Goal: Task Accomplishment & Management: Manage account settings

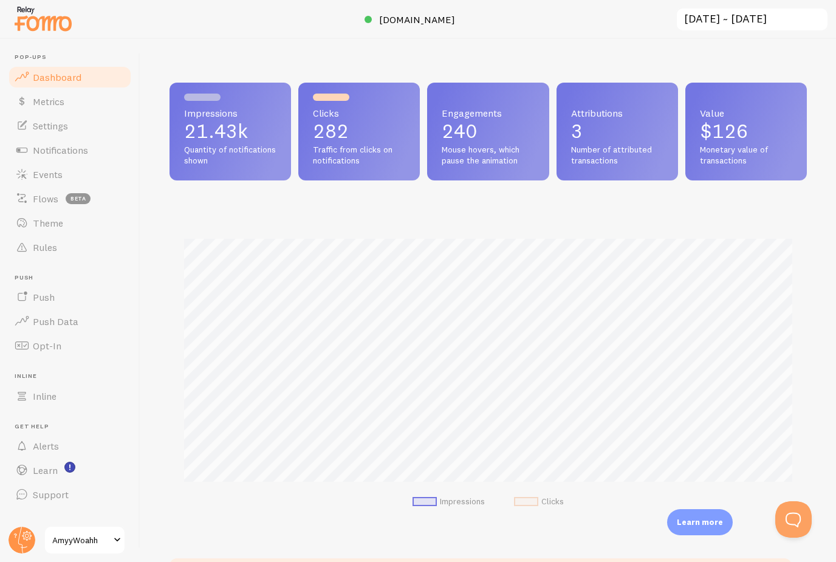
click at [754, 149] on span "Monetary value of transactions" at bounding box center [746, 155] width 92 height 21
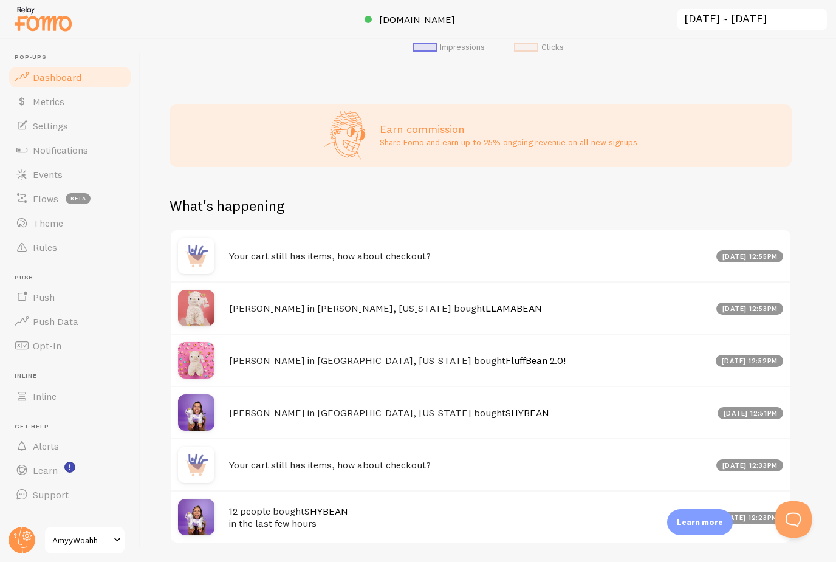
scroll to position [39, 0]
click at [760, 196] on button "View 1 new Events" at bounding box center [752, 204] width 78 height 17
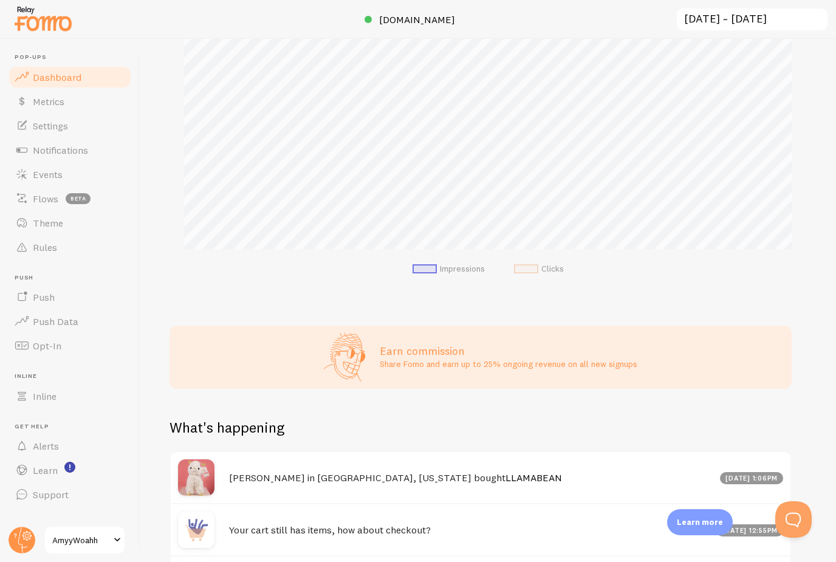
scroll to position [230, 0]
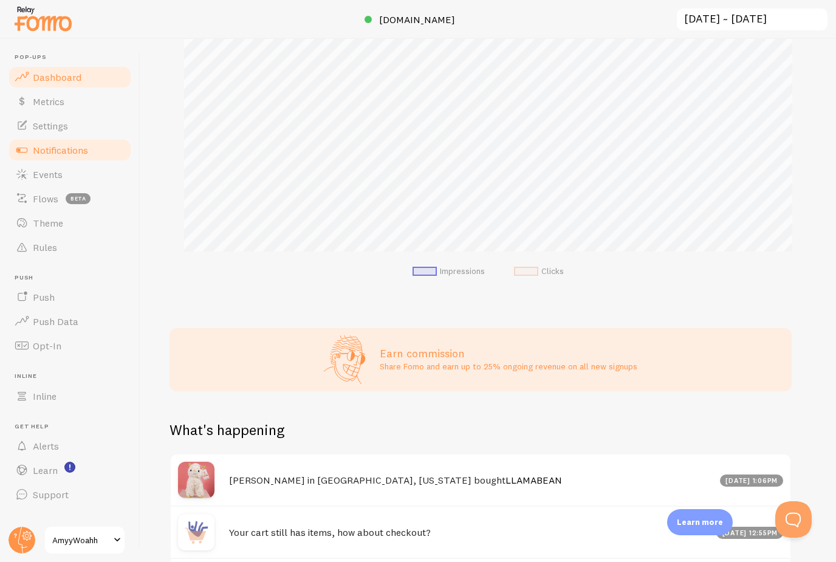
click at [70, 144] on span "Notifications" at bounding box center [60, 150] width 55 height 12
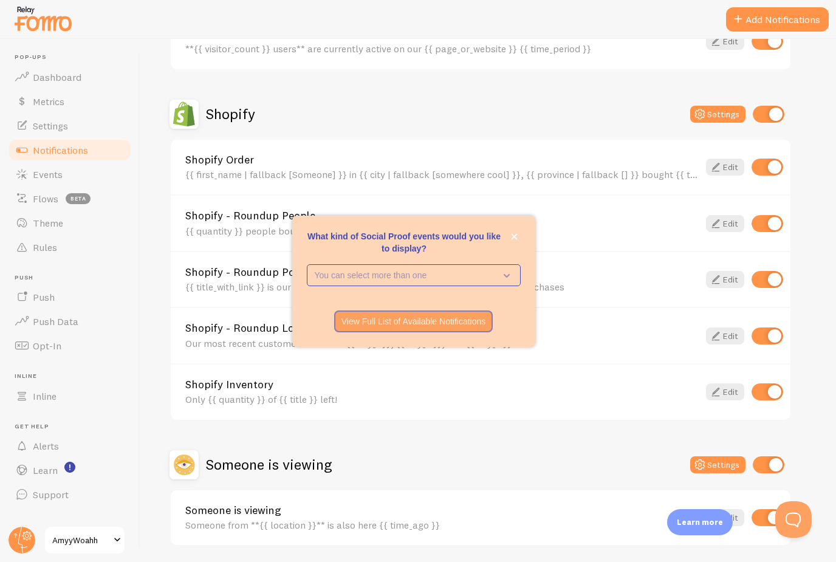
scroll to position [39, 0]
click at [777, 456] on input "checkbox" at bounding box center [769, 464] width 32 height 17
checkbox input "false"
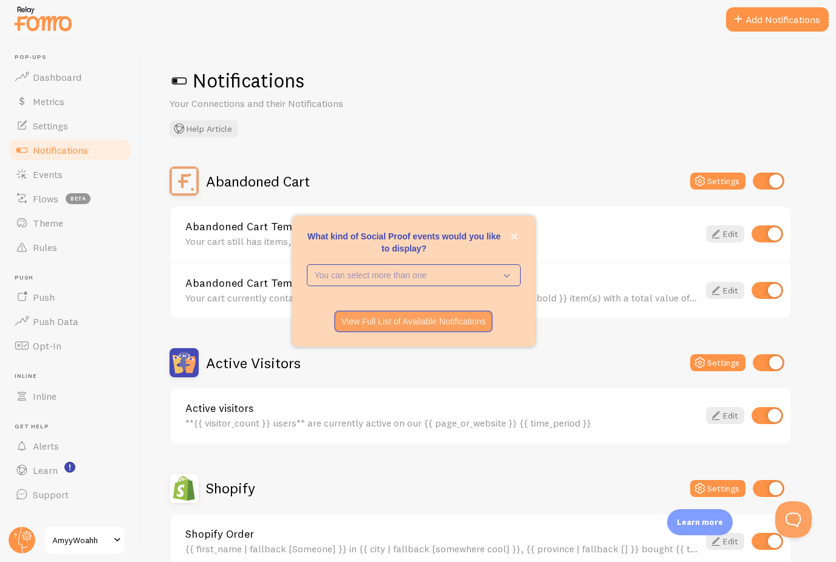
scroll to position [0, 0]
click at [766, 22] on button "Add Notifications" at bounding box center [777, 19] width 103 height 24
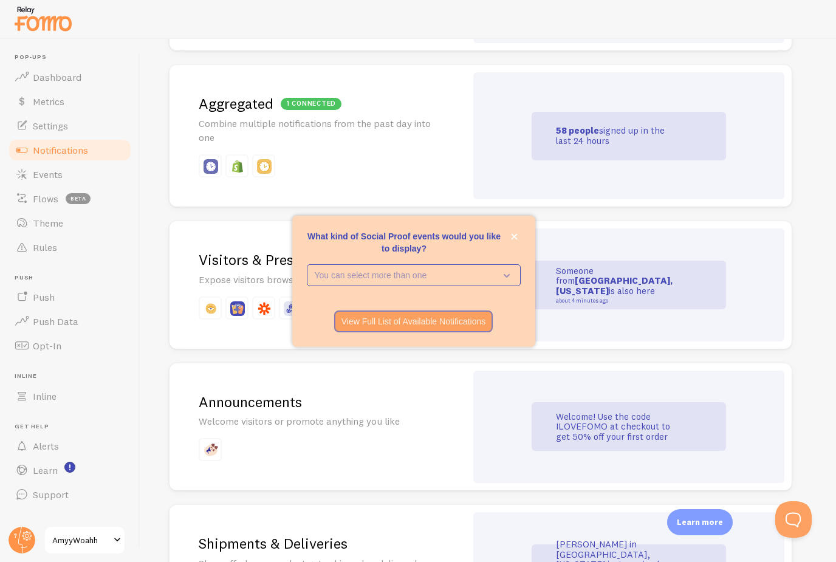
scroll to position [580, 0]
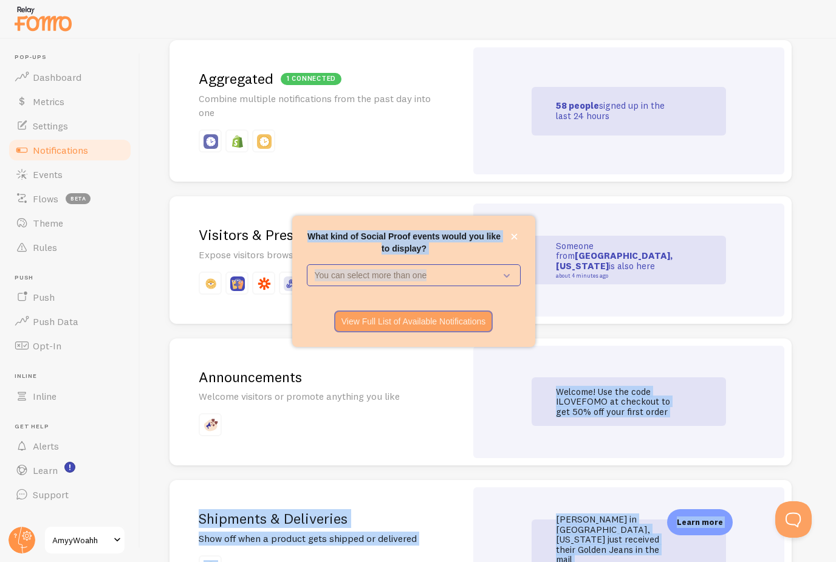
drag, startPoint x: 510, startPoint y: 296, endPoint x: 586, endPoint y: 327, distance: 81.7
click at [586, 327] on body "Pop-ups Dashboard Metrics Settings Notifications Events Flows beta Theme Rules …" at bounding box center [418, 281] width 836 height 562
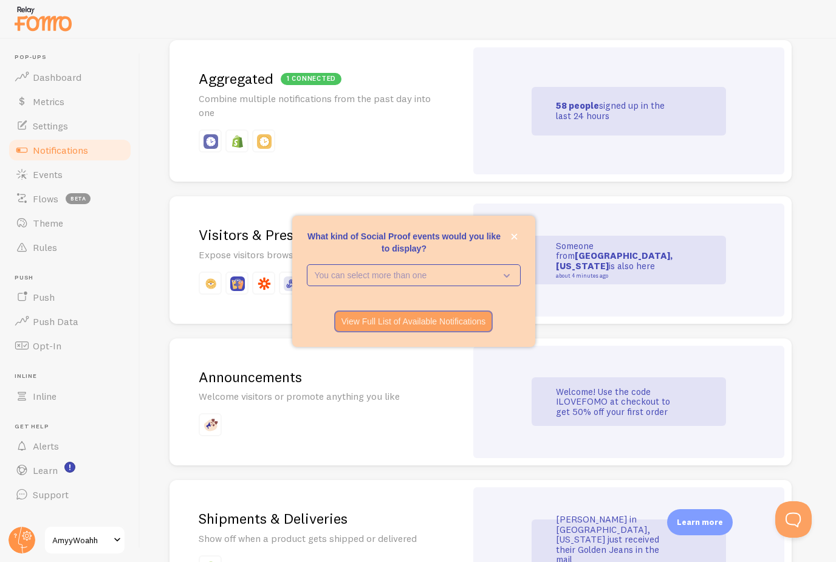
click at [501, 332] on div "View Full List of Available Notifications" at bounding box center [413, 321] width 177 height 22
click at [504, 332] on div "What kind of Social Proof events would you like to display?" at bounding box center [511, 321] width 18 height 22
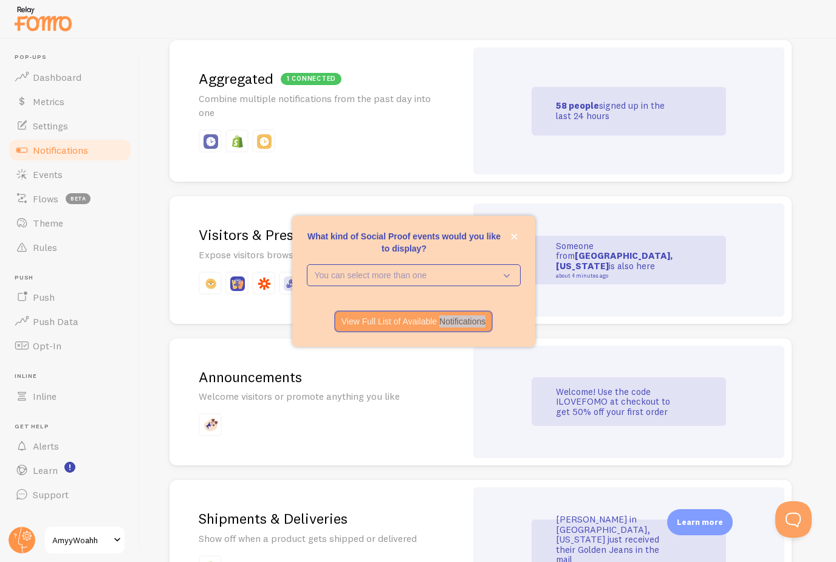
click at [389, 377] on h2 "Announcements" at bounding box center [318, 377] width 238 height 19
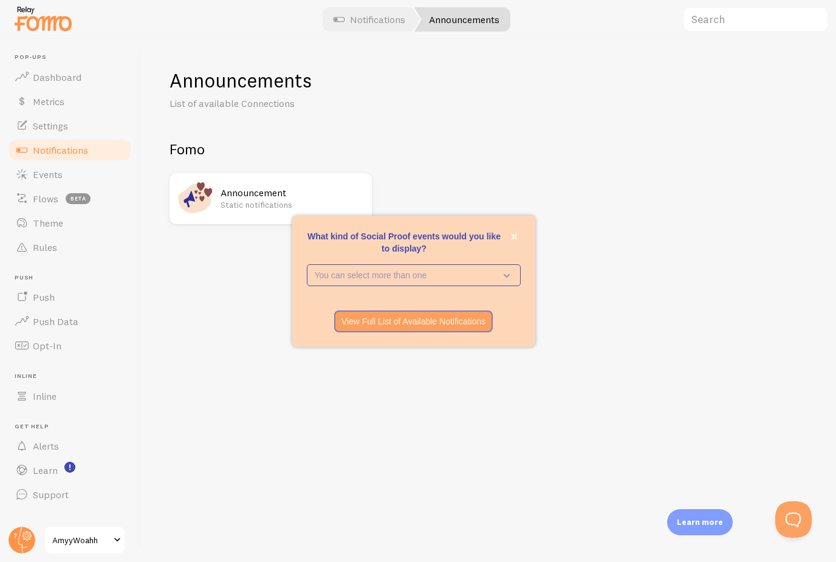
click at [298, 208] on p "Static notifications" at bounding box center [293, 205] width 144 height 12
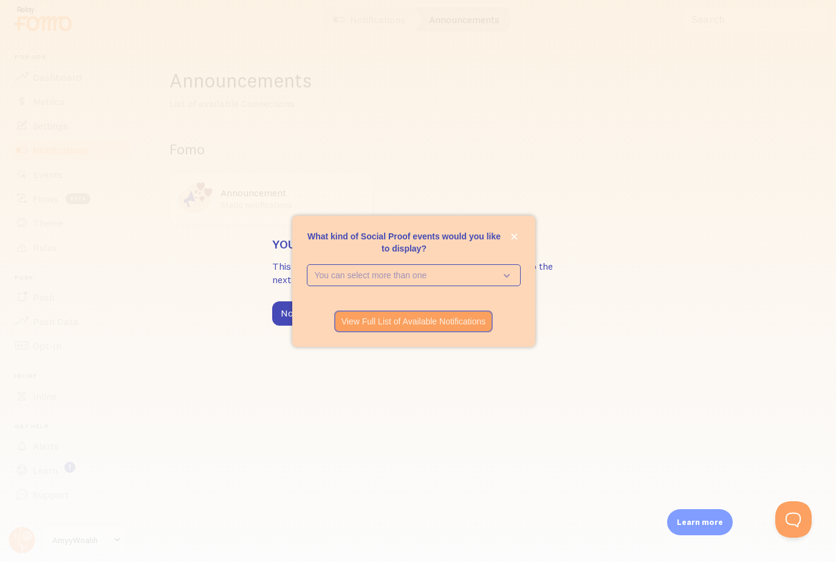
click at [373, 227] on div "You are on a feature limited plan This feature is not available for your plan. …" at bounding box center [418, 281] width 836 height 562
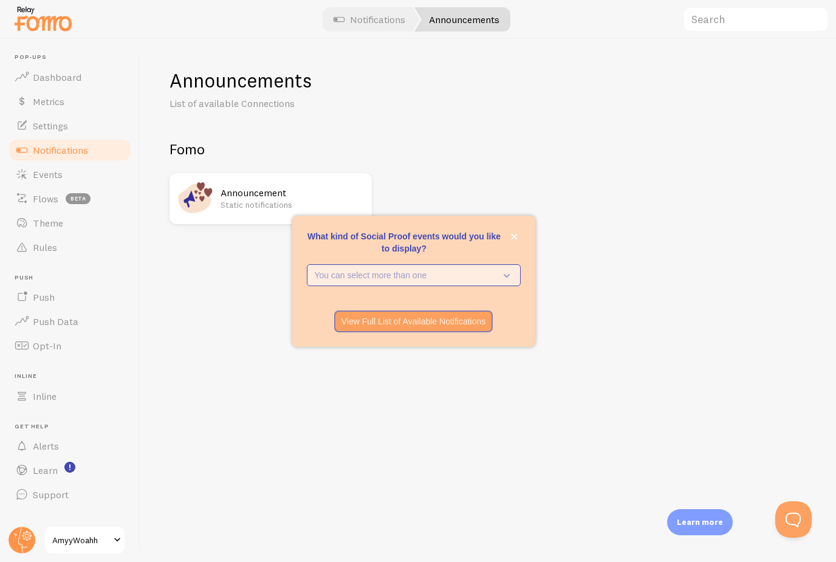
click at [509, 282] on icon "What kind of Social Proof events would you like to display?" at bounding box center [504, 275] width 17 height 13
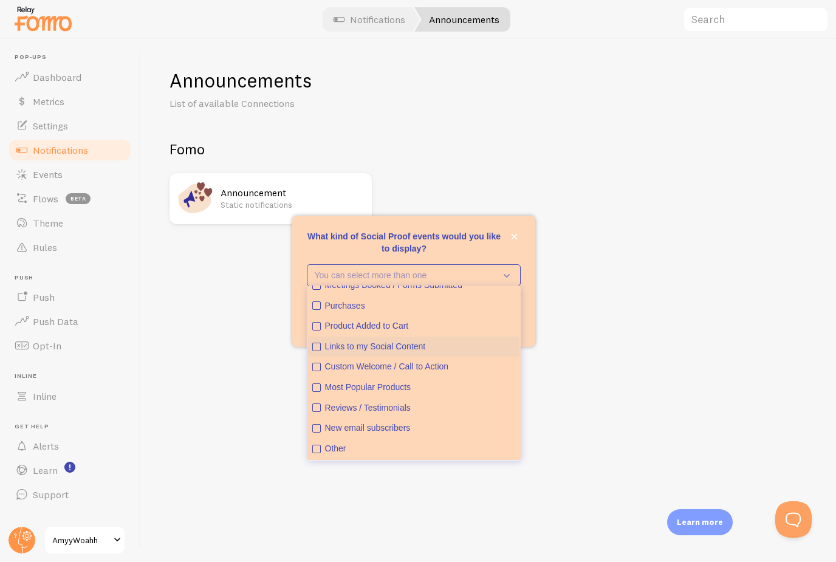
scroll to position [39, 0]
click at [392, 353] on div "Links to my Social Content" at bounding box center [420, 347] width 190 height 12
click at [383, 414] on div "Reviews / Testimonials" at bounding box center [420, 408] width 190 height 12
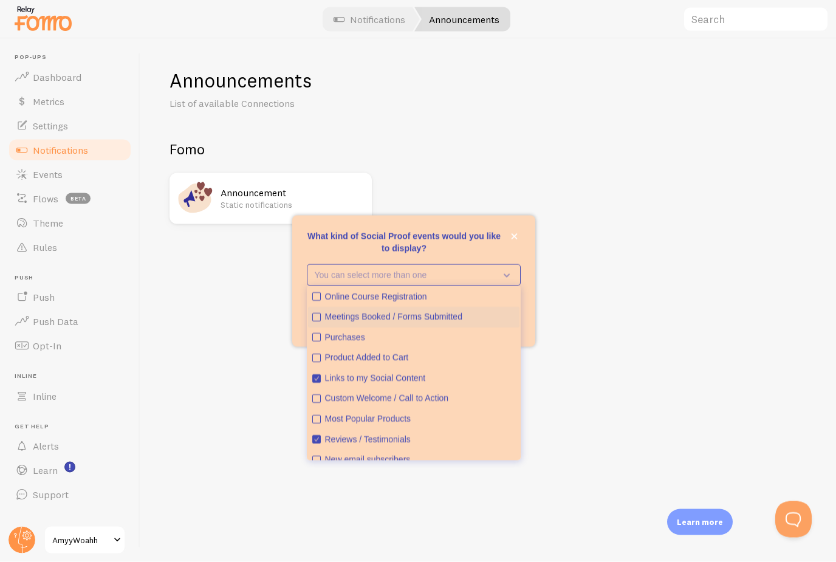
scroll to position [0, 0]
click at [546, 296] on div "Announcements List of available Connections Fomo Announcement Static notificati…" at bounding box center [488, 300] width 696 height 523
click at [598, 379] on div "Announcements List of available Connections Fomo Announcement Static notificati…" at bounding box center [488, 300] width 696 height 523
click at [598, 408] on div "Announcements List of available Connections Fomo Announcement Static notificati…" at bounding box center [488, 300] width 696 height 523
click at [570, 402] on div "Announcements List of available Connections Fomo Announcement Static notificati…" at bounding box center [488, 300] width 696 height 523
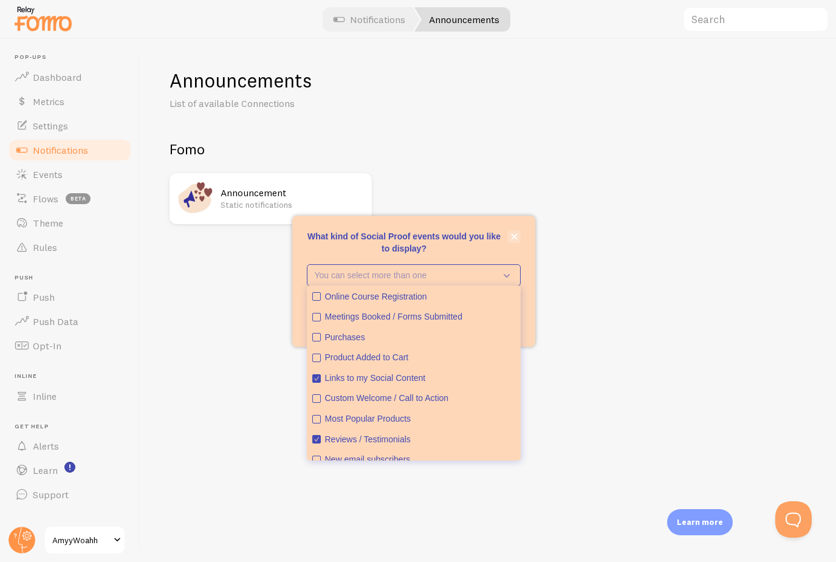
click at [511, 243] on button "close," at bounding box center [514, 236] width 13 height 13
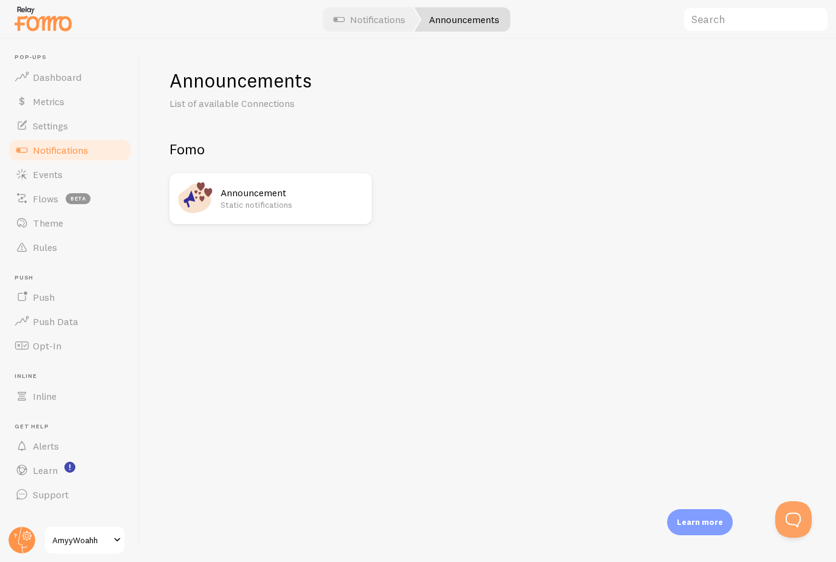
click at [295, 190] on h2 "Announcement" at bounding box center [293, 193] width 144 height 13
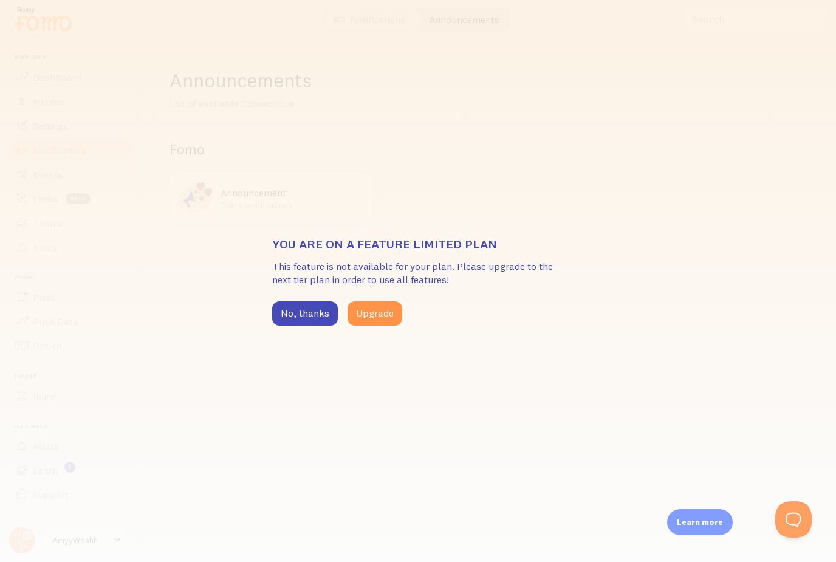
click at [402, 156] on div "You are on a feature limited plan This feature is not available for your plan. …" at bounding box center [418, 281] width 836 height 562
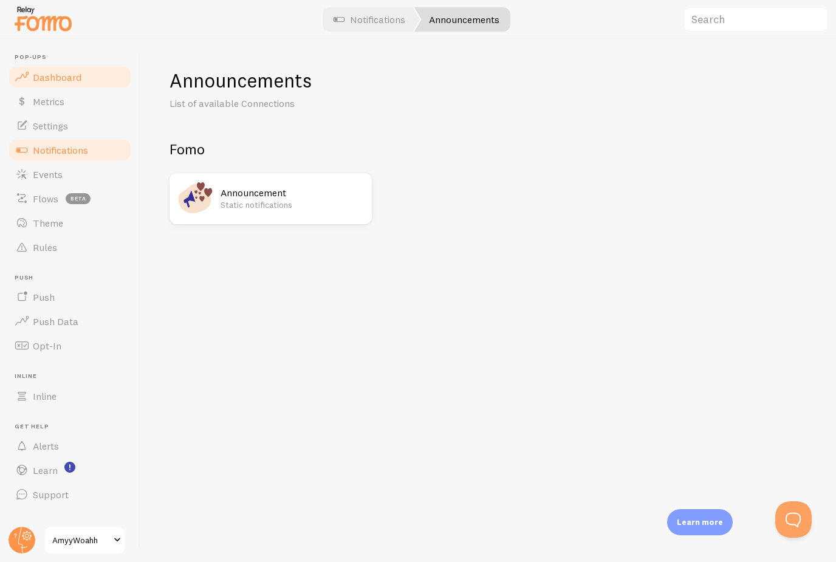
drag, startPoint x: 66, startPoint y: 101, endPoint x: 69, endPoint y: 84, distance: 17.2
click at [66, 101] on link "Metrics" at bounding box center [69, 101] width 125 height 24
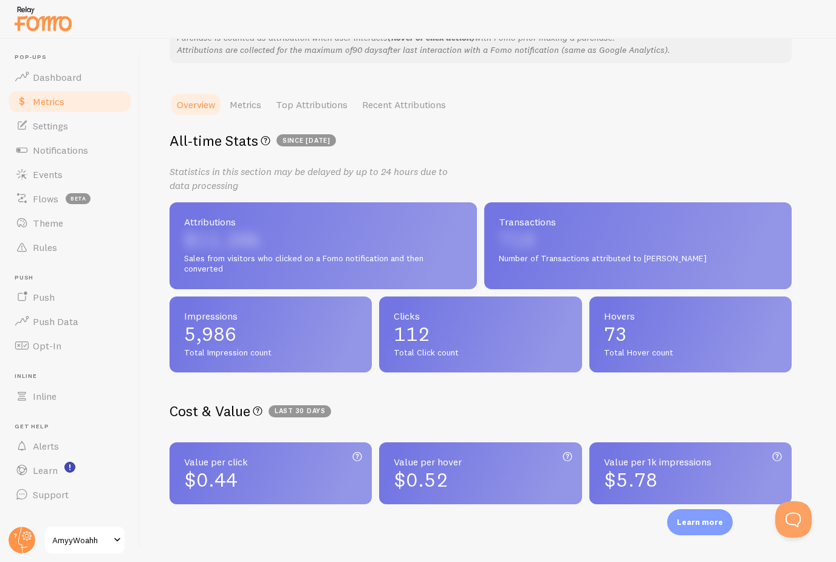
scroll to position [39, 0]
drag, startPoint x: 84, startPoint y: 144, endPoint x: 84, endPoint y: 183, distance: 39.5
click at [84, 162] on link "Events" at bounding box center [69, 174] width 125 height 24
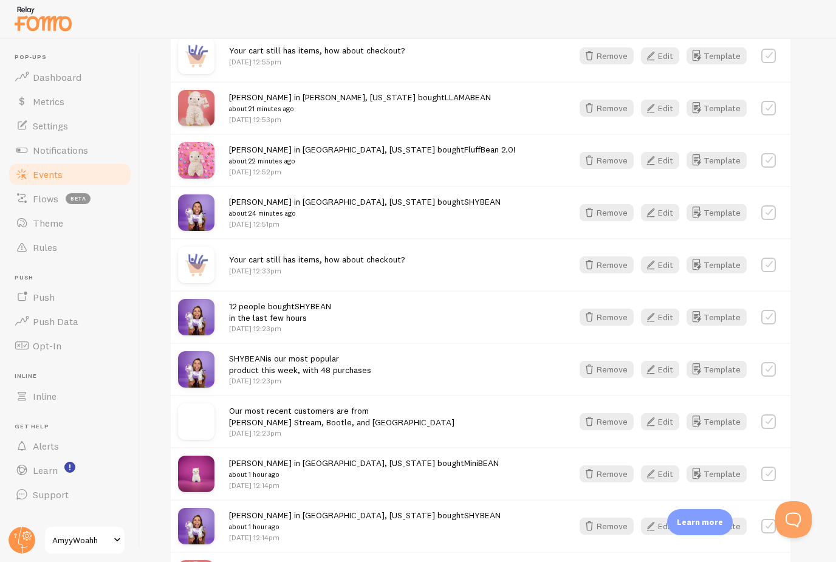
scroll to position [490, 0]
click at [663, 266] on button "Edit" at bounding box center [660, 264] width 38 height 17
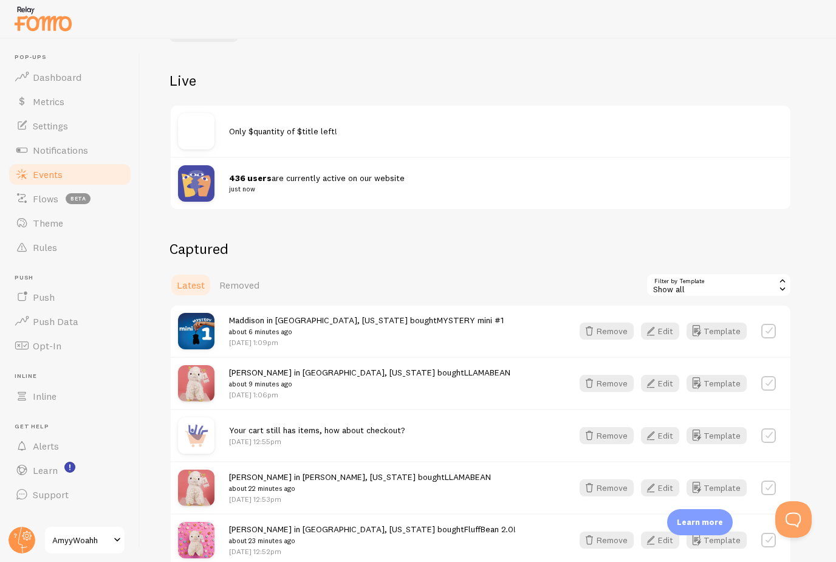
scroll to position [110, 0]
click at [242, 287] on span "Removed" at bounding box center [239, 284] width 40 height 12
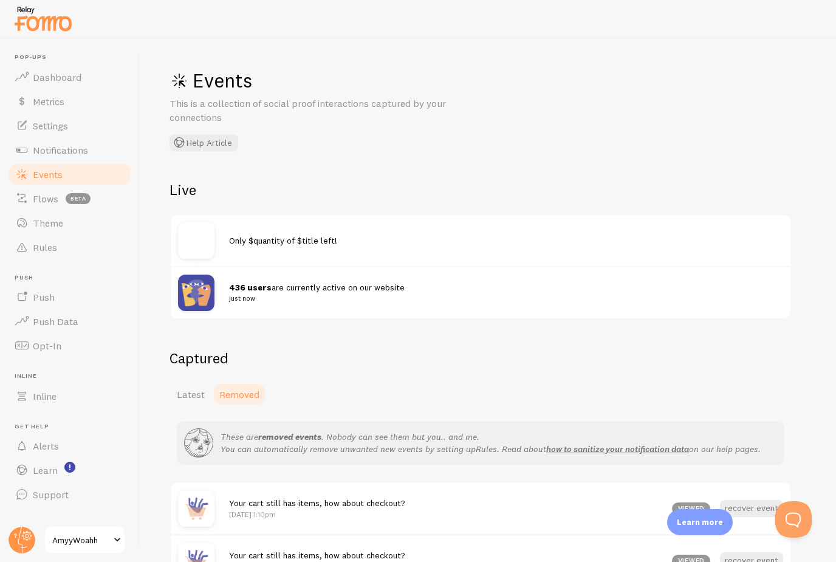
click at [283, 290] on span "436 users are currently active on our website just now" at bounding box center [499, 293] width 540 height 22
click at [192, 295] on img at bounding box center [196, 293] width 36 height 36
click at [257, 287] on strong "436 users" at bounding box center [250, 287] width 43 height 11
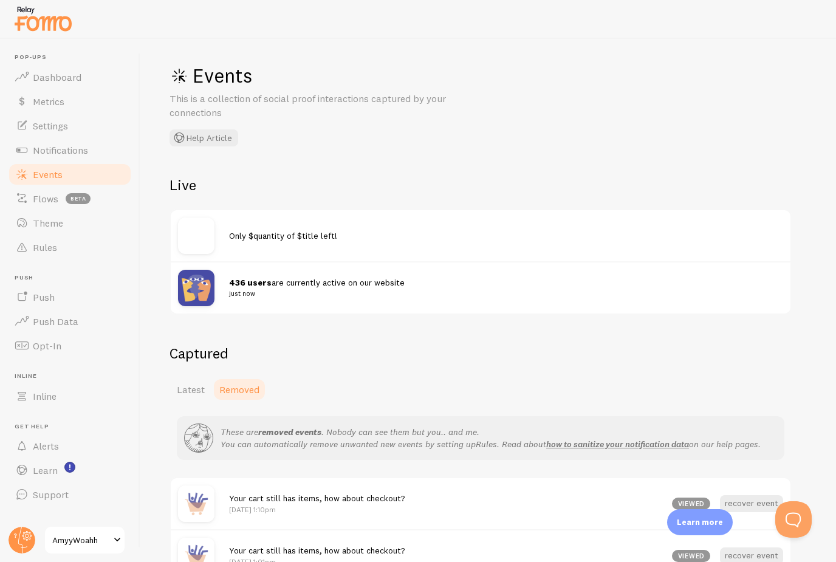
scroll to position [5, 0]
click at [194, 389] on span "Latest" at bounding box center [191, 389] width 28 height 12
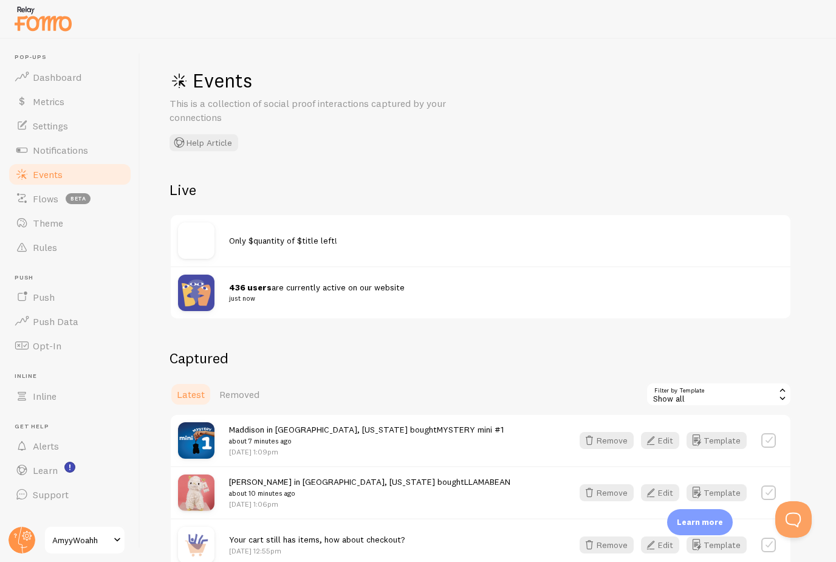
click at [696, 392] on div "Show all" at bounding box center [719, 394] width 146 height 24
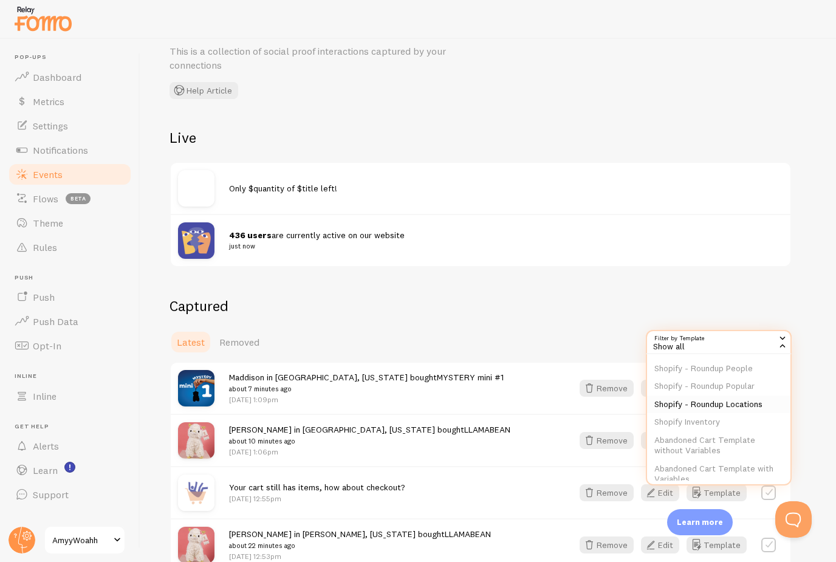
scroll to position [80, 0]
click at [708, 419] on li "Shopify Inventory" at bounding box center [718, 421] width 143 height 18
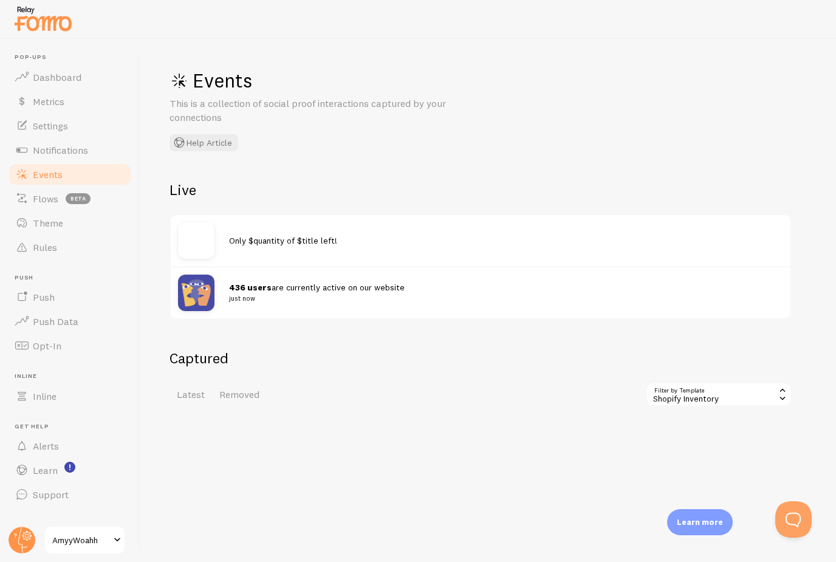
click at [59, 173] on span "Events" at bounding box center [48, 174] width 30 height 12
click at [48, 199] on span "Flows" at bounding box center [46, 199] width 26 height 12
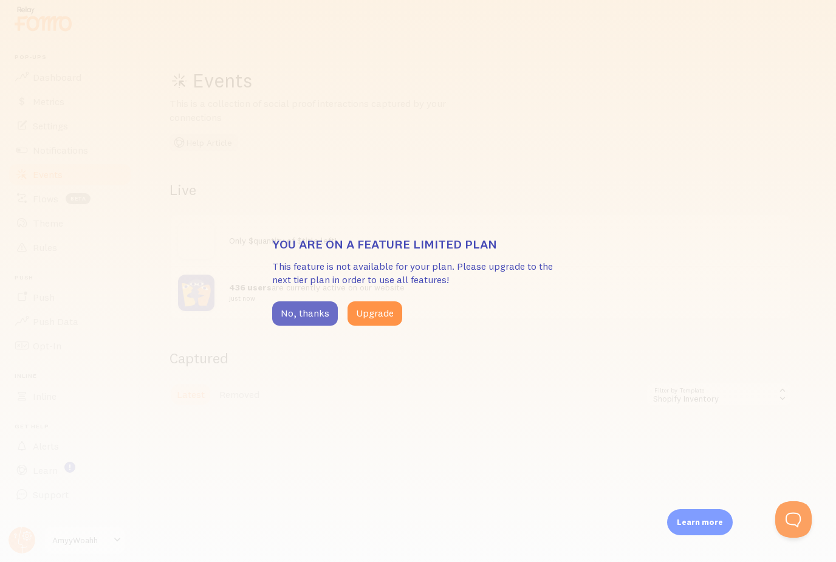
click at [298, 317] on button "No, thanks" at bounding box center [305, 313] width 66 height 24
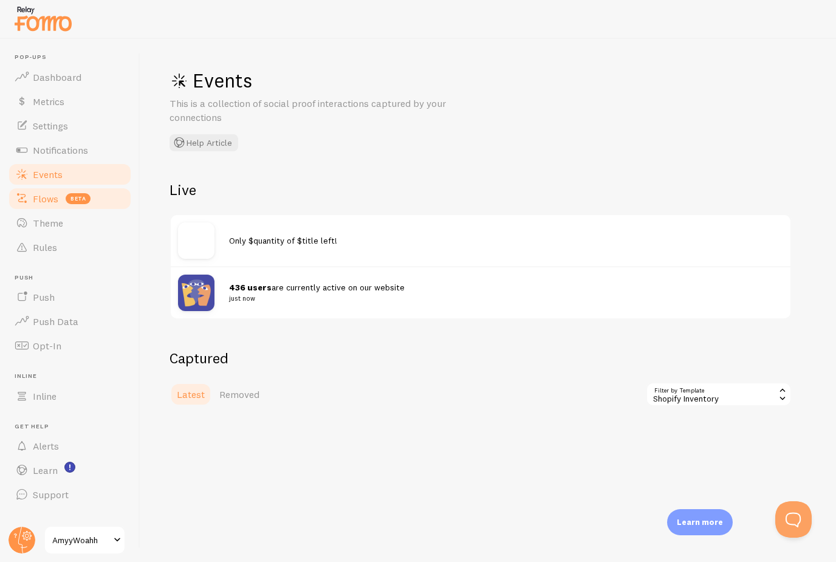
click at [64, 205] on link "Flows beta" at bounding box center [69, 199] width 125 height 24
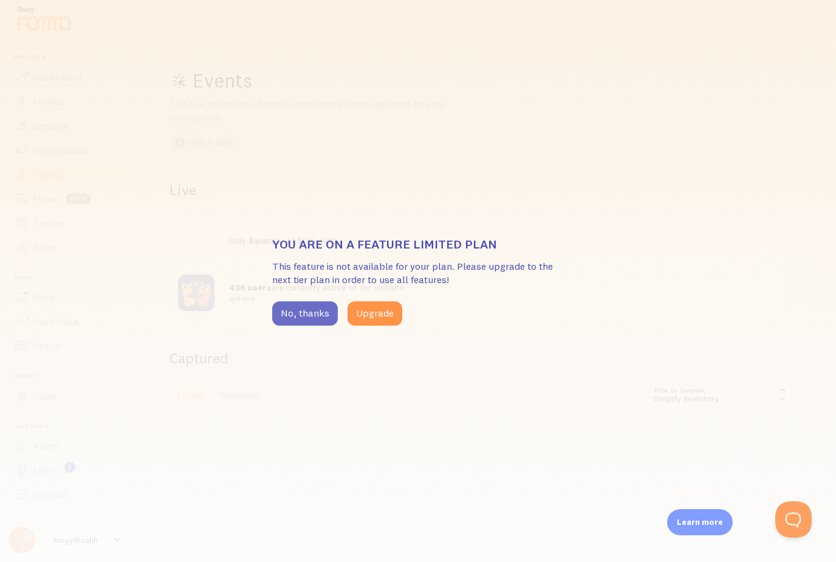
click at [305, 320] on button "No, thanks" at bounding box center [305, 313] width 66 height 24
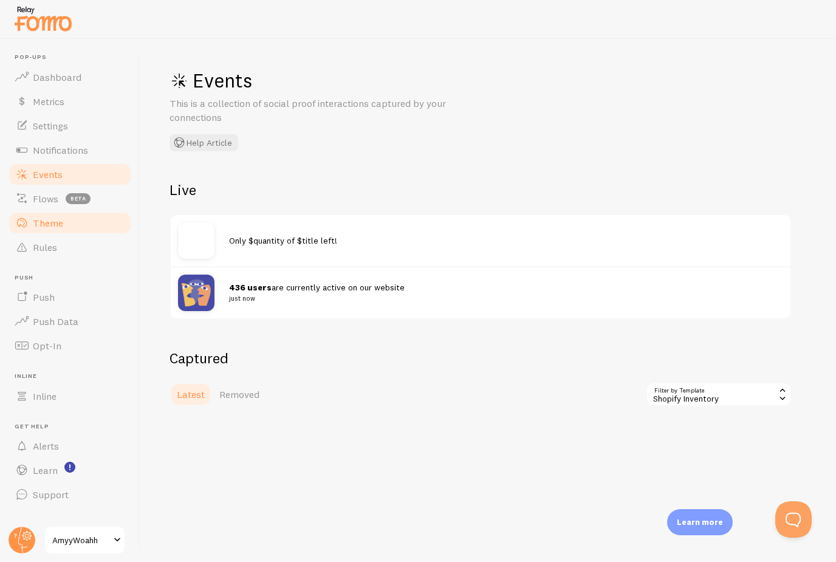
click at [73, 221] on link "Theme" at bounding box center [69, 223] width 125 height 24
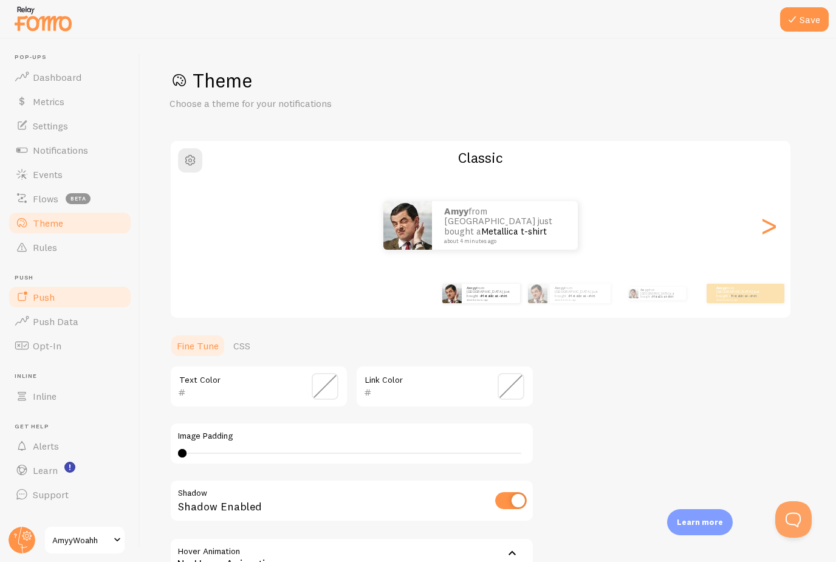
click at [51, 303] on link "Push" at bounding box center [69, 297] width 125 height 24
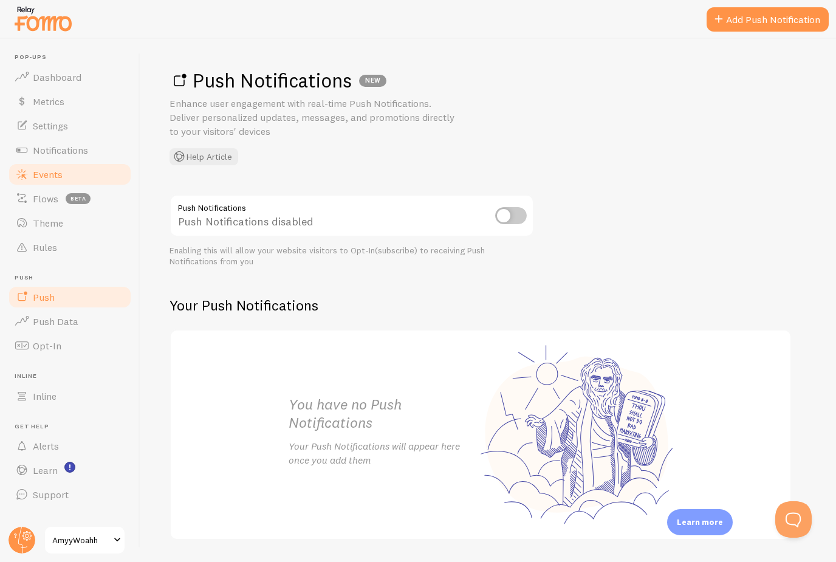
click at [57, 173] on span "Events" at bounding box center [48, 174] width 30 height 12
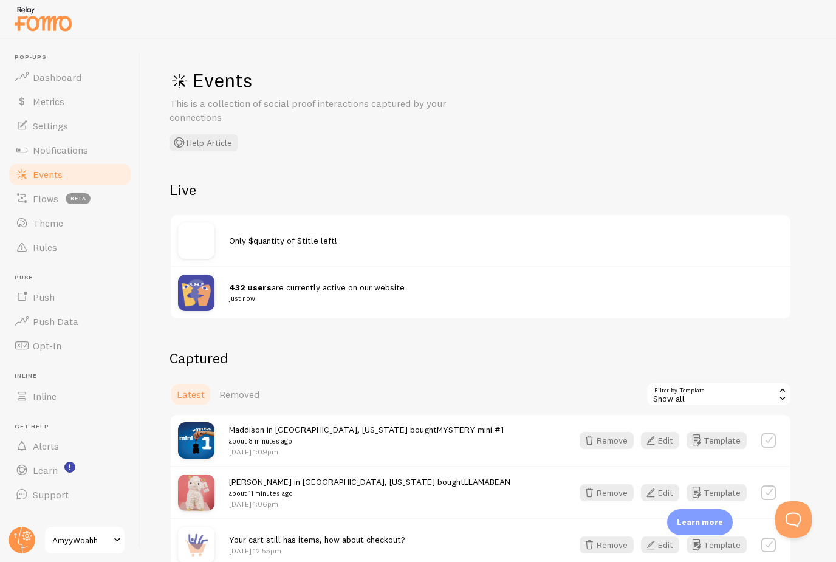
click at [246, 238] on span "Only $quantity of $title left!" at bounding box center [283, 240] width 108 height 11
click at [201, 242] on img at bounding box center [196, 240] width 36 height 36
click at [281, 242] on span "Only $quantity of $title left!" at bounding box center [283, 240] width 108 height 11
click at [260, 240] on span "Only $quantity of $title left!" at bounding box center [283, 240] width 108 height 11
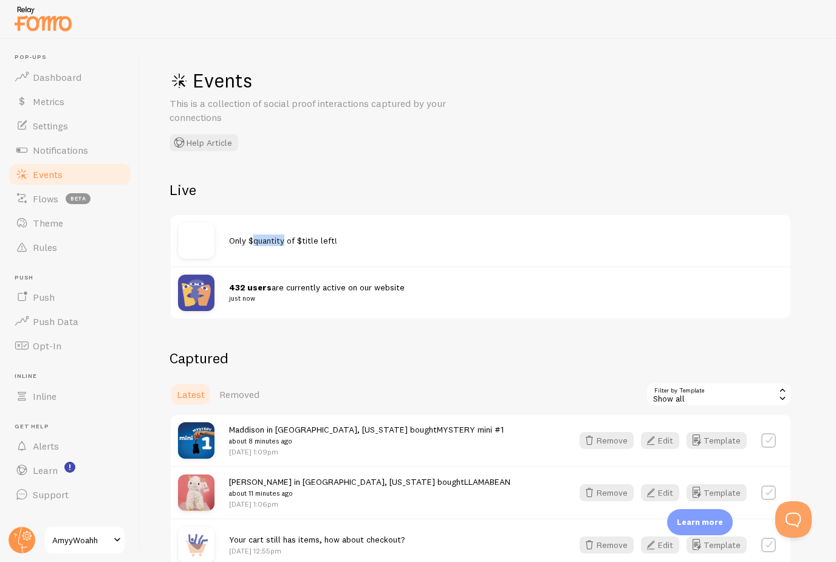
click at [260, 240] on span "Only $quantity of $title left!" at bounding box center [283, 240] width 108 height 11
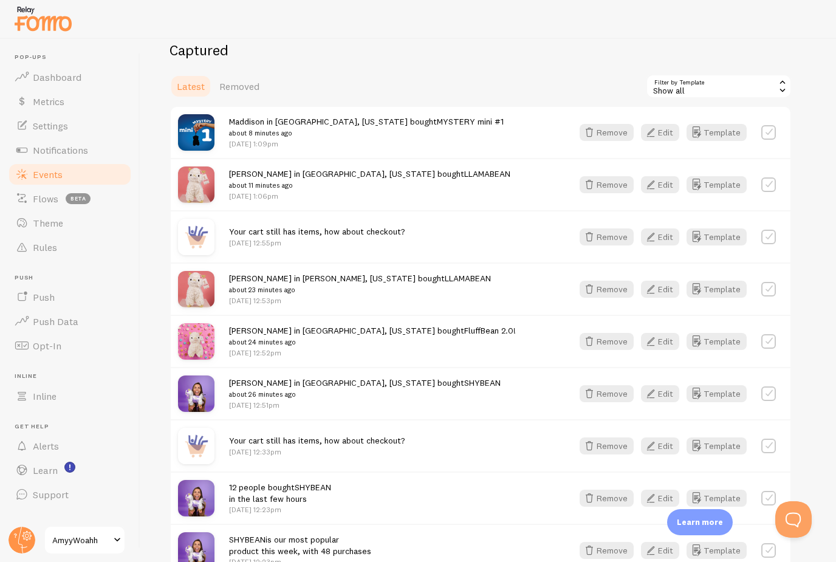
scroll to position [326, 0]
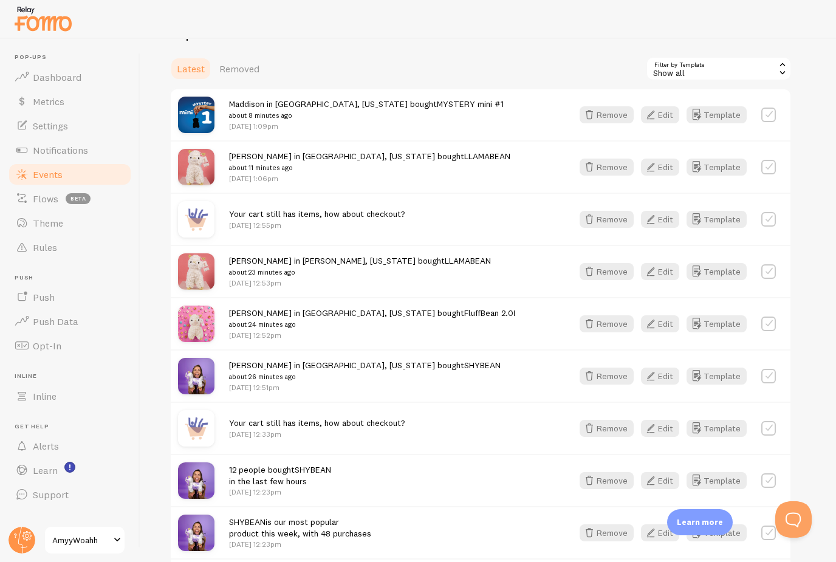
click at [770, 218] on label at bounding box center [768, 219] width 15 height 15
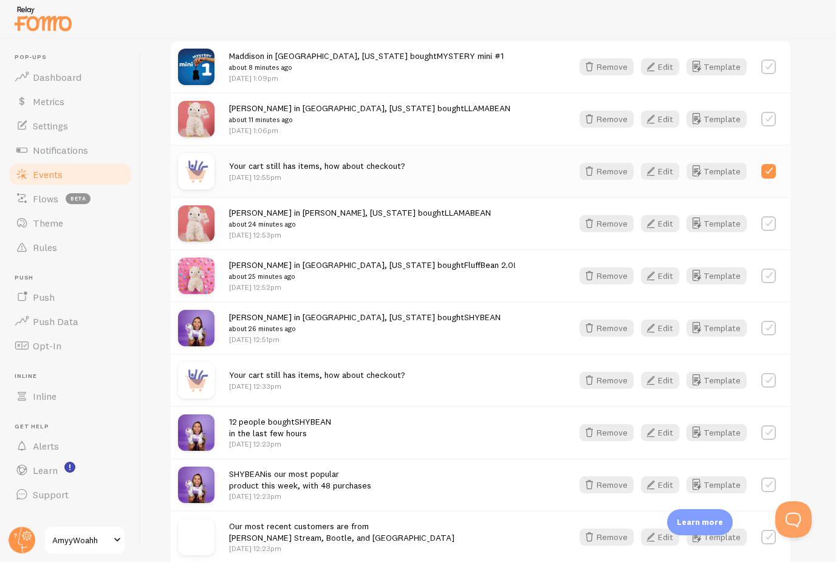
scroll to position [377, 0]
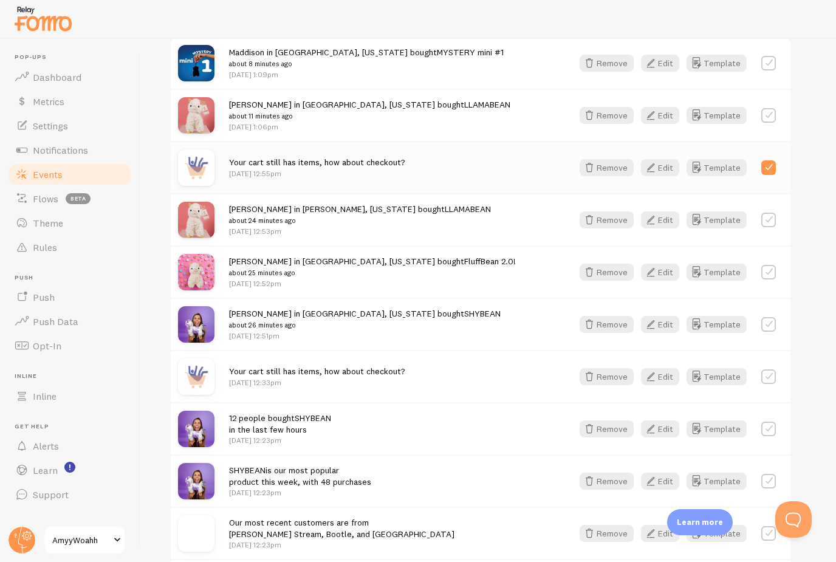
click at [764, 161] on label at bounding box center [768, 167] width 15 height 15
checkbox input "false"
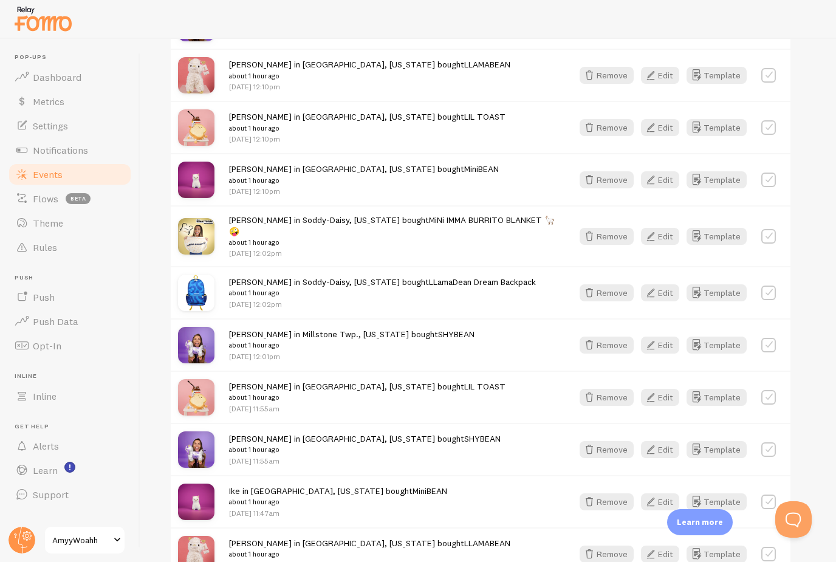
scroll to position [1009, 0]
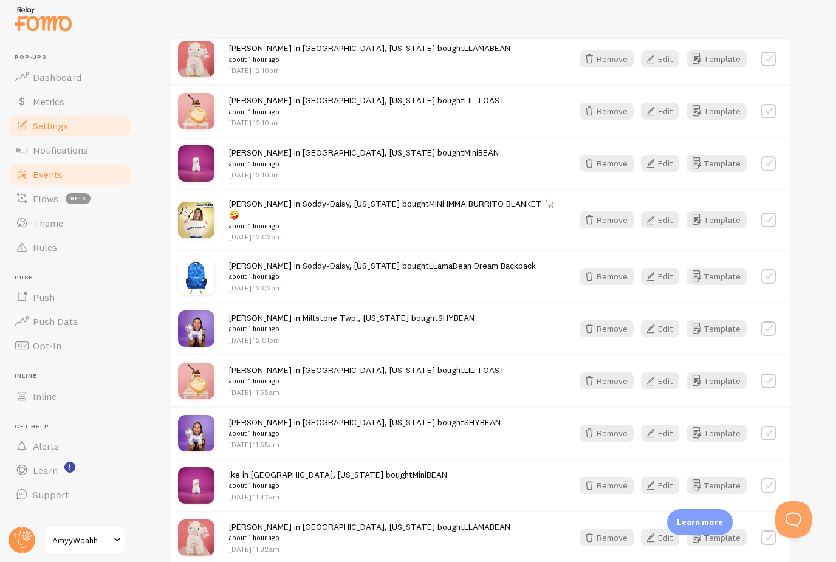
click at [54, 125] on span "Settings" at bounding box center [50, 126] width 35 height 12
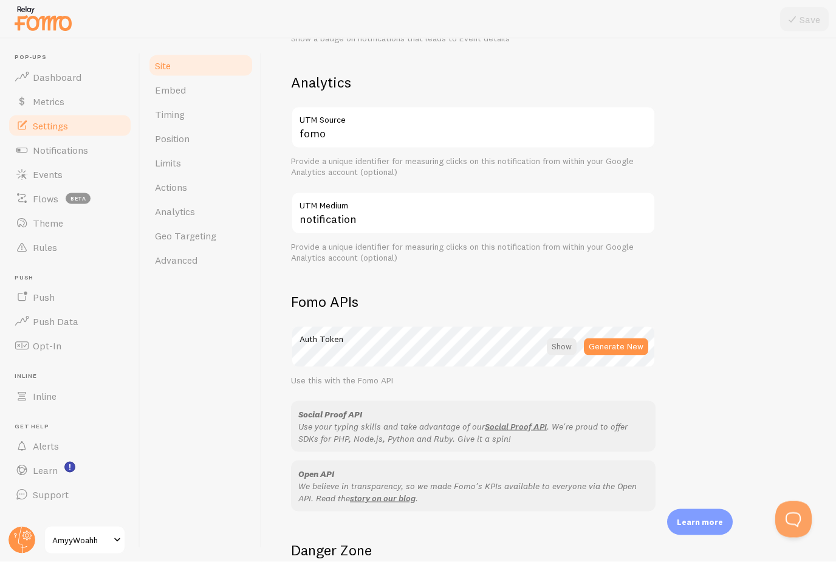
scroll to position [22, 0]
click at [193, 224] on link "Geo Targeting" at bounding box center [201, 236] width 106 height 24
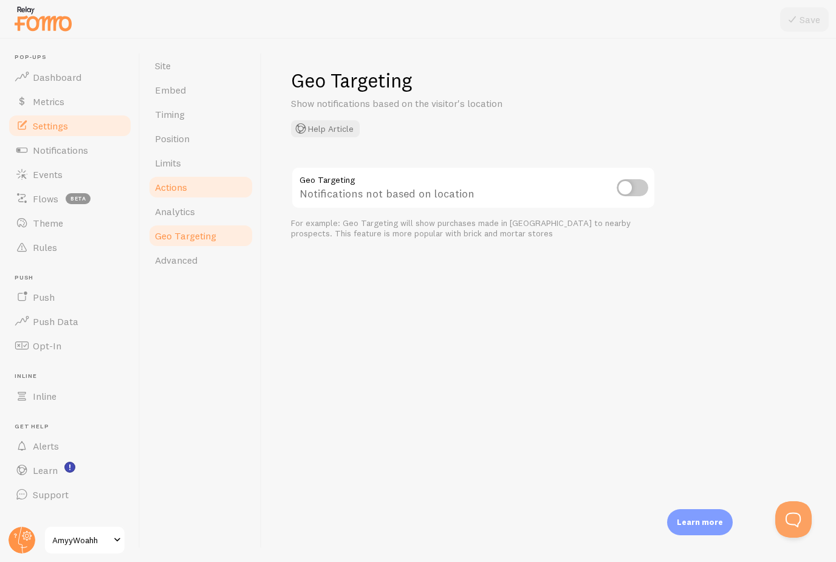
click at [187, 191] on span "Actions" at bounding box center [171, 187] width 32 height 12
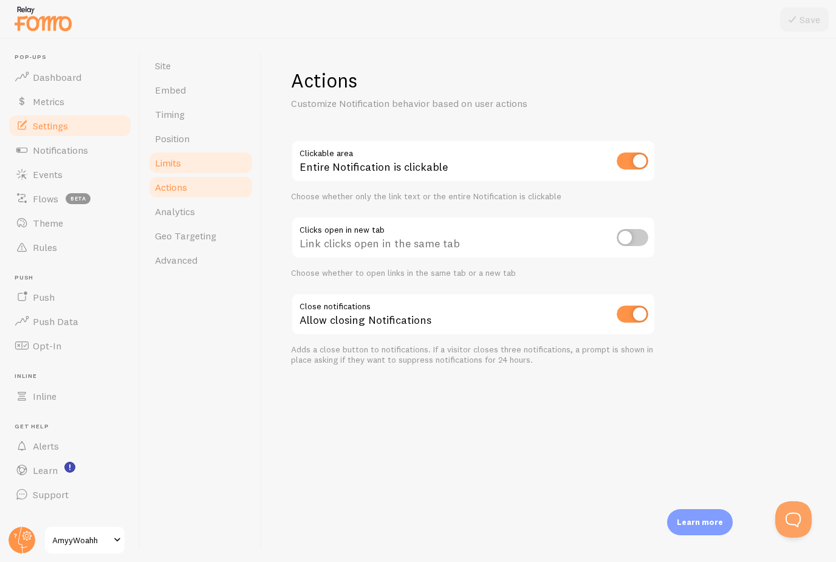
click at [199, 168] on link "Limits" at bounding box center [201, 163] width 106 height 24
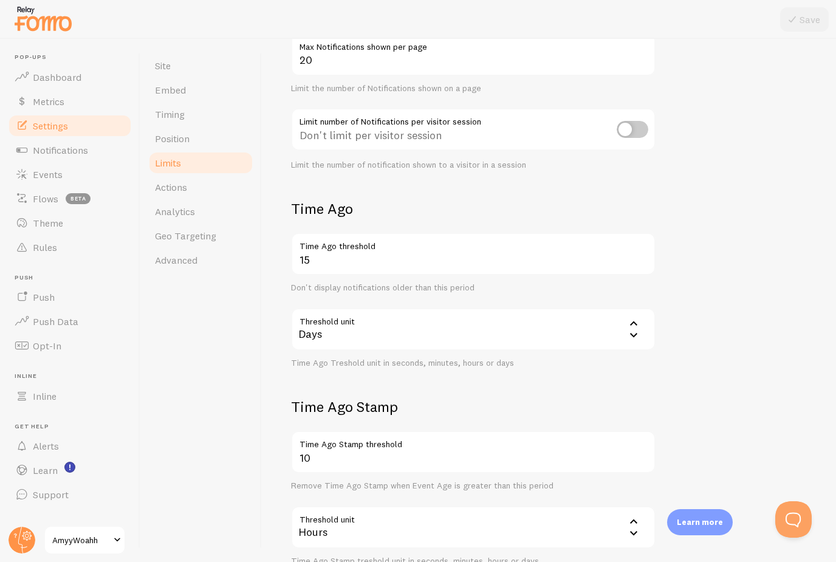
scroll to position [146, 0]
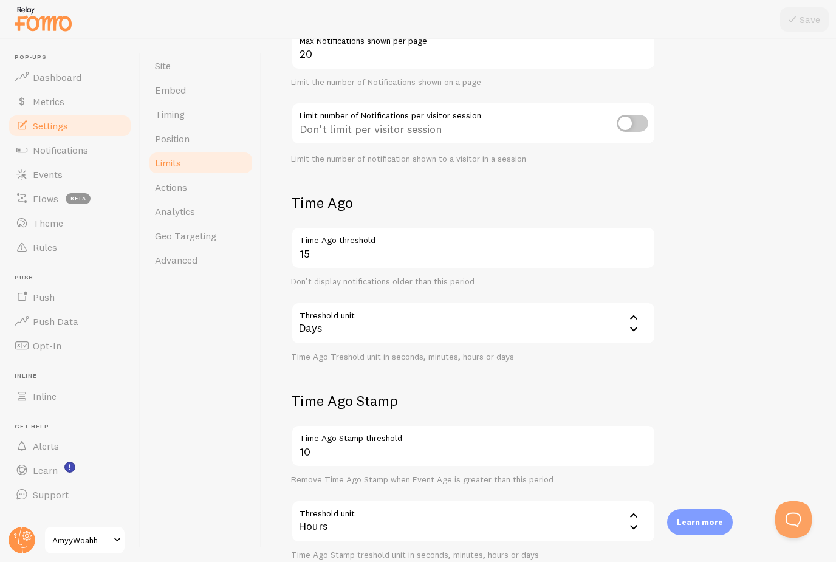
click at [507, 331] on div "Days" at bounding box center [473, 323] width 365 height 43
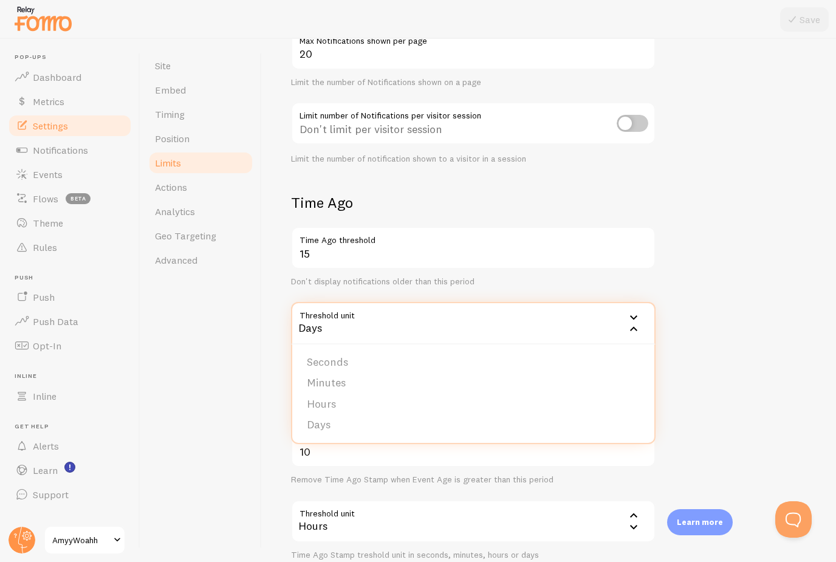
click at [488, 326] on div "Days" at bounding box center [473, 323] width 365 height 43
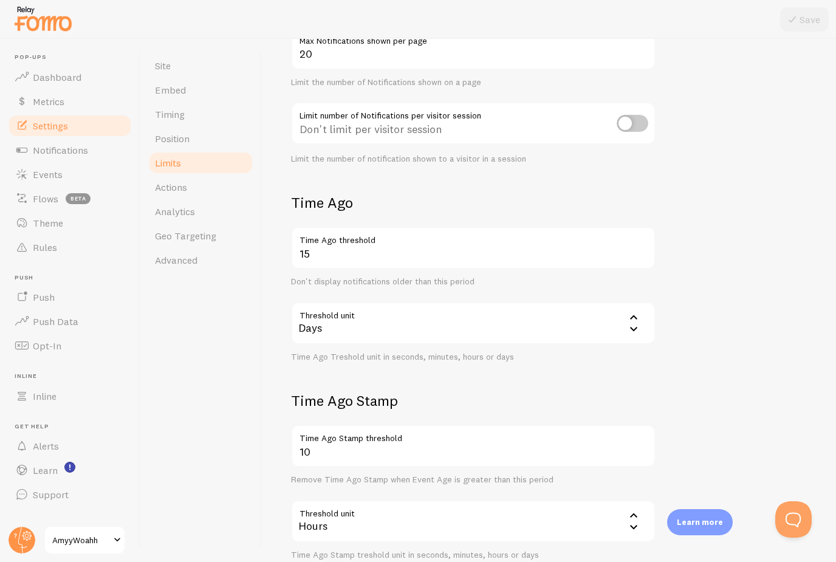
click at [488, 326] on div "Days" at bounding box center [473, 323] width 365 height 43
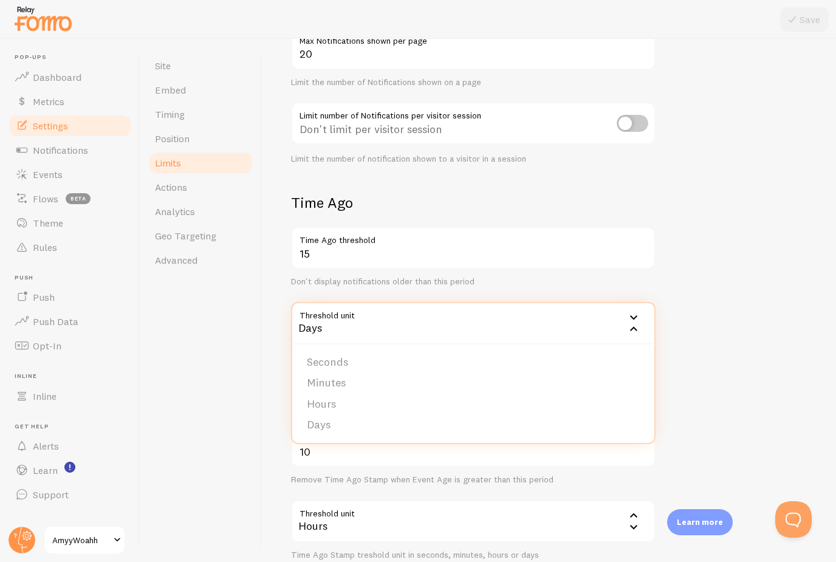
click at [426, 383] on li "Minutes" at bounding box center [473, 382] width 362 height 21
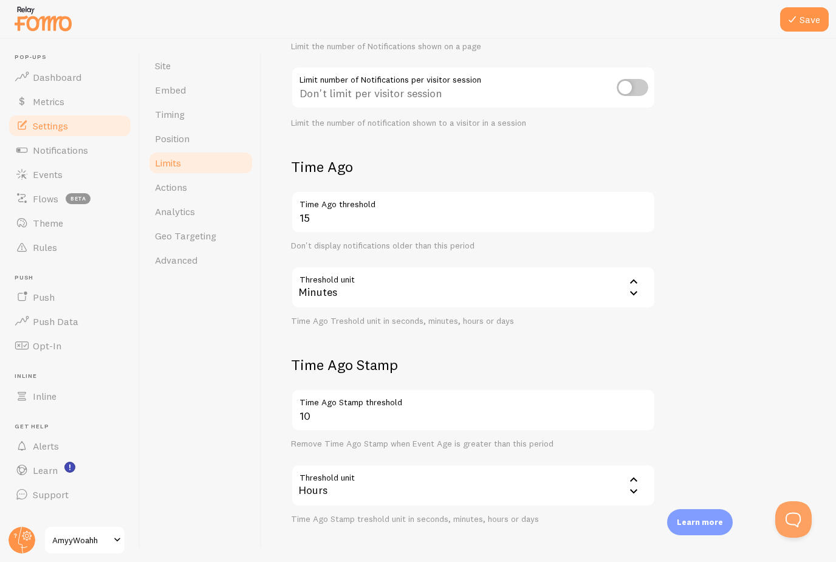
scroll to position [39, 0]
click at [394, 389] on input "10" at bounding box center [473, 410] width 365 height 43
type input "1"
type input "2"
type input "1"
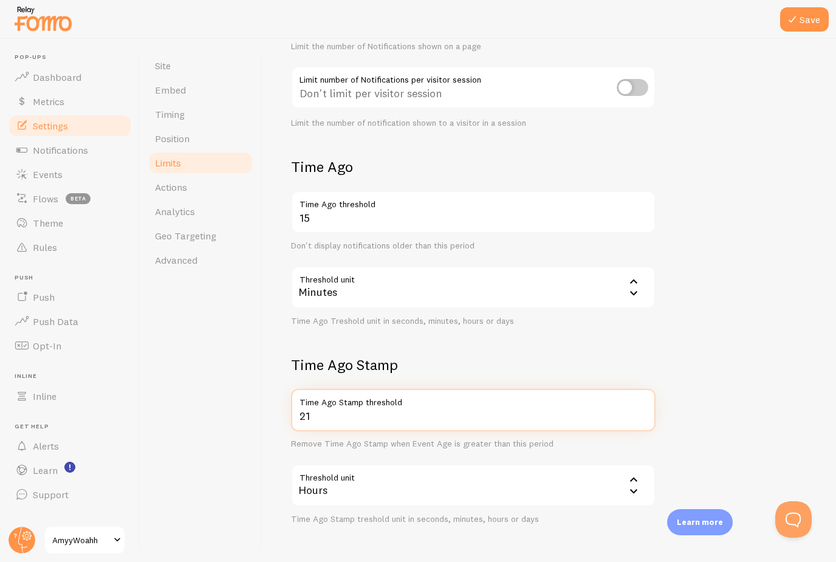
type input "2"
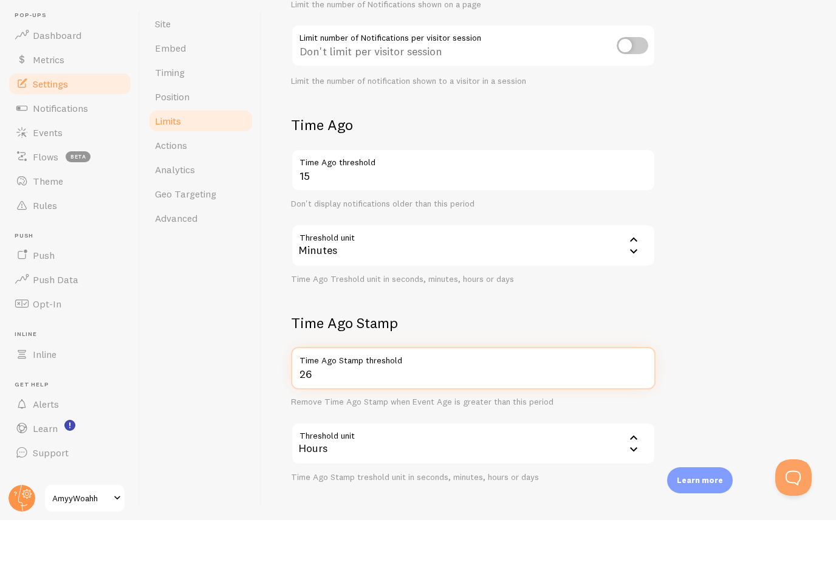
type input "26"
click at [538, 464] on div "Hours" at bounding box center [473, 485] width 365 height 43
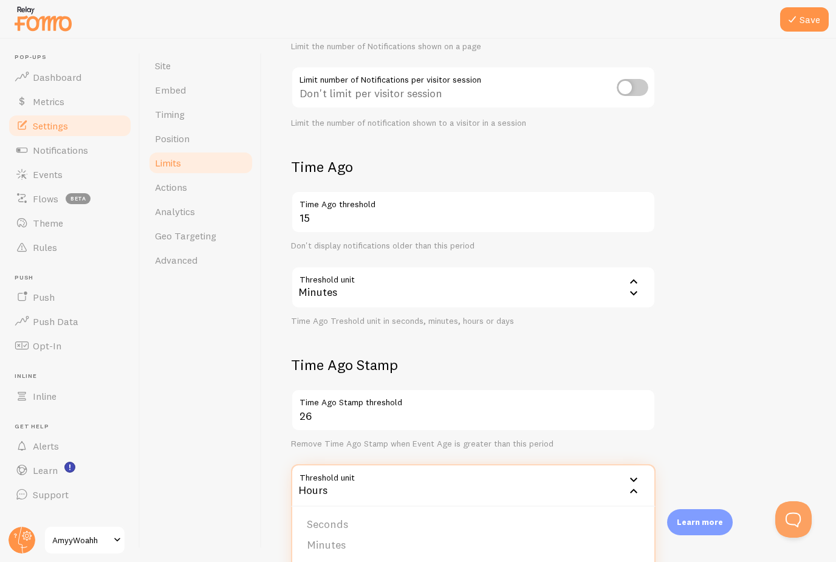
click at [289, 414] on div "Limits Notification control and limitations Notification Count 20 Max Notificat…" at bounding box center [549, 300] width 574 height 523
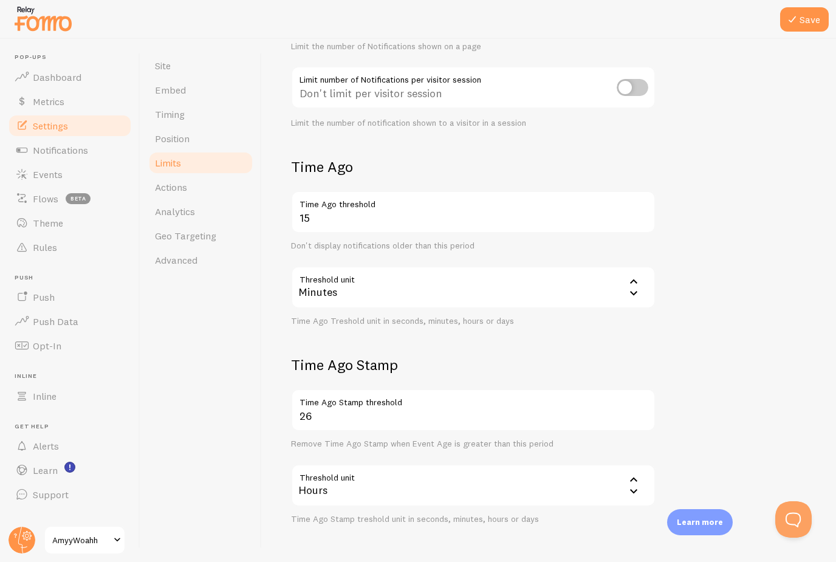
click at [625, 79] on input "checkbox" at bounding box center [633, 87] width 32 height 17
checkbox input "true"
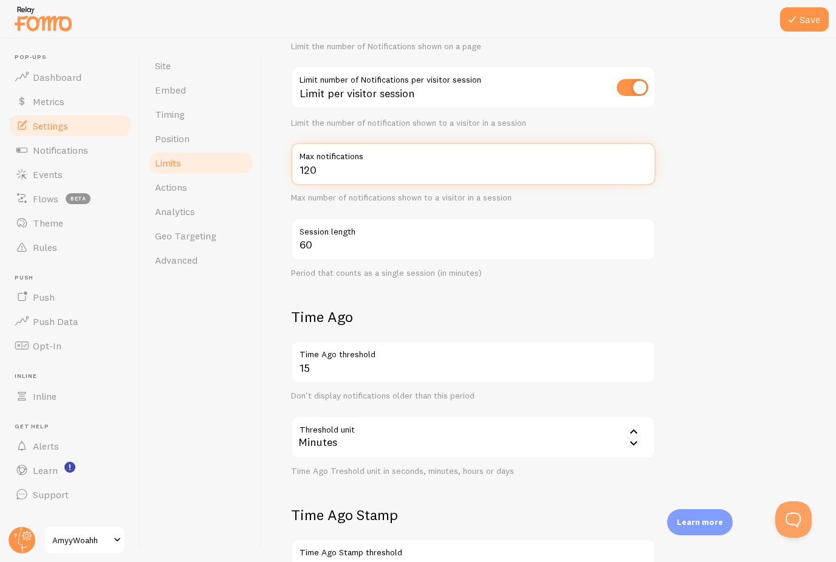
click at [320, 143] on input "120" at bounding box center [473, 164] width 365 height 43
type input "1"
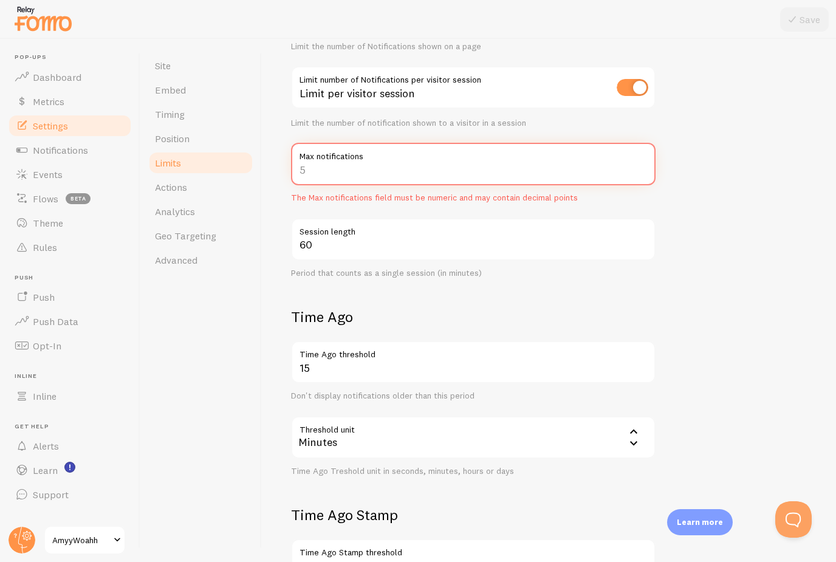
type input "8"
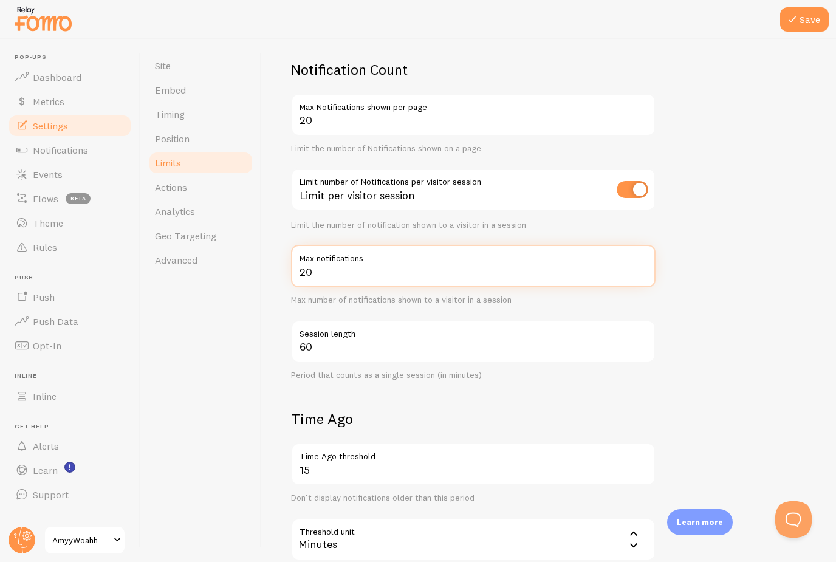
scroll to position [80, 0]
type input "20"
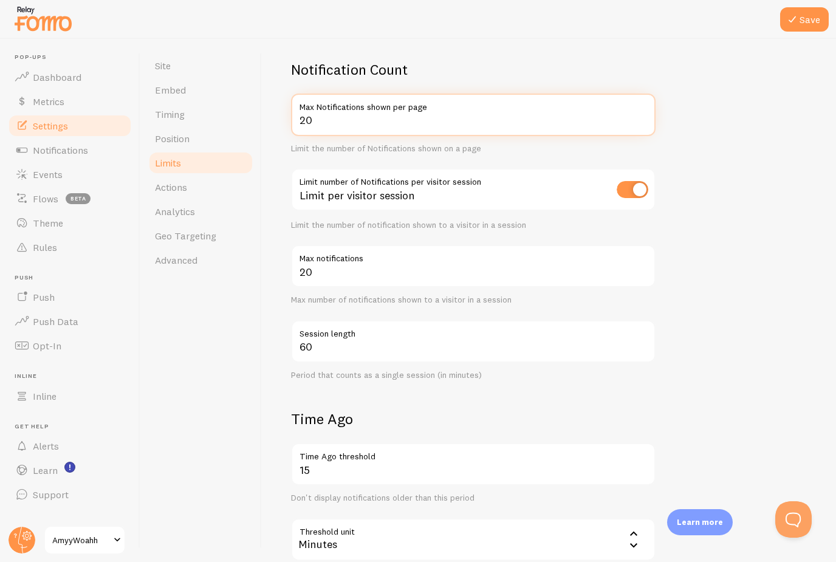
click at [358, 94] on input "20" at bounding box center [473, 115] width 365 height 43
type input "2"
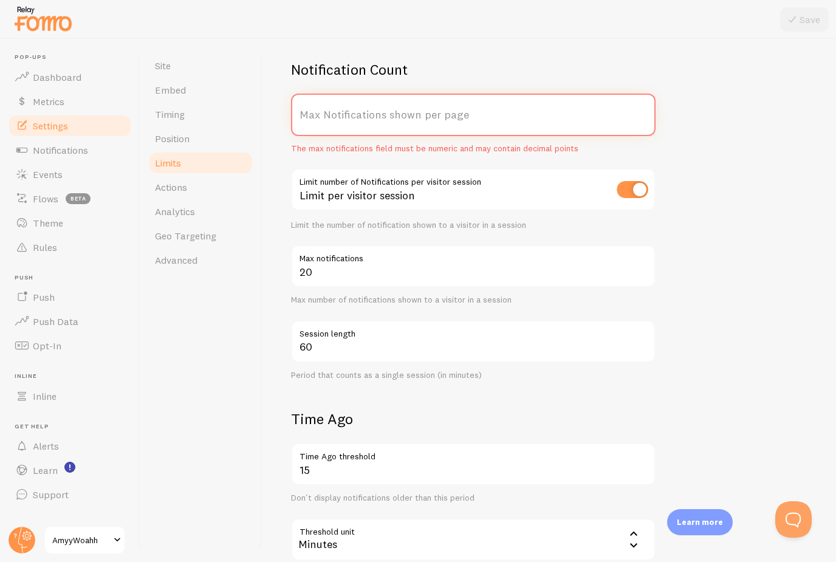
type input "5"
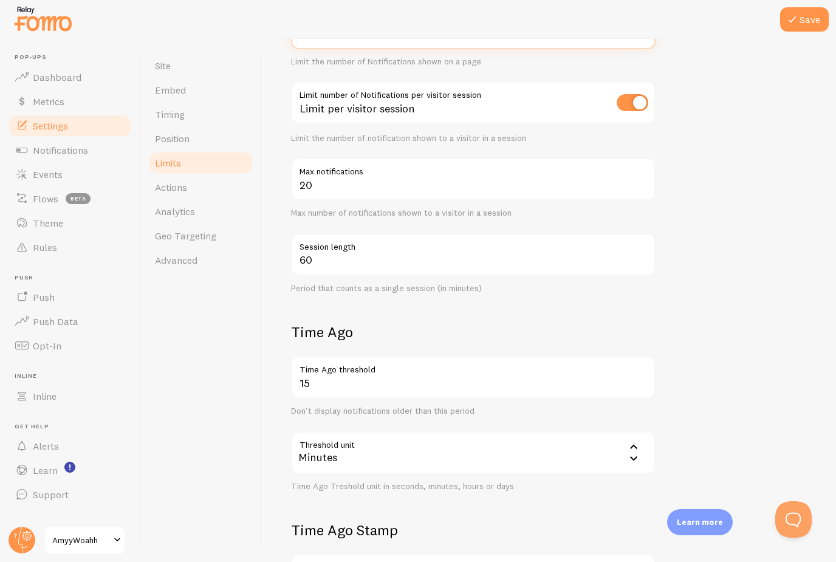
scroll to position [190, 0]
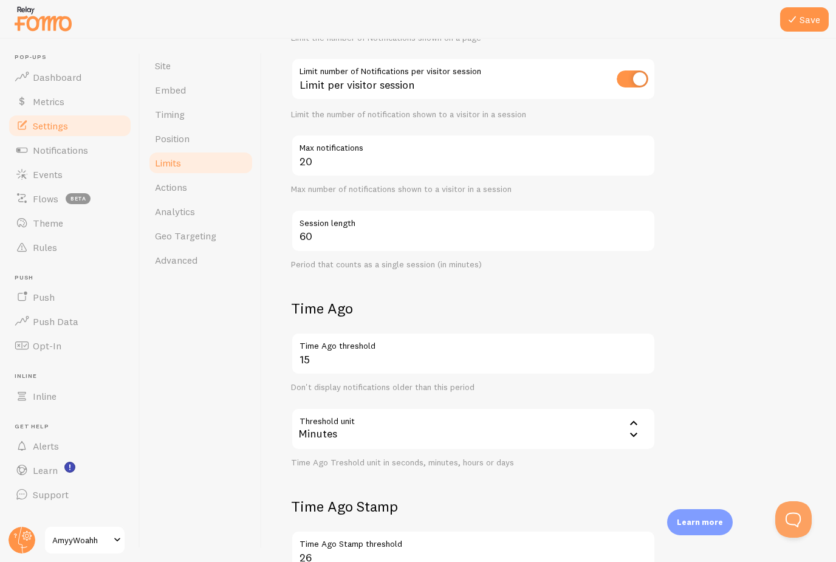
type input "6"
click at [364, 210] on input "60" at bounding box center [473, 231] width 365 height 43
type input "6"
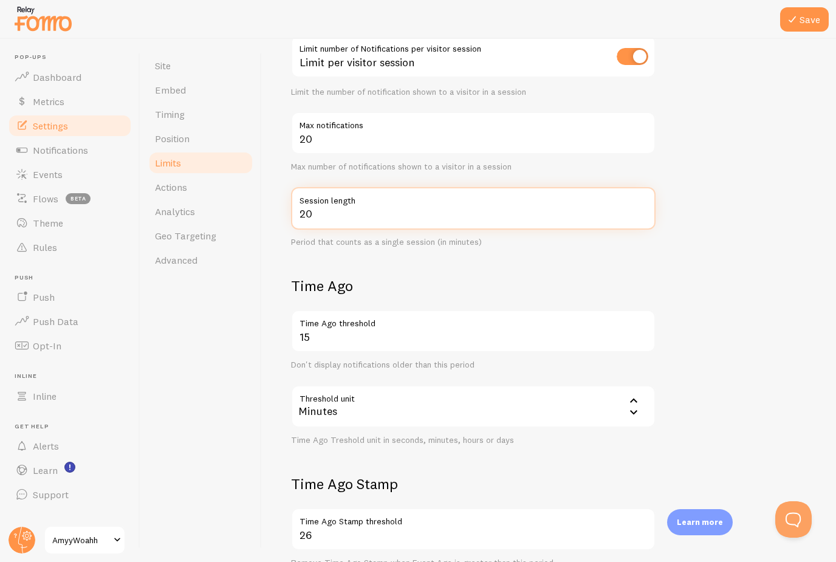
scroll to position [211, 0]
type input "20"
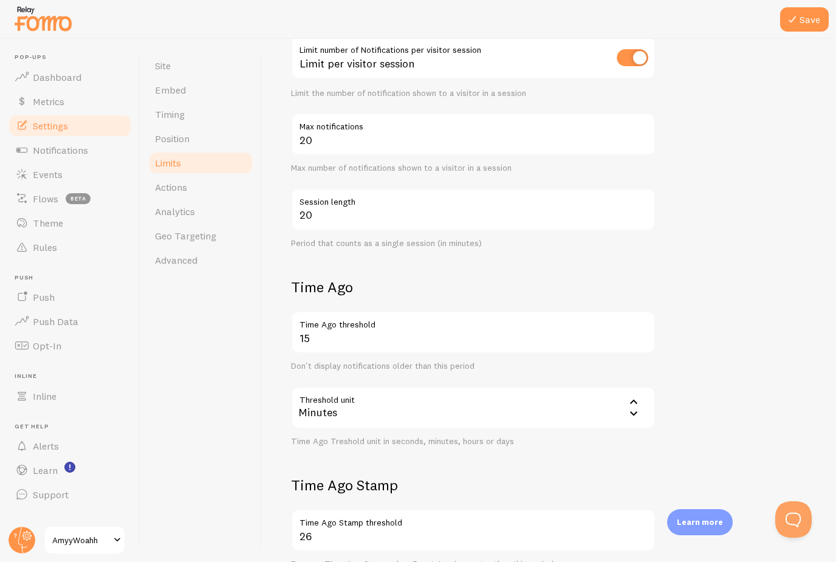
click at [460, 278] on h2 "Time Ago" at bounding box center [473, 287] width 365 height 19
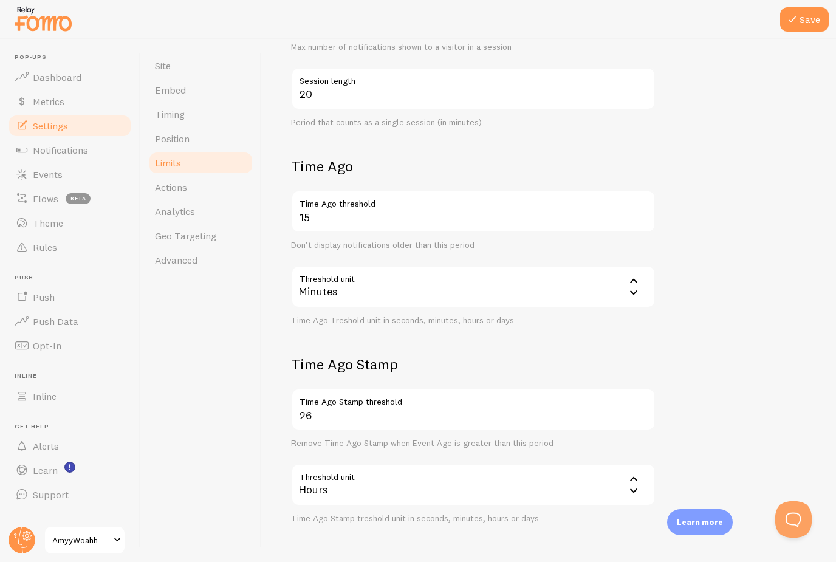
scroll to position [331, 0]
click at [313, 389] on input "26" at bounding box center [473, 410] width 365 height 43
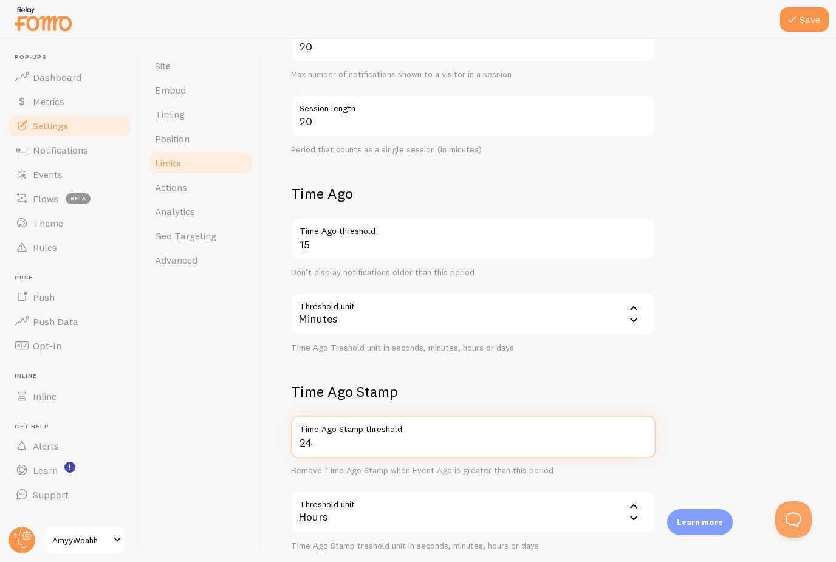
scroll to position [302, 0]
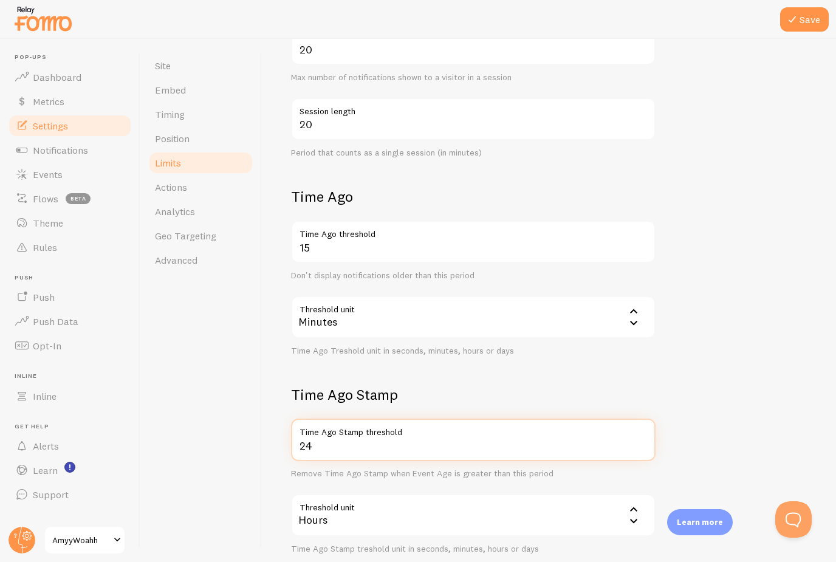
type input "24"
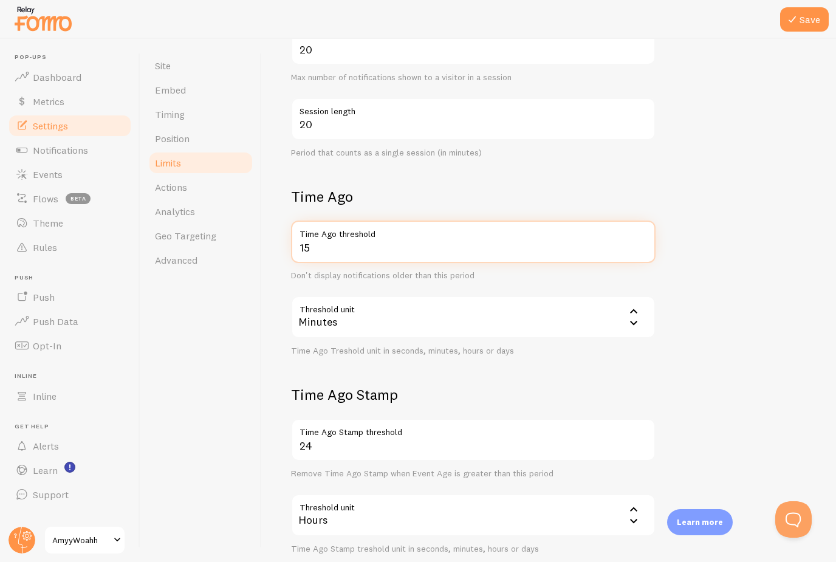
click at [326, 221] on input "15" at bounding box center [473, 242] width 365 height 43
type input "1"
type input "2"
type input "4"
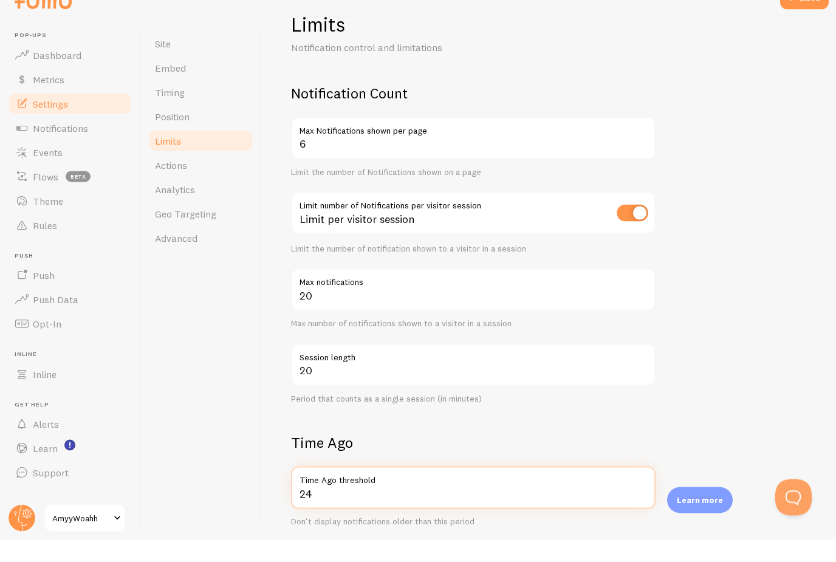
scroll to position [3, 0]
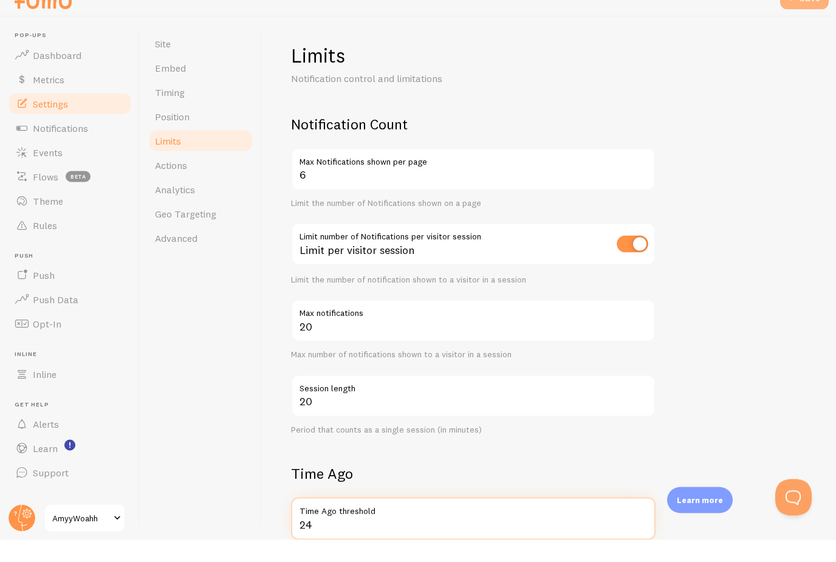
type input "24"
click at [798, 7] on button "Save" at bounding box center [804, 19] width 49 height 24
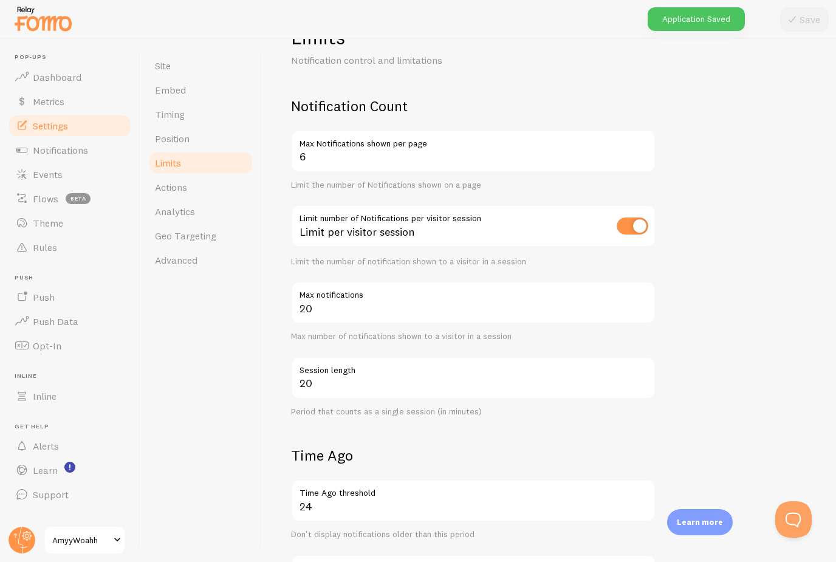
scroll to position [36, 0]
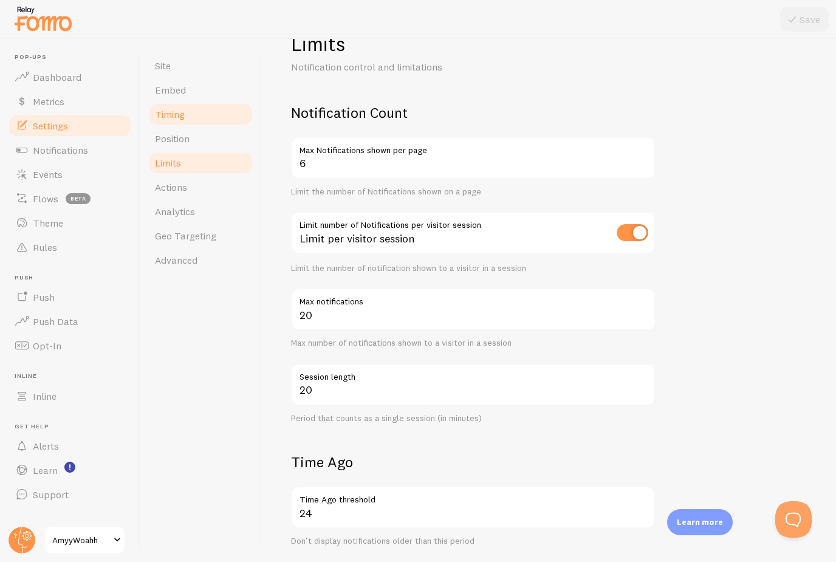
click at [188, 102] on link "Timing" at bounding box center [201, 114] width 106 height 24
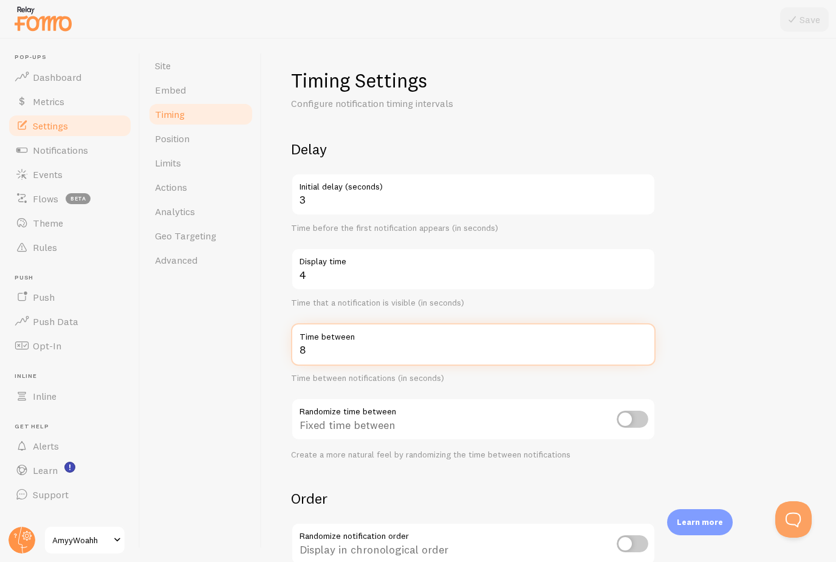
drag, startPoint x: 316, startPoint y: 348, endPoint x: 316, endPoint y: 309, distance: 38.9
click at [316, 323] on input "8" at bounding box center [473, 344] width 365 height 43
type input "15"
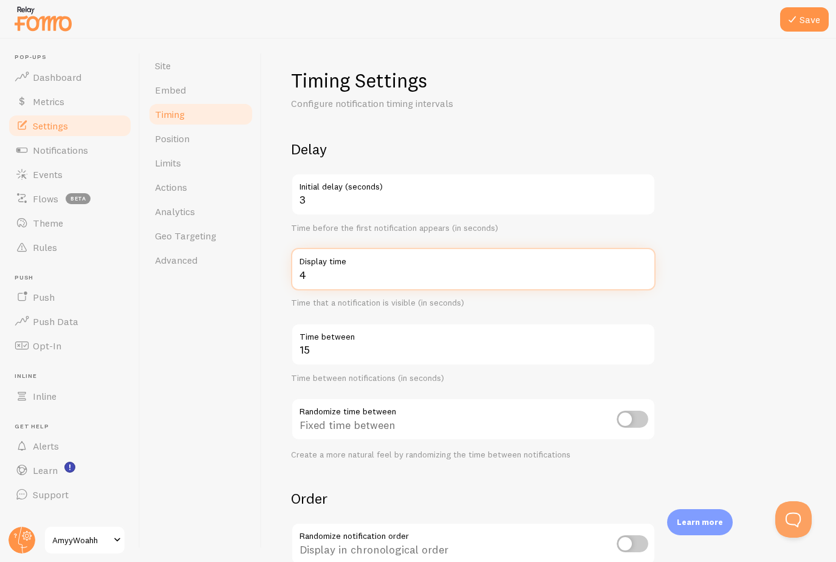
click at [308, 248] on input "4" at bounding box center [473, 269] width 365 height 43
type input "5"
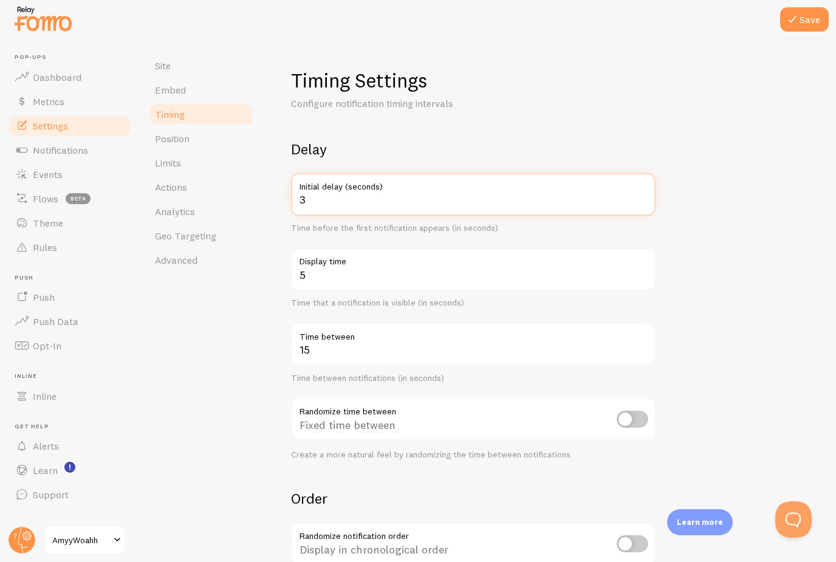
click at [309, 173] on input "3" at bounding box center [473, 194] width 365 height 43
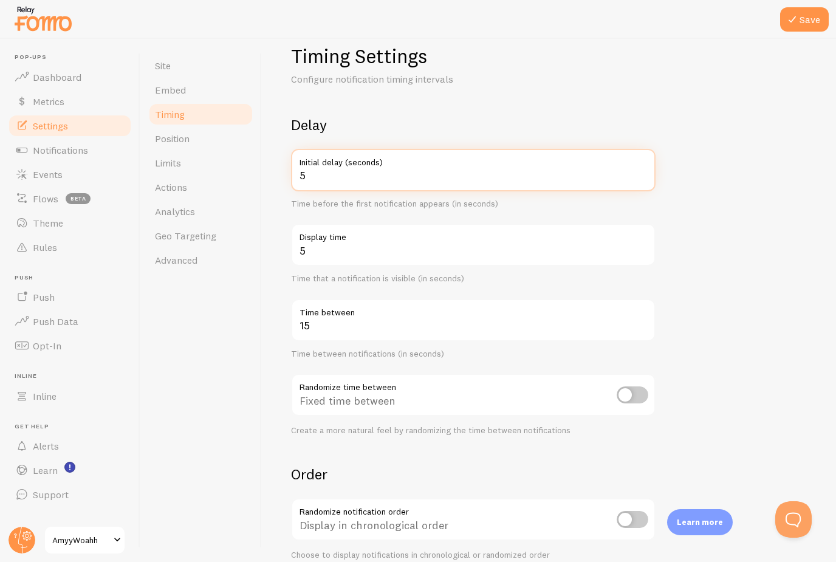
scroll to position [25, 0]
type input "5"
click at [620, 386] on input "checkbox" at bounding box center [633, 394] width 32 height 17
checkbox input "true"
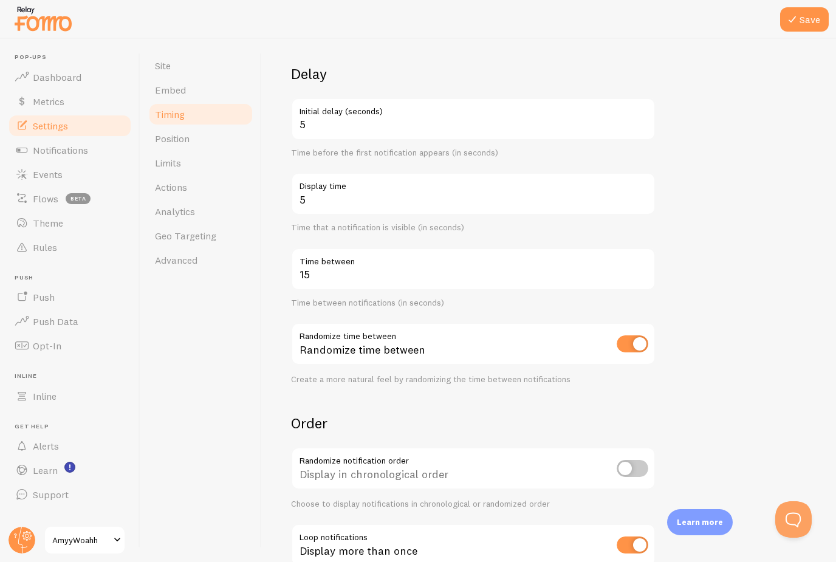
scroll to position [108, 0]
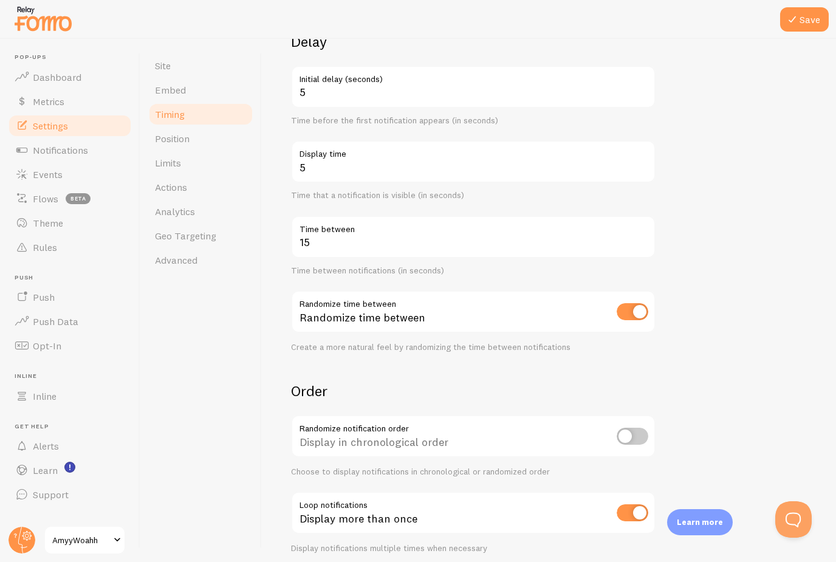
click at [631, 428] on input "checkbox" at bounding box center [633, 436] width 32 height 17
checkbox input "true"
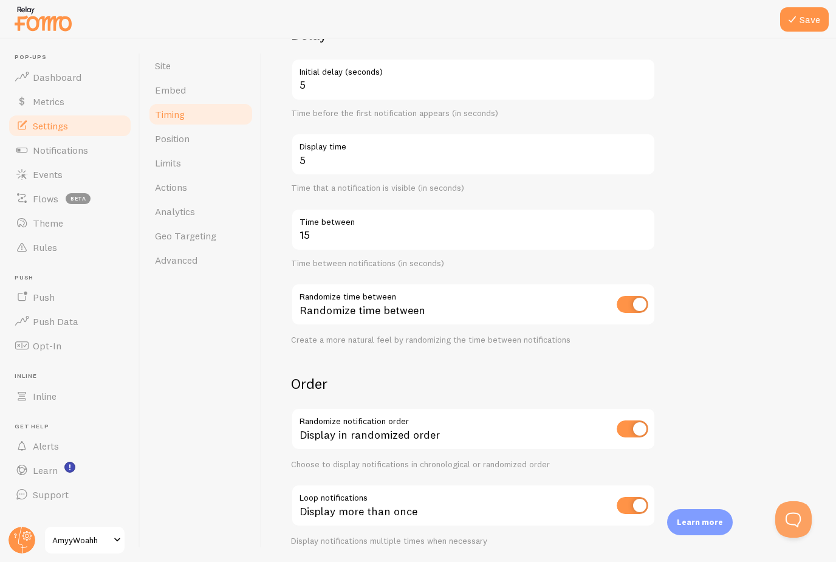
scroll to position [114, 0]
click at [637, 498] on input "checkbox" at bounding box center [633, 506] width 32 height 17
checkbox input "false"
click at [809, 27] on button "Save" at bounding box center [804, 19] width 49 height 24
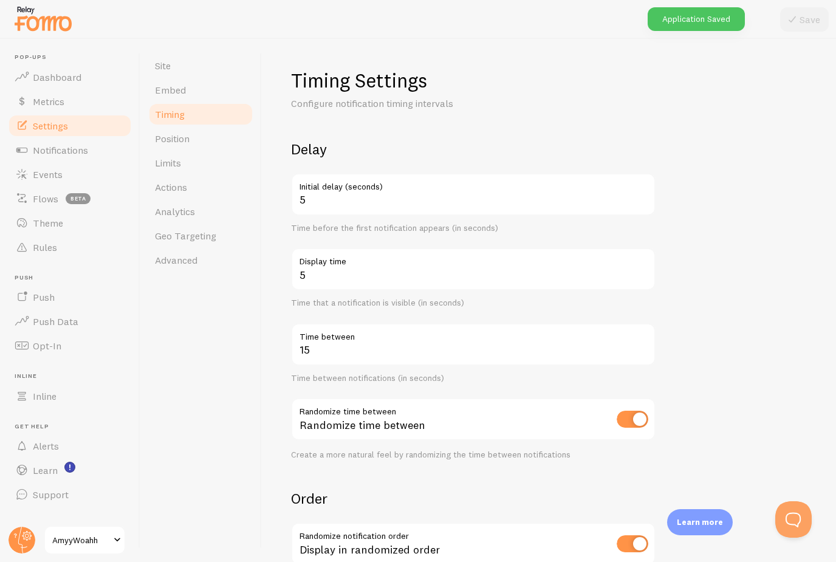
scroll to position [0, 0]
click at [179, 205] on span "Analytics" at bounding box center [175, 211] width 40 height 12
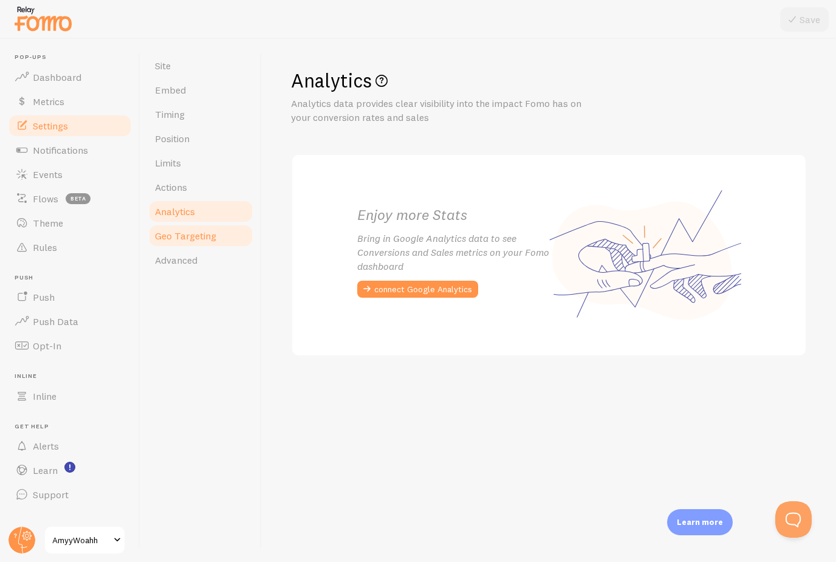
click at [191, 241] on span "Geo Targeting" at bounding box center [185, 236] width 61 height 12
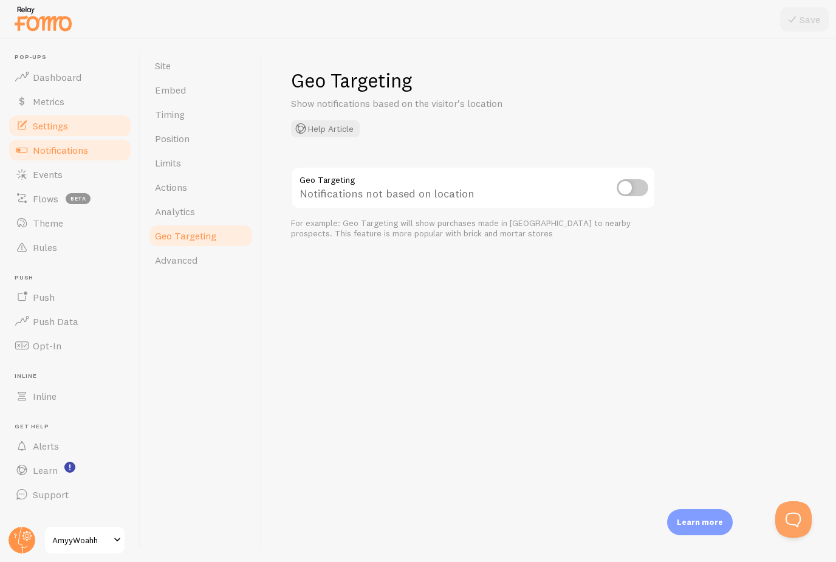
click at [61, 156] on link "Notifications" at bounding box center [69, 150] width 125 height 24
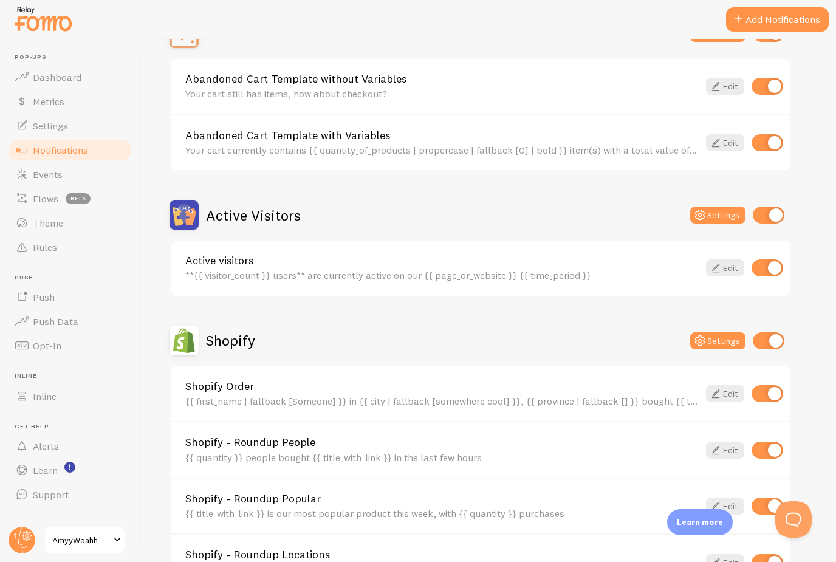
scroll to position [114, 0]
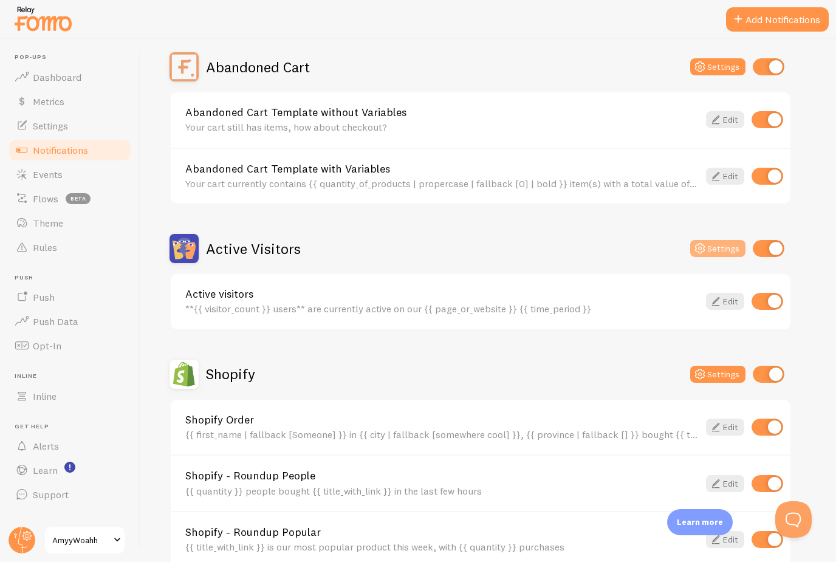
click at [725, 255] on button "Settings" at bounding box center [717, 248] width 55 height 17
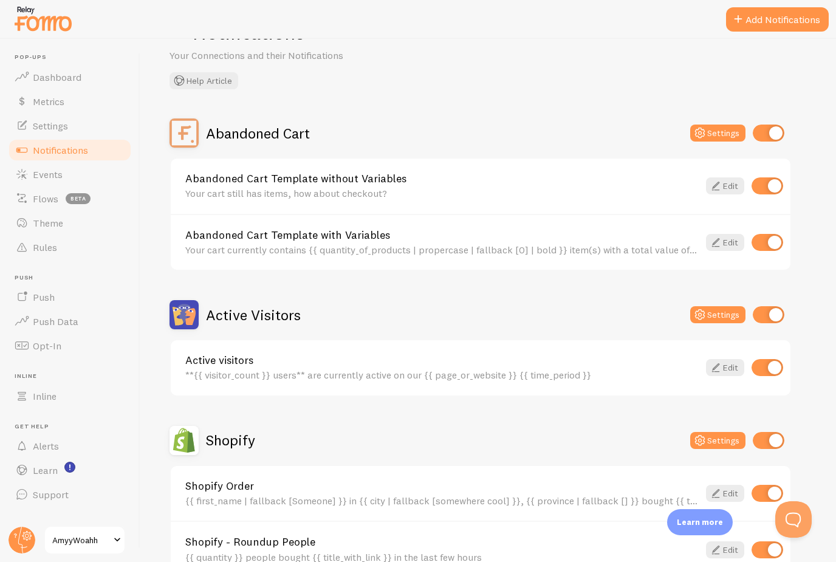
scroll to position [82, 0]
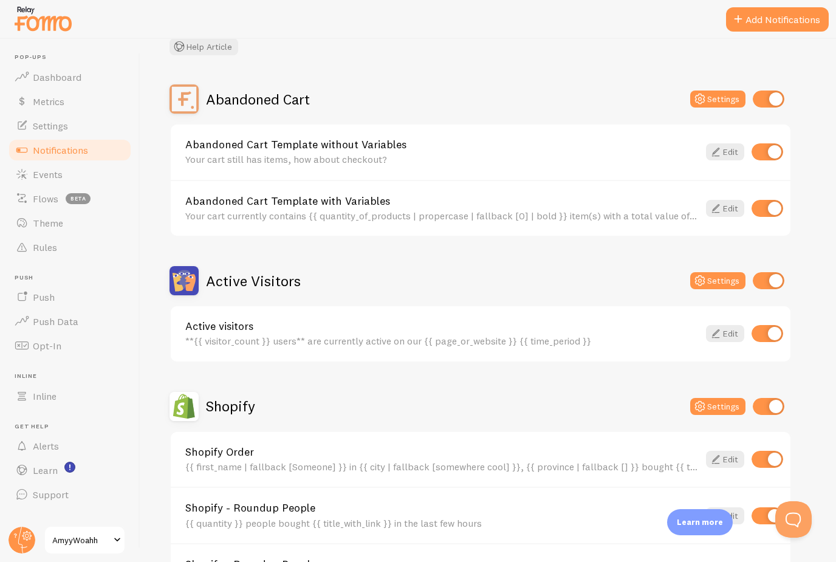
click at [778, 283] on input "checkbox" at bounding box center [769, 280] width 32 height 17
checkbox input "false"
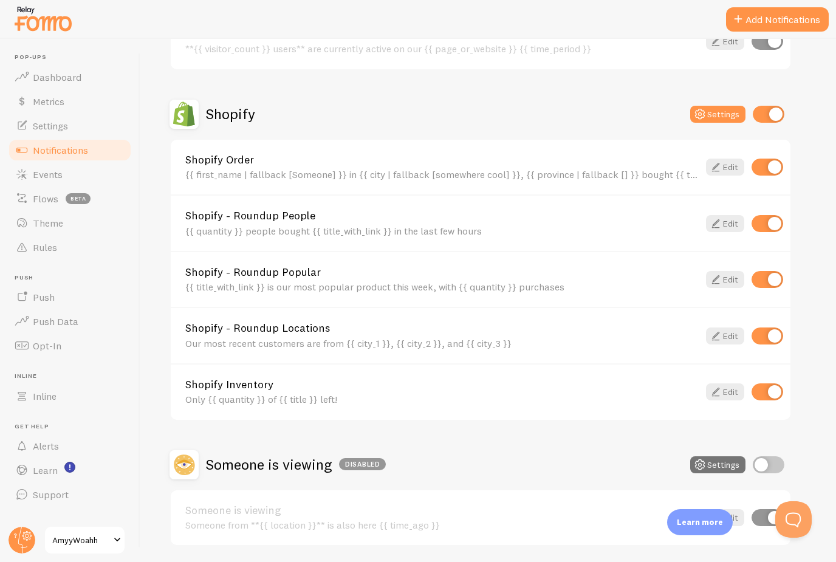
scroll to position [12, 0]
drag, startPoint x: 795, startPoint y: 21, endPoint x: 795, endPoint y: 33, distance: 12.2
click at [795, 21] on button "Add Notifications" at bounding box center [777, 19] width 103 height 24
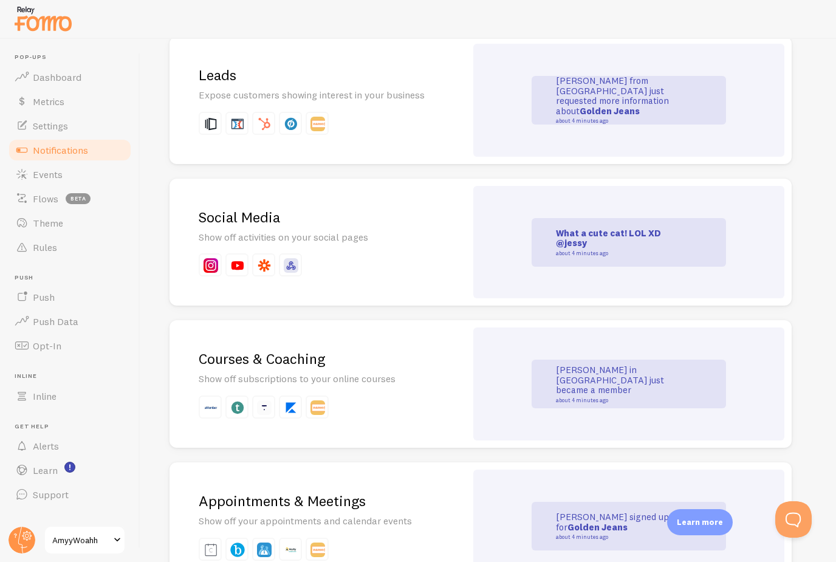
scroll to position [1580, 0]
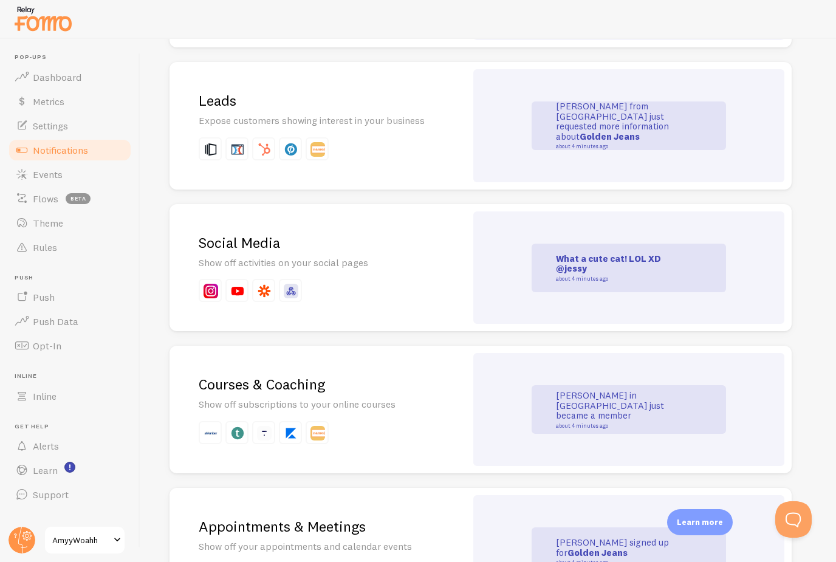
click at [427, 263] on div "Social Media Show off activities on your social pages" at bounding box center [318, 268] width 296 height 128
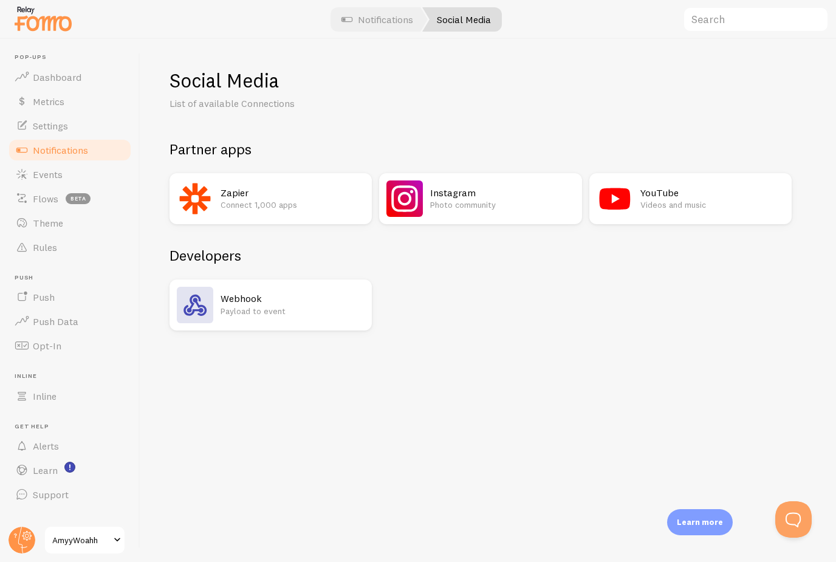
click at [687, 211] on div "YouTube Videos and music" at bounding box center [712, 198] width 144 height 36
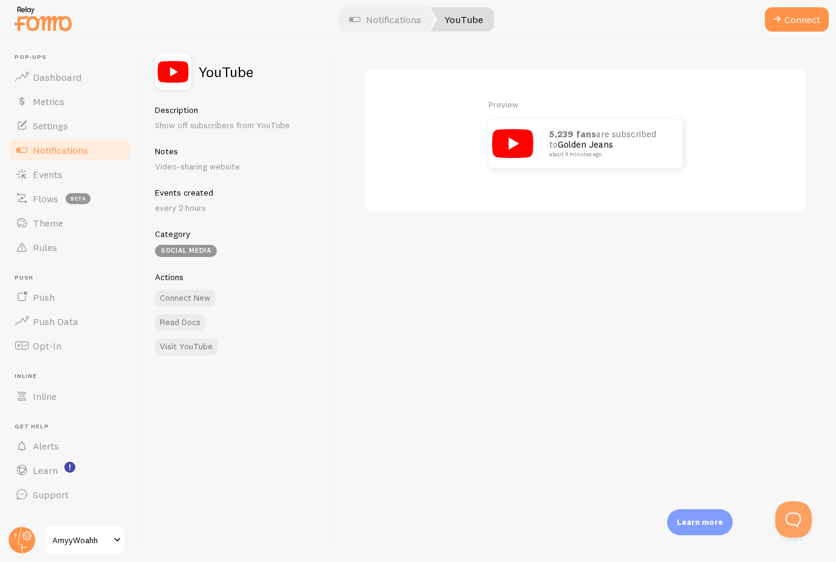
click at [794, 34] on div at bounding box center [418, 19] width 836 height 39
click at [801, 32] on div at bounding box center [418, 19] width 836 height 39
click at [795, 30] on button "Connect" at bounding box center [797, 19] width 64 height 24
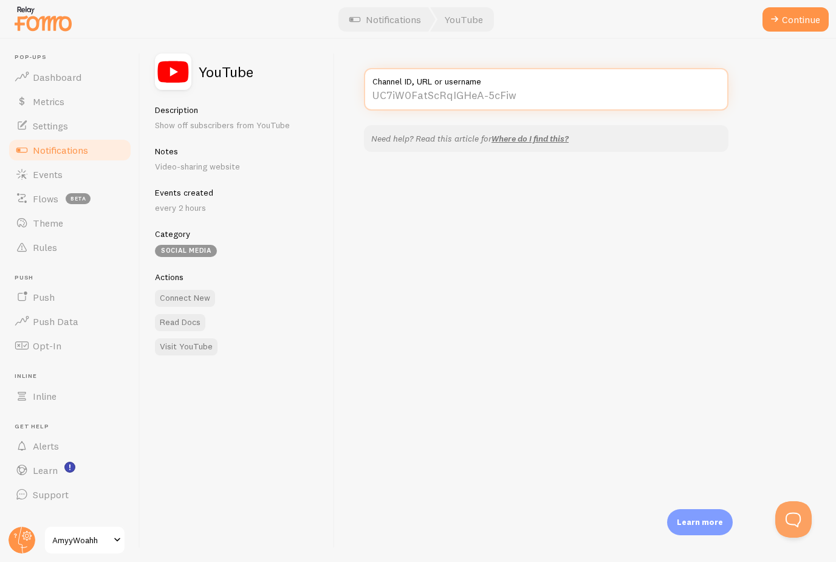
click at [674, 96] on input "Channel ID, URL or username" at bounding box center [546, 89] width 365 height 43
click at [643, 145] on div "Channel ID, URL or username Need help? Read this article for Where do I find th…" at bounding box center [585, 300] width 501 height 523
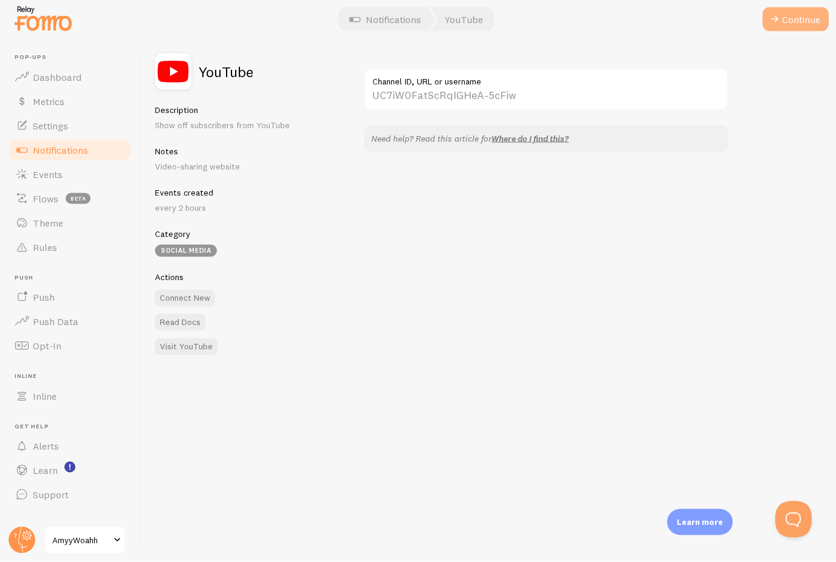
scroll to position [12, 0]
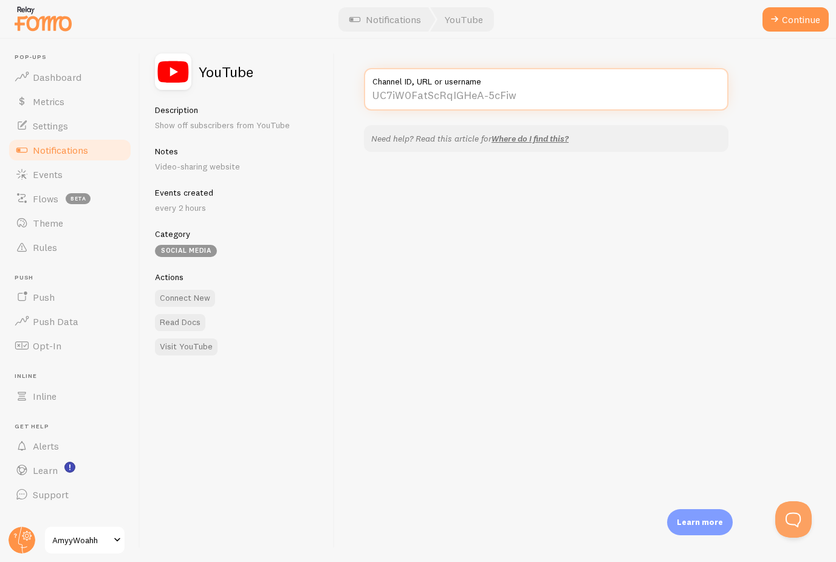
click at [489, 83] on input "Channel ID, URL or username" at bounding box center [546, 89] width 365 height 43
paste input "[URL][DOMAIN_NAME]"
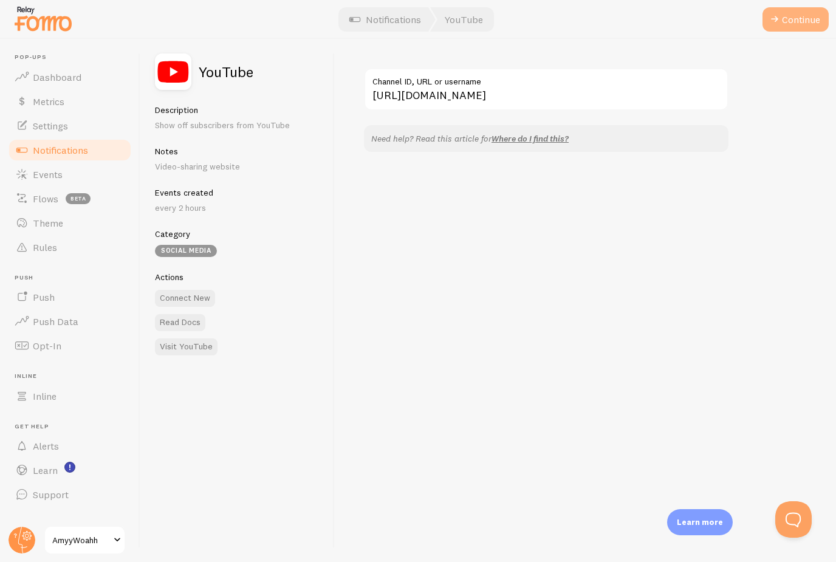
click at [800, 20] on button "Continue" at bounding box center [795, 19] width 66 height 24
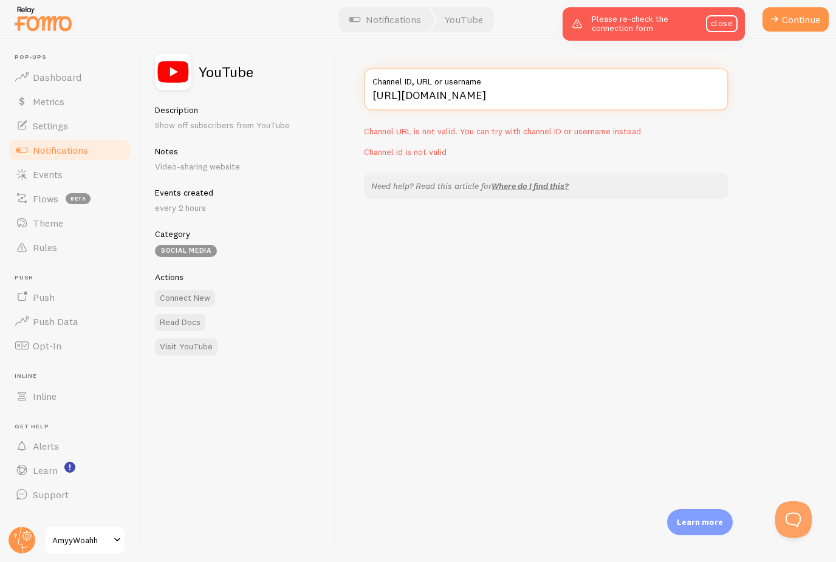
drag, startPoint x: 584, startPoint y: 81, endPoint x: 420, endPoint y: 81, distance: 163.4
click at [420, 81] on input "[URL][DOMAIN_NAME]" at bounding box center [546, 89] width 365 height 43
click at [498, 82] on input "[URL][DOMAIN_NAME]" at bounding box center [546, 89] width 365 height 43
click at [501, 82] on input "[URL][DOMAIN_NAME]" at bounding box center [546, 89] width 365 height 43
type input "@amyywoahh"
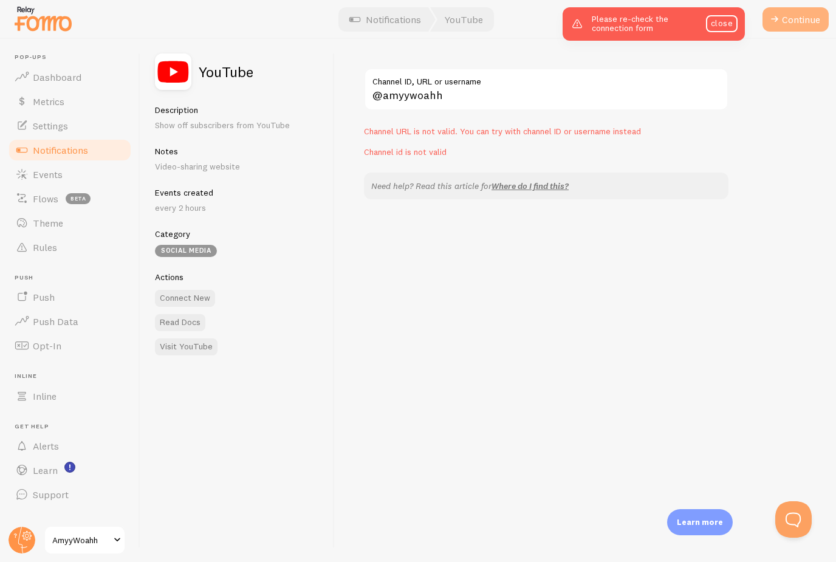
click at [798, 18] on button "Continue" at bounding box center [795, 19] width 66 height 24
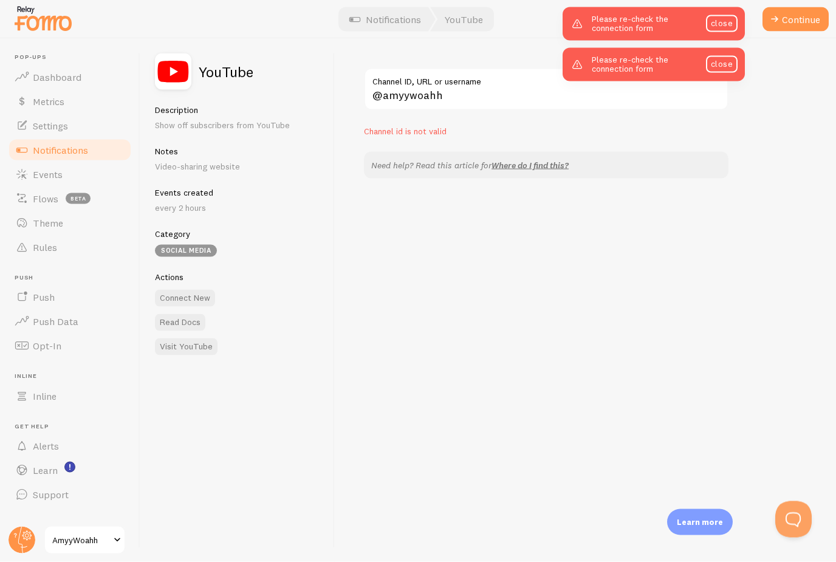
scroll to position [0, 0]
click at [446, 91] on input "@amyywoahh" at bounding box center [546, 89] width 365 height 43
drag, startPoint x: 446, startPoint y: 95, endPoint x: 362, endPoint y: 93, distance: 83.9
click at [362, 93] on div "@amyywoahh Channel ID, URL or username Channel id is not valid Need help? Read …" at bounding box center [585, 300] width 501 height 523
click at [524, 166] on link "Where do I find this?" at bounding box center [530, 165] width 77 height 11
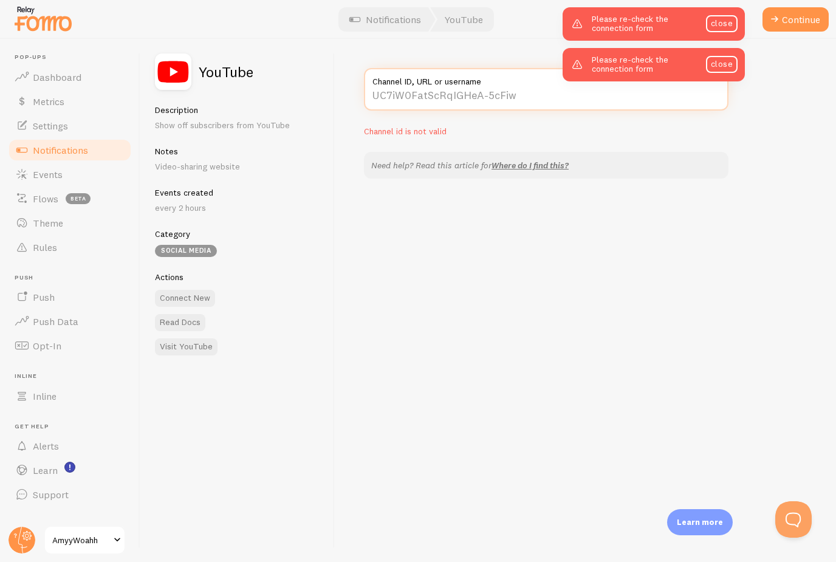
click at [490, 97] on input "Channel ID, URL or username" at bounding box center [546, 89] width 365 height 43
paste input "amyywoahh"
type input "amyywoahh"
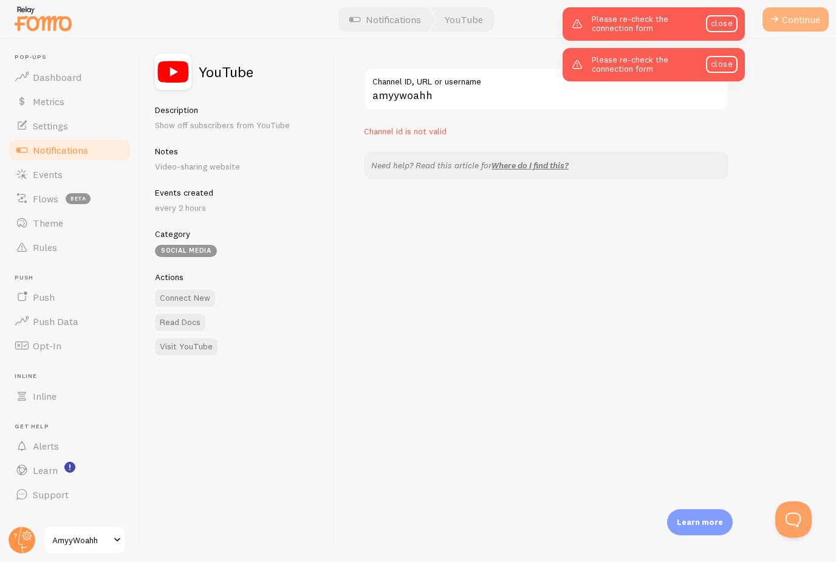
click at [801, 19] on button "Continue" at bounding box center [795, 19] width 66 height 24
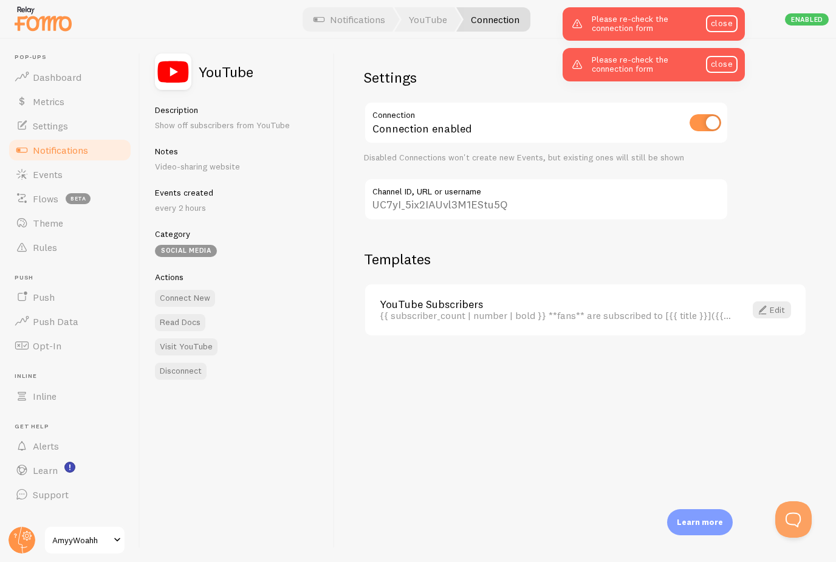
click at [783, 164] on div "Settings Connection Connection enabled Disabled Connections won't create new Ev…" at bounding box center [585, 300] width 501 height 523
click at [733, 70] on link "close" at bounding box center [722, 64] width 32 height 17
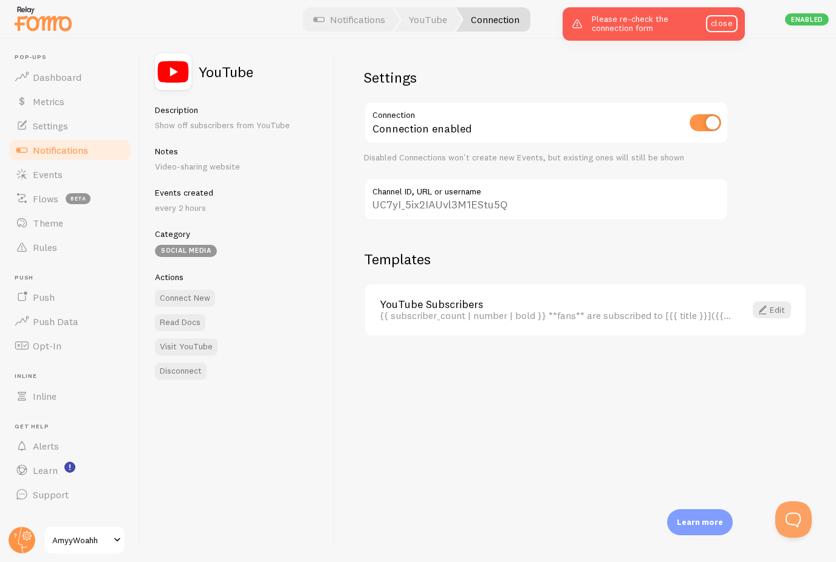
click at [725, 35] on div "Please re-check the connection form close" at bounding box center [654, 23] width 182 height 33
click at [725, 25] on link "close" at bounding box center [722, 23] width 32 height 17
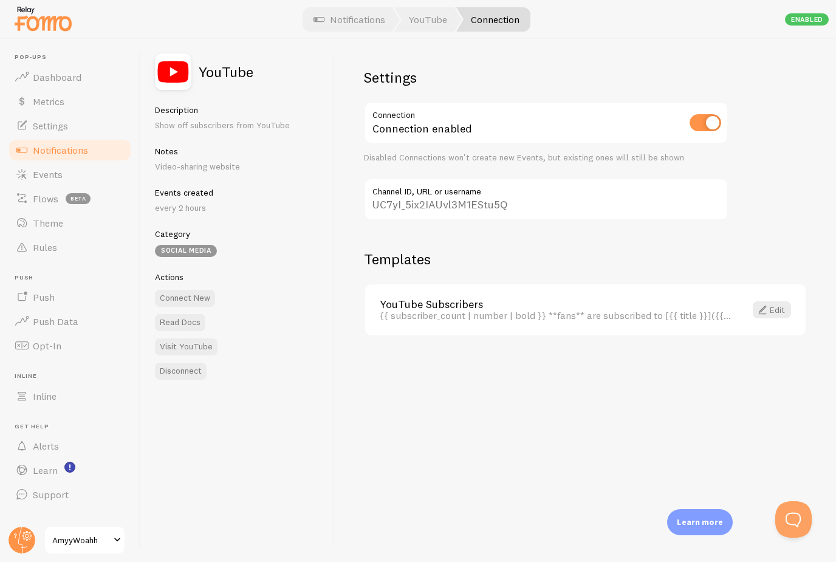
click at [80, 142] on link "Notifications" at bounding box center [69, 150] width 125 height 24
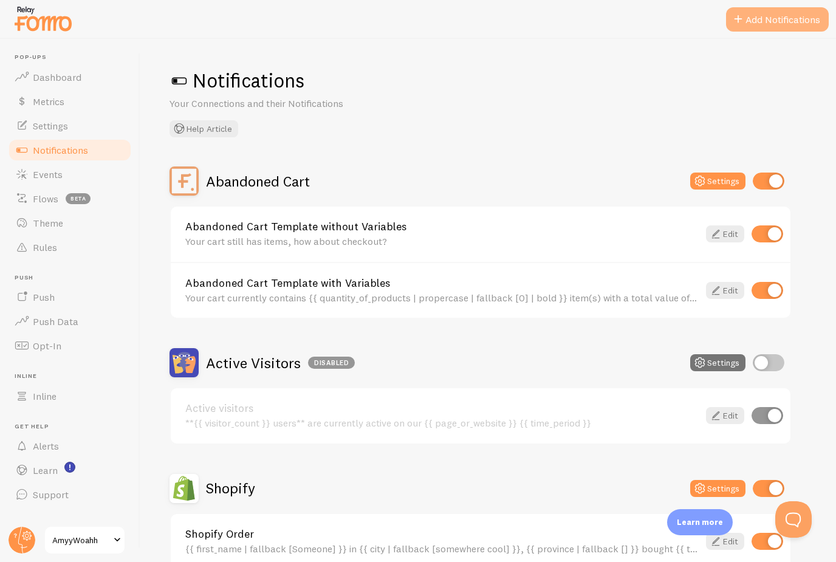
click at [796, 19] on button "Add Notifications" at bounding box center [777, 19] width 103 height 24
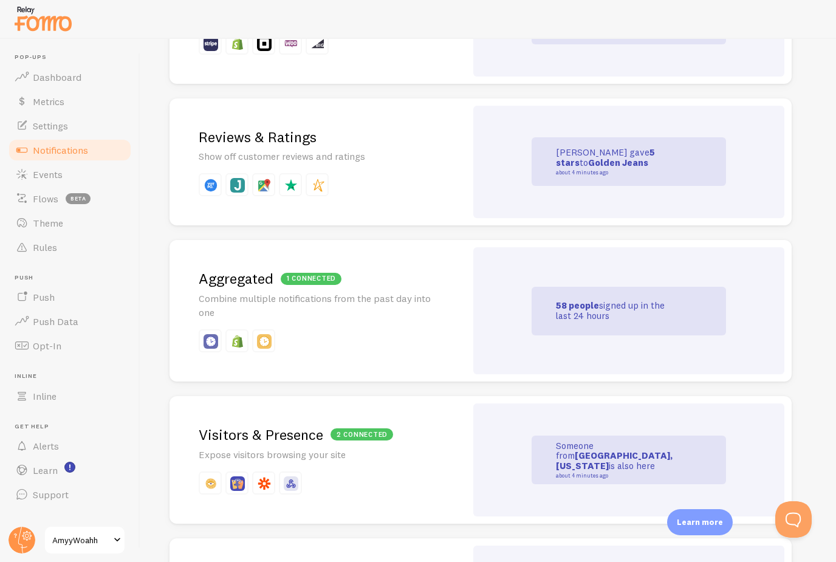
scroll to position [317, 0]
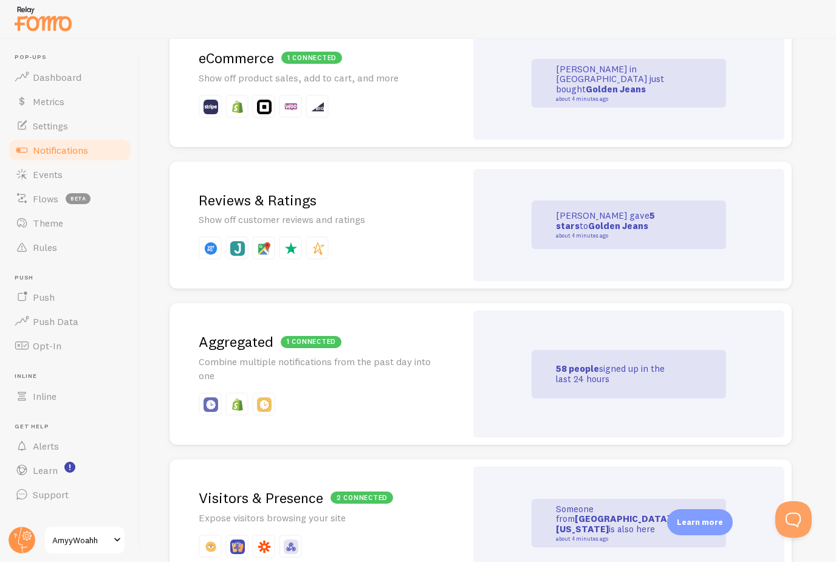
click at [409, 248] on p at bounding box center [318, 247] width 238 height 23
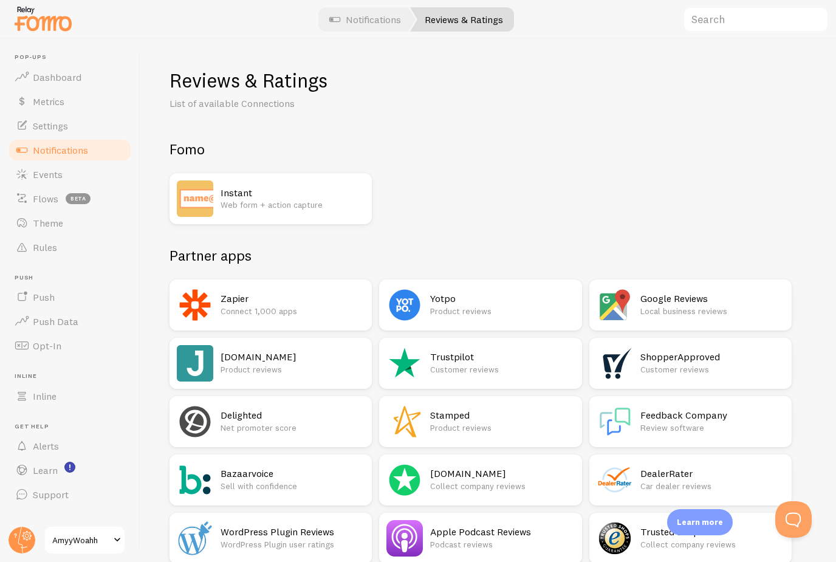
click at [283, 368] on p "Product reviews" at bounding box center [293, 369] width 144 height 12
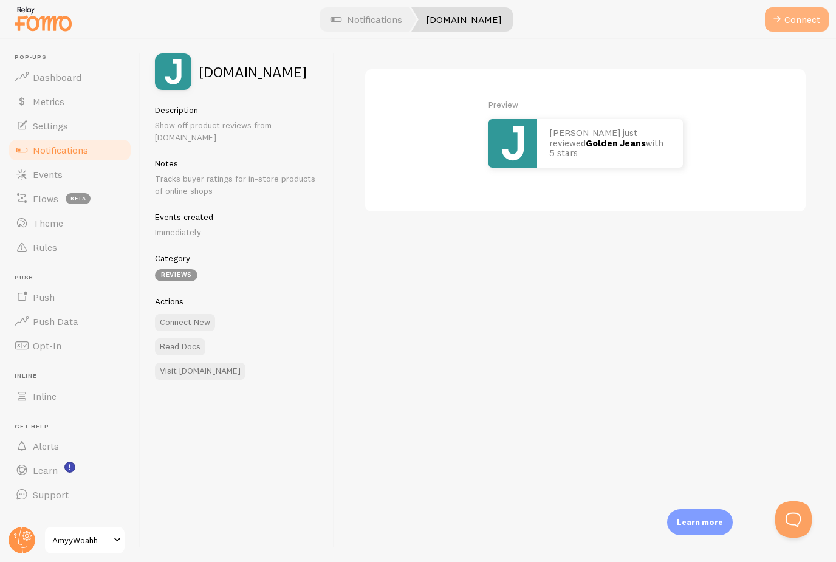
click at [808, 26] on button "Connect" at bounding box center [797, 19] width 64 height 24
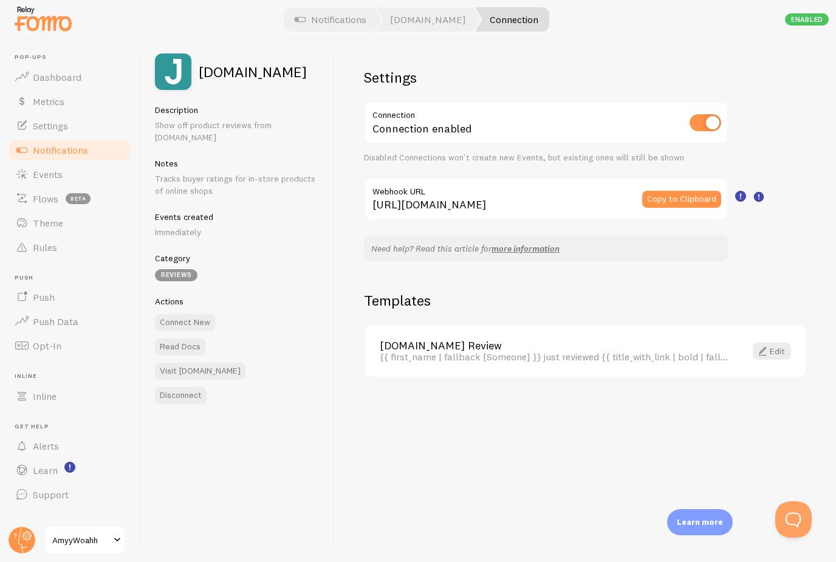
click at [767, 143] on div "Settings Connection Connection enabled Disabled Connections won't create new Ev…" at bounding box center [585, 300] width 501 height 523
click at [73, 153] on span "Notifications" at bounding box center [60, 150] width 55 height 12
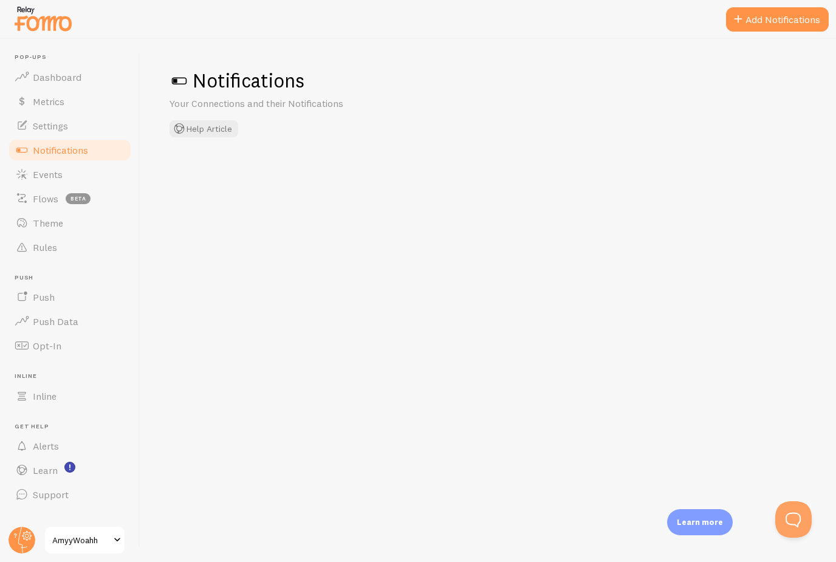
checkbox input "true"
checkbox input "false"
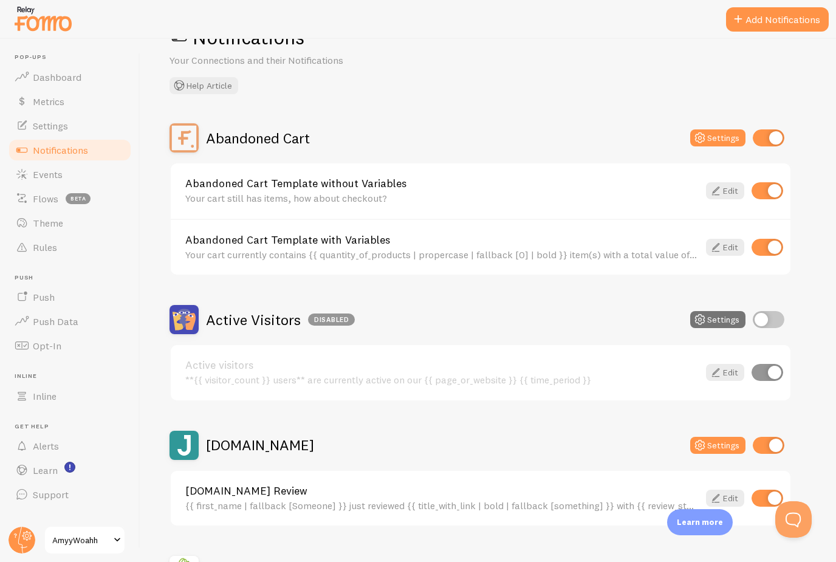
scroll to position [2, 0]
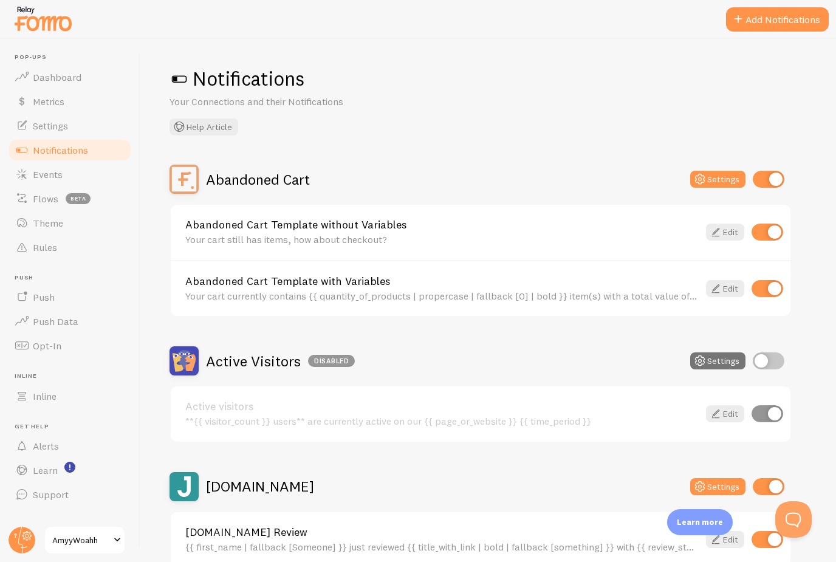
click at [259, 188] on div "Abandoned Cart" at bounding box center [240, 179] width 140 height 29
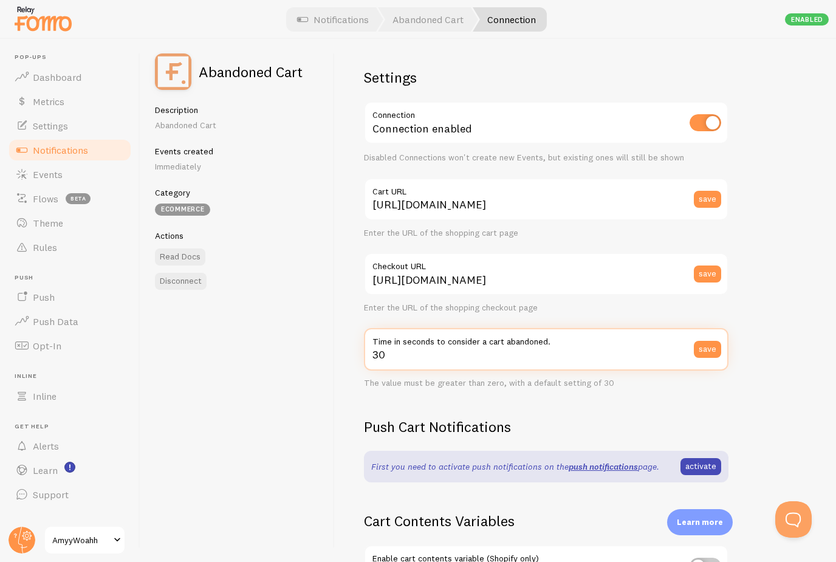
click at [400, 359] on input "30" at bounding box center [546, 349] width 365 height 43
type input "3"
type input "90"
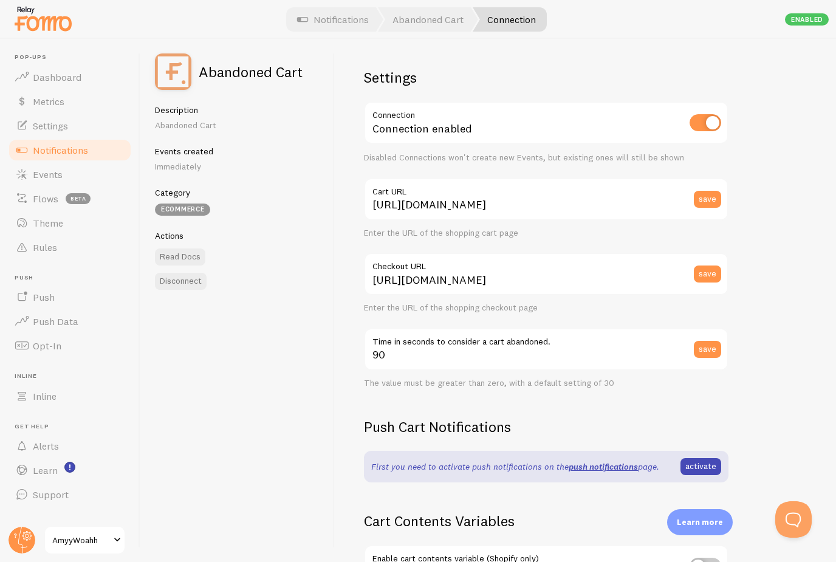
click at [723, 81] on h2 "Settings" at bounding box center [546, 77] width 365 height 19
click at [77, 152] on span "Notifications" at bounding box center [60, 150] width 55 height 12
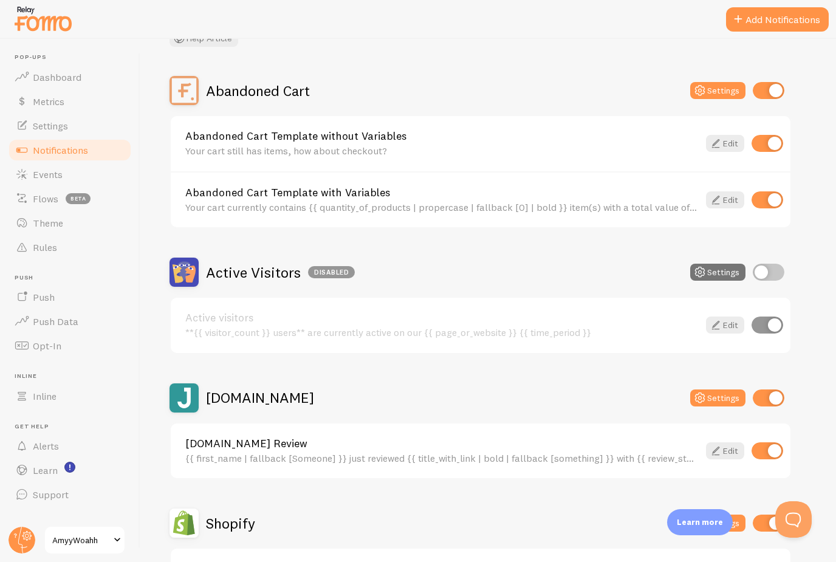
scroll to position [91, 0]
click at [61, 133] on link "Settings" at bounding box center [69, 126] width 125 height 24
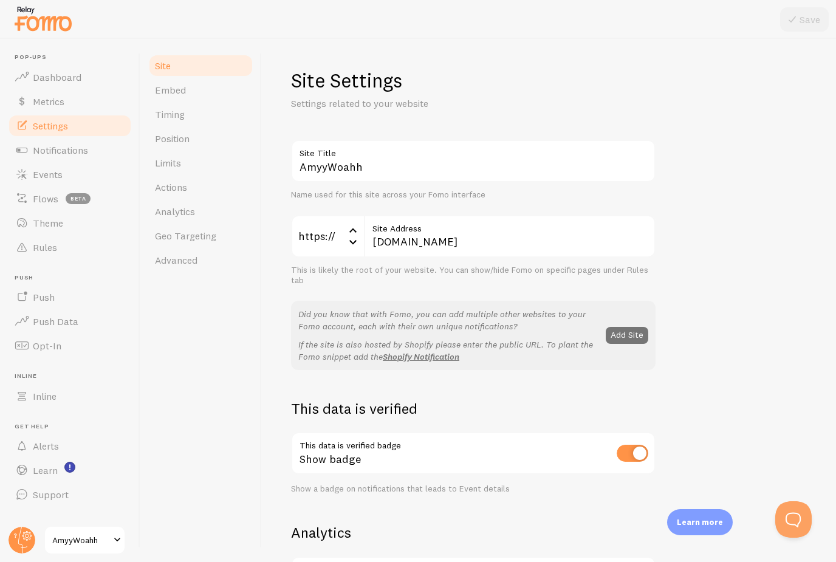
scroll to position [195, 0]
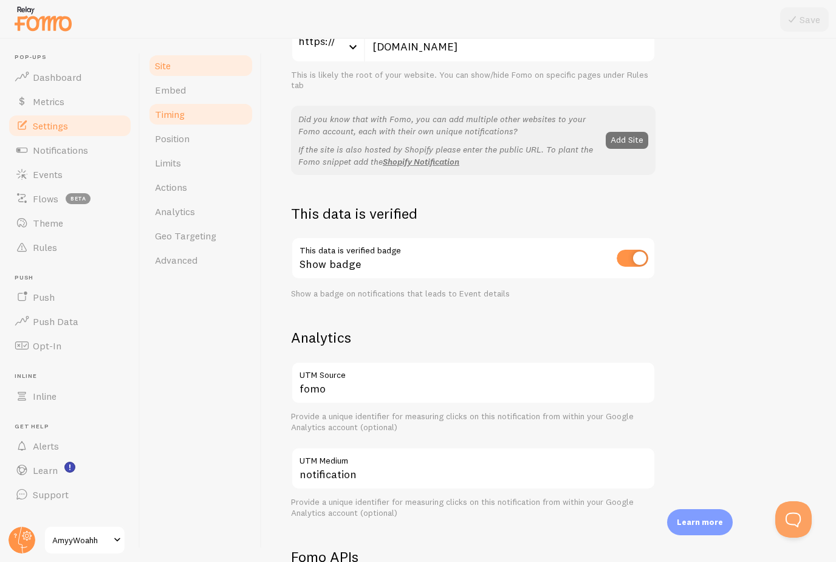
click at [182, 121] on link "Timing" at bounding box center [201, 114] width 106 height 24
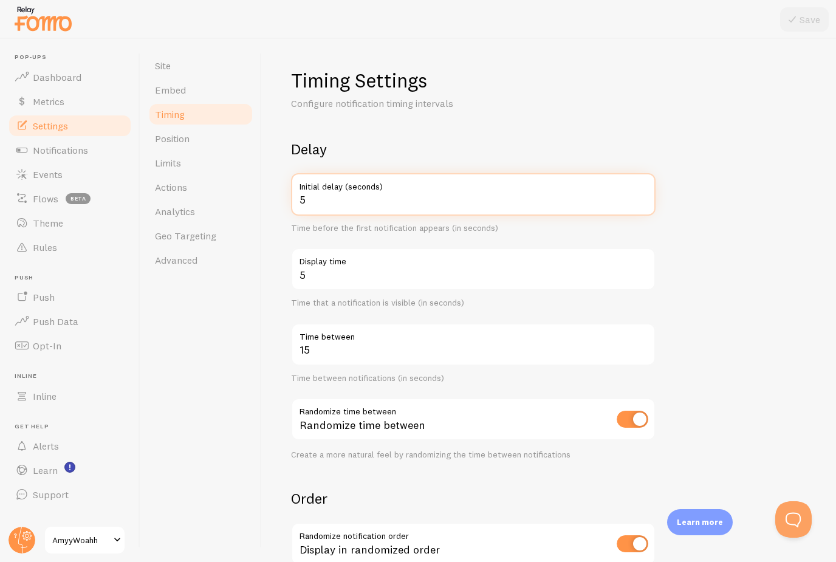
click at [312, 203] on input "5" at bounding box center [473, 194] width 365 height 43
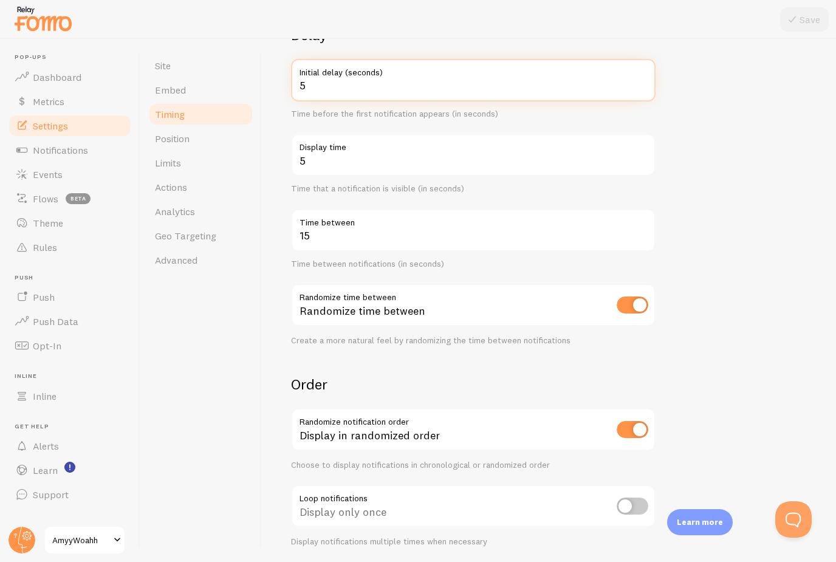
scroll to position [114, 0]
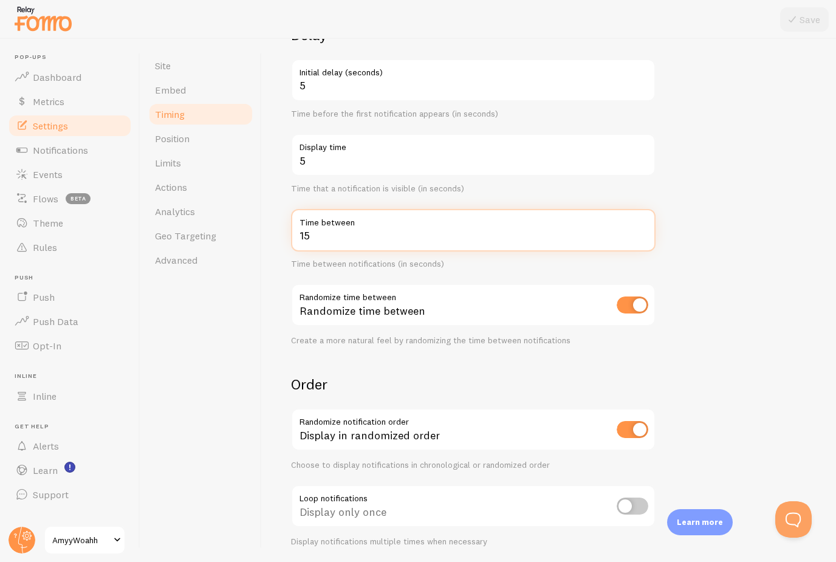
click at [318, 235] on input "15" at bounding box center [473, 230] width 365 height 43
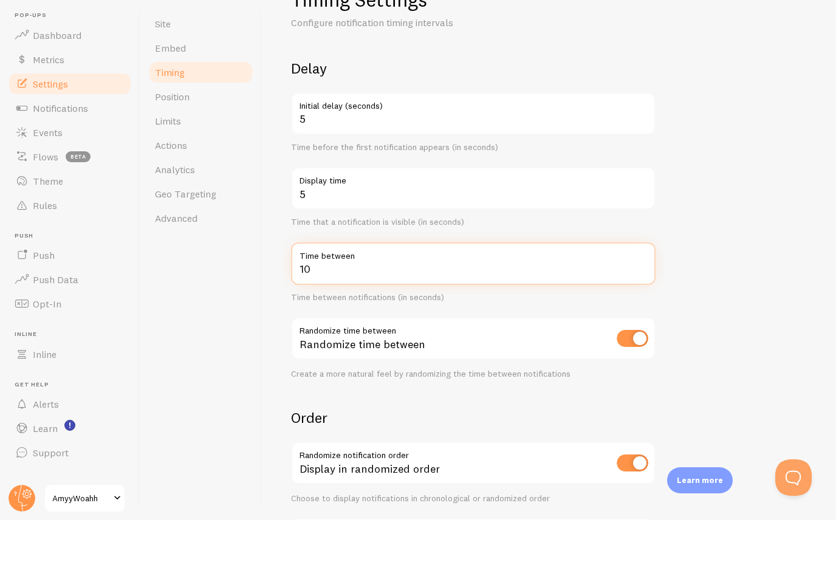
scroll to position [36, 0]
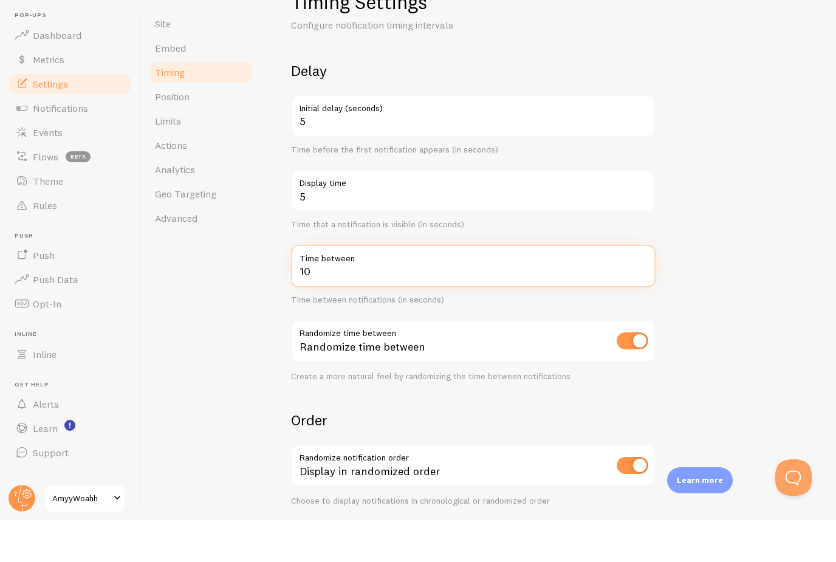
type input "10"
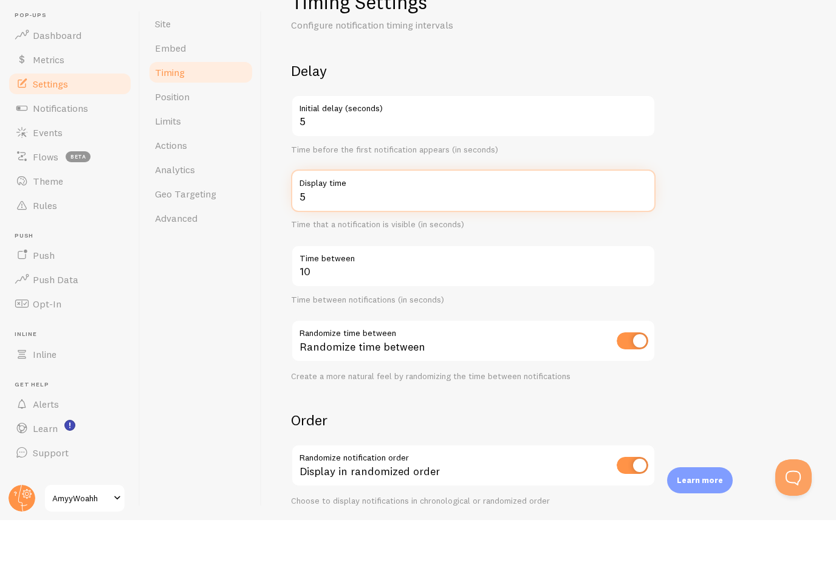
click at [314, 211] on input "5" at bounding box center [473, 232] width 365 height 43
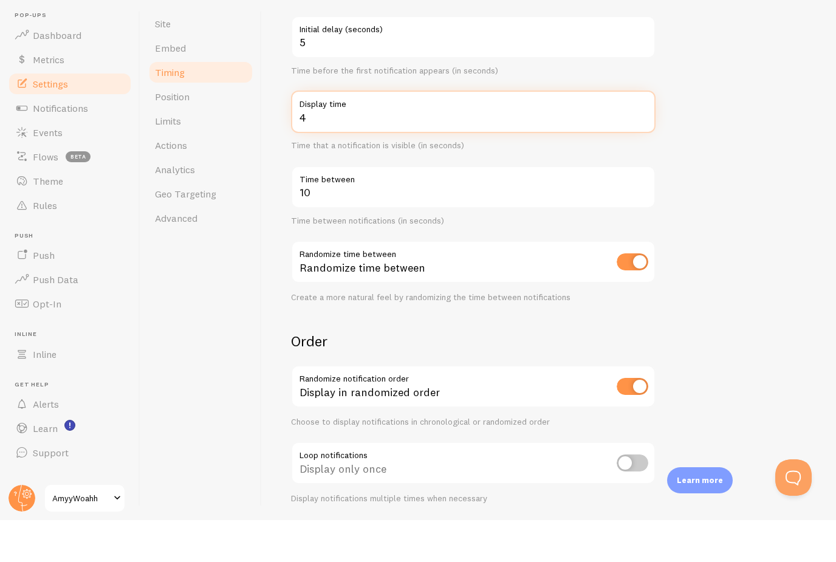
scroll to position [114, 0]
type input "4"
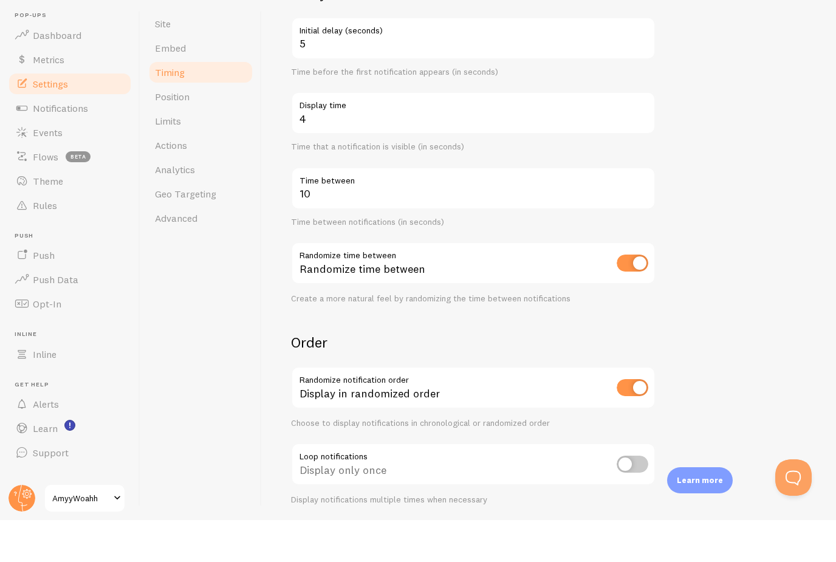
click at [627, 498] on input "checkbox" at bounding box center [633, 506] width 32 height 17
checkbox input "true"
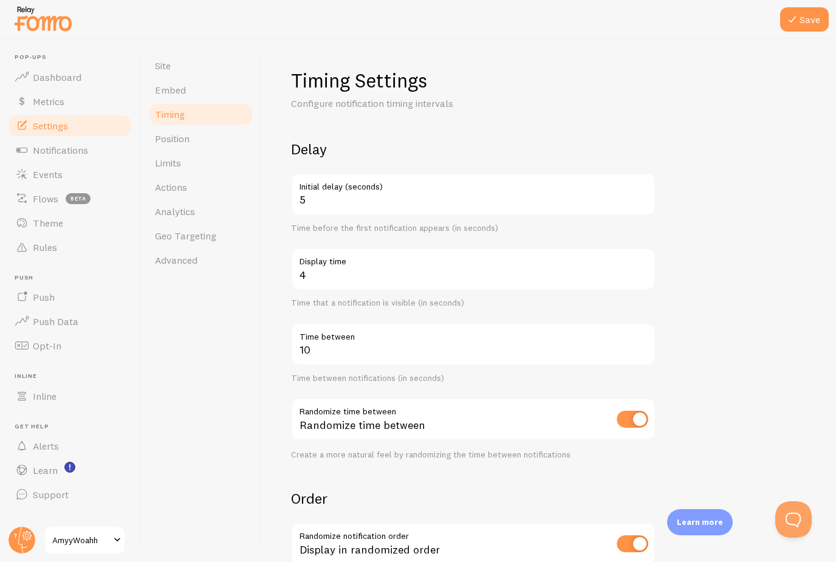
scroll to position [0, 0]
click at [797, 24] on icon at bounding box center [792, 19] width 15 height 15
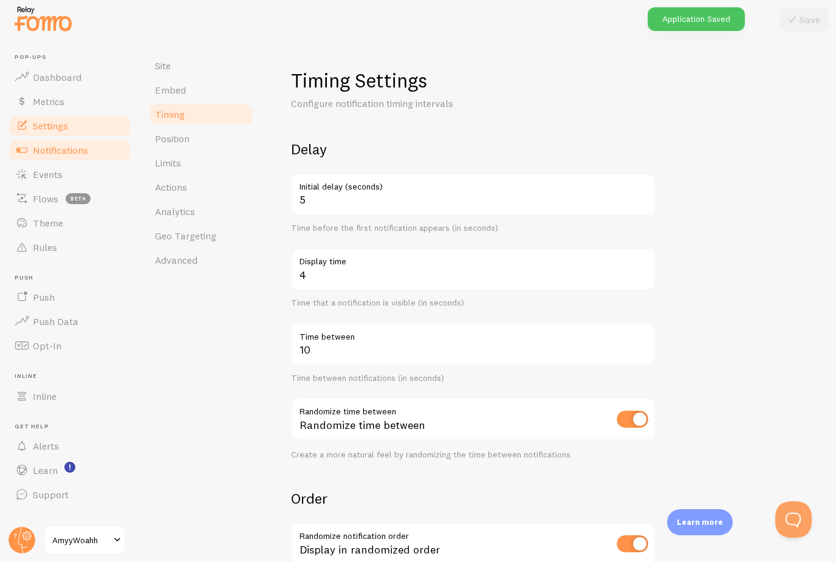
click at [60, 149] on span "Notifications" at bounding box center [60, 150] width 55 height 12
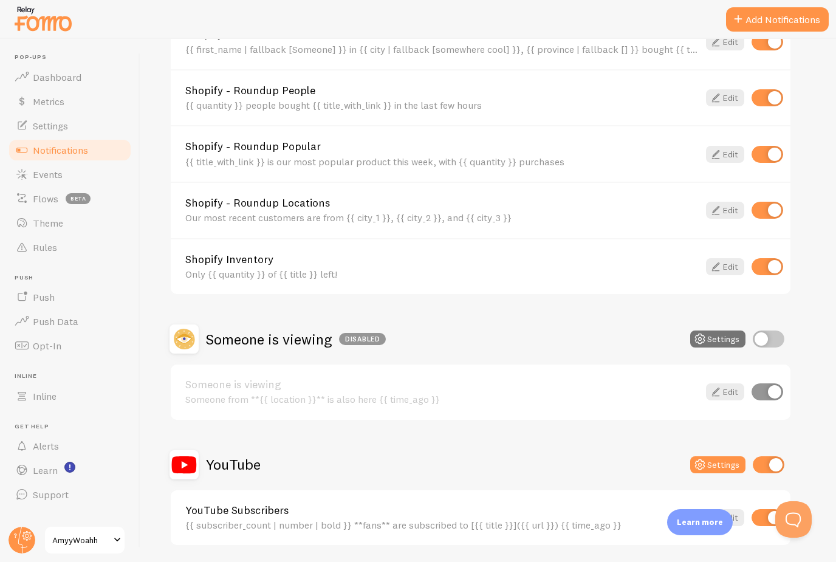
scroll to position [625, 0]
click at [325, 505] on link "YouTube Subscribers" at bounding box center [441, 510] width 513 height 11
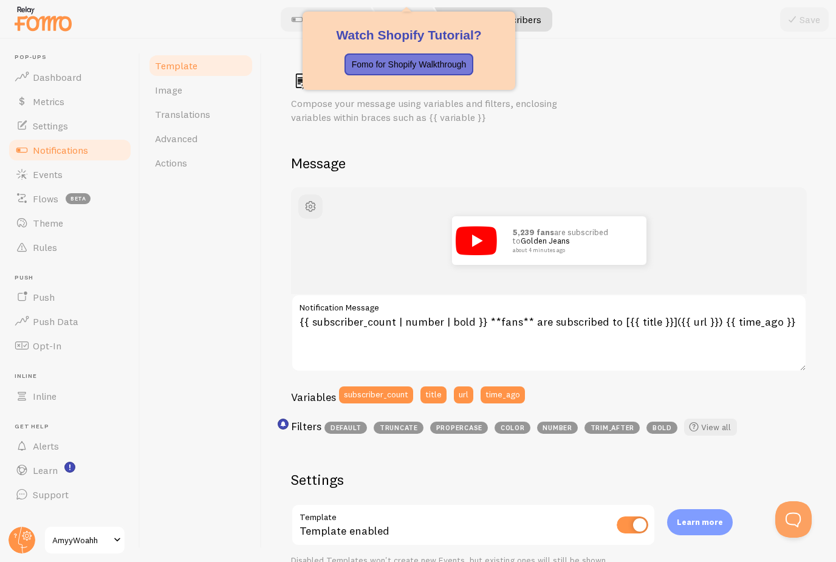
click at [399, 19] on div at bounding box center [409, 19] width 213 height 15
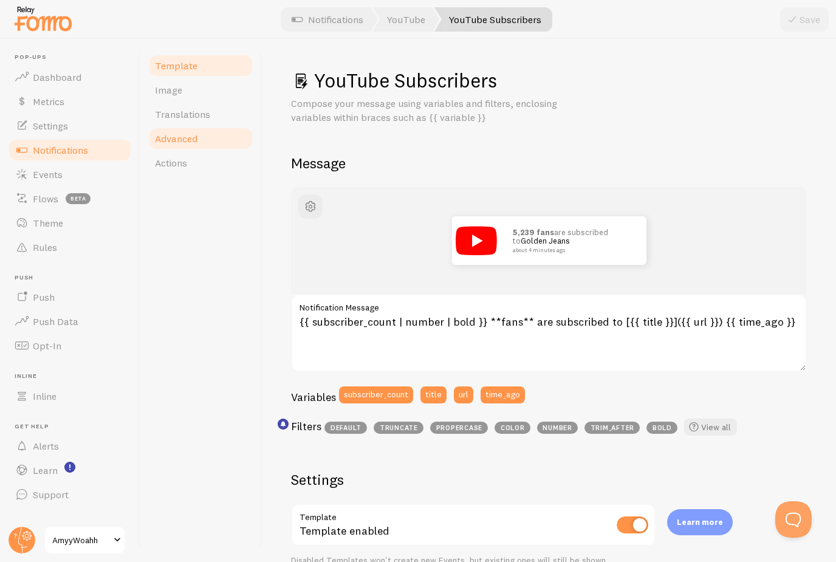
click at [182, 132] on span "Advanced" at bounding box center [176, 138] width 43 height 12
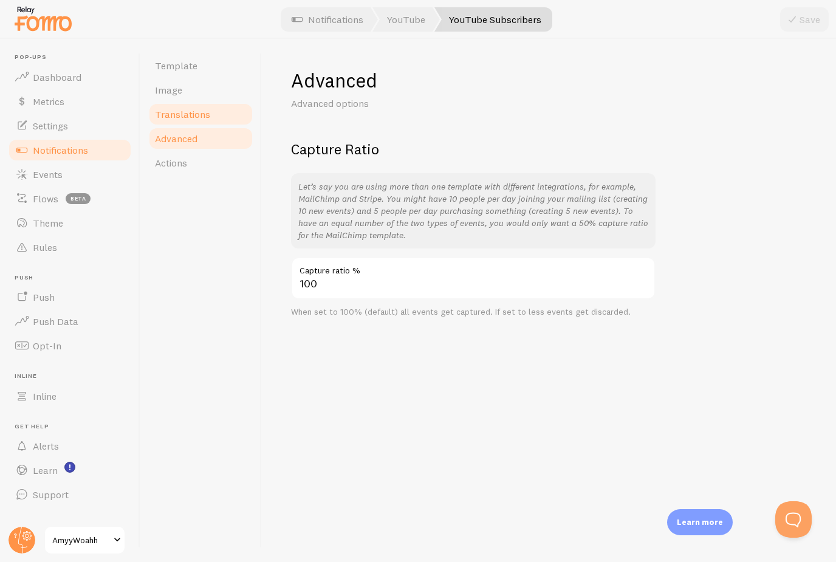
click at [191, 118] on span "Translations" at bounding box center [182, 114] width 55 height 12
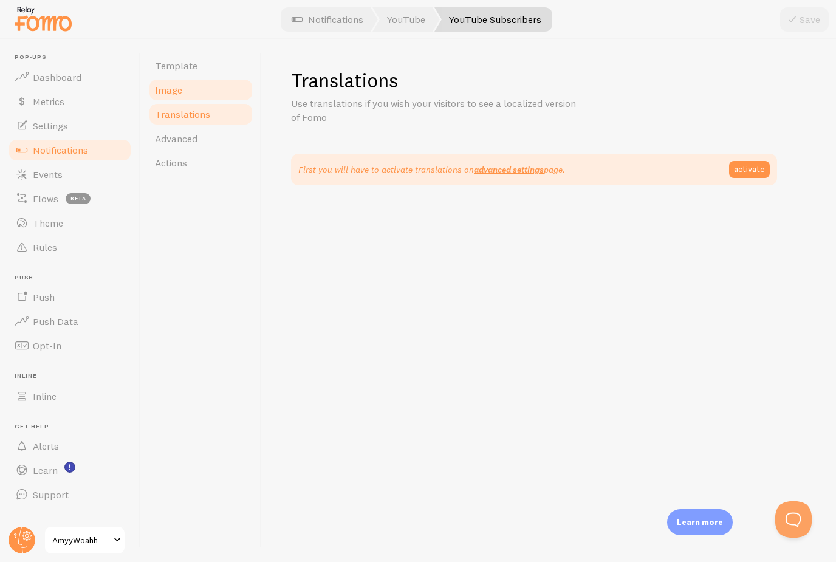
click at [192, 97] on link "Image" at bounding box center [201, 90] width 106 height 24
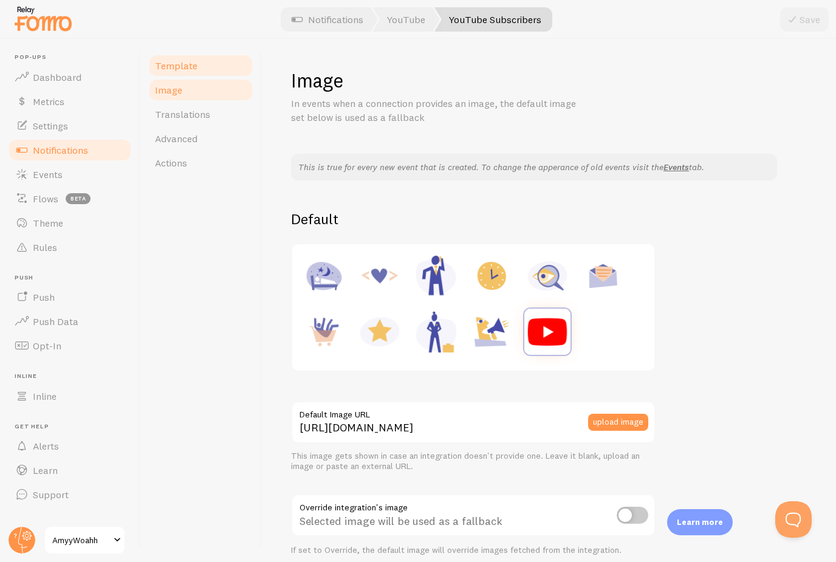
click at [199, 72] on link "Template" at bounding box center [201, 65] width 106 height 24
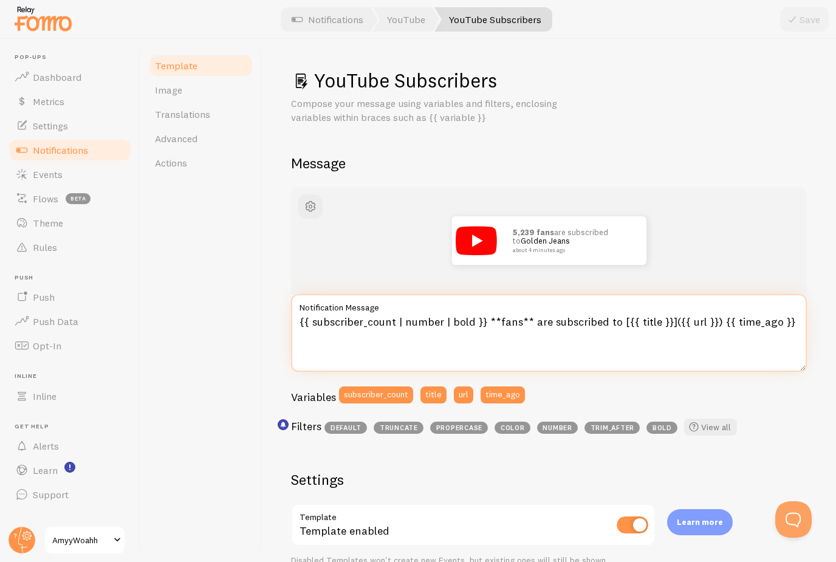
scroll to position [39, 0]
drag, startPoint x: 687, startPoint y: 318, endPoint x: 687, endPoint y: 279, distance: 38.9
click at [687, 294] on textarea "{{ subscriber_count | number | bold }} **fans** are subscribed to [{{ title }}]…" at bounding box center [549, 333] width 516 height 78
click at [697, 294] on textarea "{{ subscriber_count | number | bold }} **fans** are subscribed to [{{ title }}]…" at bounding box center [549, 333] width 516 height 78
paste textarea "[URL][DOMAIN_NAME]"
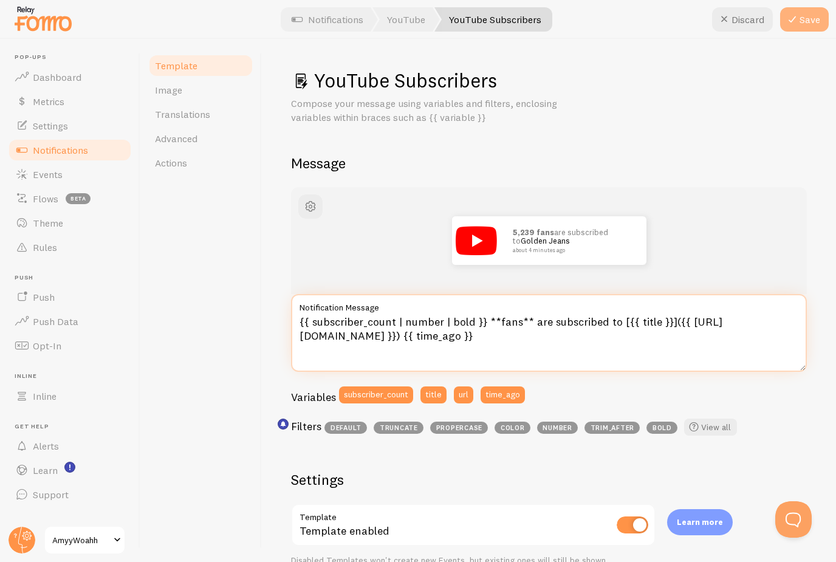
type textarea "{{ subscriber_count | number | bold }} **fans** are subscribed to [{{ title }}]…"
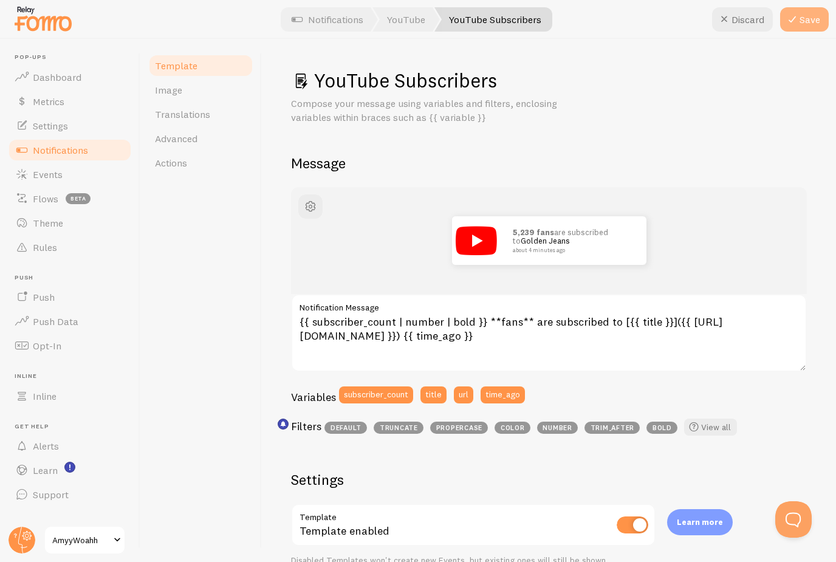
click at [812, 18] on button "Save" at bounding box center [804, 19] width 49 height 24
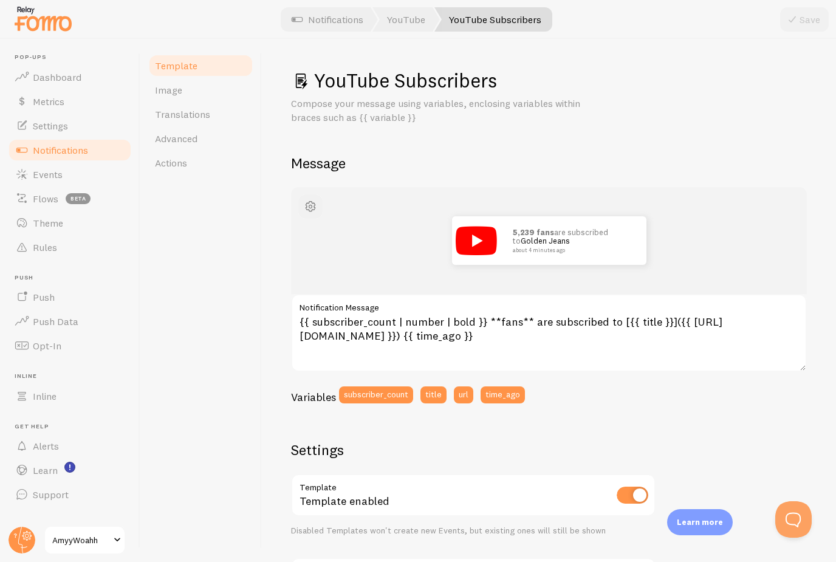
click at [309, 199] on span "button" at bounding box center [310, 206] width 15 height 15
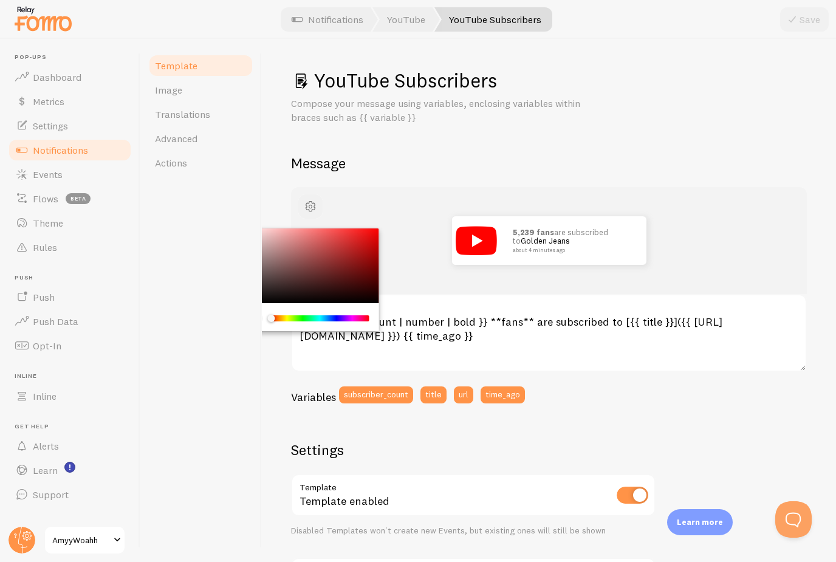
click at [309, 199] on span "button" at bounding box center [310, 206] width 15 height 15
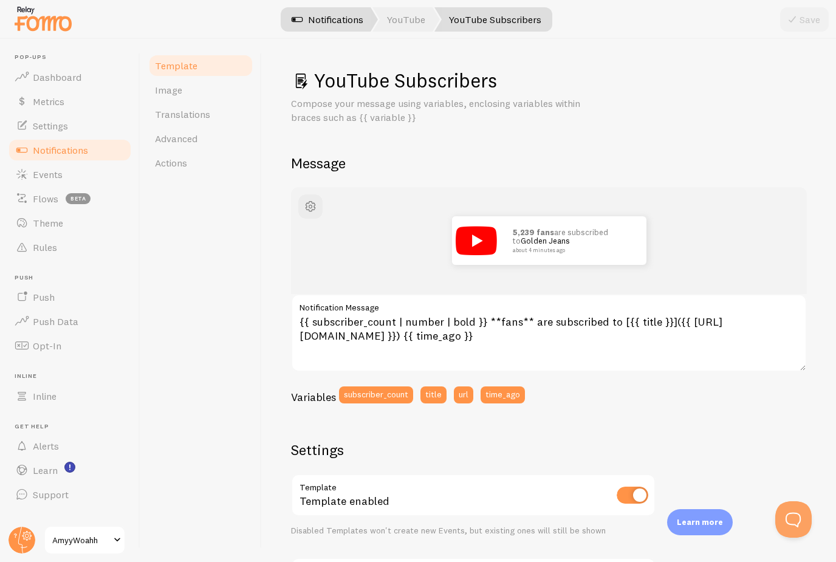
click at [337, 24] on link "Notifications" at bounding box center [327, 19] width 101 height 24
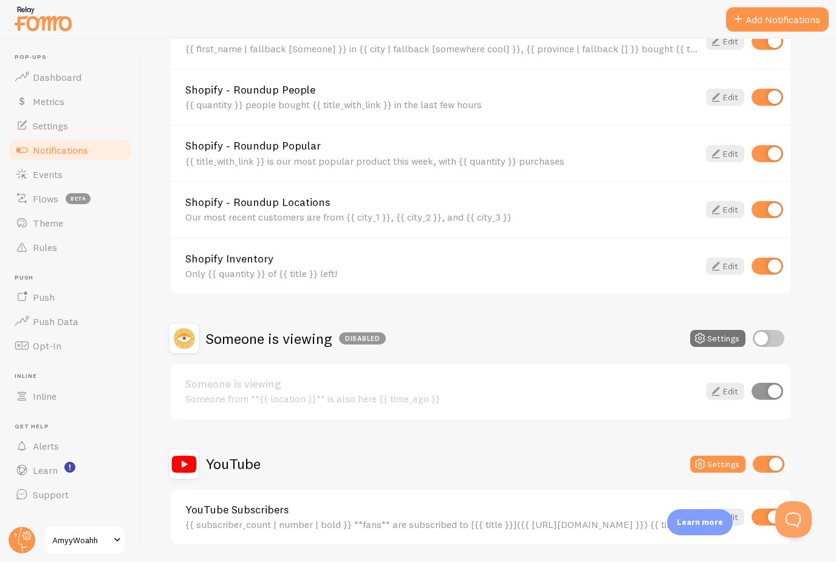
scroll to position [625, 0]
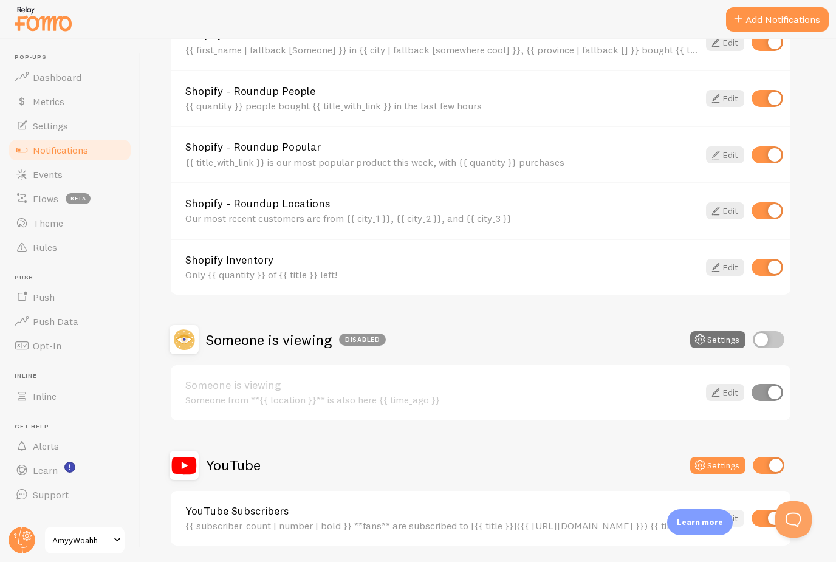
click at [730, 517] on div "Learn more" at bounding box center [700, 522] width 66 height 26
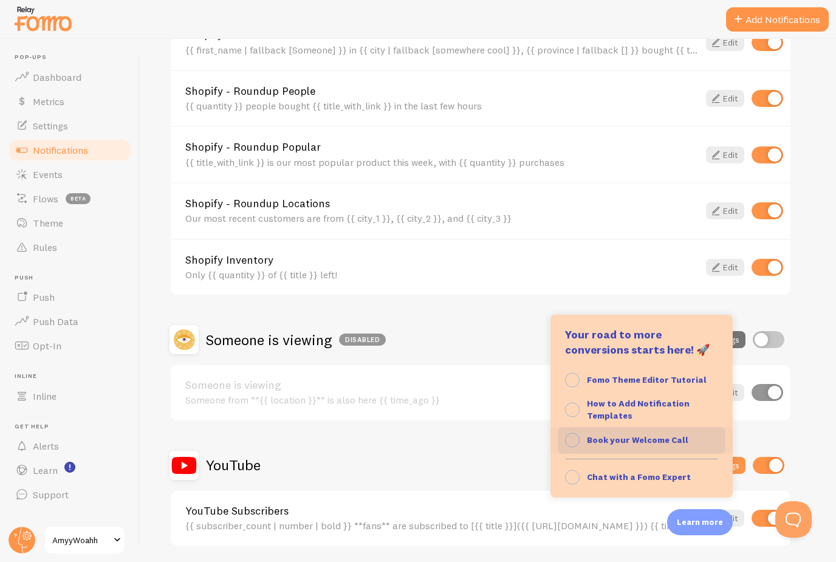
scroll to position [116, 0]
click at [512, 471] on div "YouTube Settings" at bounding box center [481, 465] width 622 height 29
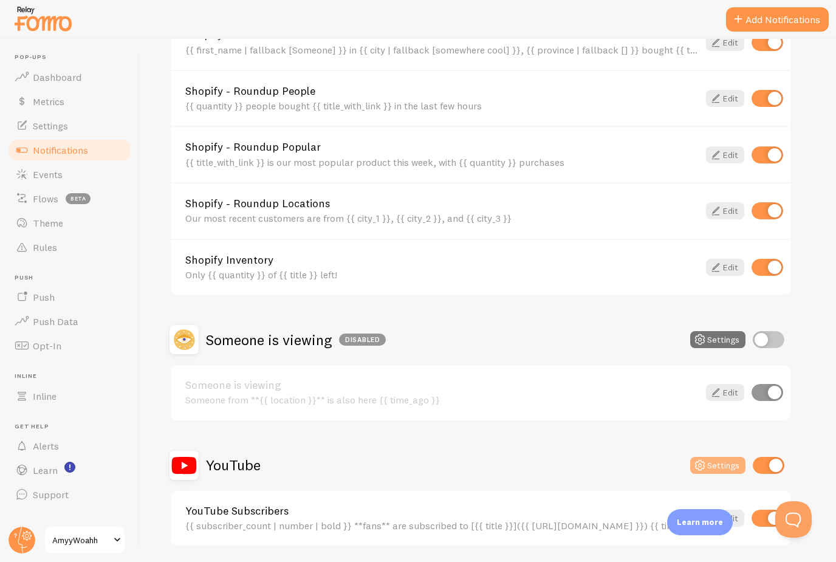
click at [724, 461] on button "Settings" at bounding box center [717, 465] width 55 height 17
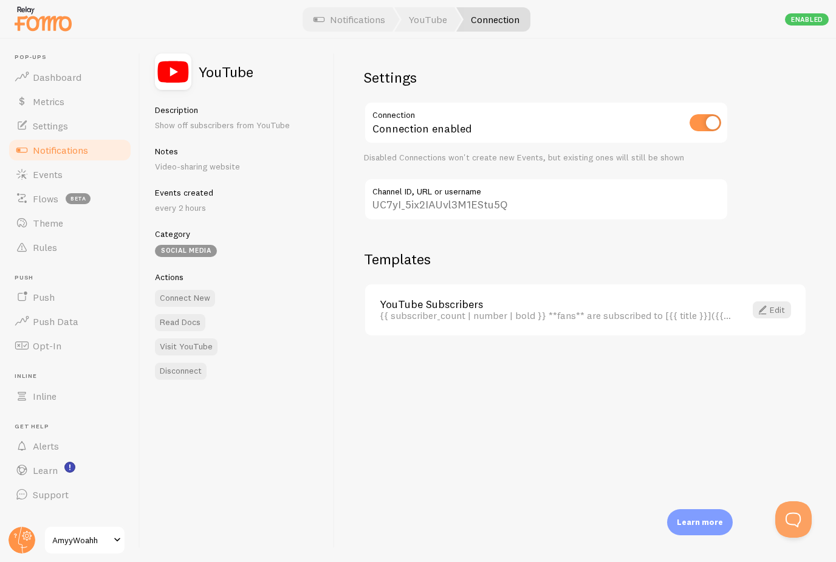
click at [504, 204] on input "UC7yI_5ix2IAUvl3M1EStu5Q" at bounding box center [546, 199] width 365 height 43
click at [508, 204] on input "UC7yI_5ix2IAUvl3M1EStu5Q" at bounding box center [546, 199] width 365 height 43
drag, startPoint x: 508, startPoint y: 204, endPoint x: 517, endPoint y: 204, distance: 9.1
click at [517, 204] on input "UC7yI_5ix2IAUvl3M1EStu5Q" at bounding box center [546, 199] width 365 height 43
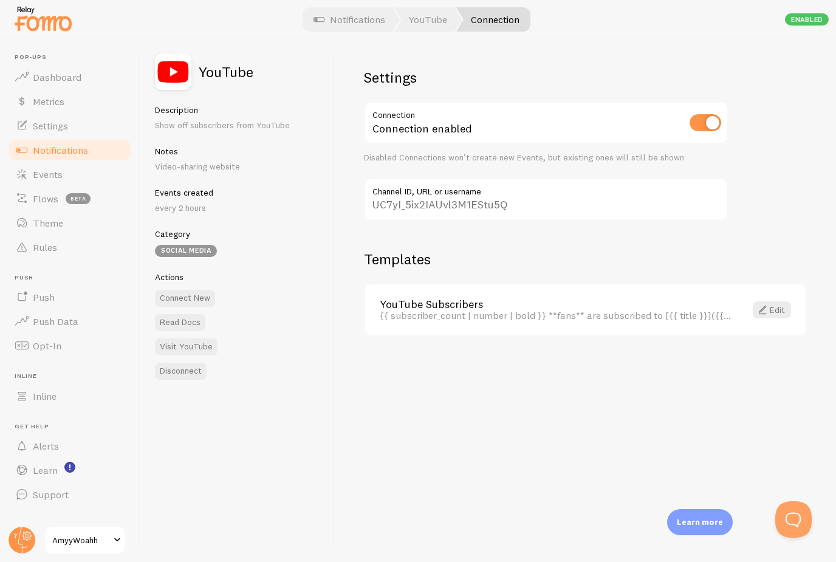
click at [517, 204] on input "UC7yI_5ix2IAUvl3M1EStu5Q" at bounding box center [546, 199] width 365 height 43
drag, startPoint x: 517, startPoint y: 204, endPoint x: 546, endPoint y: 204, distance: 28.6
click at [546, 204] on input "UC7yI_5ix2IAUvl3M1EStu5Q" at bounding box center [546, 199] width 365 height 43
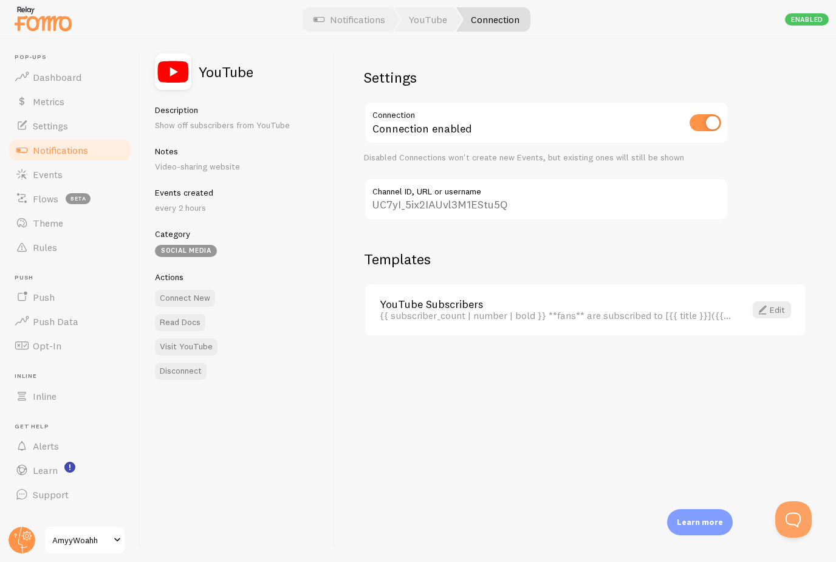
click at [201, 245] on div "Social media" at bounding box center [186, 251] width 62 height 12
click at [194, 295] on button "Connect New" at bounding box center [185, 298] width 60 height 17
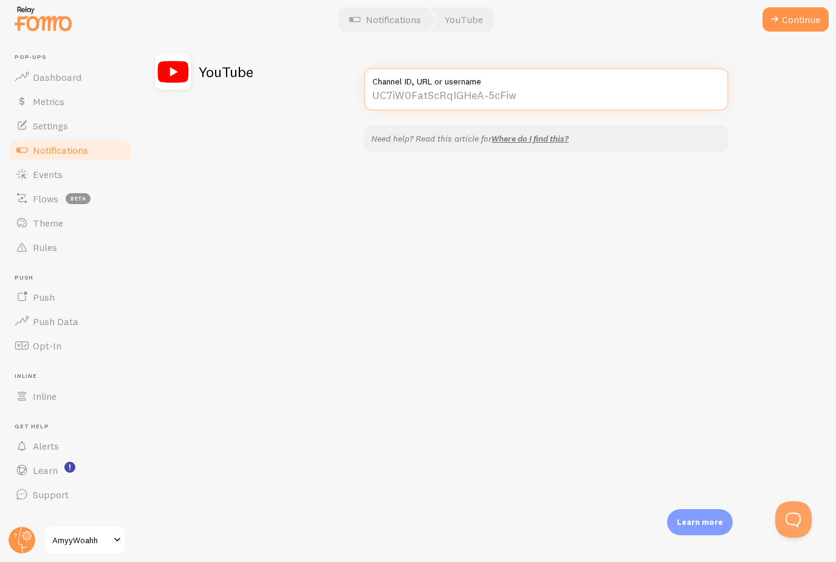
drag, startPoint x: 505, startPoint y: 92, endPoint x: 505, endPoint y: 53, distance: 38.9
click at [505, 68] on input "Channel ID, URL or username" at bounding box center [546, 89] width 365 height 43
paste input "[URL][DOMAIN_NAME]"
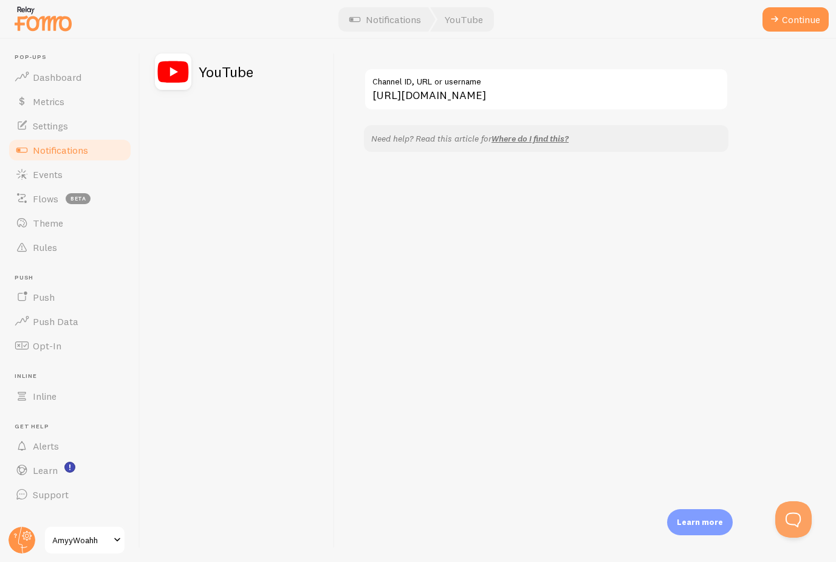
click at [805, 10] on button "Continue" at bounding box center [795, 19] width 66 height 24
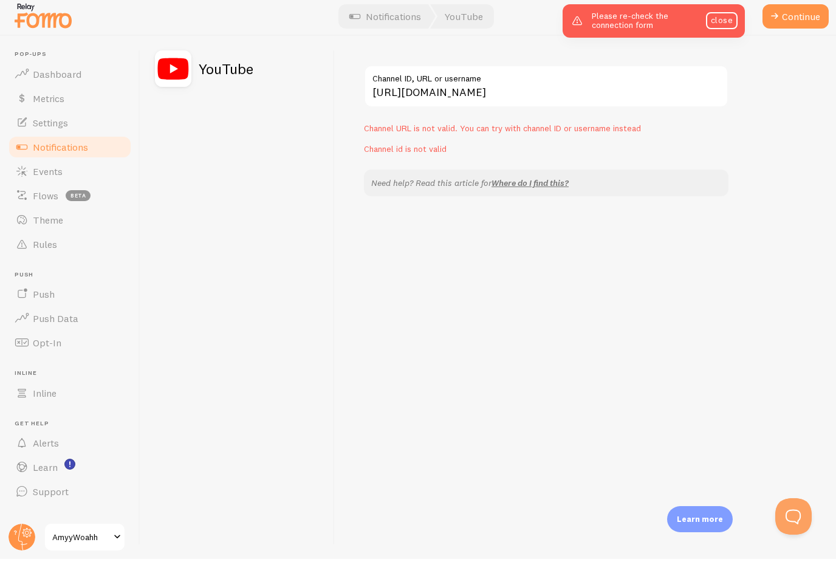
scroll to position [35, 0]
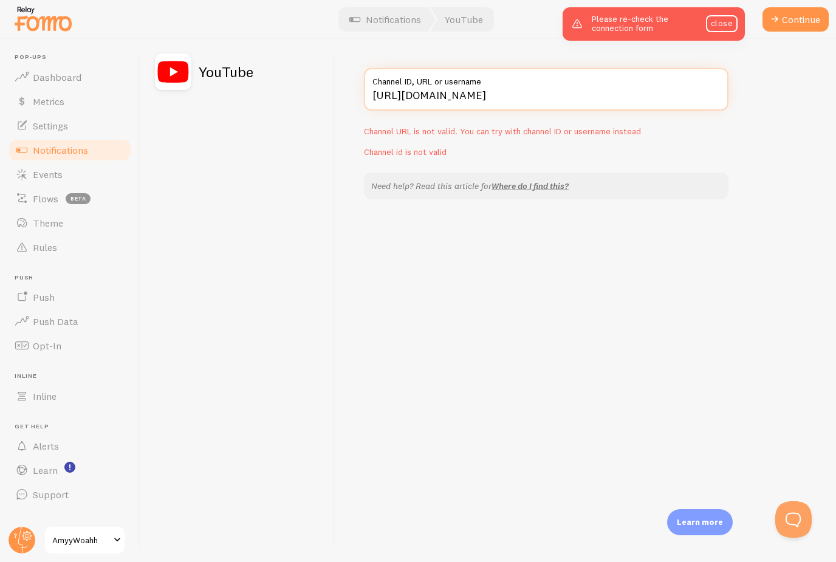
drag, startPoint x: 501, startPoint y: 60, endPoint x: 572, endPoint y: 63, distance: 71.1
click at [572, 68] on input "[URL][DOMAIN_NAME]" at bounding box center [546, 89] width 365 height 43
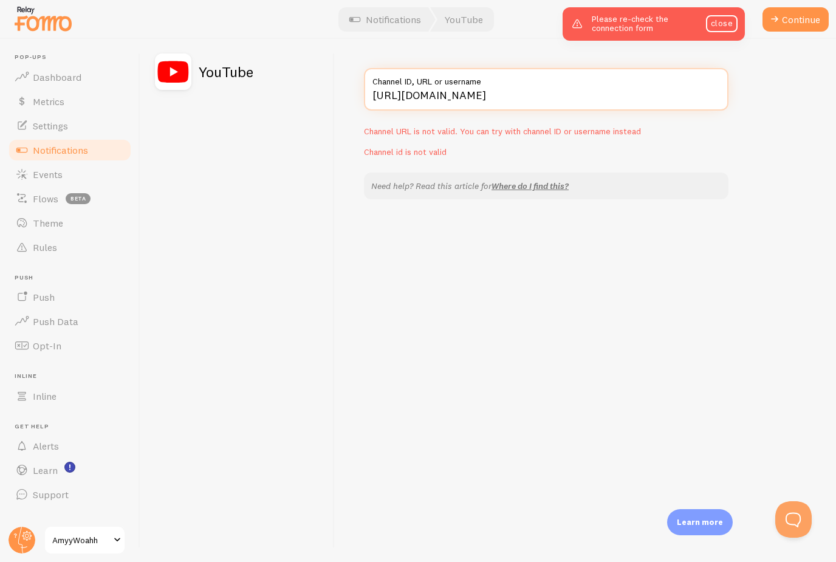
scroll to position [10, 0]
click at [538, 180] on link "Where do I find this?" at bounding box center [530, 185] width 77 height 11
click at [571, 81] on input "[URL][DOMAIN_NAME]" at bounding box center [546, 89] width 365 height 43
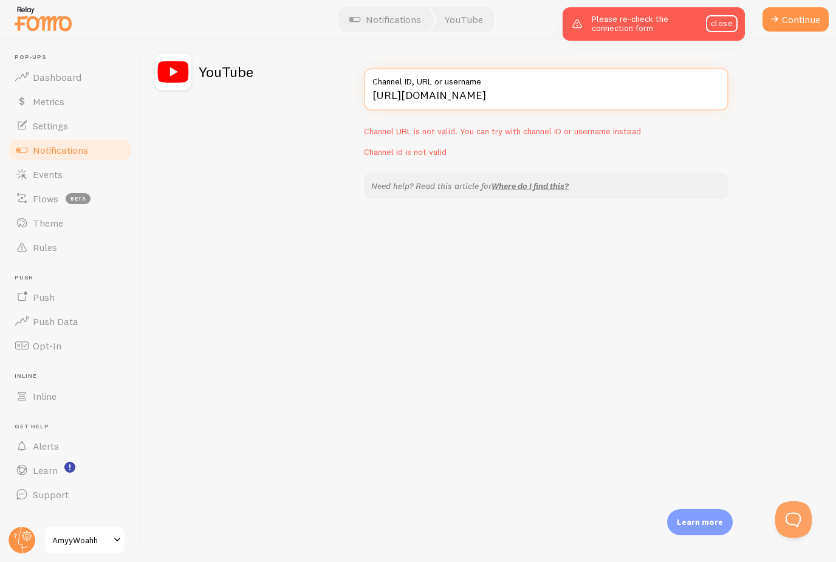
click at [407, 86] on input "[URL][DOMAIN_NAME]" at bounding box center [546, 89] width 365 height 43
click at [676, 132] on div "www.youtube.com/@amyywoahh Channel ID, URL or username Channel URL is not valid…" at bounding box center [546, 113] width 365 height 90
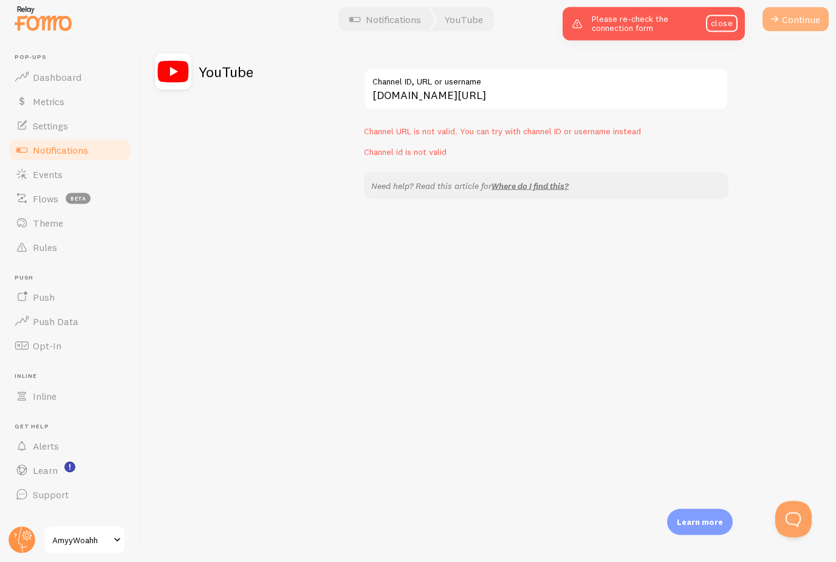
click at [795, 19] on button "Continue" at bounding box center [795, 19] width 66 height 24
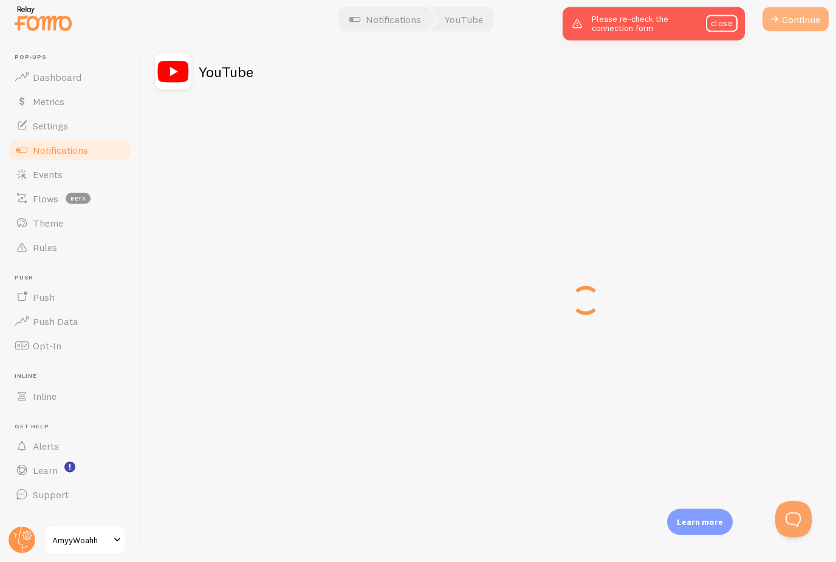
scroll to position [10, 0]
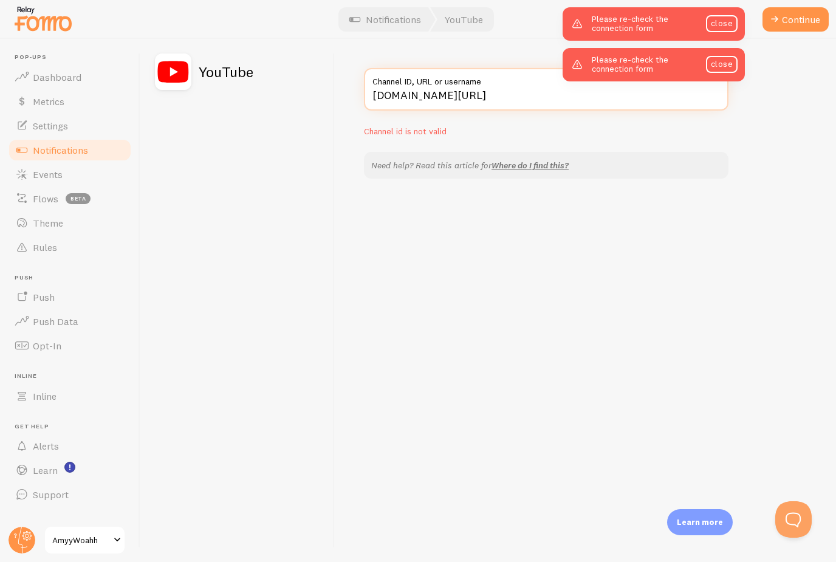
click at [465, 85] on input "www.youtube.com/@amyywoahh" at bounding box center [546, 89] width 365 height 43
type input "@amyywoahh"
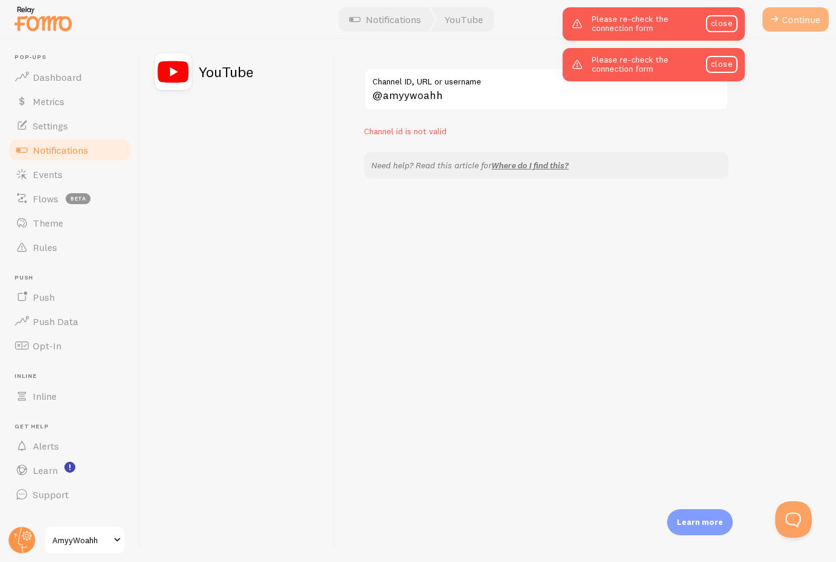
click at [790, 22] on button "Continue" at bounding box center [795, 19] width 66 height 24
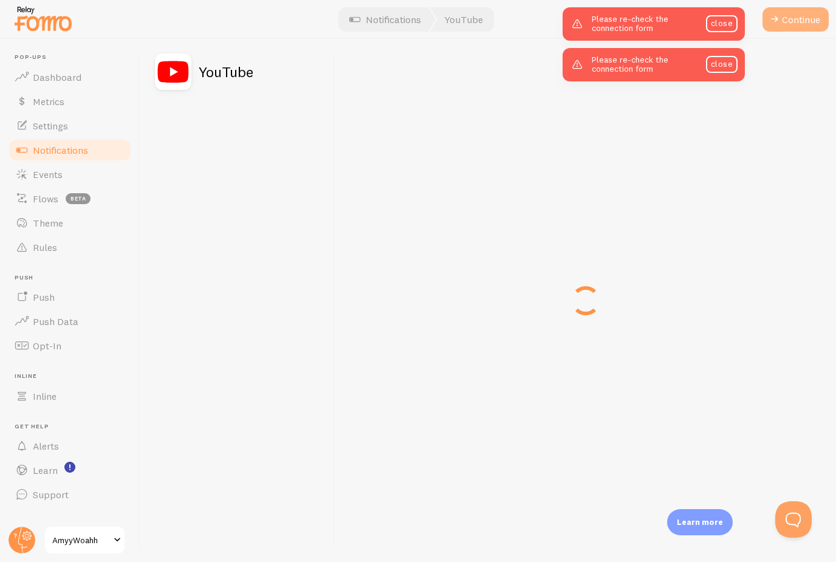
scroll to position [10, 0]
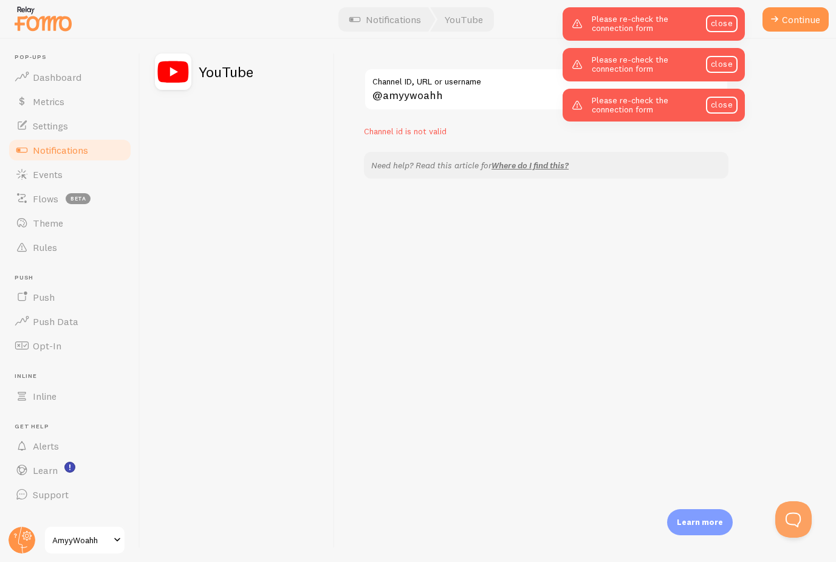
click at [497, 125] on p "Channel id is not valid" at bounding box center [546, 131] width 365 height 12
drag, startPoint x: 444, startPoint y: 84, endPoint x: 366, endPoint y: 89, distance: 78.5
click at [366, 89] on input "@amyywoahh" at bounding box center [546, 89] width 365 height 43
drag, startPoint x: 370, startPoint y: 87, endPoint x: 476, endPoint y: 85, distance: 105.7
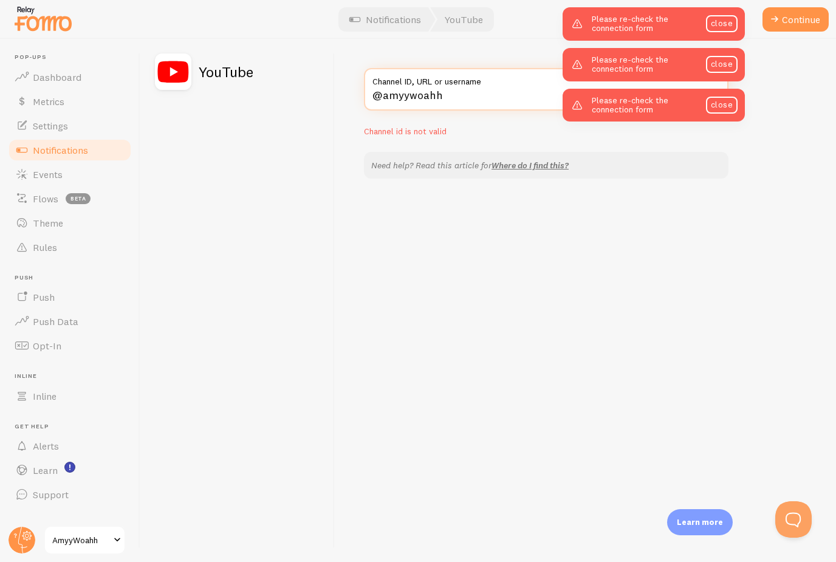
click at [476, 85] on input "@amyywoahh" at bounding box center [546, 89] width 365 height 43
click at [724, 213] on div "Channel ID, URL or username Channel id is not valid Need help? Read this articl…" at bounding box center [585, 300] width 501 height 523
click at [53, 150] on span "Notifications" at bounding box center [60, 150] width 55 height 12
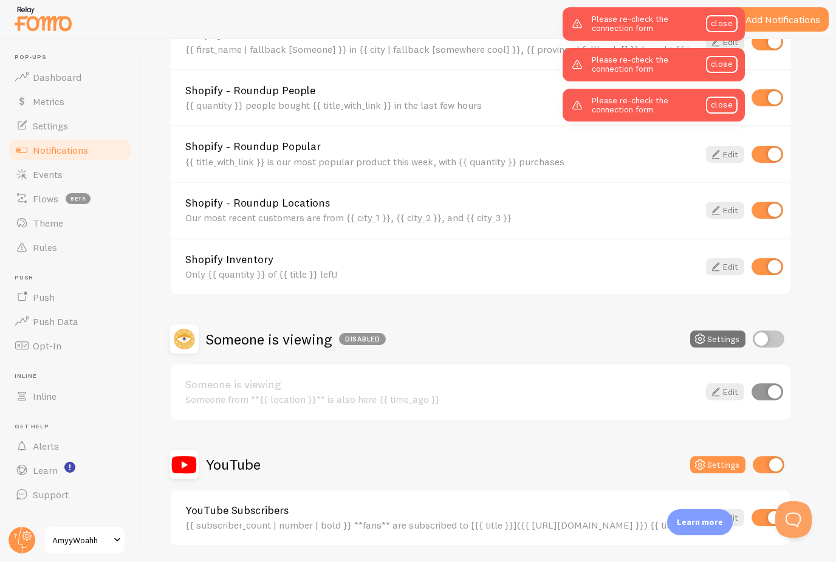
scroll to position [625, 0]
click at [776, 463] on input "checkbox" at bounding box center [769, 465] width 32 height 17
checkbox input "false"
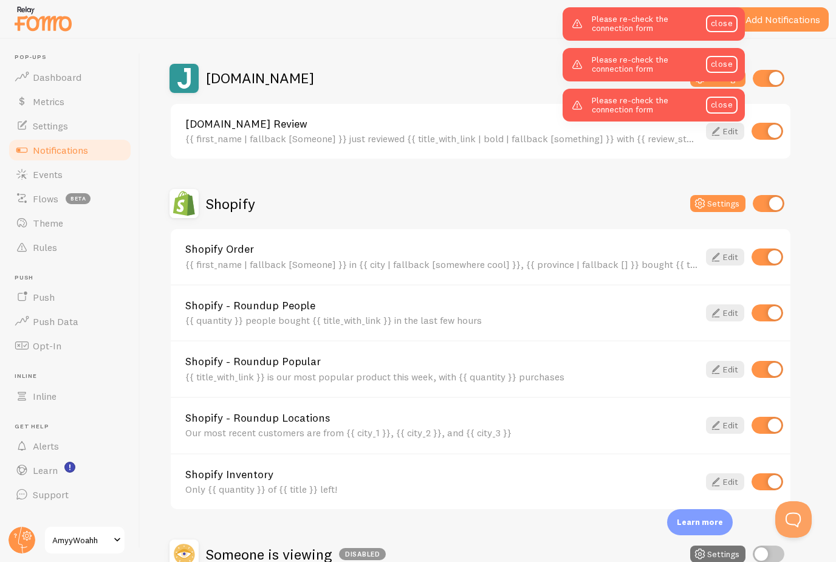
scroll to position [601, 0]
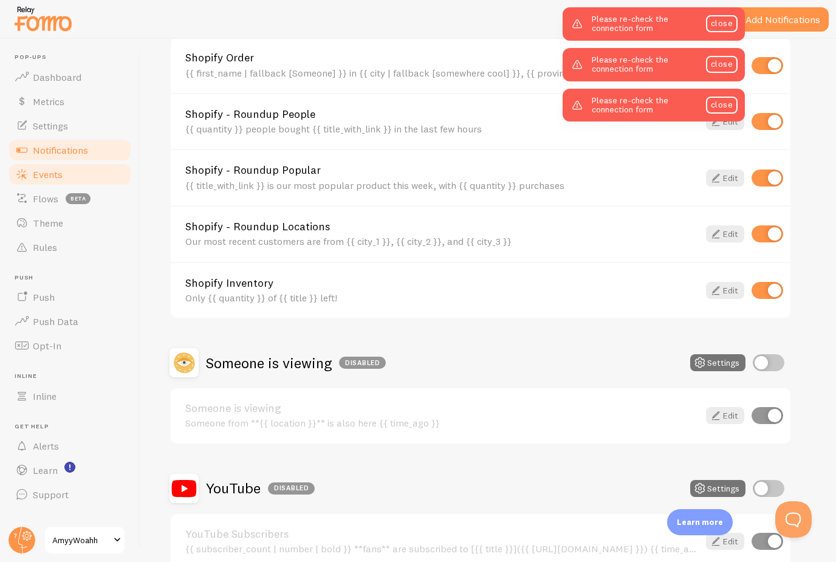
click at [57, 176] on span "Events" at bounding box center [48, 174] width 30 height 12
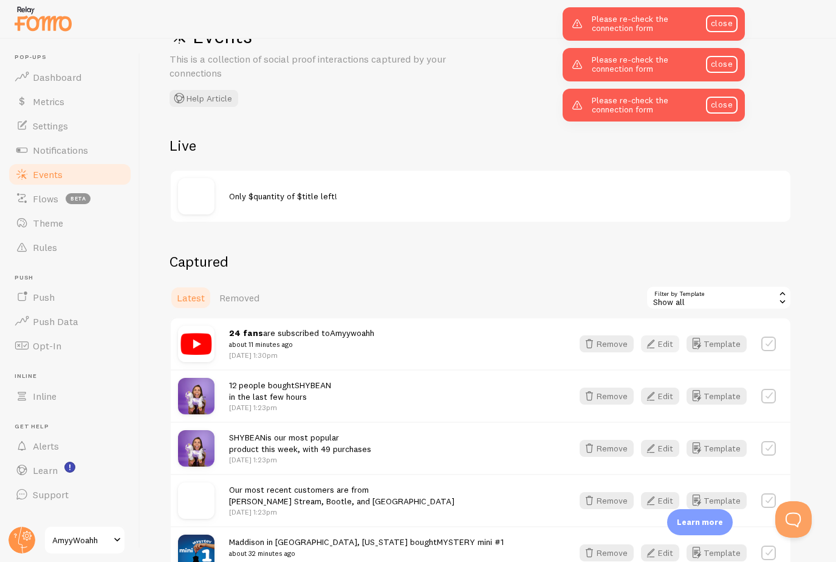
scroll to position [49, 0]
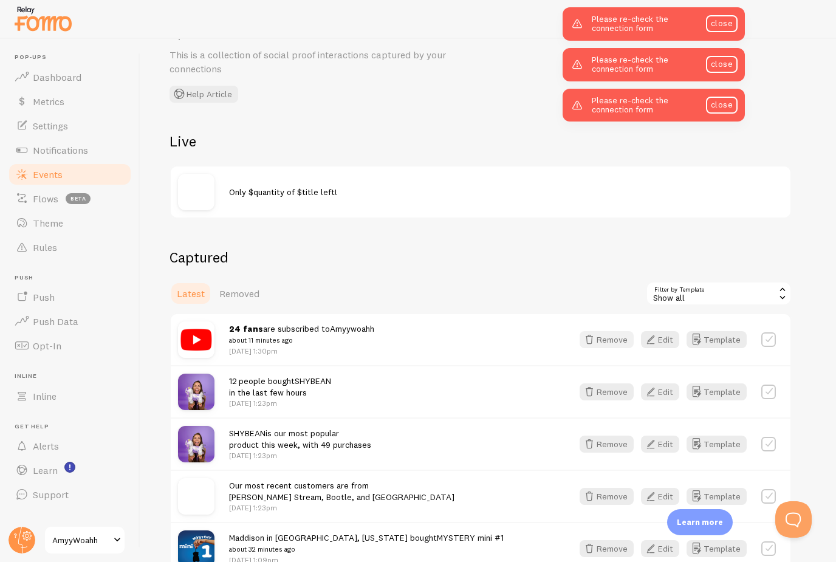
click at [624, 340] on button "Remove" at bounding box center [607, 339] width 54 height 17
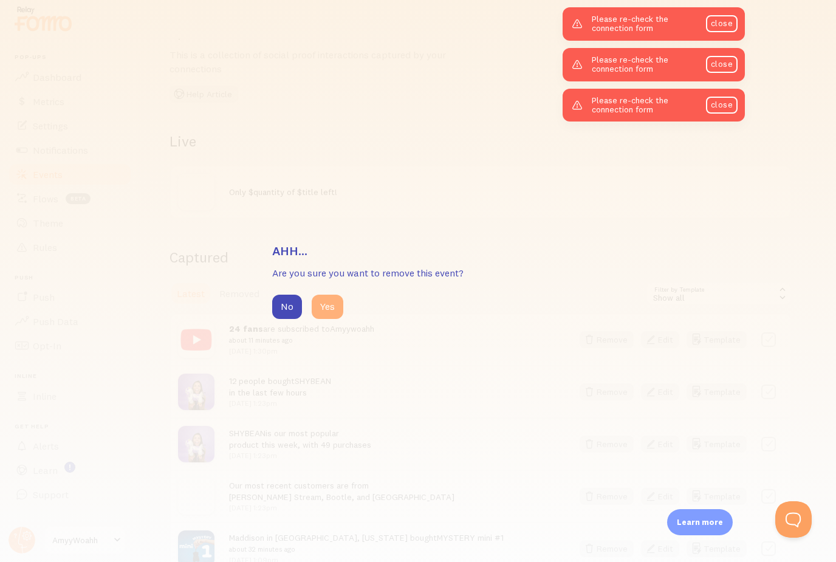
click at [323, 313] on button "Yes" at bounding box center [328, 307] width 32 height 24
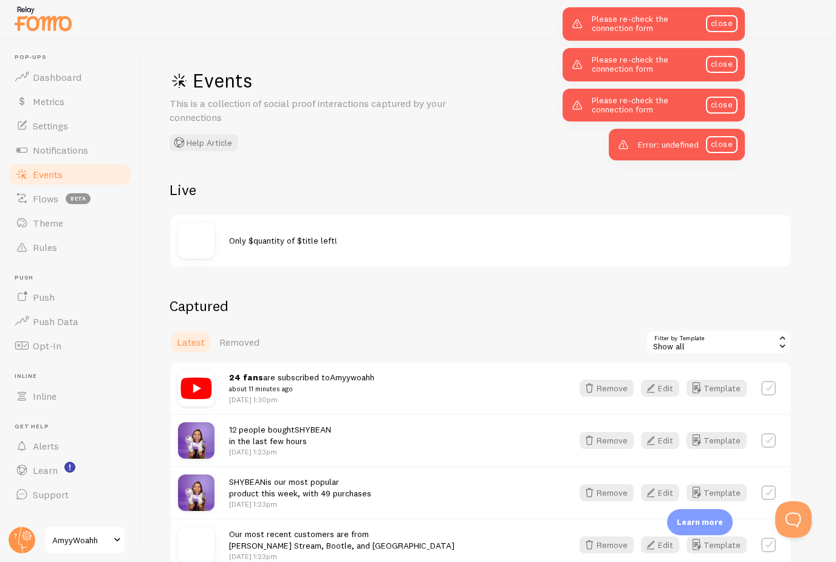
scroll to position [0, 0]
click at [607, 387] on button "Remove" at bounding box center [607, 388] width 54 height 17
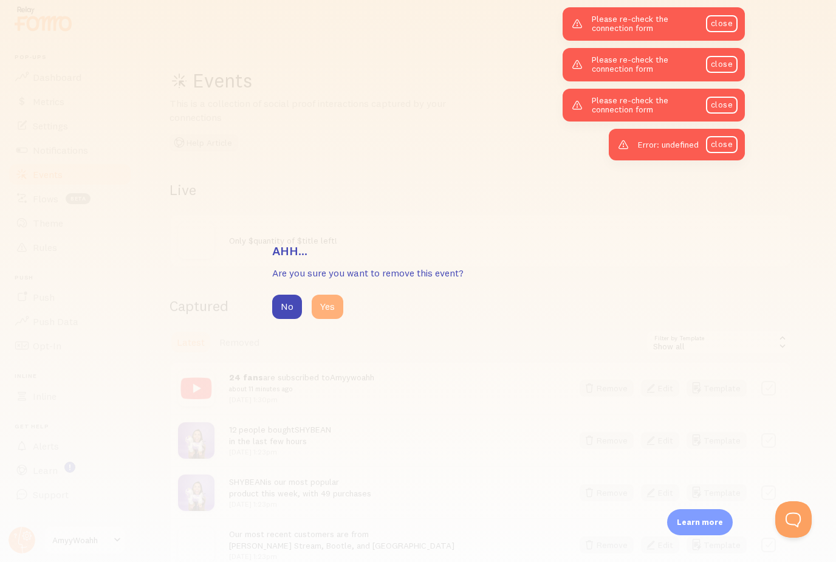
click at [335, 312] on button "Yes" at bounding box center [328, 307] width 32 height 24
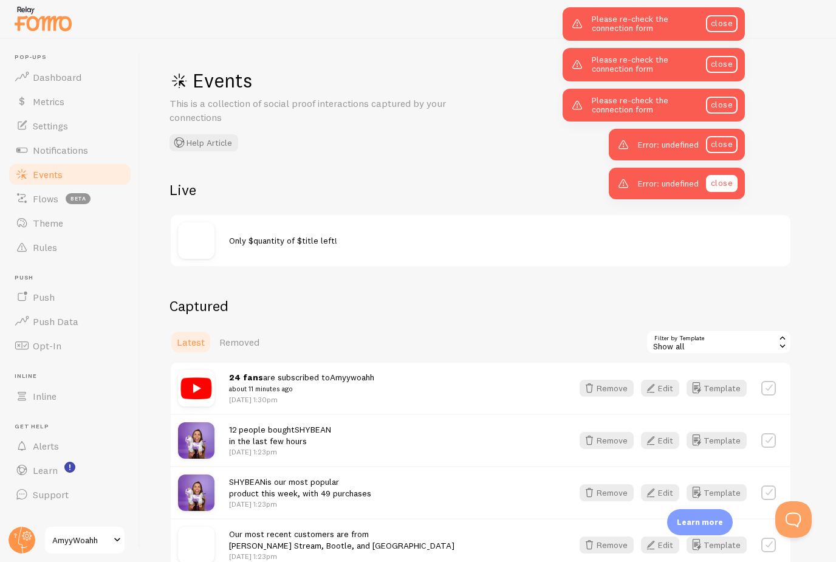
click at [724, 180] on link "close" at bounding box center [722, 183] width 32 height 17
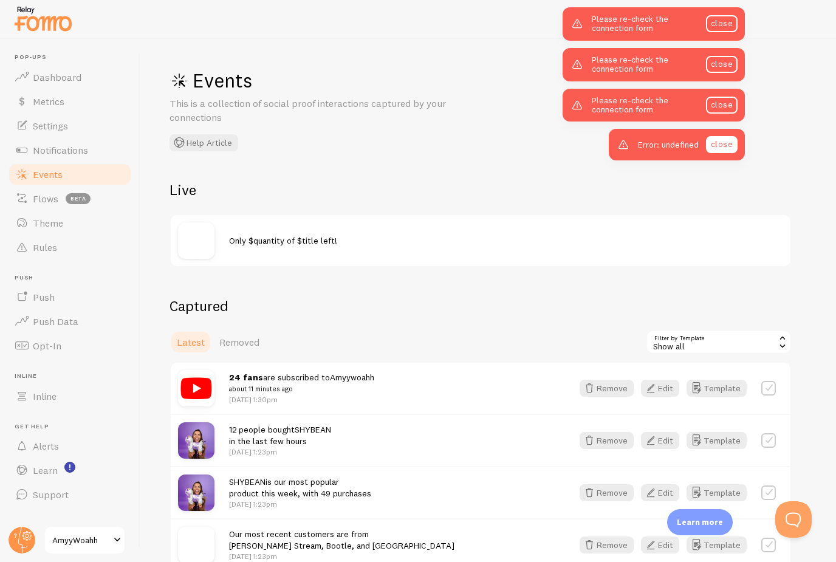
click at [724, 142] on link "close" at bounding box center [722, 144] width 32 height 17
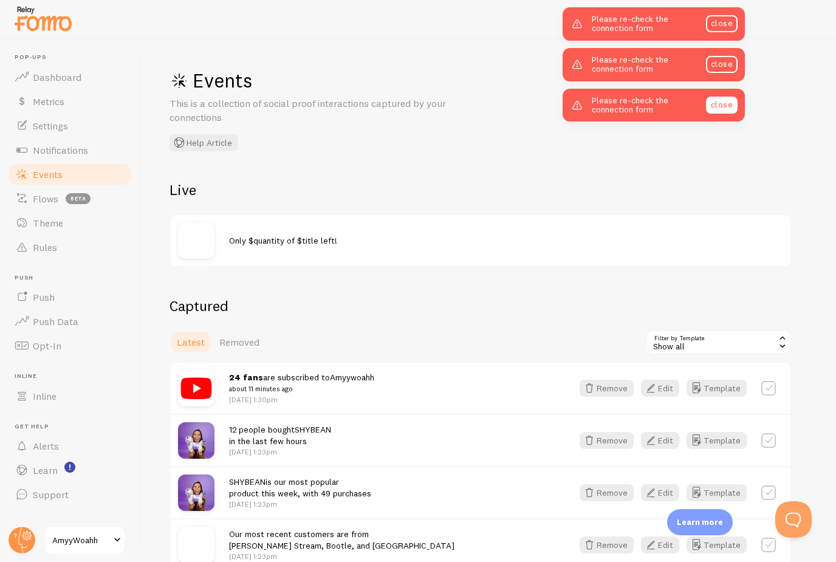
click at [725, 105] on link "close" at bounding box center [722, 105] width 32 height 17
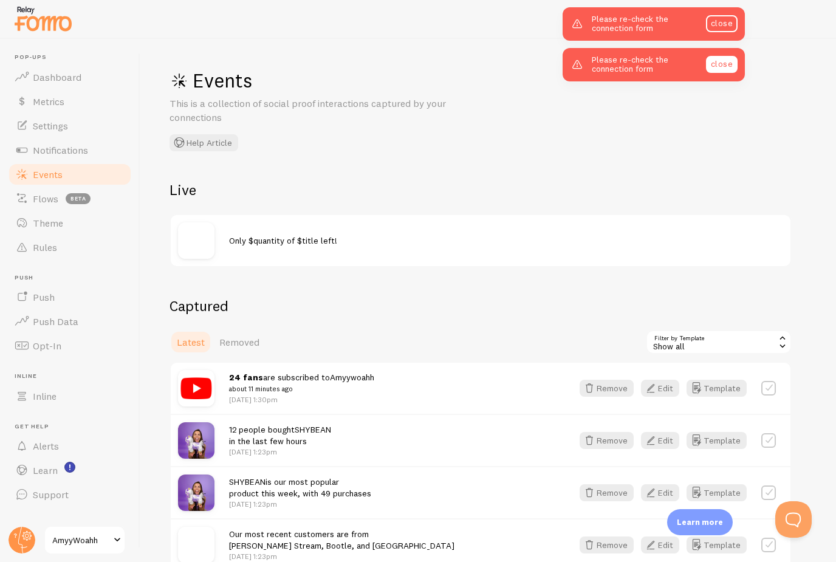
click at [723, 60] on link "close" at bounding box center [722, 64] width 32 height 17
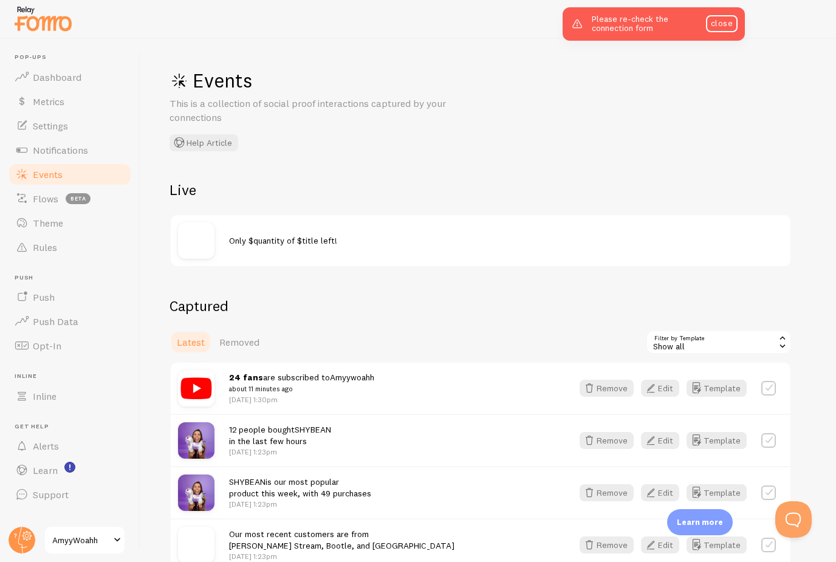
click at [724, 33] on div "Please re-check the connection form close" at bounding box center [654, 23] width 182 height 33
click at [727, 21] on link "close" at bounding box center [722, 23] width 32 height 17
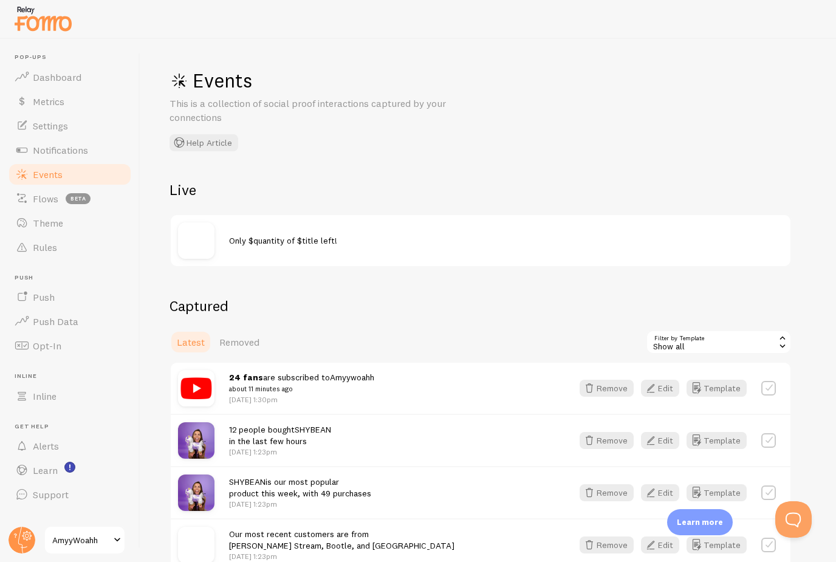
click at [765, 386] on label at bounding box center [768, 388] width 15 height 15
checkbox input "true"
click at [728, 338] on button "Remove Selected" at bounding box center [746, 342] width 91 height 17
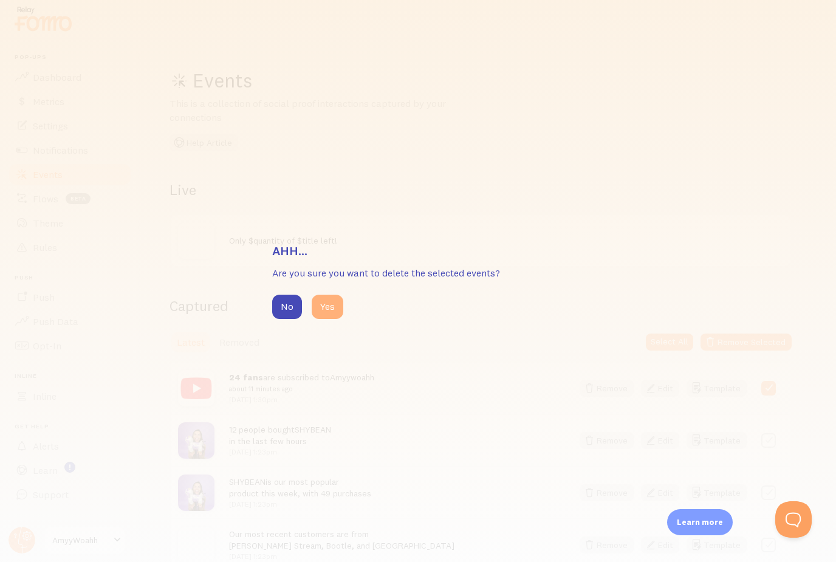
click at [336, 309] on button "Yes" at bounding box center [328, 307] width 32 height 24
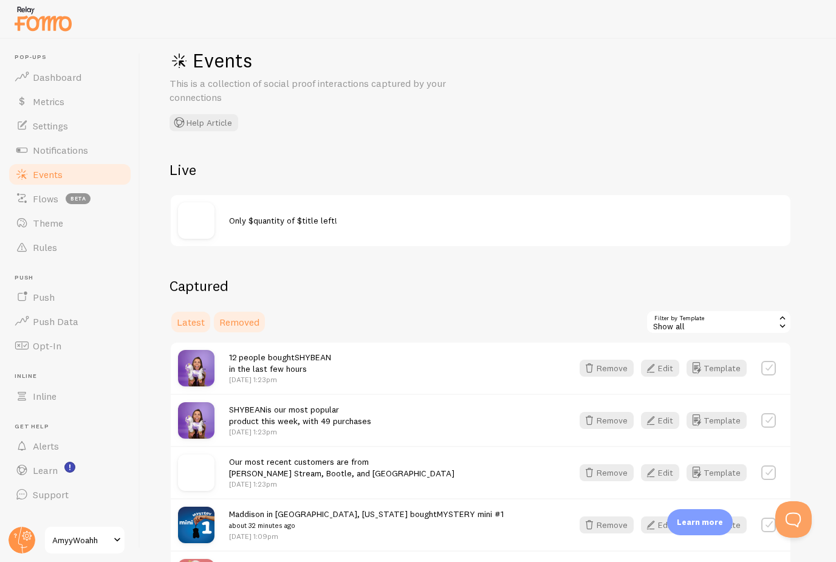
scroll to position [23, 0]
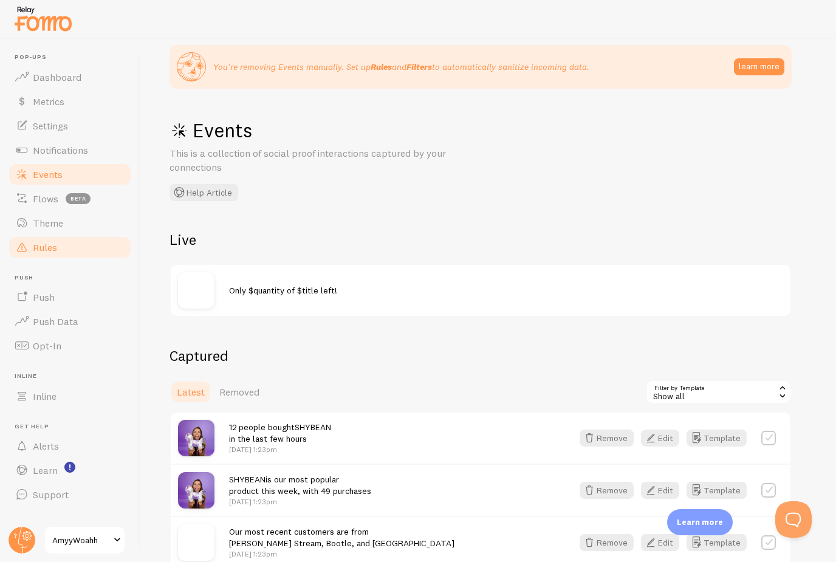
click at [42, 246] on span "Rules" at bounding box center [45, 247] width 24 height 12
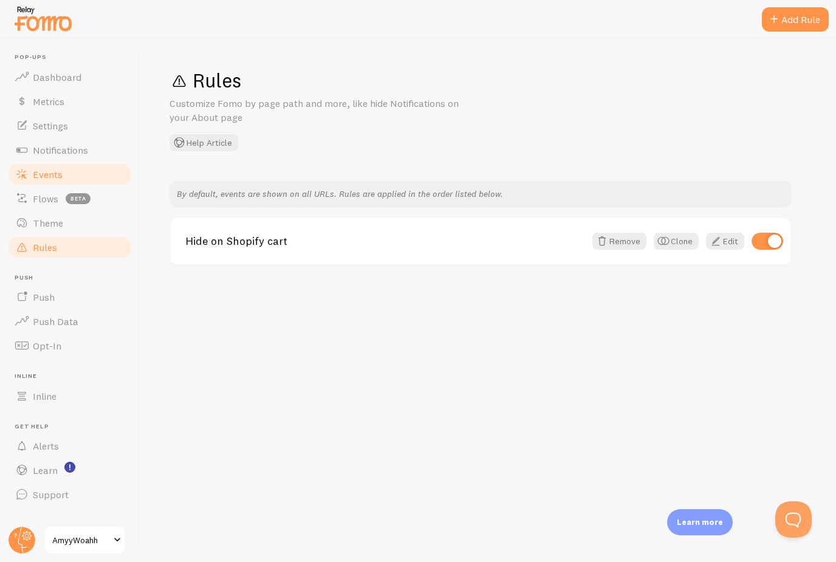
click at [59, 180] on link "Events" at bounding box center [69, 174] width 125 height 24
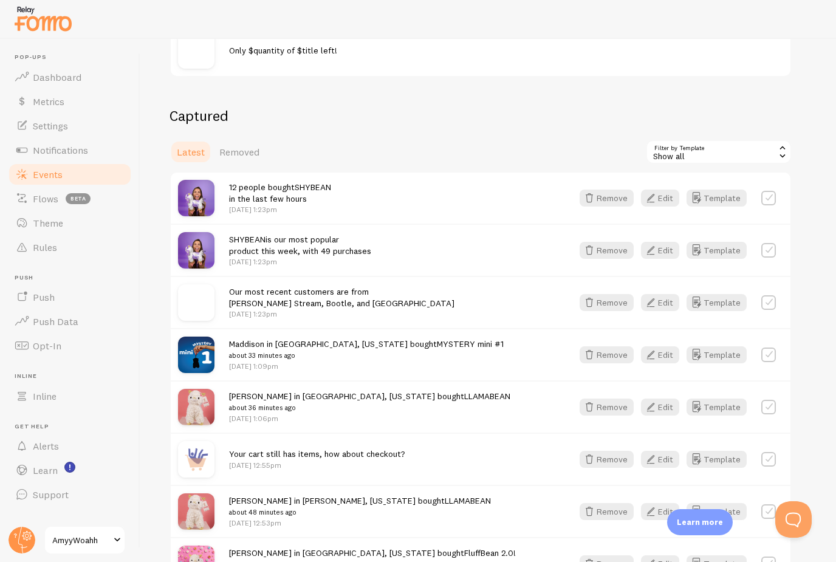
scroll to position [304, 0]
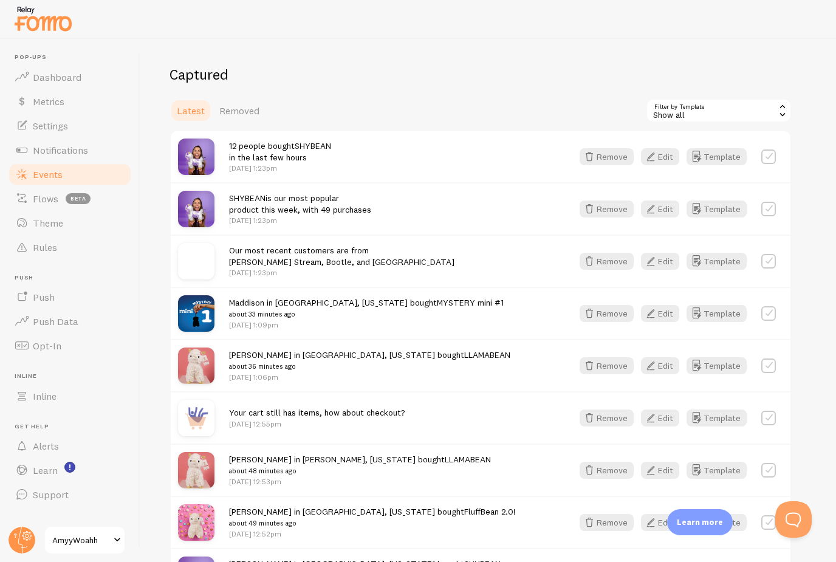
click at [770, 261] on label at bounding box center [768, 261] width 15 height 15
checkbox input "true"
click at [749, 111] on button "Remove Selected" at bounding box center [746, 110] width 91 height 17
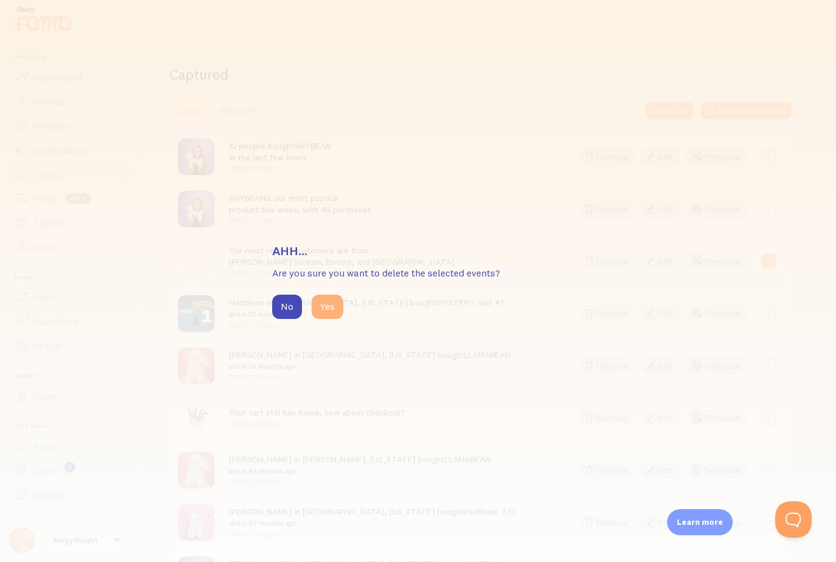
click at [332, 310] on button "Yes" at bounding box center [328, 307] width 32 height 24
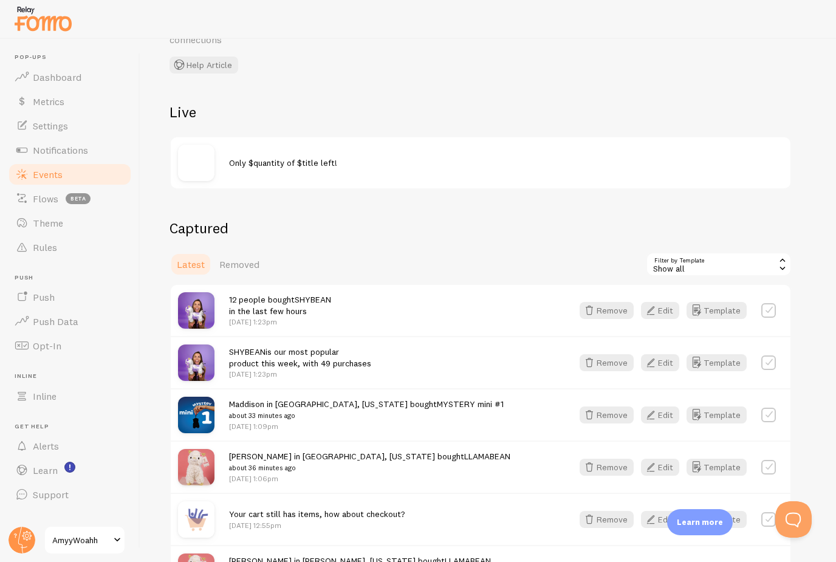
scroll to position [148, 0]
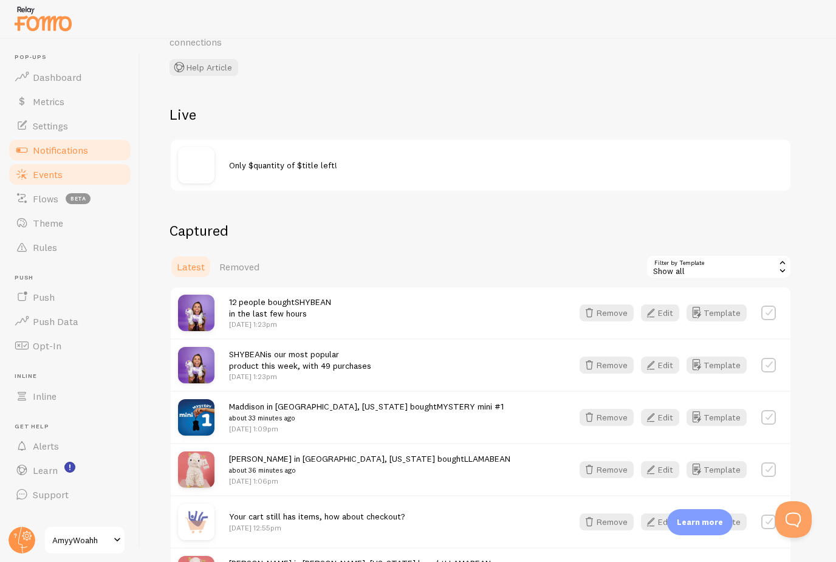
click at [55, 155] on span "Notifications" at bounding box center [60, 150] width 55 height 12
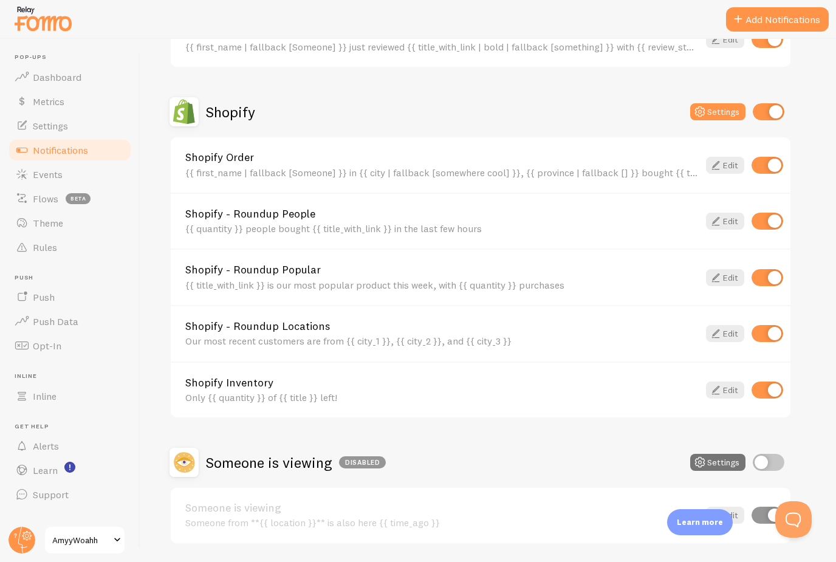
scroll to position [502, 0]
click at [516, 226] on div "{{ quantity }} people bought {{ title_with_link }} in the last few hours" at bounding box center [441, 227] width 513 height 11
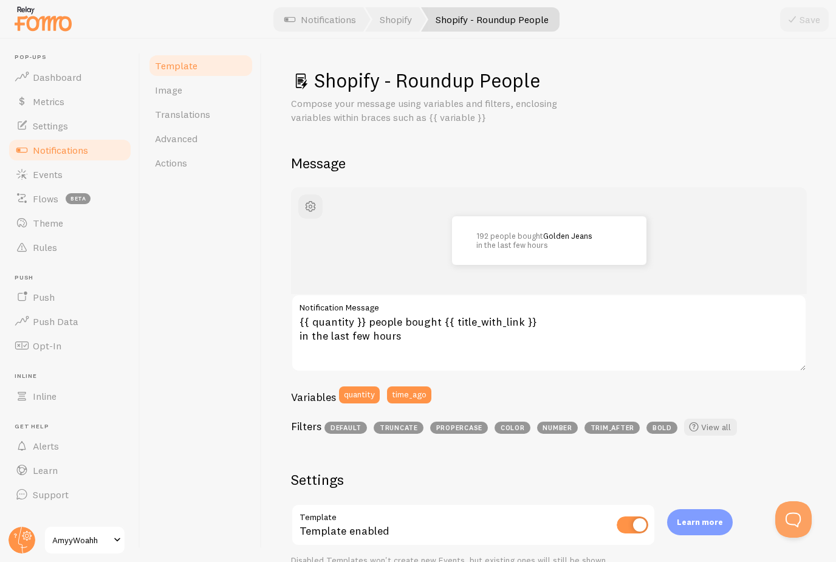
scroll to position [126, 0]
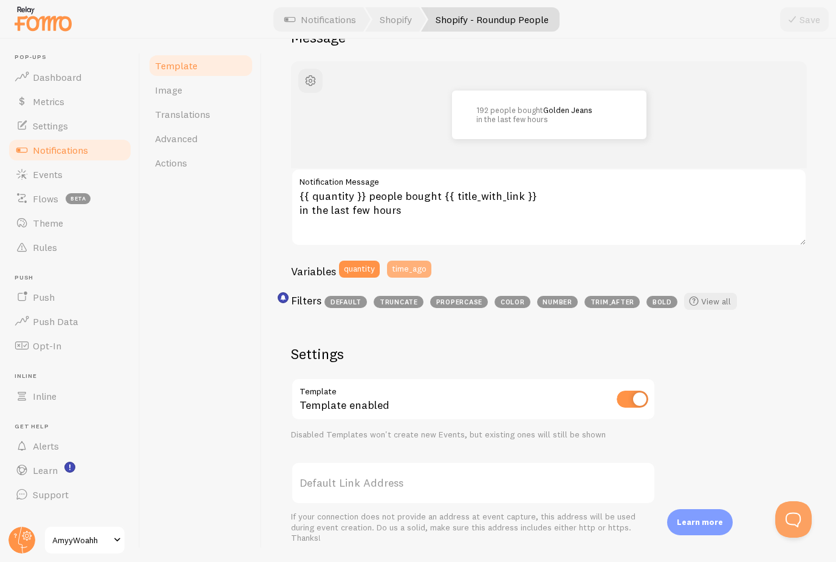
click at [401, 267] on button "time_ago" at bounding box center [409, 269] width 44 height 17
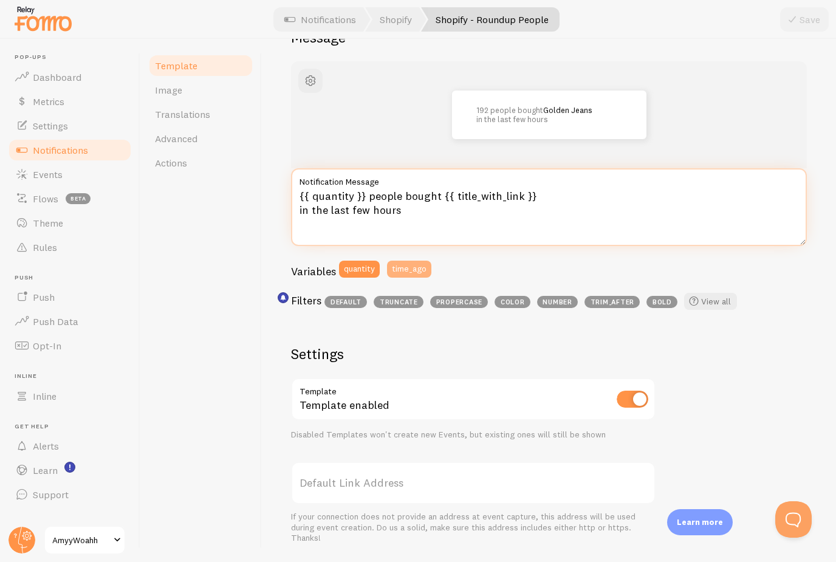
type textarea "{{ time_ago }}{{ quantity }} people bought {{ title_with_link }} in the last fe…"
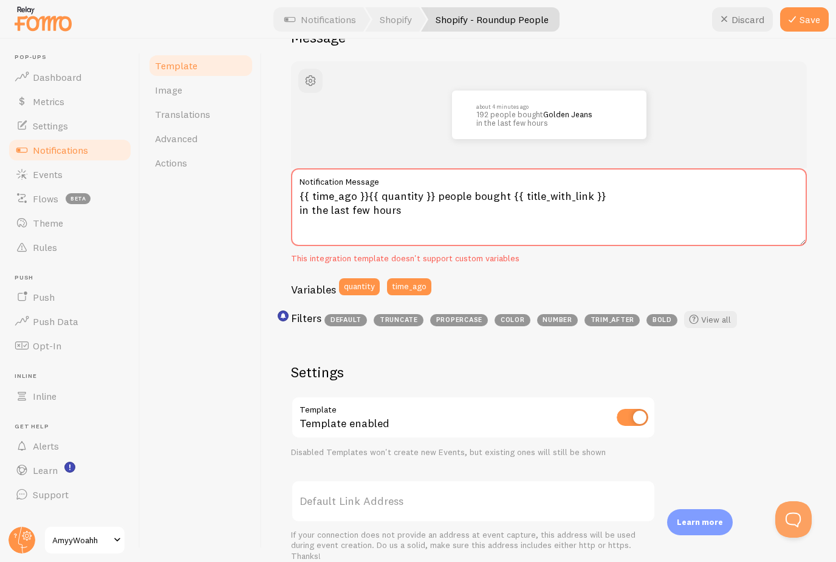
click at [491, 293] on div "Variables quantity time_ago" at bounding box center [549, 291] width 516 height 26
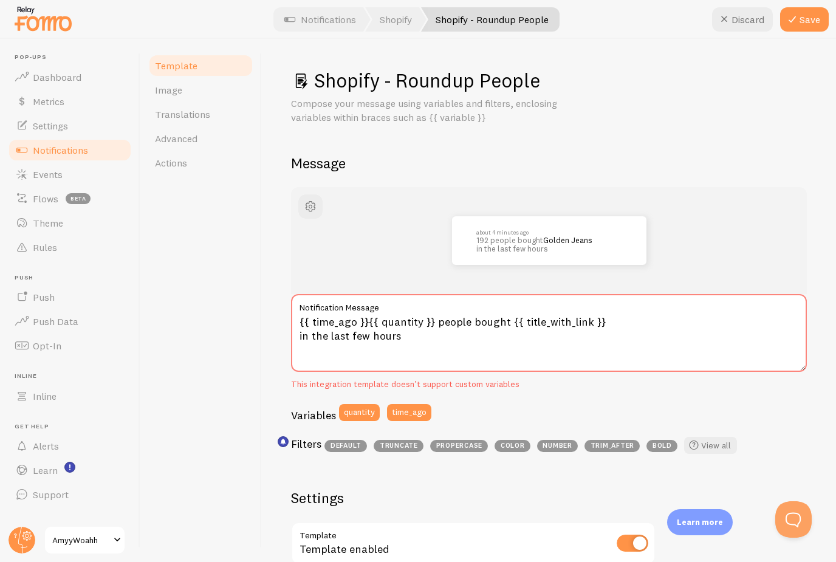
scroll to position [0, 0]
drag, startPoint x: 194, startPoint y: 126, endPoint x: 194, endPoint y: 137, distance: 10.9
click at [194, 132] on span "Advanced" at bounding box center [176, 138] width 43 height 12
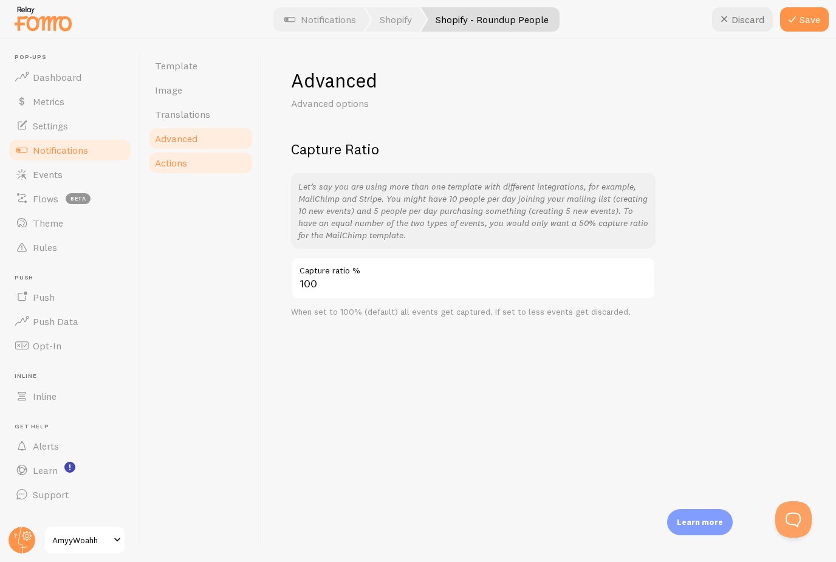
click at [189, 160] on link "Actions" at bounding box center [201, 163] width 106 height 24
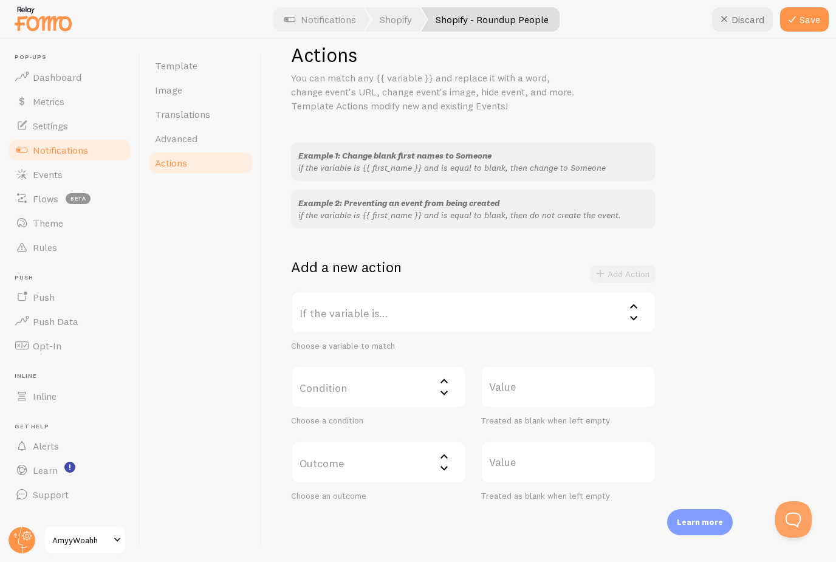
scroll to position [26, 0]
click at [64, 154] on span "Notifications" at bounding box center [60, 150] width 55 height 12
click at [63, 127] on span "Settings" at bounding box center [50, 126] width 35 height 12
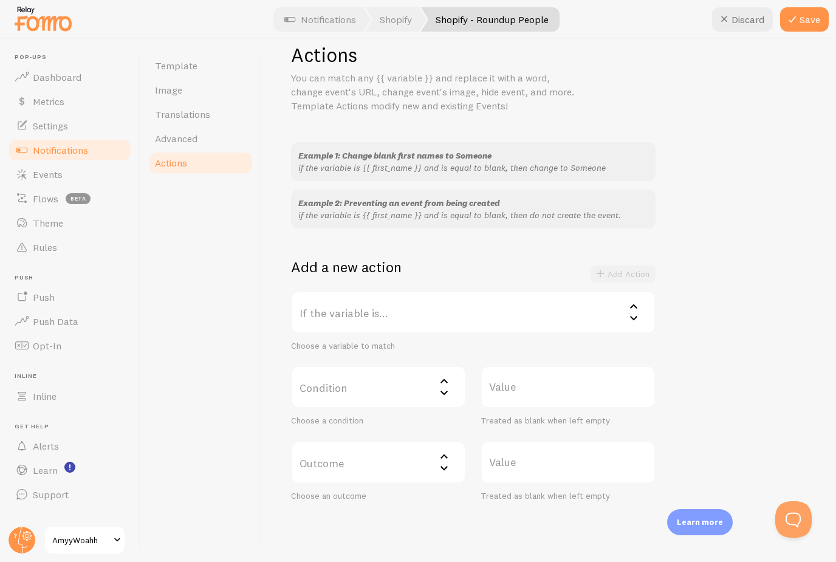
click at [59, 150] on span "Notifications" at bounding box center [60, 150] width 55 height 12
click at [309, 33] on div at bounding box center [418, 19] width 836 height 39
click at [329, 35] on div at bounding box center [418, 19] width 836 height 39
click at [330, 28] on link "Notifications" at bounding box center [320, 19] width 101 height 24
click at [310, 30] on link "Notifications" at bounding box center [320, 19] width 101 height 24
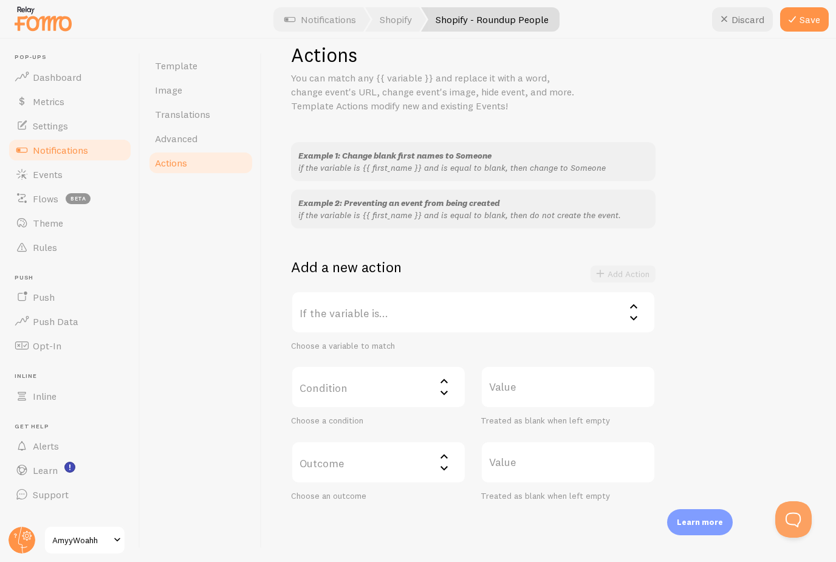
click at [50, 148] on span "Notifications" at bounding box center [60, 150] width 55 height 12
click at [61, 149] on span "Notifications" at bounding box center [60, 150] width 55 height 12
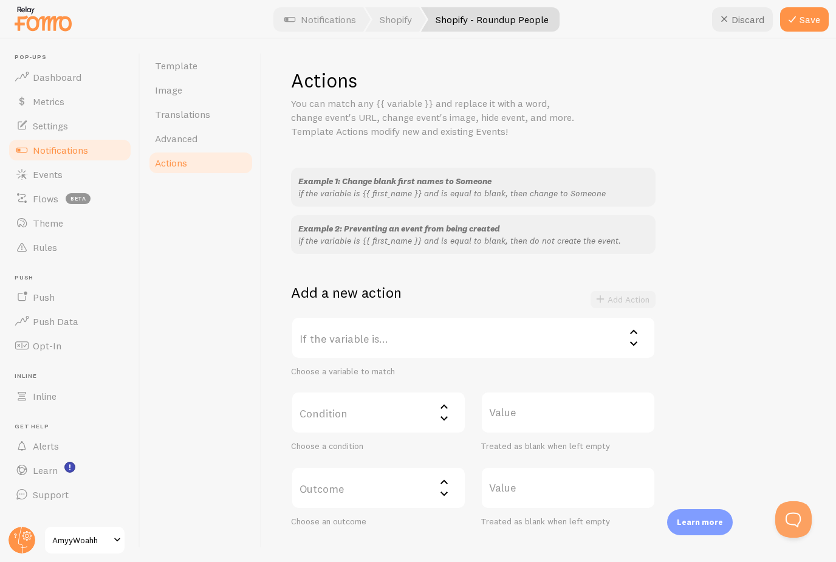
scroll to position [0, 0]
click at [818, 28] on button "Save" at bounding box center [804, 19] width 49 height 24
click at [65, 153] on span "Notifications" at bounding box center [60, 150] width 55 height 12
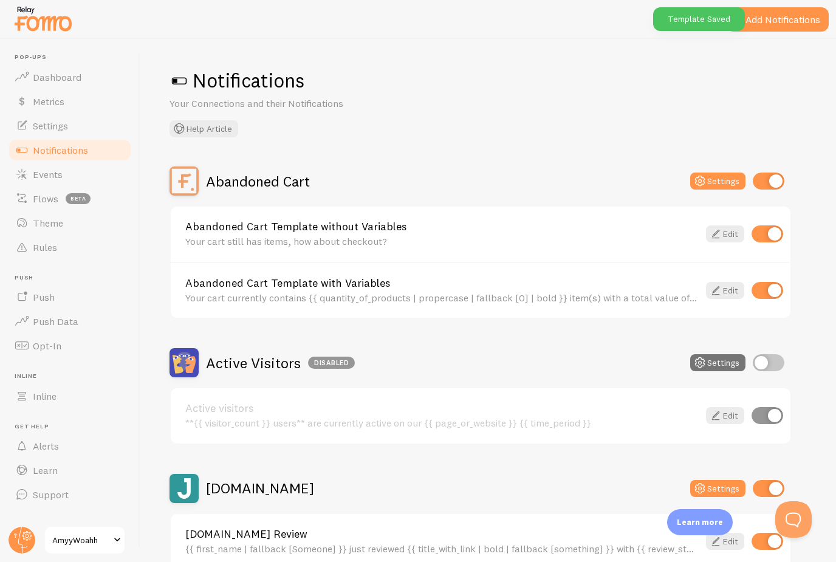
click at [63, 152] on span "Notifications" at bounding box center [60, 150] width 55 height 12
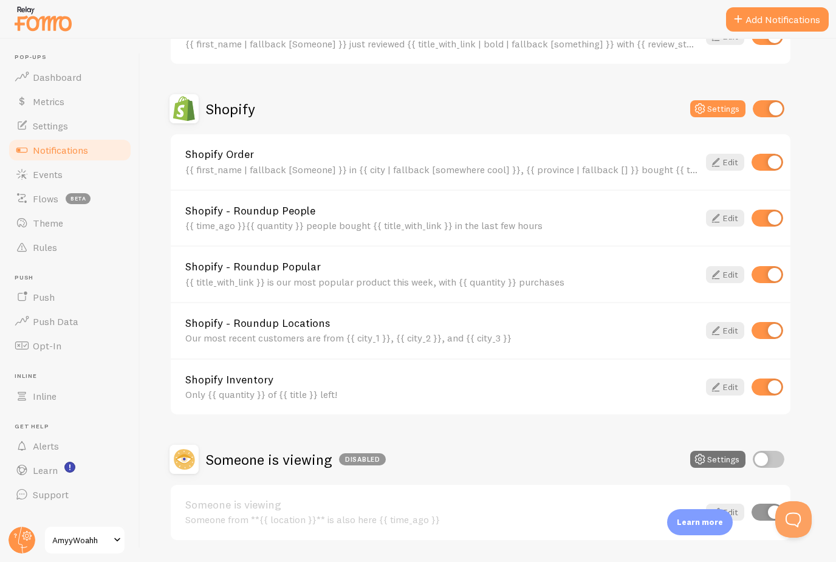
scroll to position [510, 0]
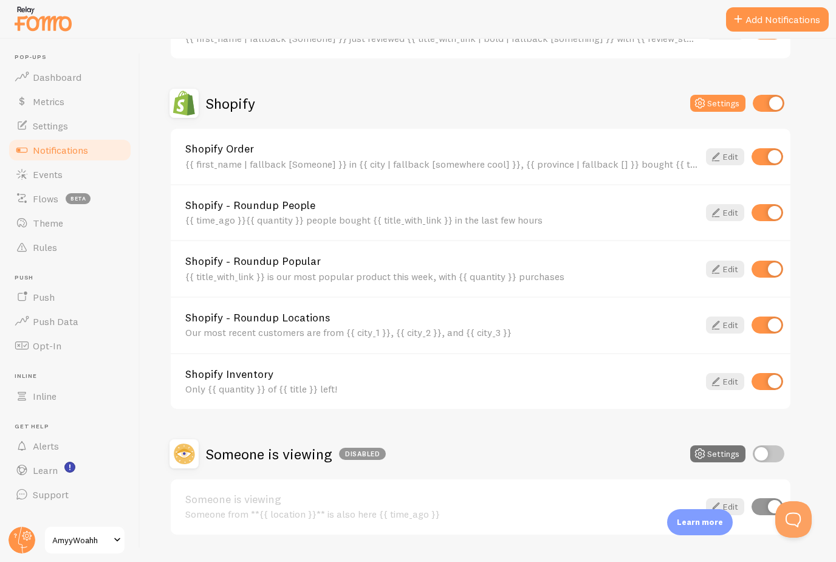
click at [182, 97] on img at bounding box center [184, 103] width 29 height 29
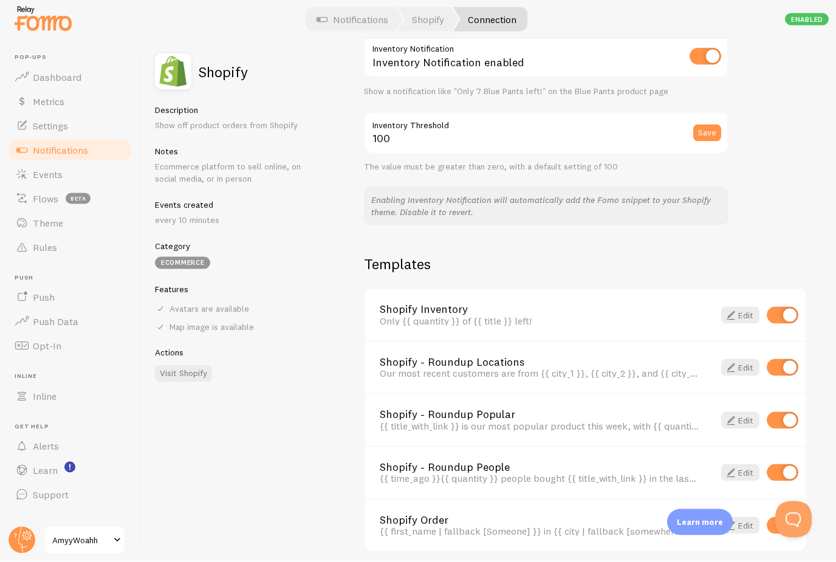
scroll to position [39, 0]
click at [787, 320] on input "checkbox" at bounding box center [783, 315] width 32 height 17
checkbox input "false"
click at [742, 412] on link "Edit" at bounding box center [740, 420] width 38 height 17
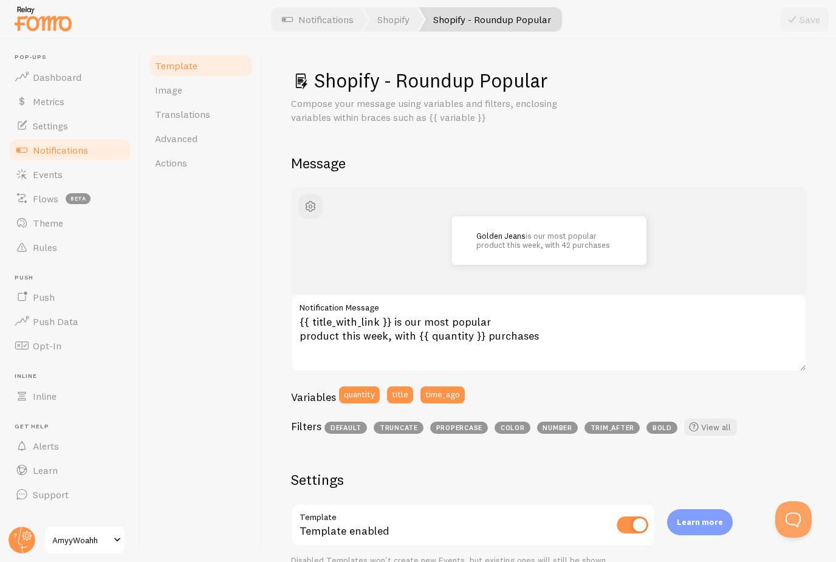
scroll to position [74, 0]
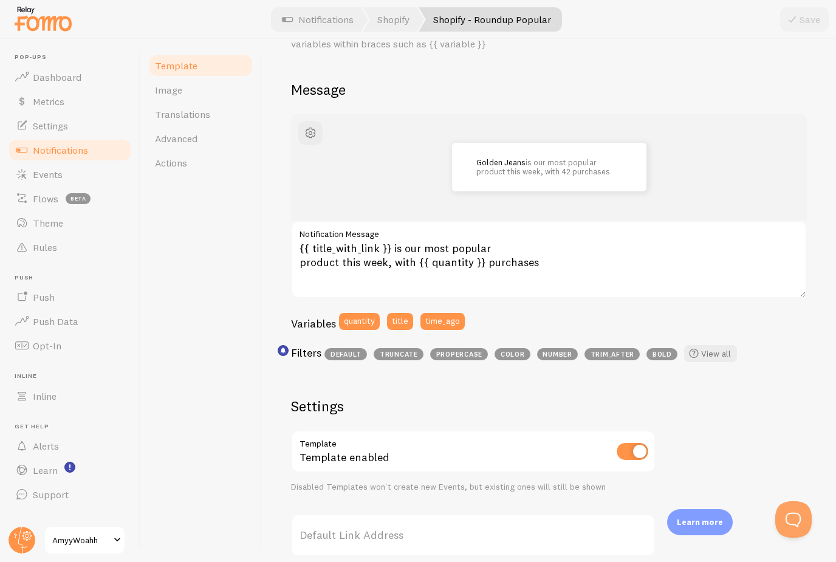
click at [603, 352] on span "trim_after" at bounding box center [611, 354] width 55 height 12
click at [603, 354] on span "trim_after" at bounding box center [611, 354] width 55 height 12
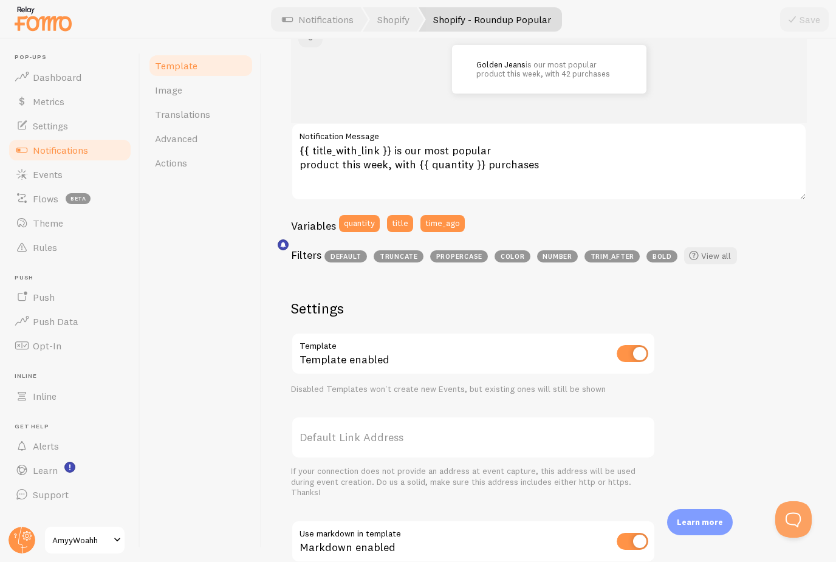
scroll to position [171, 0]
click at [708, 254] on link "View all" at bounding box center [710, 255] width 53 height 17
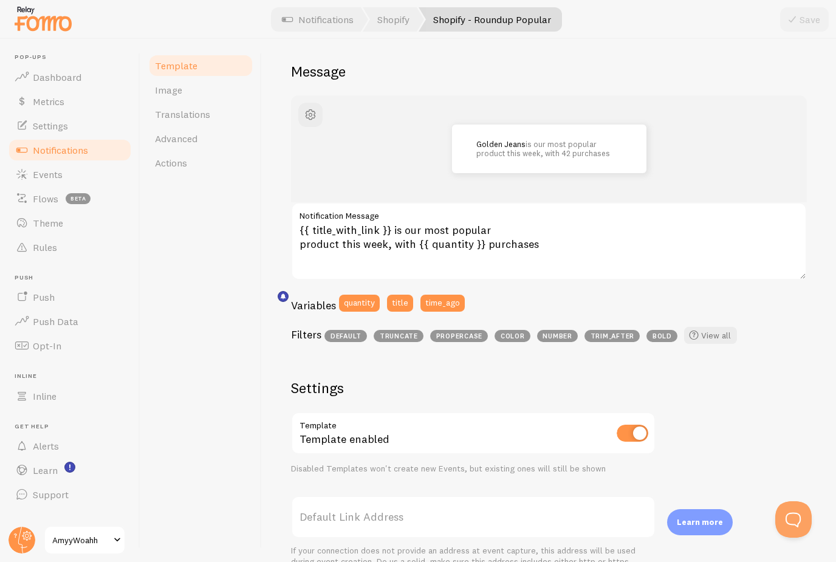
scroll to position [90, 0]
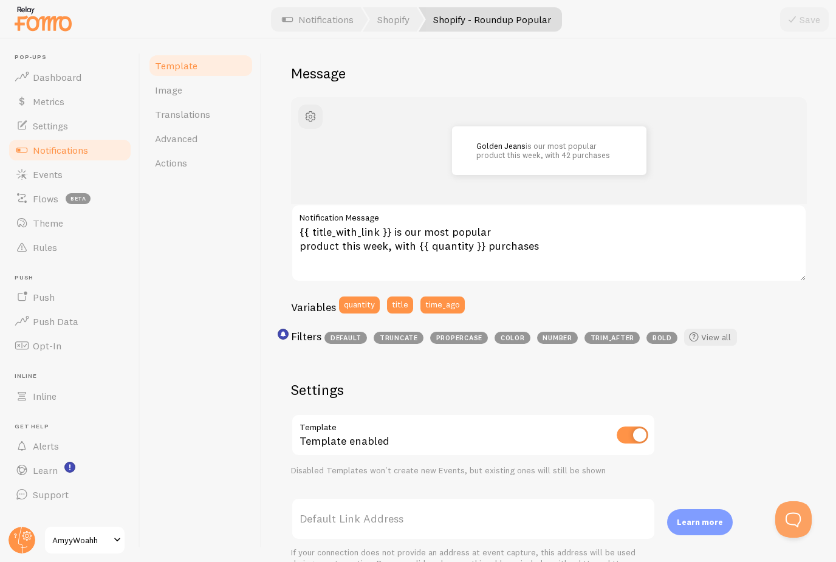
click at [65, 156] on link "Notifications" at bounding box center [69, 150] width 125 height 24
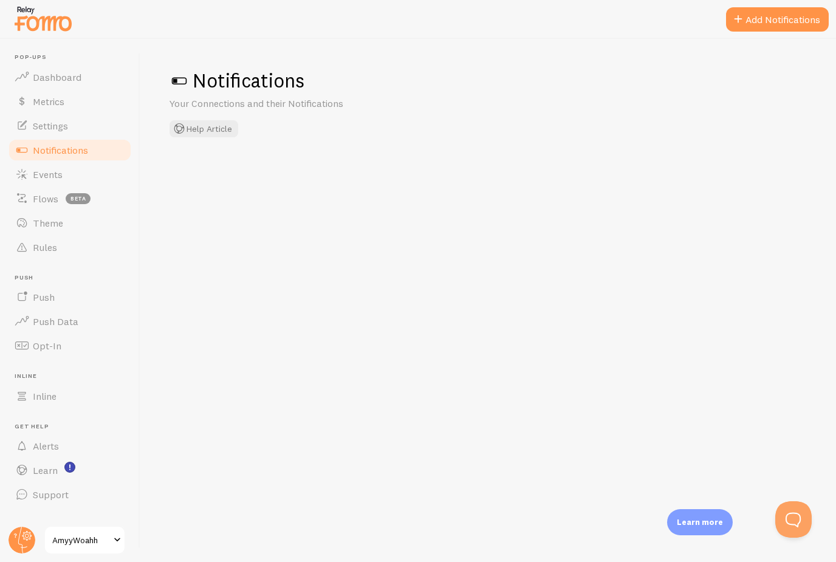
checkbox input "false"
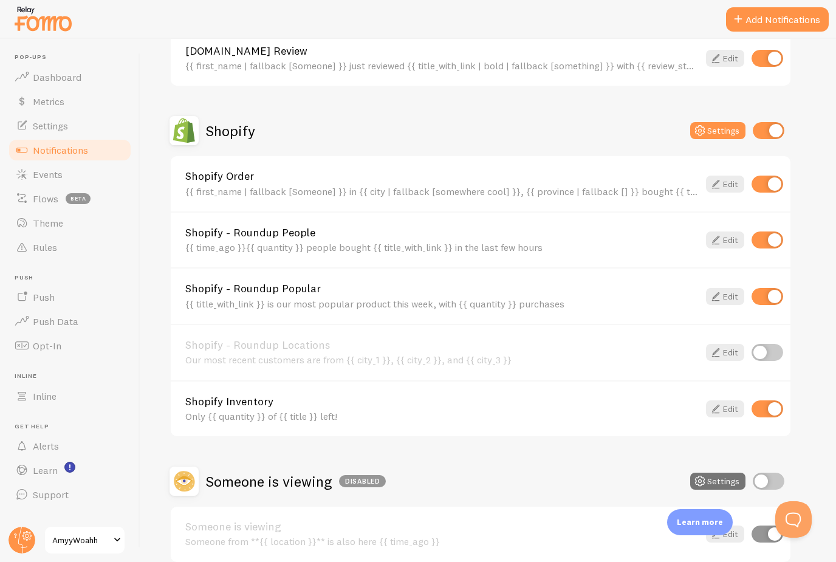
scroll to position [508, 0]
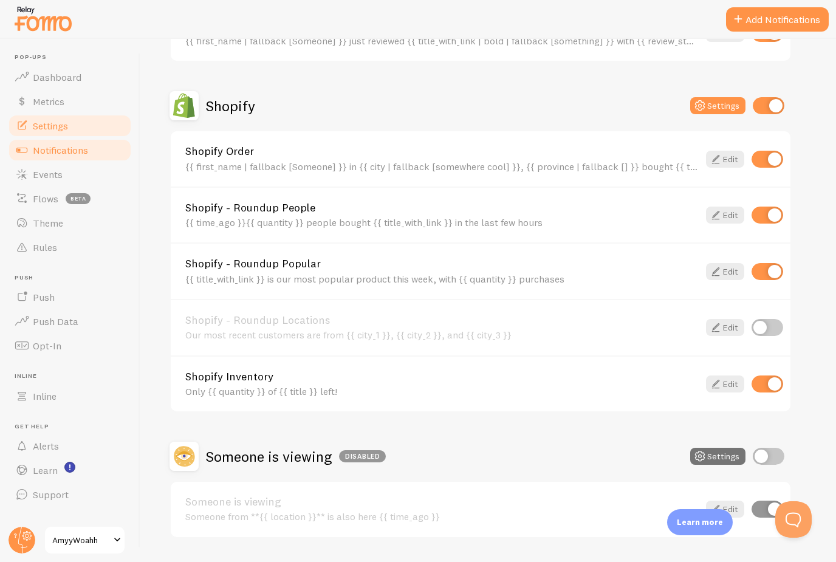
click at [57, 133] on link "Settings" at bounding box center [69, 126] width 125 height 24
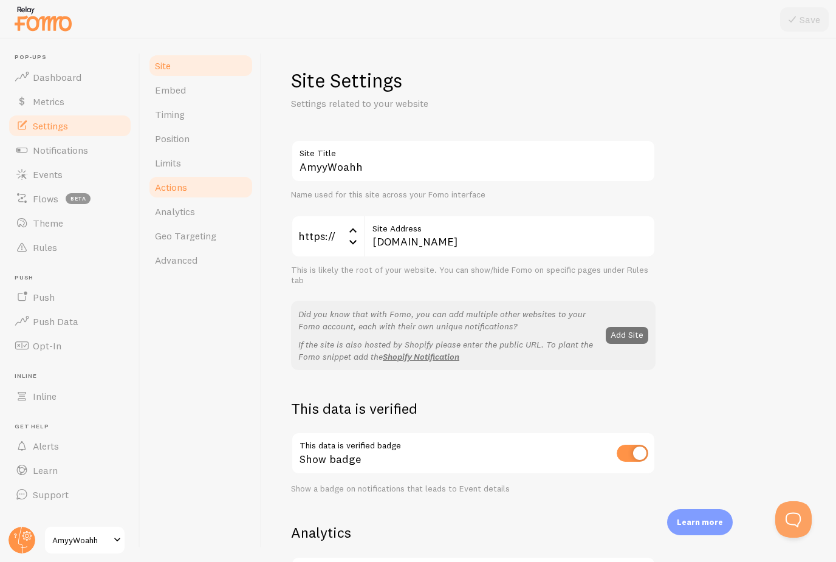
scroll to position [39, 0]
drag, startPoint x: 184, startPoint y: 127, endPoint x: 184, endPoint y: 166, distance: 38.9
click at [184, 151] on link "Limits" at bounding box center [201, 163] width 106 height 24
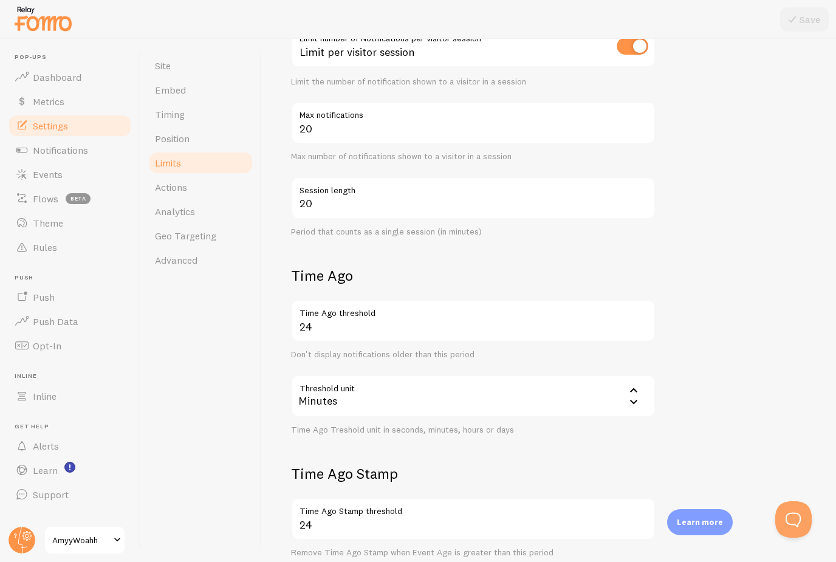
scroll to position [224, 0]
drag, startPoint x: 315, startPoint y: 326, endPoint x: 315, endPoint y: 287, distance: 38.9
click at [315, 299] on input "24" at bounding box center [473, 320] width 365 height 43
type input "2"
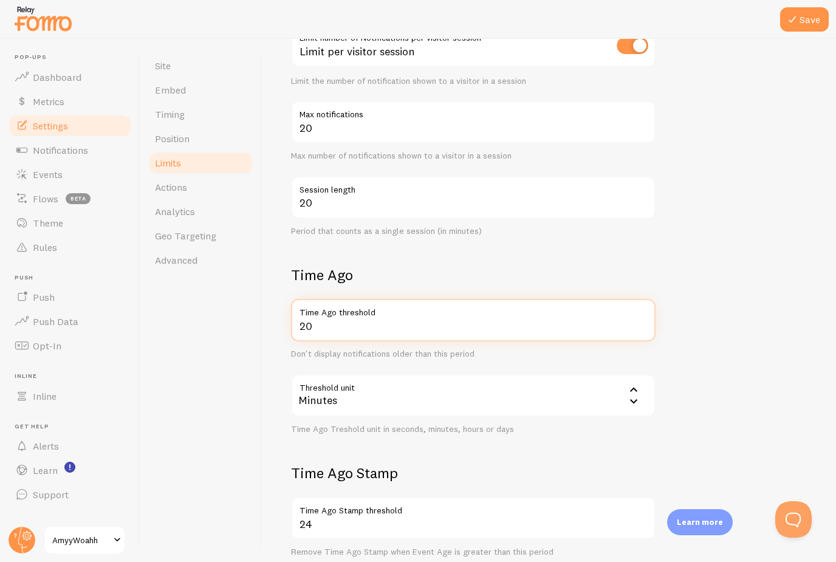
type input "20"
click at [340, 374] on div "Minutes" at bounding box center [473, 395] width 365 height 43
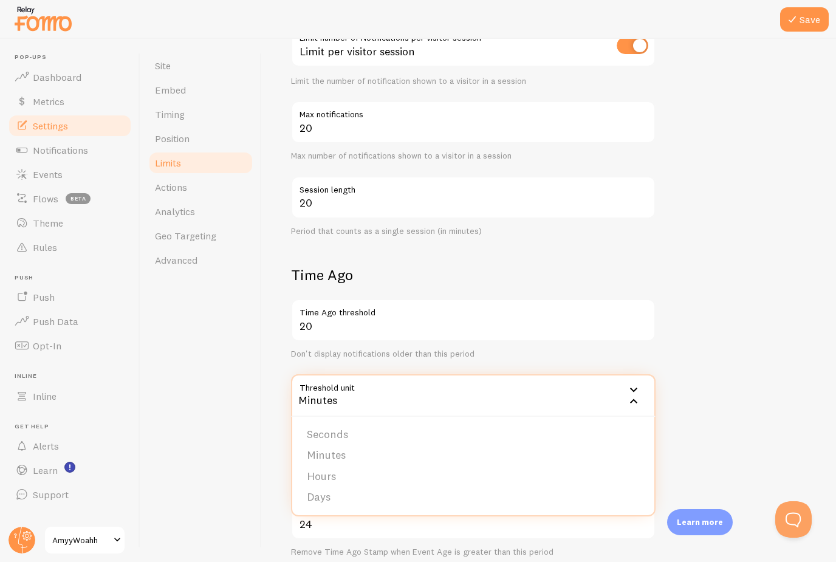
click at [286, 428] on div "Limits Notification control and limitations Notification Count 6 Max Notificati…" at bounding box center [549, 300] width 574 height 523
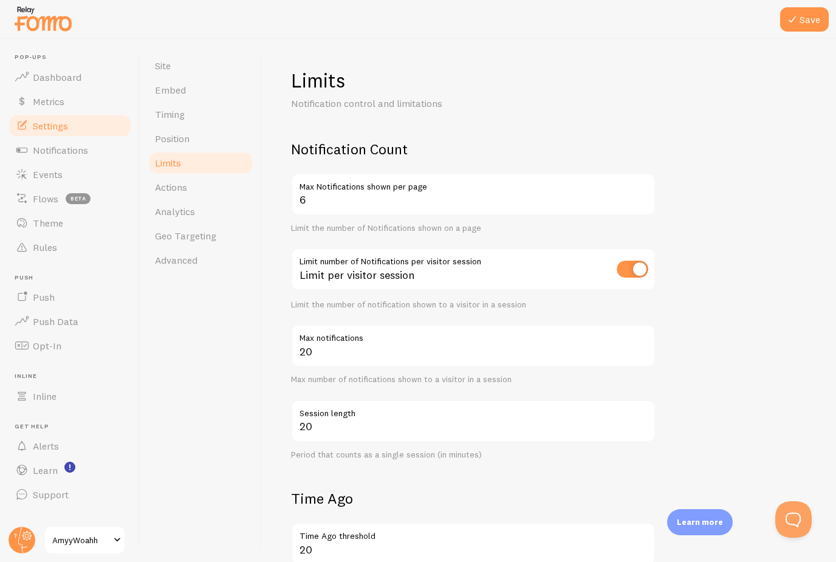
scroll to position [4, 0]
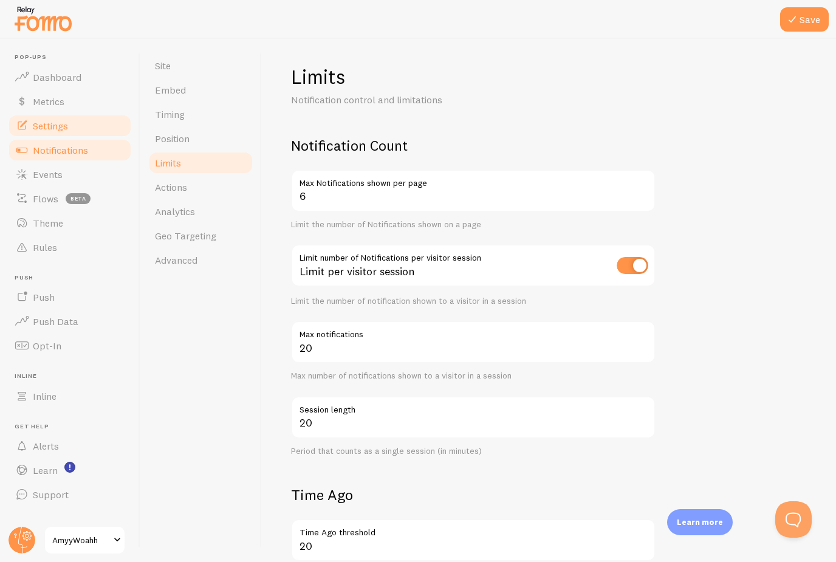
click at [67, 144] on span "Notifications" at bounding box center [60, 150] width 55 height 12
click at [60, 144] on span "Notifications" at bounding box center [60, 150] width 55 height 12
click at [61, 150] on span "Notifications" at bounding box center [60, 150] width 55 height 12
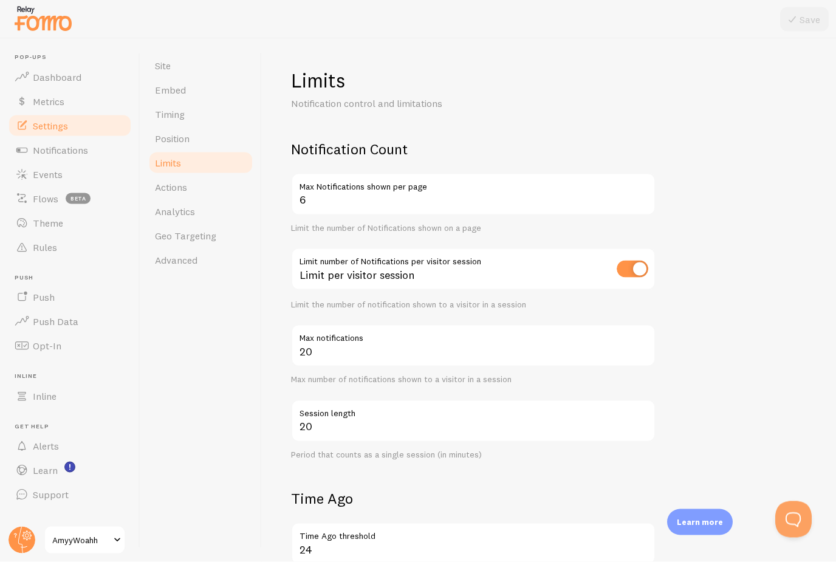
scroll to position [6, 0]
click at [81, 144] on span "Notifications" at bounding box center [60, 150] width 55 height 12
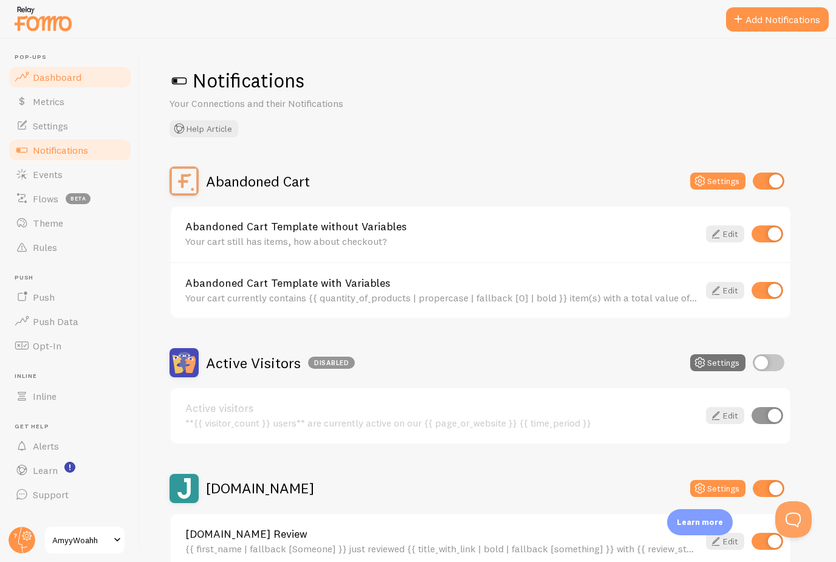
click at [60, 81] on span "Dashboard" at bounding box center [57, 77] width 49 height 12
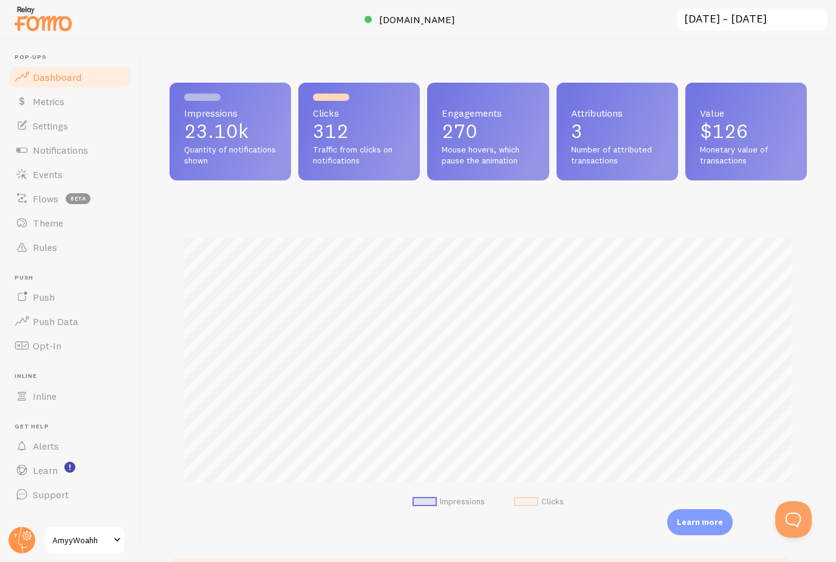
click at [360, 148] on span "Traffic from clicks on notifications" at bounding box center [359, 155] width 92 height 21
click at [67, 249] on link "Rules" at bounding box center [69, 247] width 125 height 24
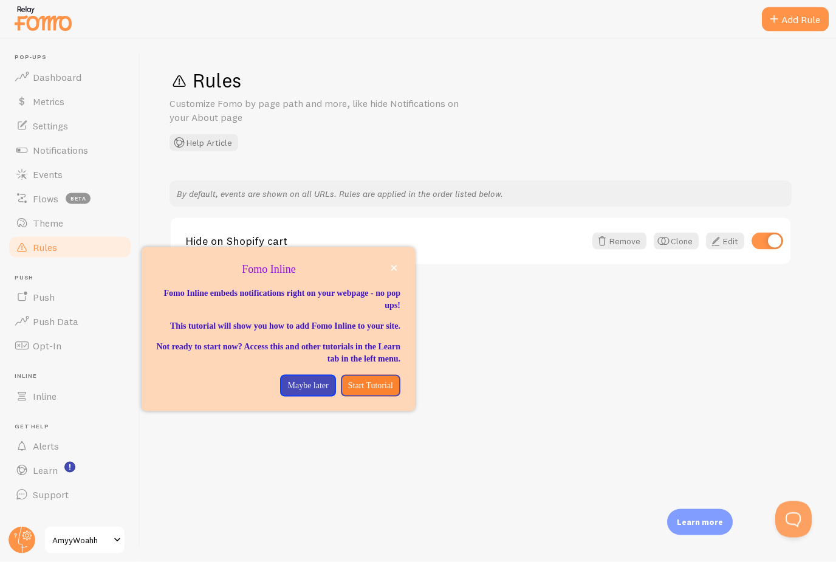
scroll to position [39, 0]
click at [357, 380] on p "Start Tutorial" at bounding box center [370, 386] width 45 height 12
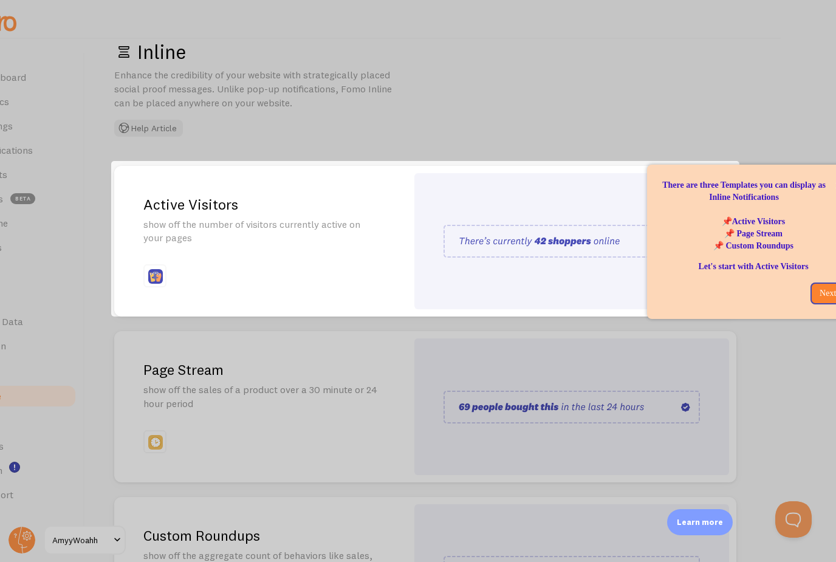
scroll to position [0, 79]
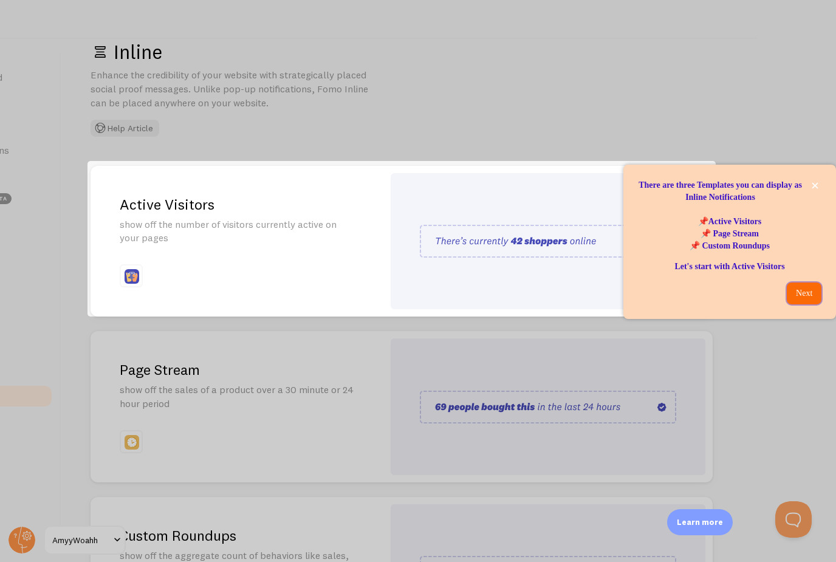
click at [800, 289] on p "Next" at bounding box center [804, 293] width 20 height 12
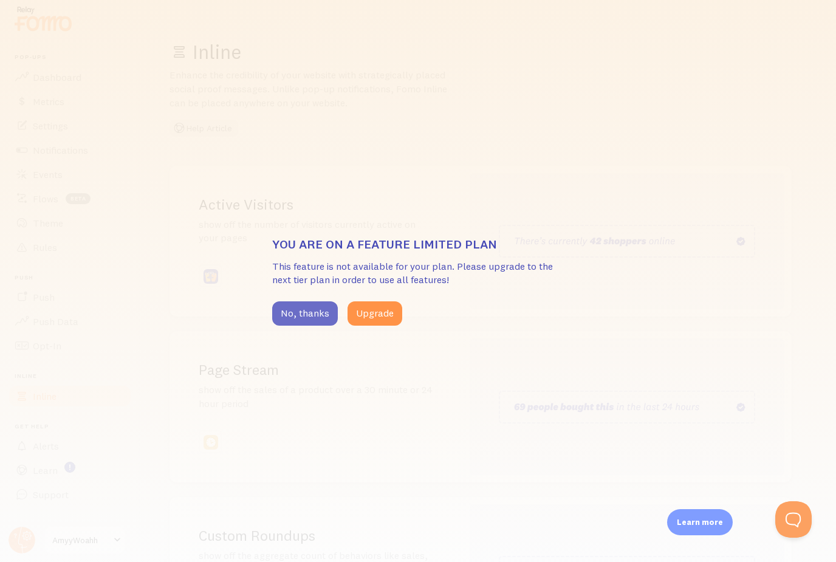
click at [299, 321] on button "No, thanks" at bounding box center [305, 313] width 66 height 24
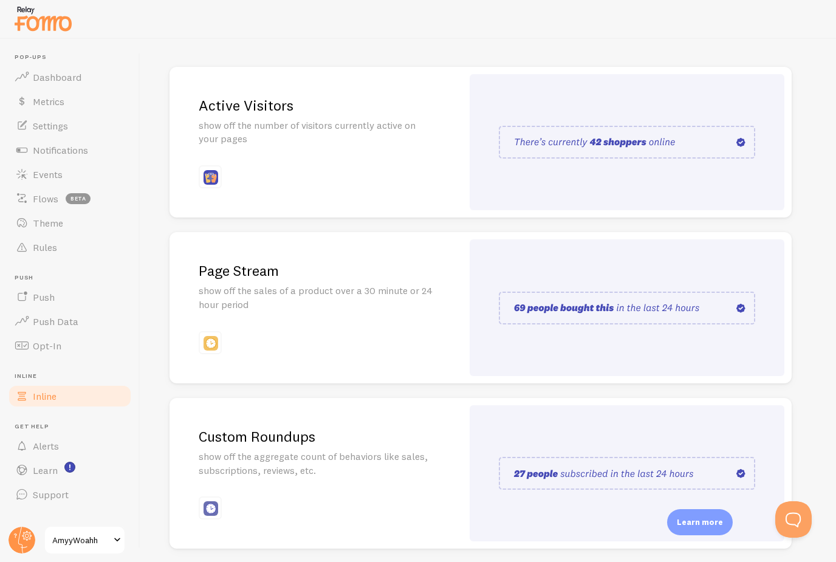
scroll to position [39, 0]
click at [626, 292] on img at bounding box center [627, 308] width 256 height 33
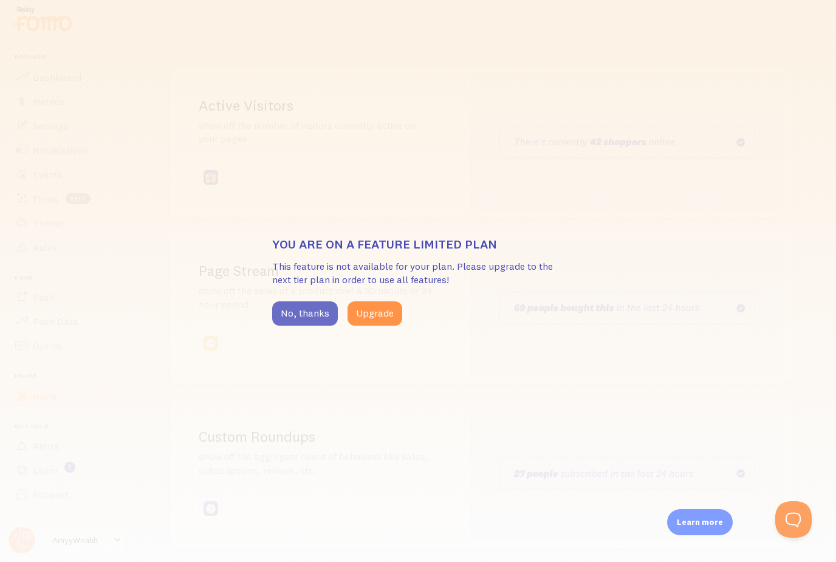
click at [306, 318] on button "No, thanks" at bounding box center [305, 313] width 66 height 24
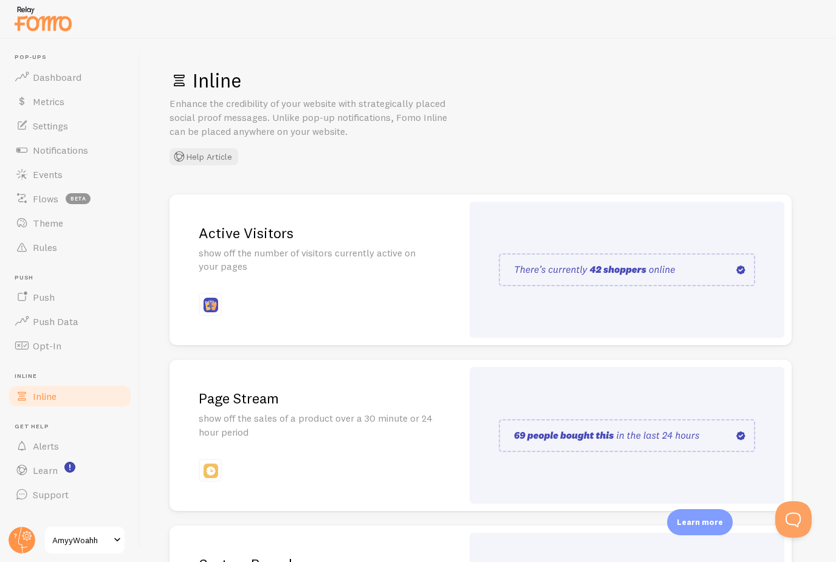
scroll to position [0, 0]
click at [78, 132] on link "Settings" at bounding box center [69, 126] width 125 height 24
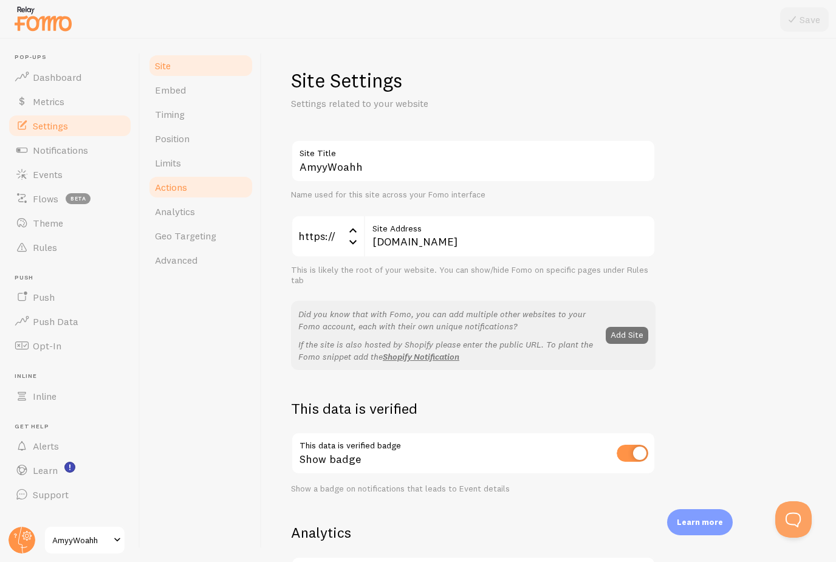
click at [184, 189] on span "Actions" at bounding box center [171, 187] width 32 height 12
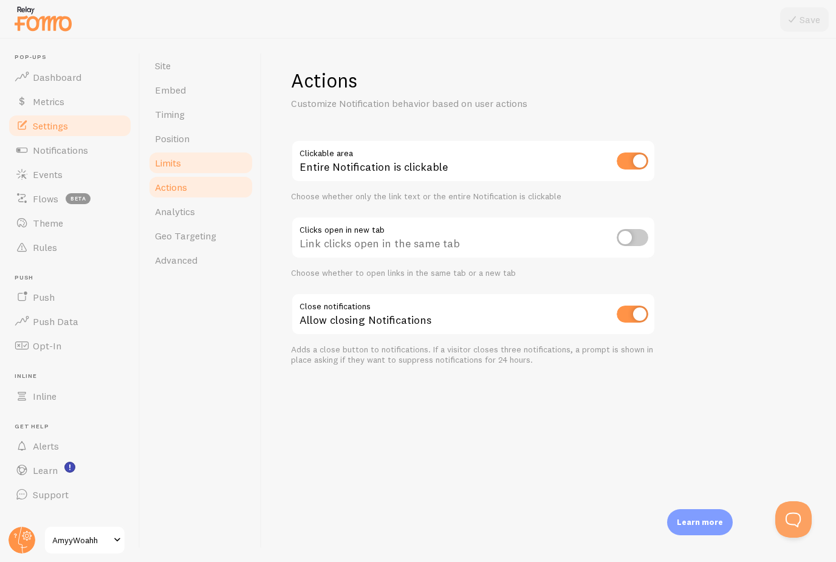
click at [197, 170] on link "Limits" at bounding box center [201, 163] width 106 height 24
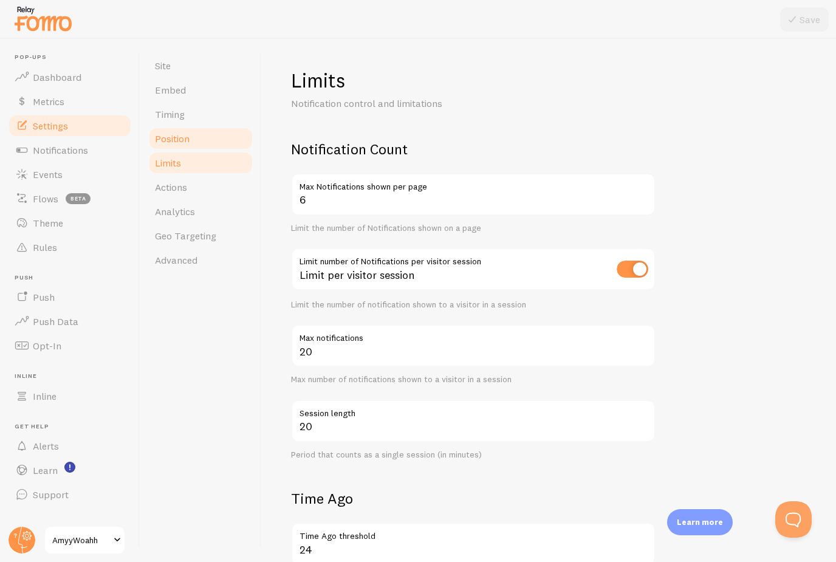
click at [199, 144] on link "Position" at bounding box center [201, 138] width 106 height 24
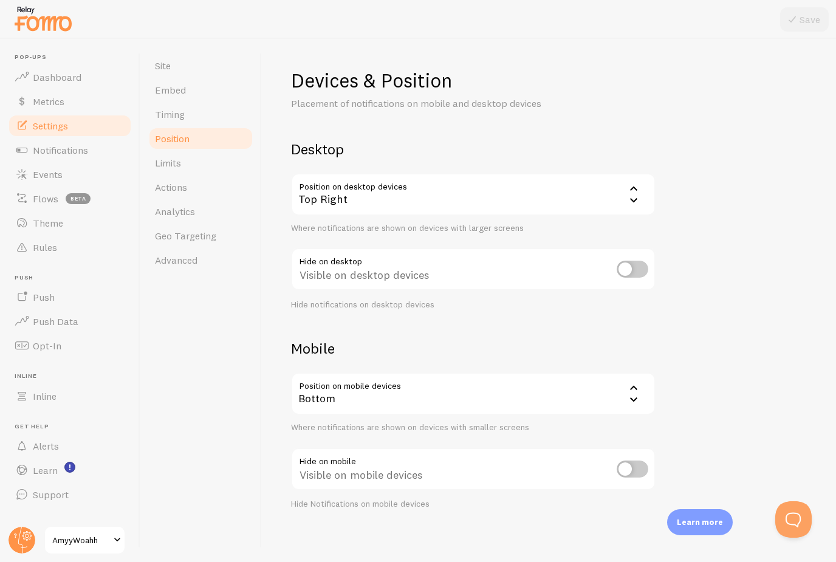
click at [634, 197] on icon at bounding box center [633, 200] width 15 height 15
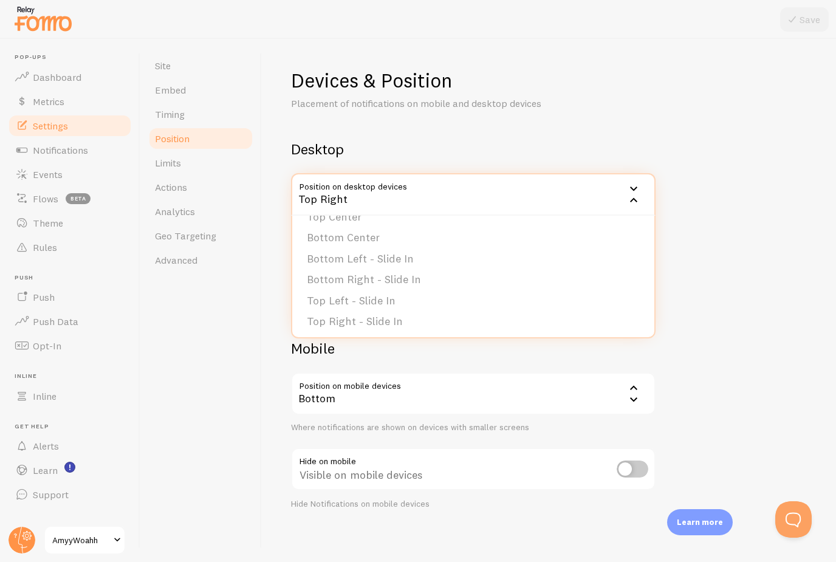
scroll to position [100, 0]
click at [461, 147] on h2 "Desktop" at bounding box center [473, 149] width 365 height 19
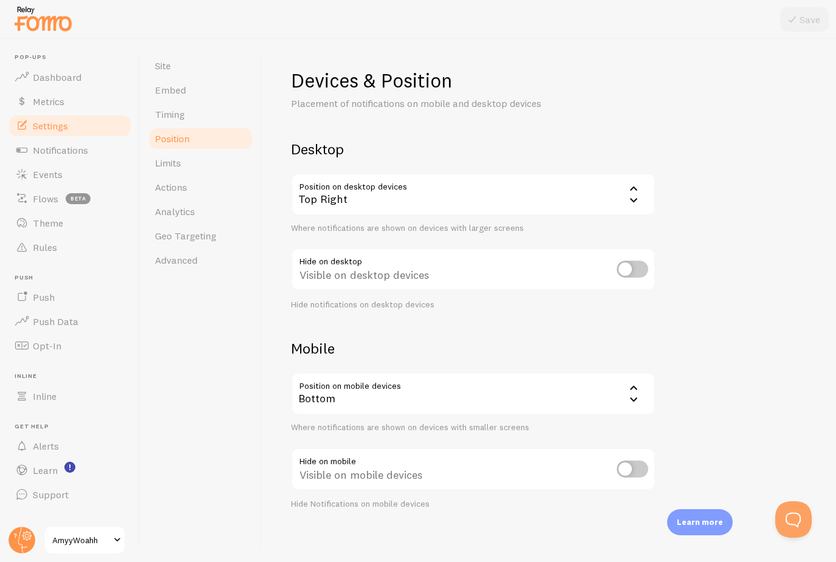
scroll to position [39, 0]
click at [434, 372] on div "Bottom" at bounding box center [473, 393] width 365 height 43
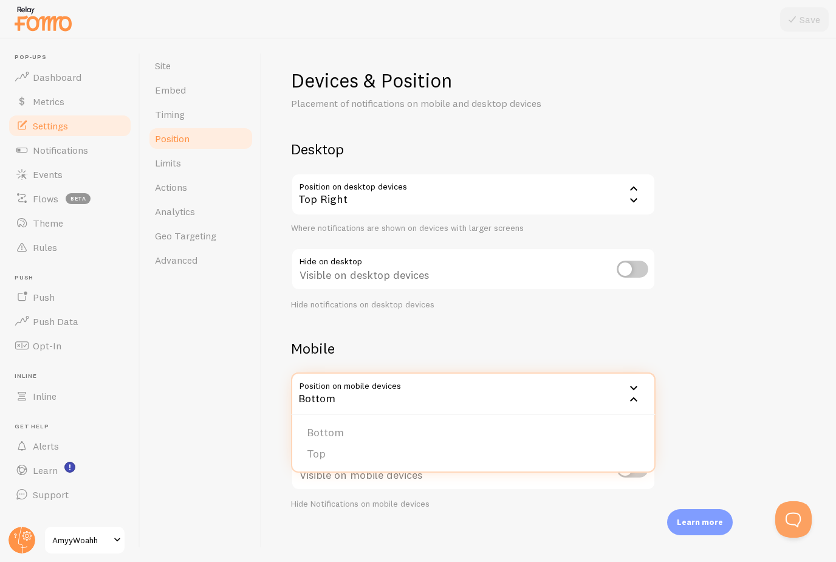
click at [423, 444] on li "Top" at bounding box center [473, 454] width 362 height 21
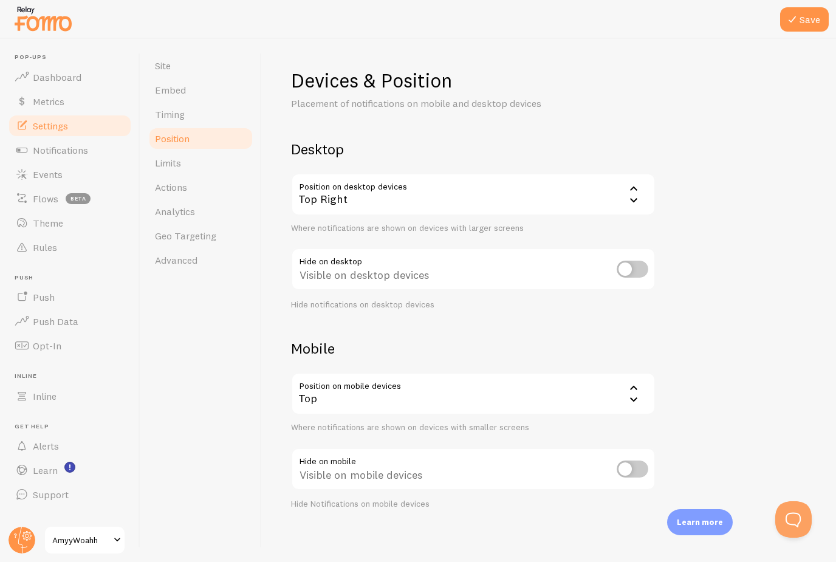
click at [626, 461] on input "checkbox" at bounding box center [633, 469] width 32 height 17
checkbox input "true"
click at [626, 271] on input "checkbox" at bounding box center [633, 269] width 32 height 17
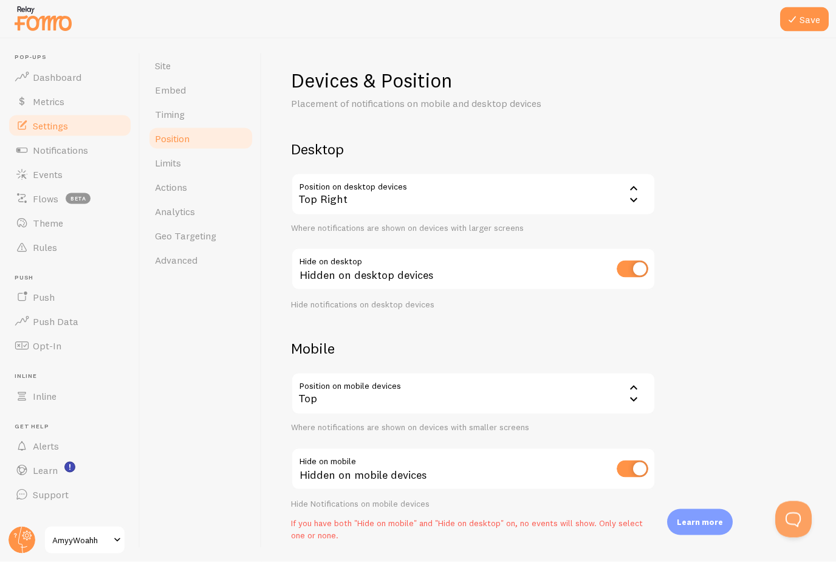
scroll to position [23, 0]
click at [639, 261] on input "checkbox" at bounding box center [633, 269] width 32 height 17
checkbox input "false"
click at [646, 461] on input "checkbox" at bounding box center [633, 469] width 32 height 17
checkbox input "false"
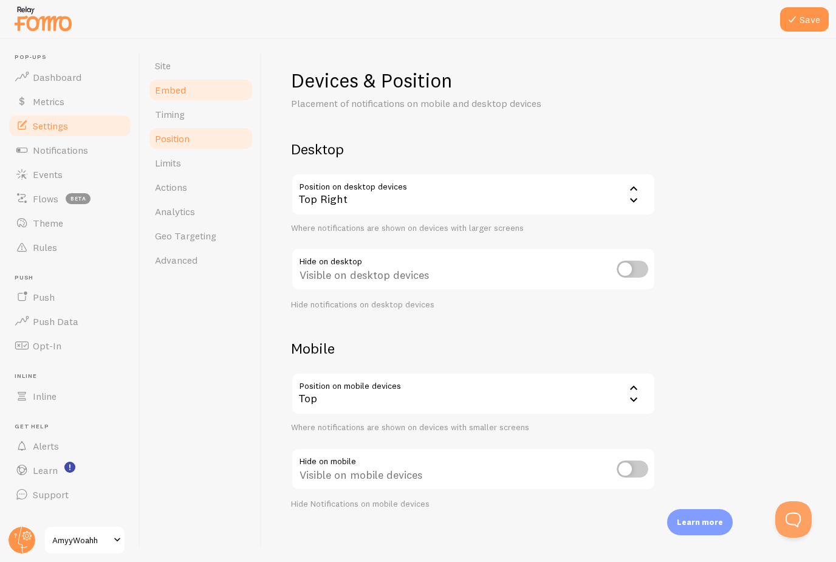
click at [173, 84] on span "Embed" at bounding box center [170, 90] width 31 height 12
drag, startPoint x: 197, startPoint y: 41, endPoint x: 482, endPoint y: 301, distance: 385.8
click at [197, 53] on link "Site" at bounding box center [201, 65] width 106 height 24
click at [189, 205] on span "Analytics" at bounding box center [175, 211] width 40 height 12
click at [810, 26] on button "Save" at bounding box center [804, 19] width 49 height 24
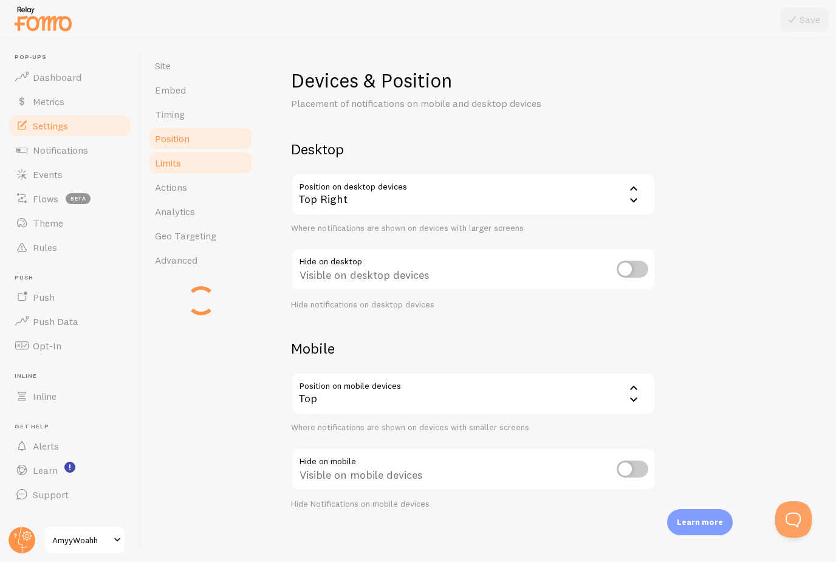
drag, startPoint x: 194, startPoint y: 139, endPoint x: 194, endPoint y: 162, distance: 23.1
click at [194, 151] on link "Limits" at bounding box center [201, 163] width 106 height 24
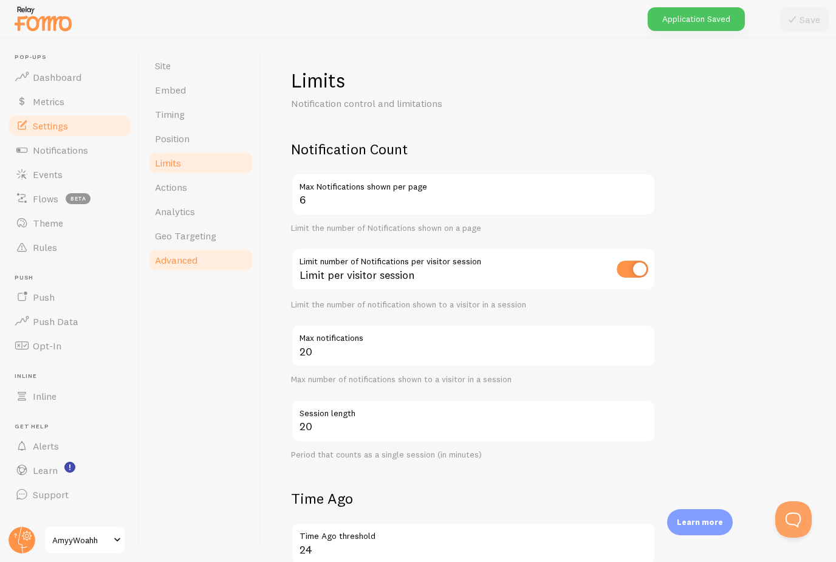
scroll to position [39, 0]
click at [186, 181] on span "Actions" at bounding box center [171, 187] width 32 height 12
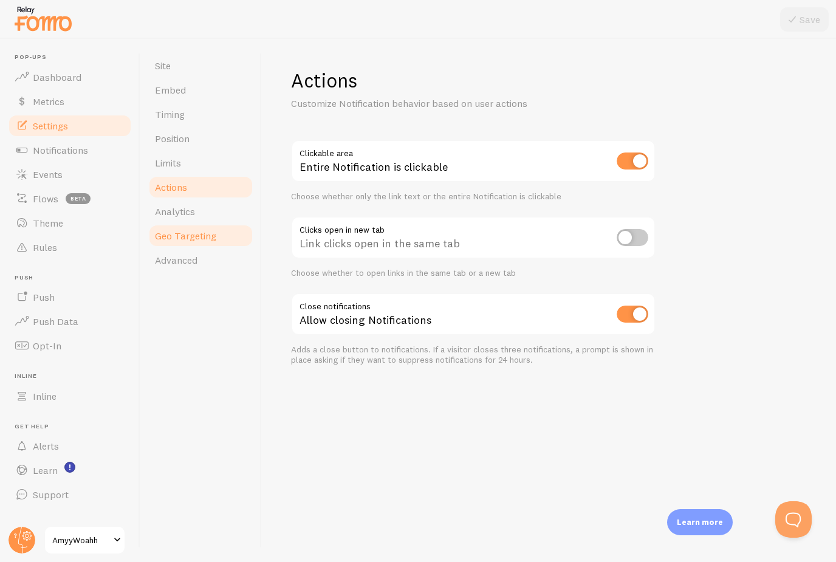
click at [202, 238] on span "Geo Targeting" at bounding box center [185, 236] width 61 height 12
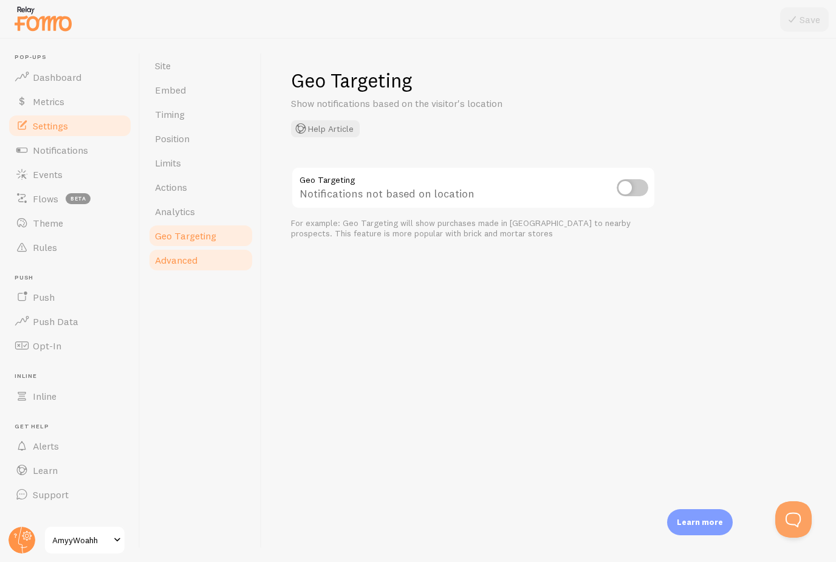
click at [202, 264] on link "Advanced" at bounding box center [201, 260] width 106 height 24
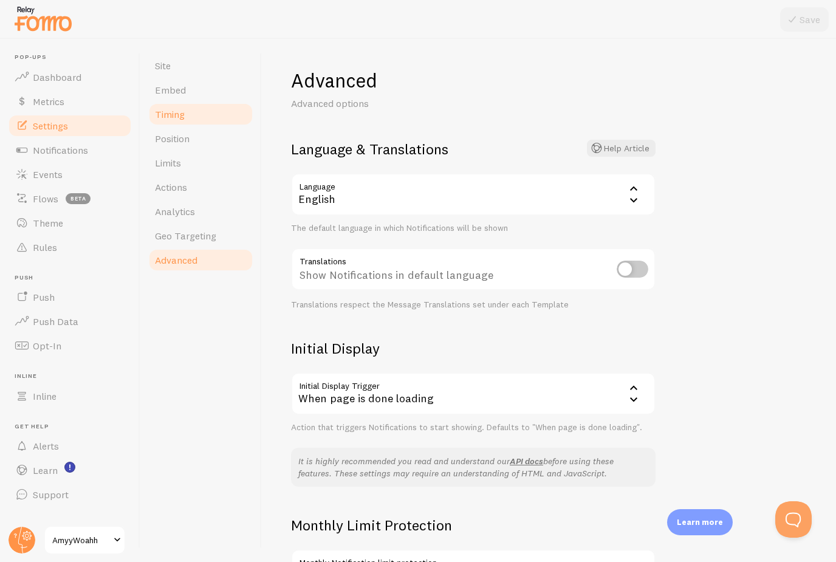
click at [207, 113] on link "Timing" at bounding box center [201, 114] width 106 height 24
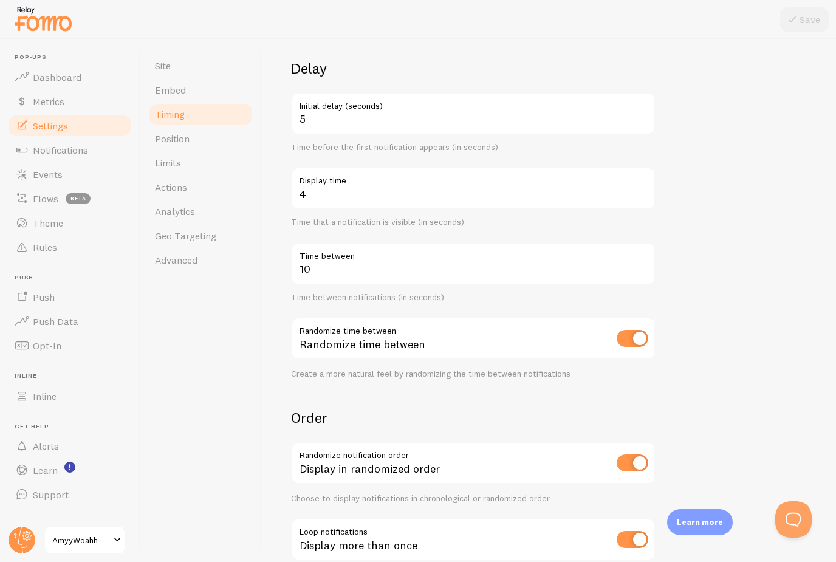
scroll to position [71, 0]
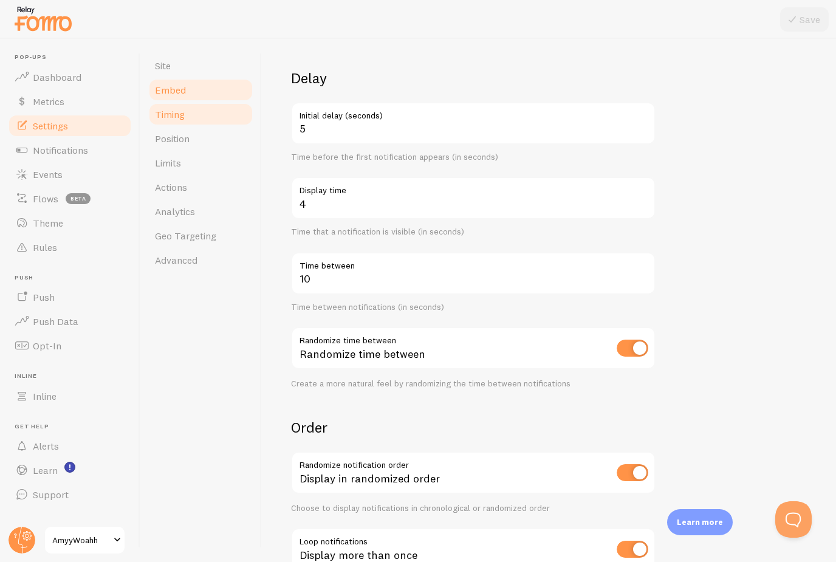
click at [208, 95] on link "Embed" at bounding box center [201, 90] width 106 height 24
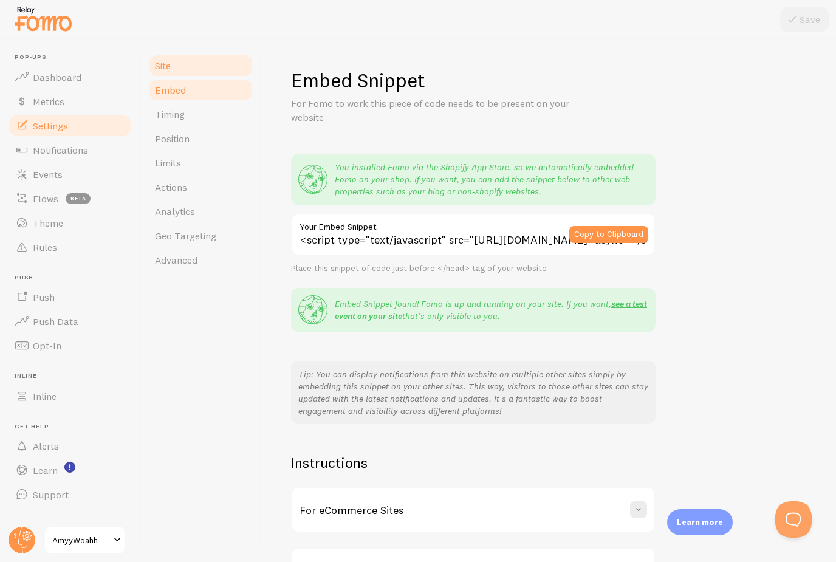
click at [187, 71] on link "Site" at bounding box center [201, 65] width 106 height 24
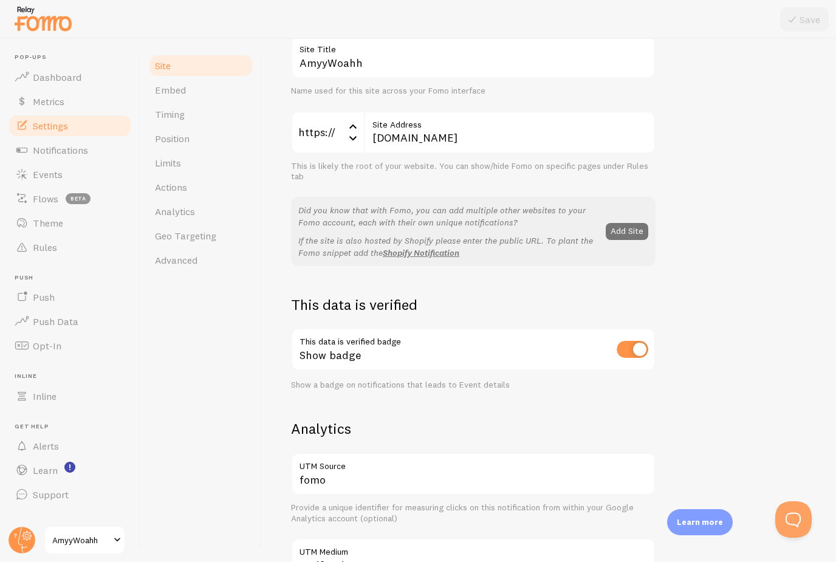
scroll to position [139, 0]
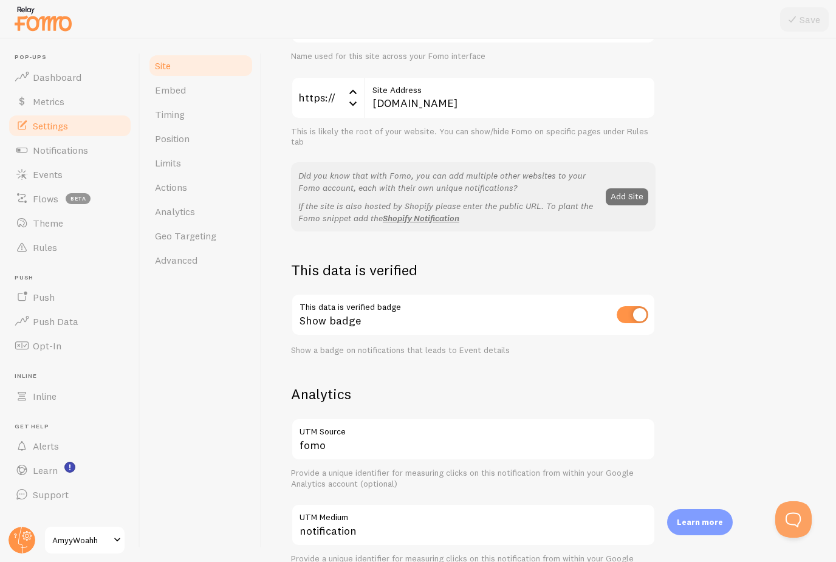
click at [638, 311] on input "checkbox" at bounding box center [633, 314] width 32 height 17
checkbox input "false"
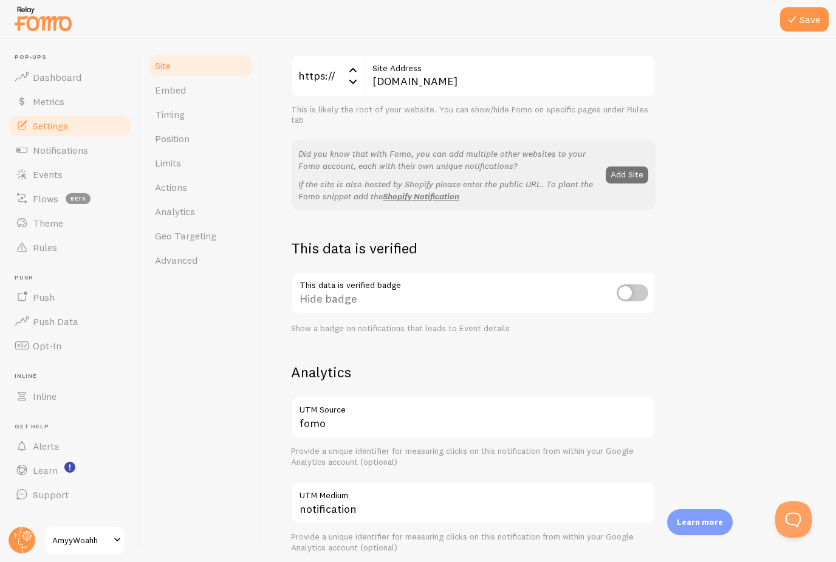
click at [812, 63] on div "Site Settings Settings related to your website AmyyWoahh Site Title Name used f…" at bounding box center [549, 300] width 574 height 523
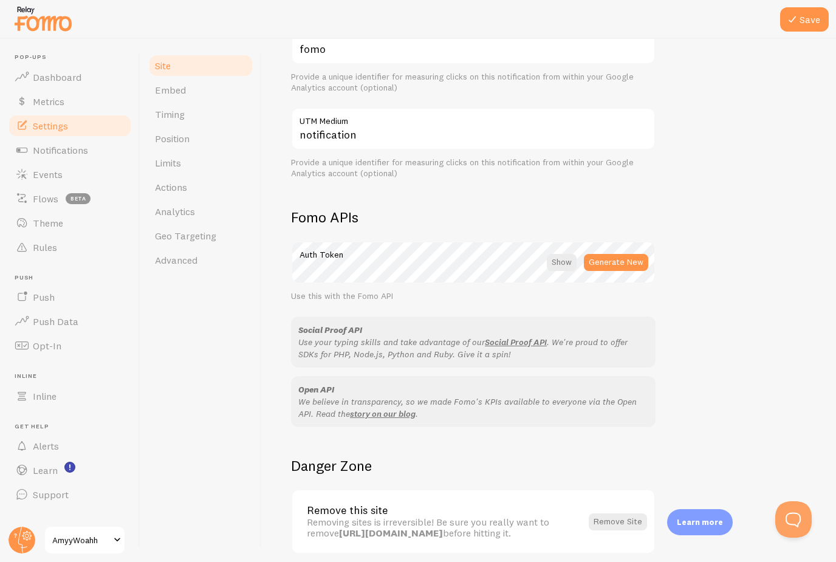
scroll to position [534, 0]
click at [568, 258] on div at bounding box center [562, 263] width 30 height 17
click at [568, 258] on div at bounding box center [563, 263] width 27 height 17
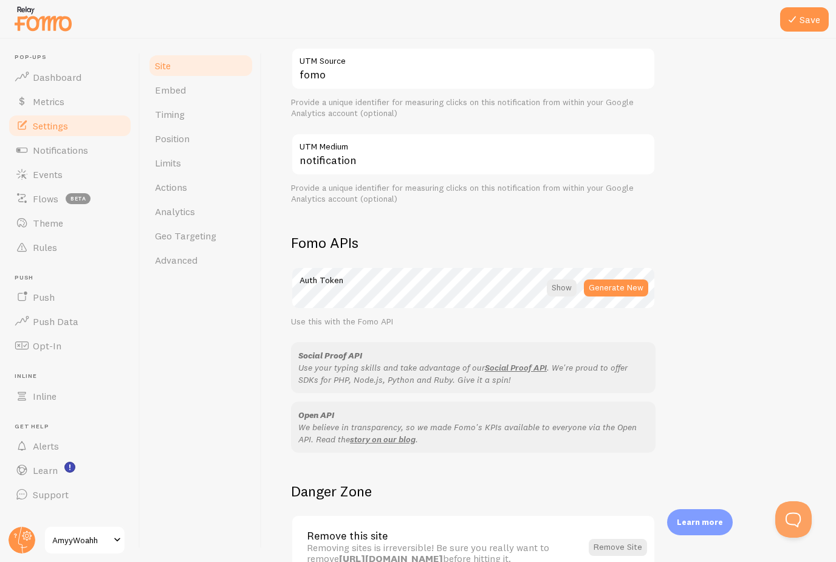
click at [817, 67] on div "Site Settings Settings related to your website AmyyWoahh Site Title Name used f…" at bounding box center [549, 300] width 574 height 523
click at [810, 54] on div "Site Settings Settings related to your website AmyyWoahh Site Title Name used f…" at bounding box center [549, 300] width 574 height 523
click at [803, 57] on div "AmyyWoahh Site Title Name used for this site across your Fomo interface https:/…" at bounding box center [549, 42] width 516 height 822
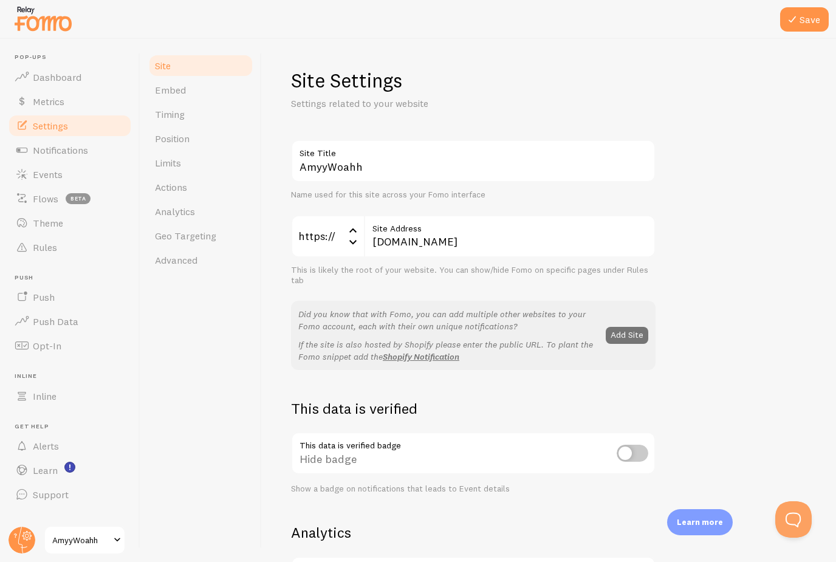
scroll to position [0, 0]
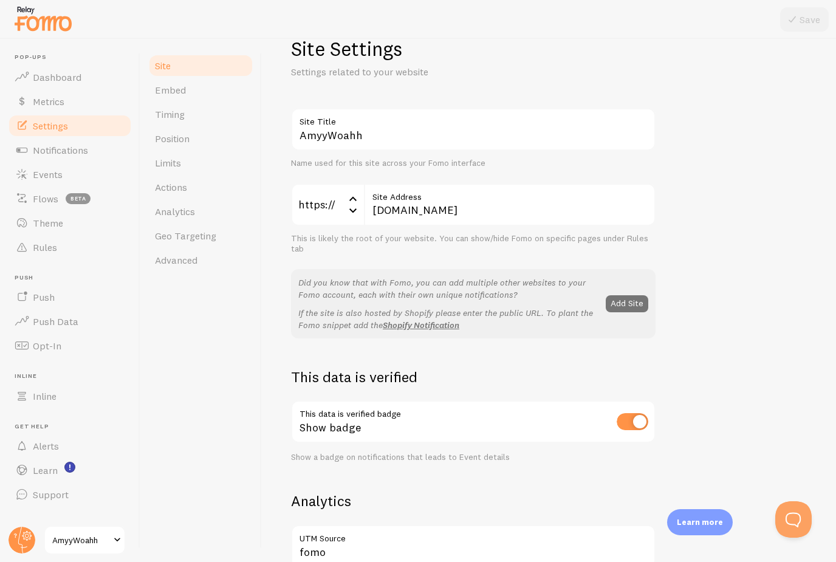
scroll to position [36, 0]
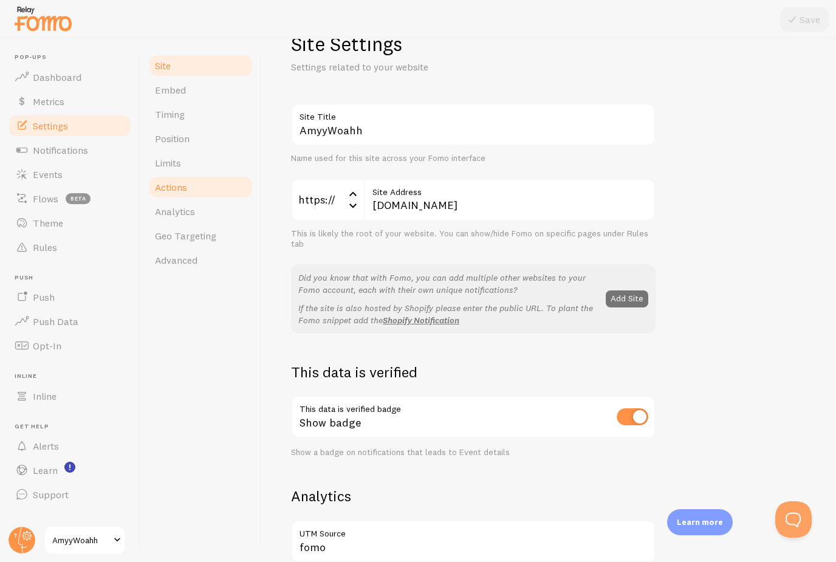
click at [178, 182] on span "Actions" at bounding box center [171, 187] width 32 height 12
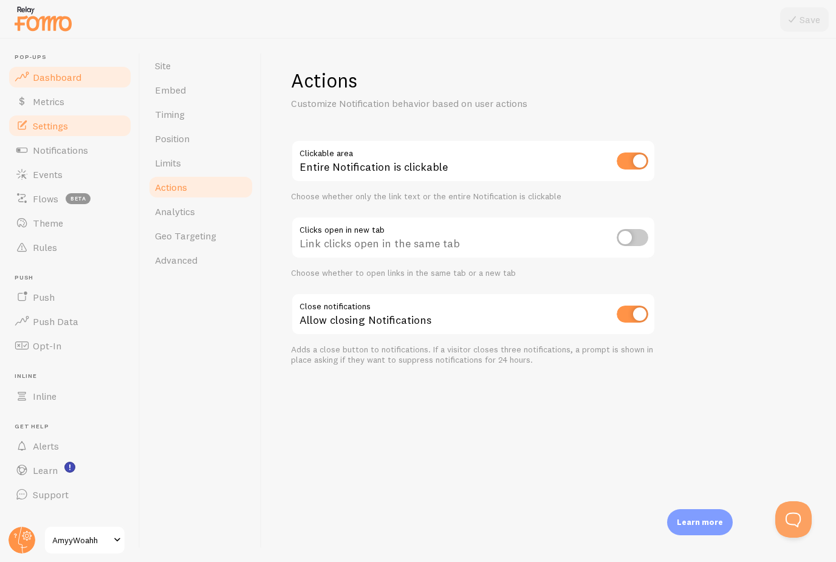
click at [74, 82] on span "Dashboard" at bounding box center [57, 77] width 49 height 12
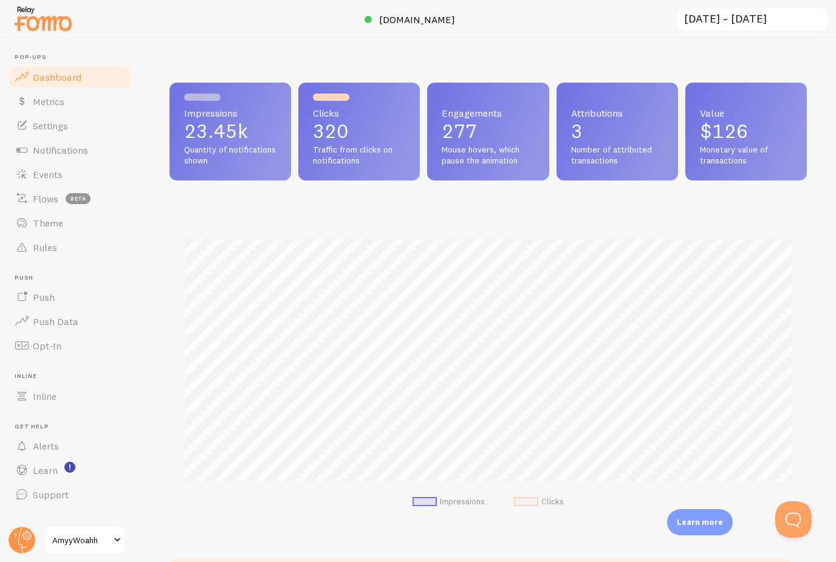
scroll to position [319, 637]
click at [55, 104] on span "Metrics" at bounding box center [49, 101] width 32 height 12
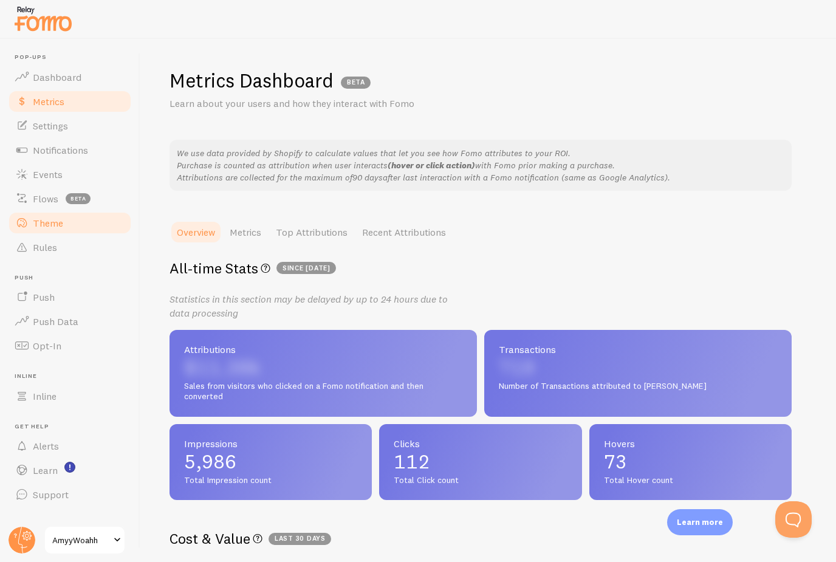
click at [52, 229] on link "Theme" at bounding box center [69, 223] width 125 height 24
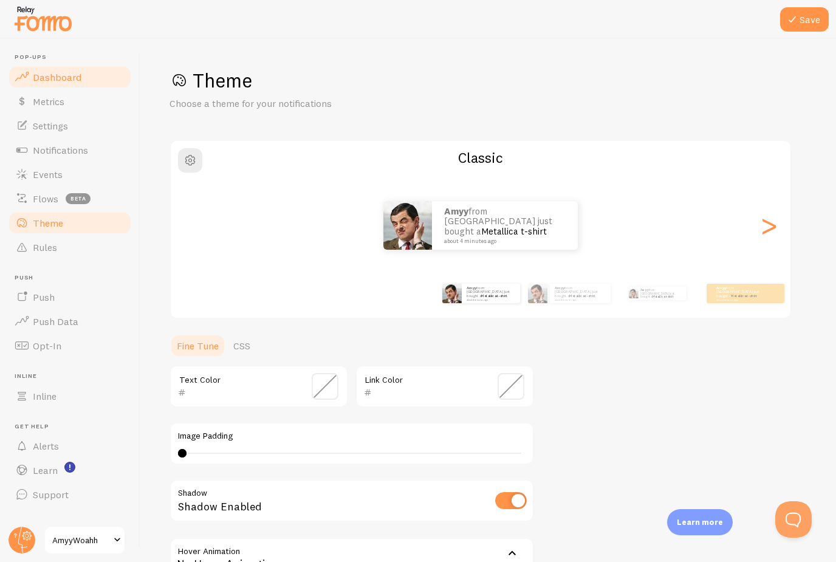
click at [69, 74] on span "Dashboard" at bounding box center [57, 77] width 49 height 12
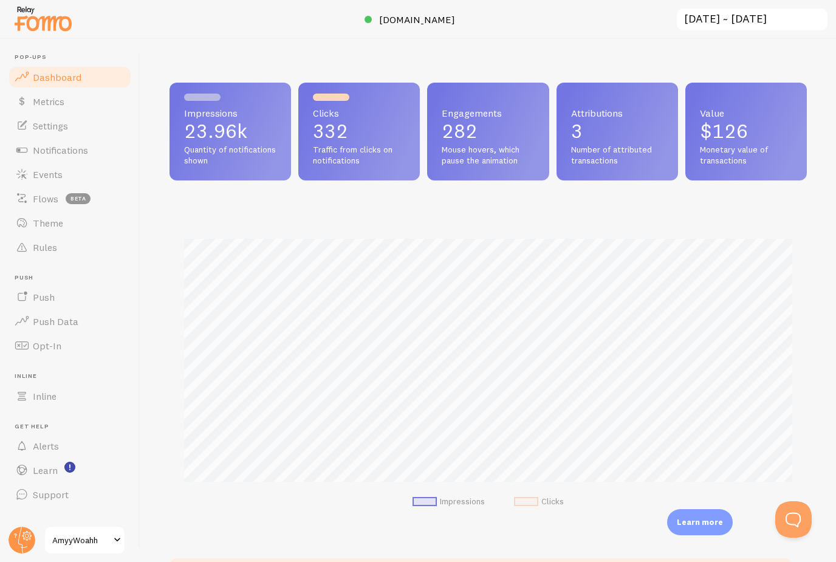
scroll to position [319, 637]
drag, startPoint x: 72, startPoint y: 303, endPoint x: 72, endPoint y: 342, distance: 38.9
click at [72, 334] on link "Opt-In" at bounding box center [69, 346] width 125 height 24
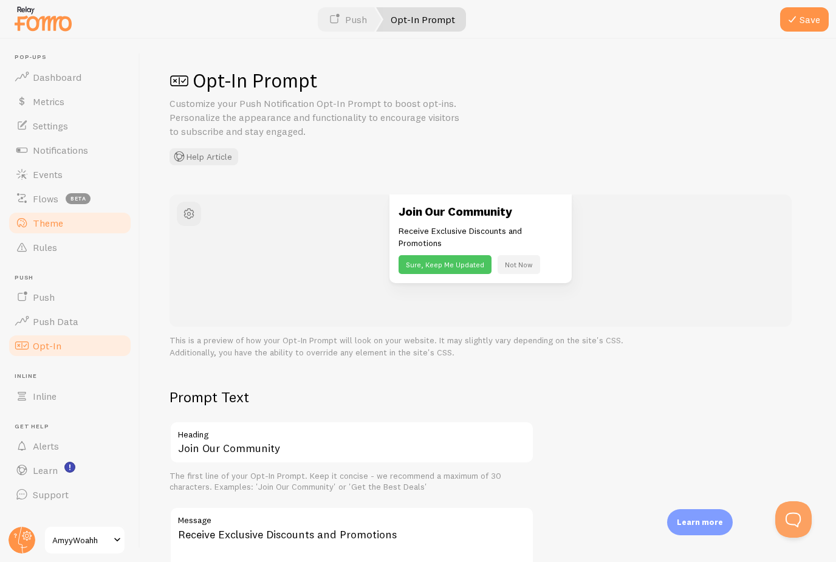
click at [55, 230] on link "Theme" at bounding box center [69, 223] width 125 height 24
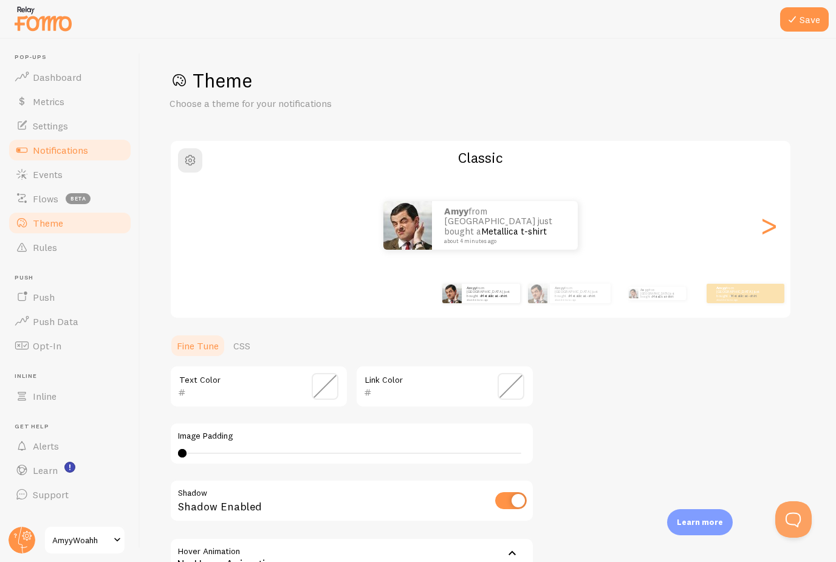
click at [58, 155] on span "Notifications" at bounding box center [60, 150] width 55 height 12
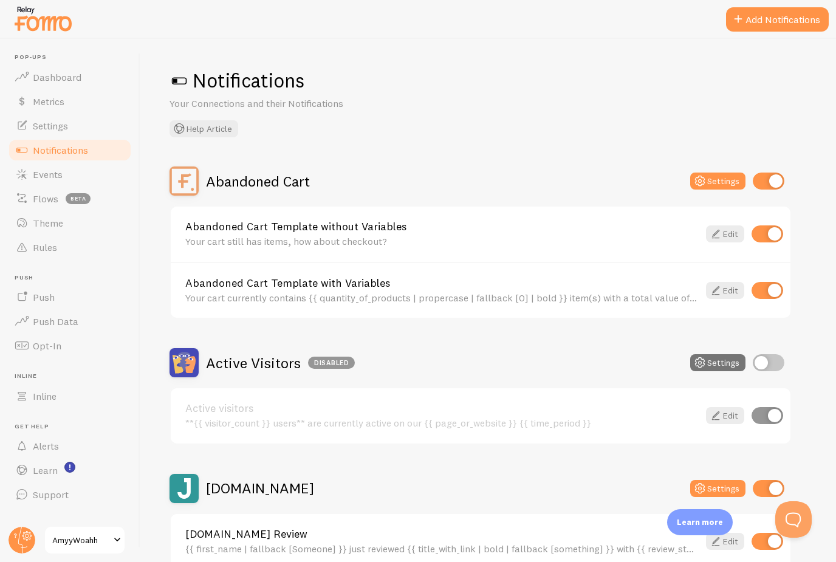
click at [59, 152] on span "Notifications" at bounding box center [60, 150] width 55 height 12
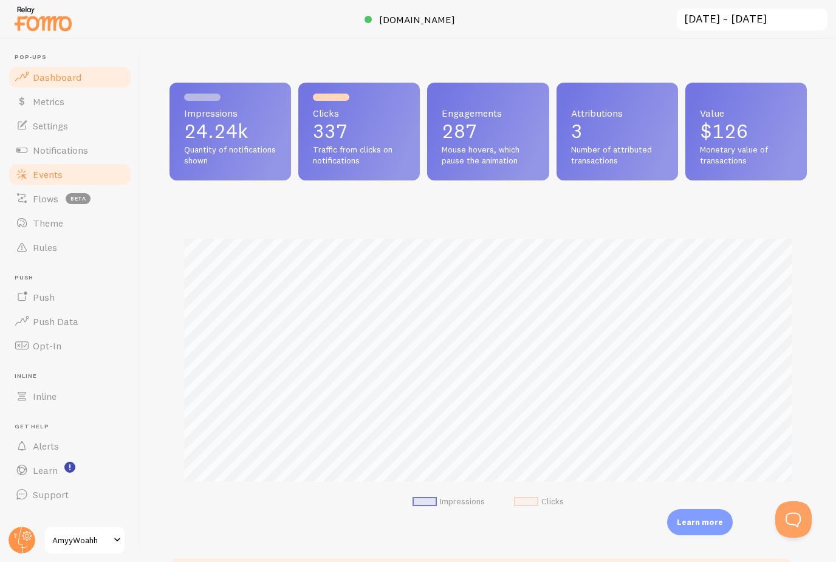
scroll to position [39, 0]
click at [60, 384] on link "Inline" at bounding box center [69, 396] width 125 height 24
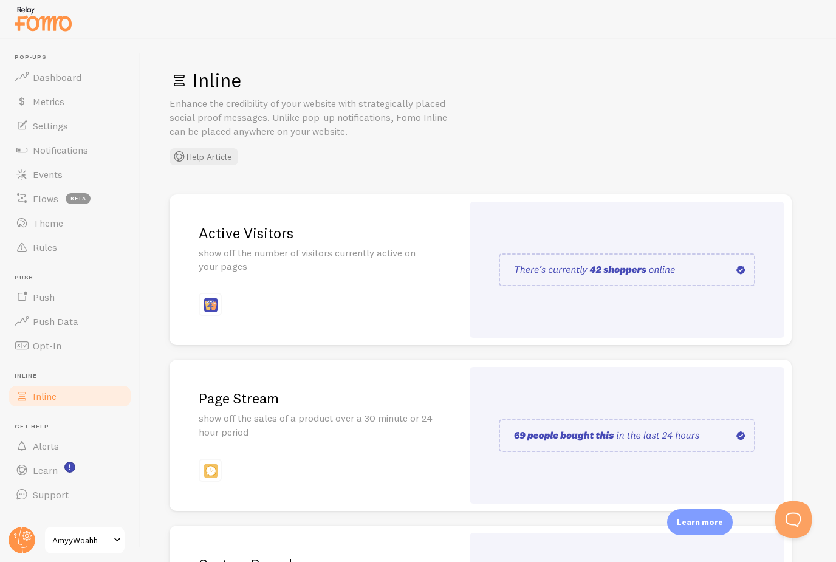
scroll to position [39, 0]
click at [72, 334] on link "Opt-In" at bounding box center [69, 346] width 125 height 24
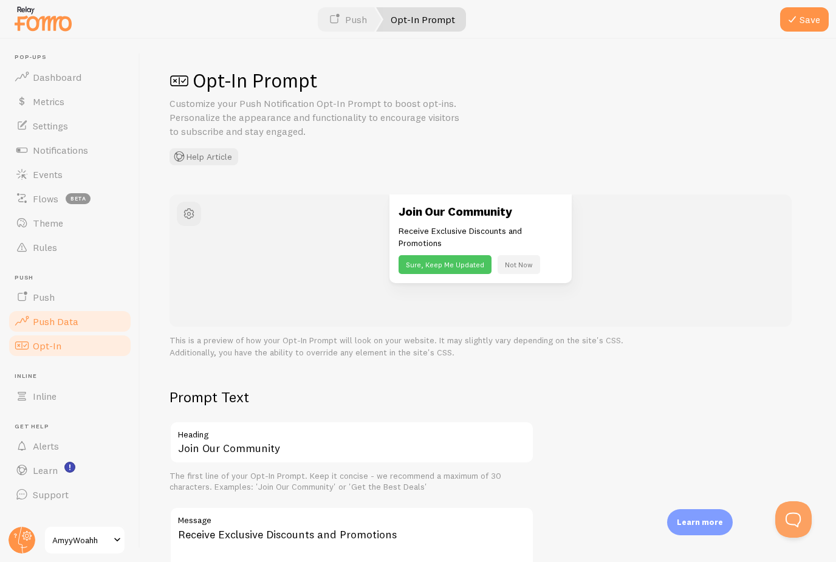
click at [77, 323] on link "Push Data" at bounding box center [69, 321] width 125 height 24
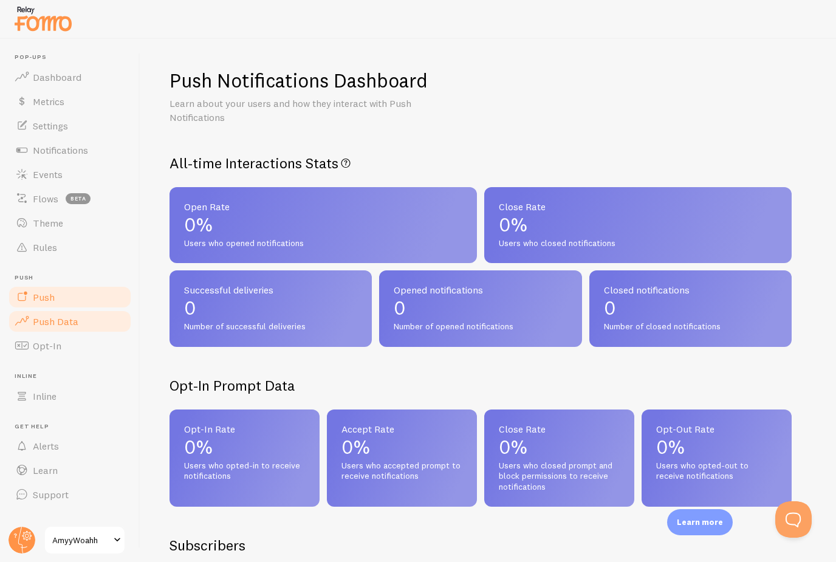
click at [81, 306] on link "Push" at bounding box center [69, 297] width 125 height 24
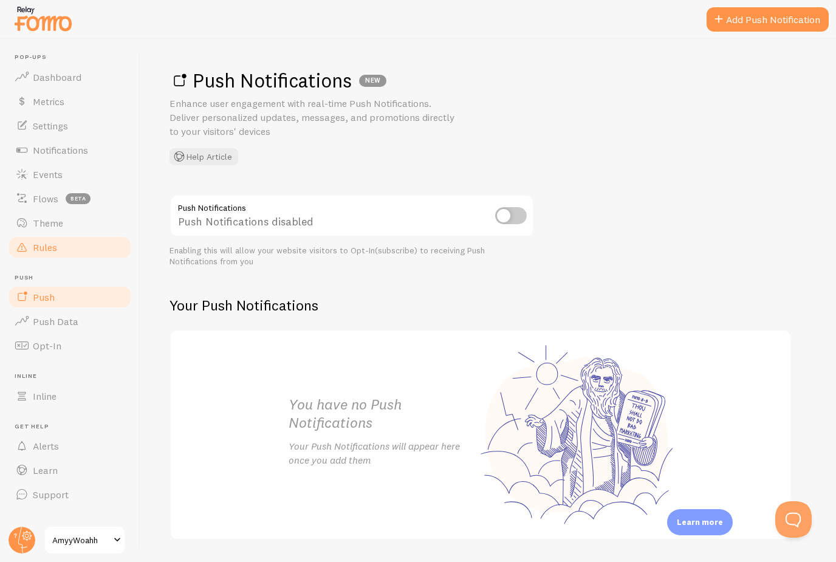
click at [84, 242] on link "Rules" at bounding box center [69, 247] width 125 height 24
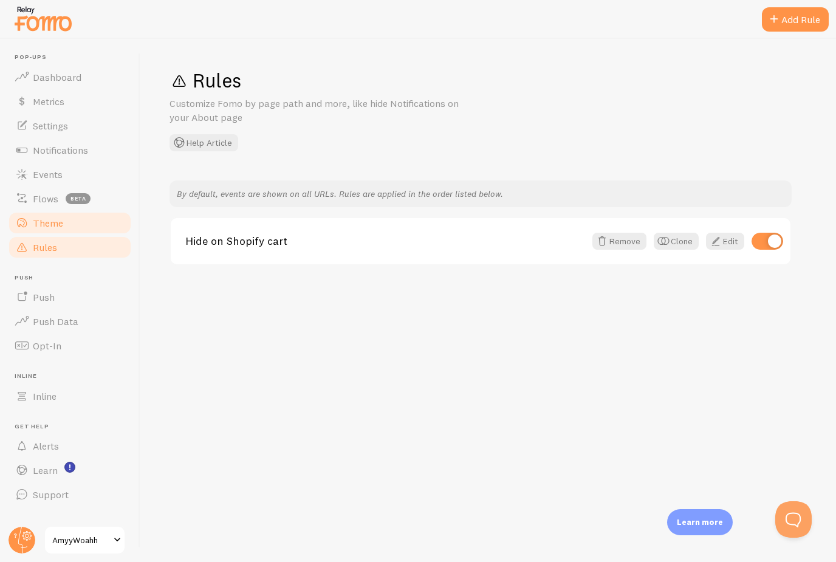
click at [87, 224] on link "Theme" at bounding box center [69, 223] width 125 height 24
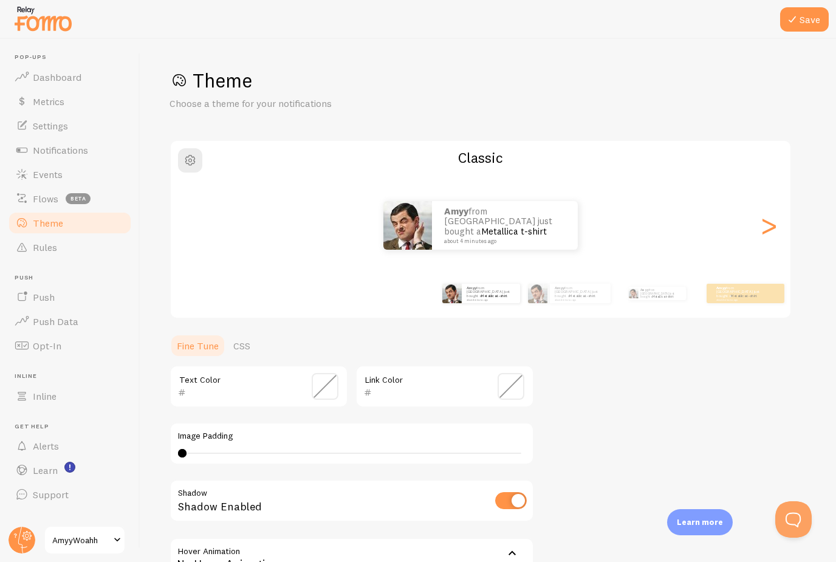
scroll to position [39, 0]
drag, startPoint x: 78, startPoint y: 46, endPoint x: 78, endPoint y: 84, distance: 38.9
click at [78, 65] on link "Dashboard" at bounding box center [69, 77] width 125 height 24
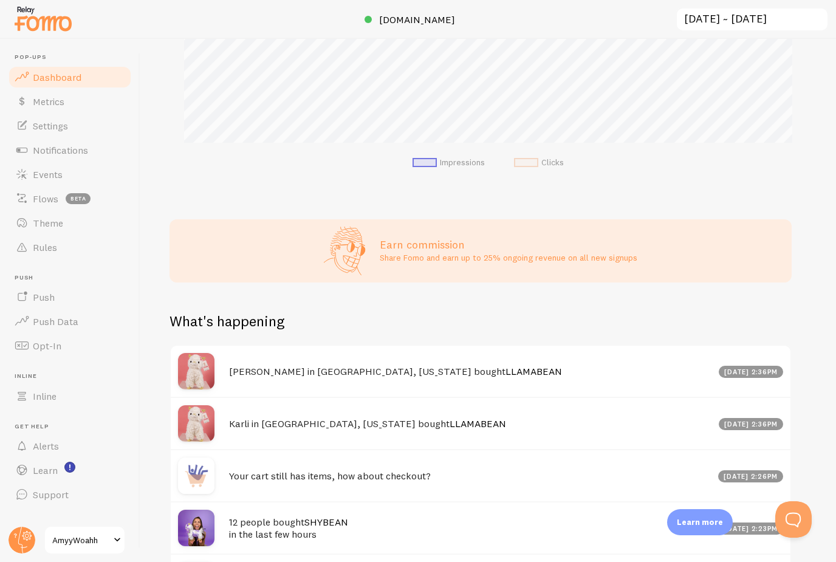
scroll to position [340, 0]
click at [320, 475] on h4 "Your cart still has items, how about checkout?" at bounding box center [470, 475] width 482 height 13
click at [272, 479] on h4 "Your cart still has items, how about checkout?" at bounding box center [470, 475] width 482 height 13
click at [69, 147] on span "Notifications" at bounding box center [60, 150] width 55 height 12
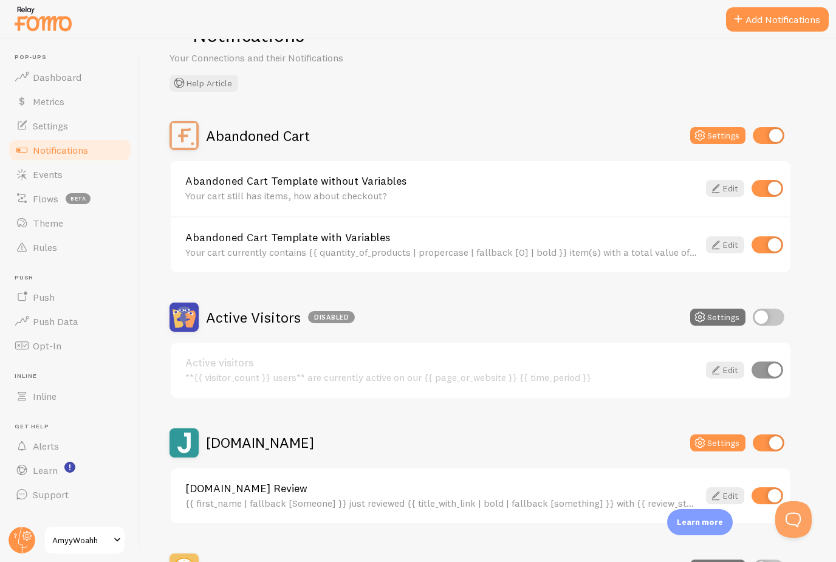
scroll to position [52, 0]
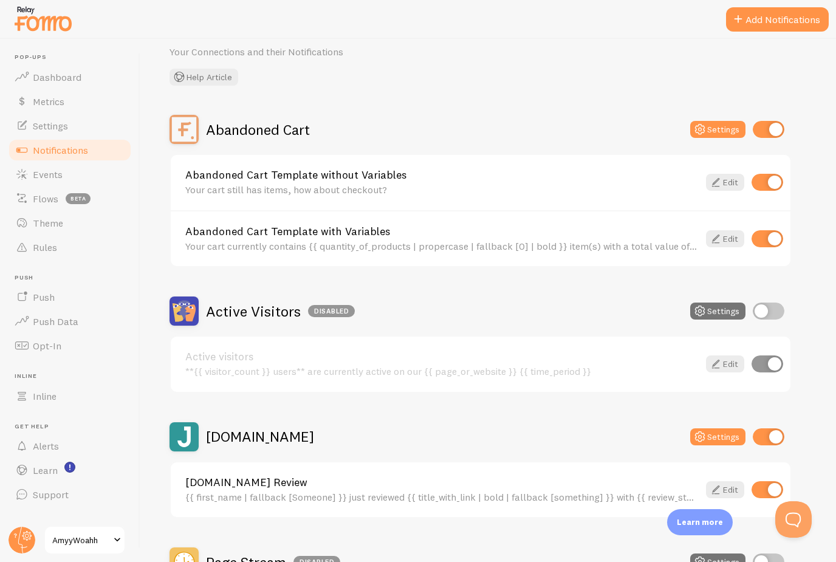
click at [773, 182] on input "checkbox" at bounding box center [768, 182] width 32 height 17
checkbox input "false"
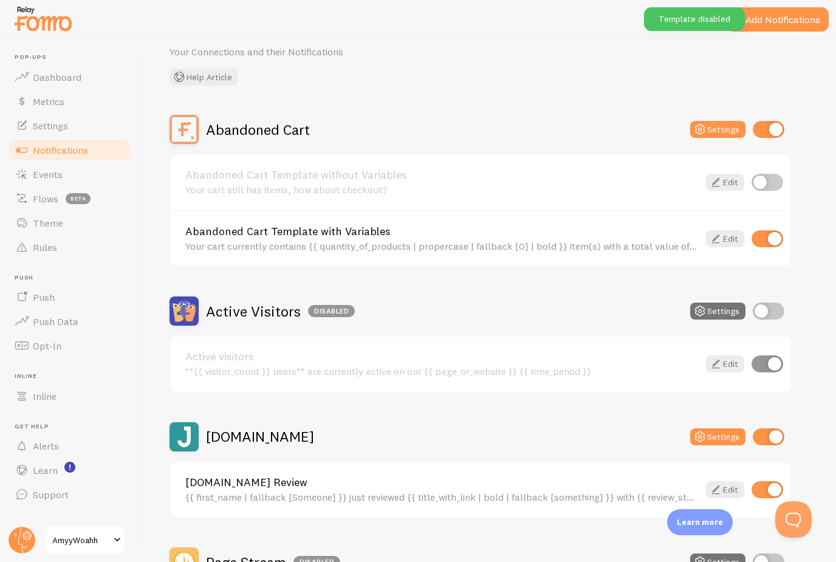
click at [769, 236] on input "checkbox" at bounding box center [768, 238] width 32 height 17
checkbox input "false"
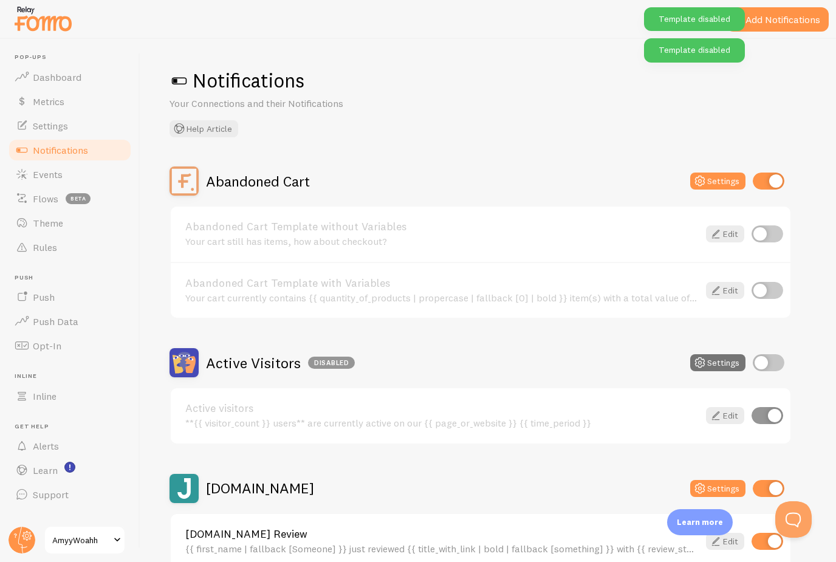
scroll to position [0, 0]
click at [653, 139] on div "Notifications Your Connections and their Notifications Help Article Abandoned C…" at bounding box center [488, 300] width 696 height 523
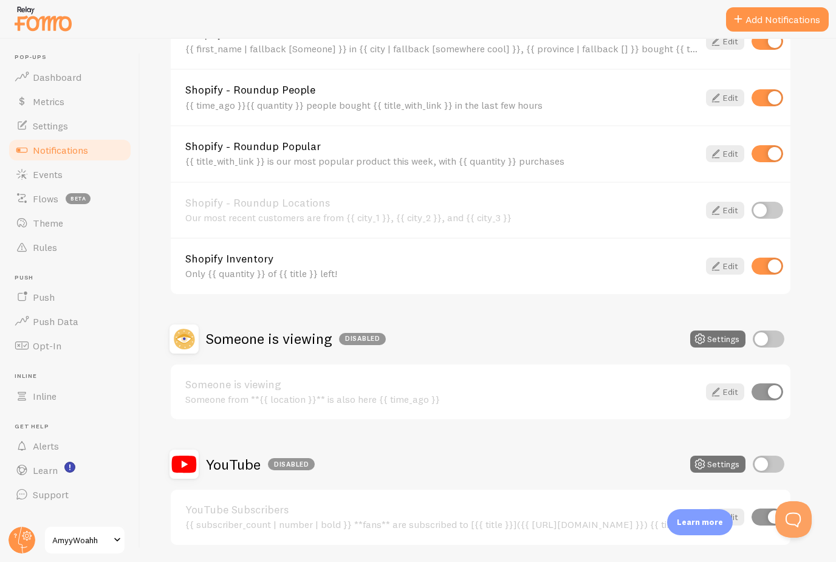
scroll to position [750, 0]
click at [741, 512] on link "Edit" at bounding box center [725, 518] width 38 height 17
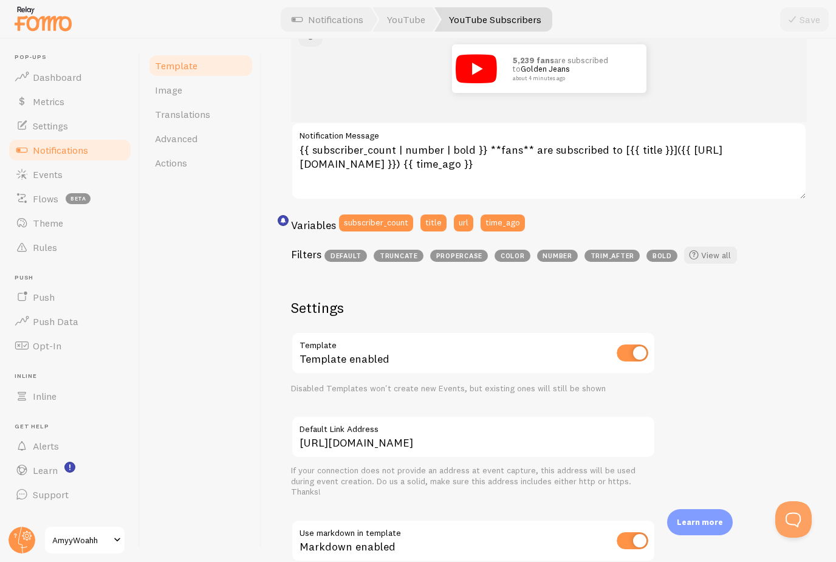
scroll to position [162, 0]
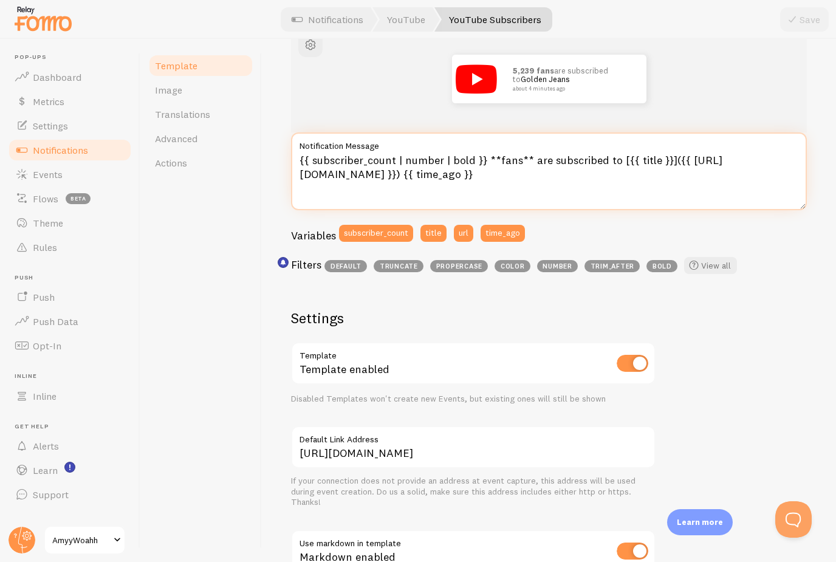
drag, startPoint x: 599, startPoint y: 142, endPoint x: 267, endPoint y: 104, distance: 333.9
click at [267, 104] on div "YouTube Subscribers Compose your message using variables and filters, enclosing…" at bounding box center [549, 300] width 574 height 523
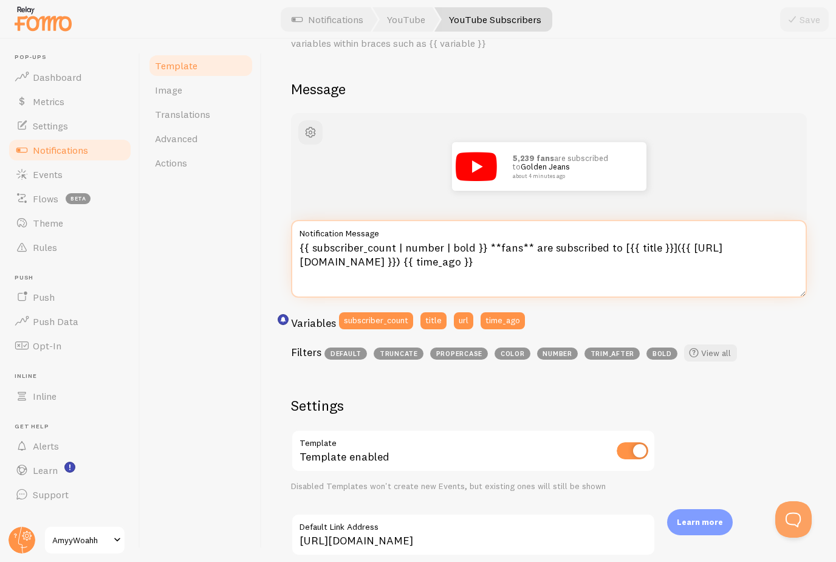
scroll to position [36, 0]
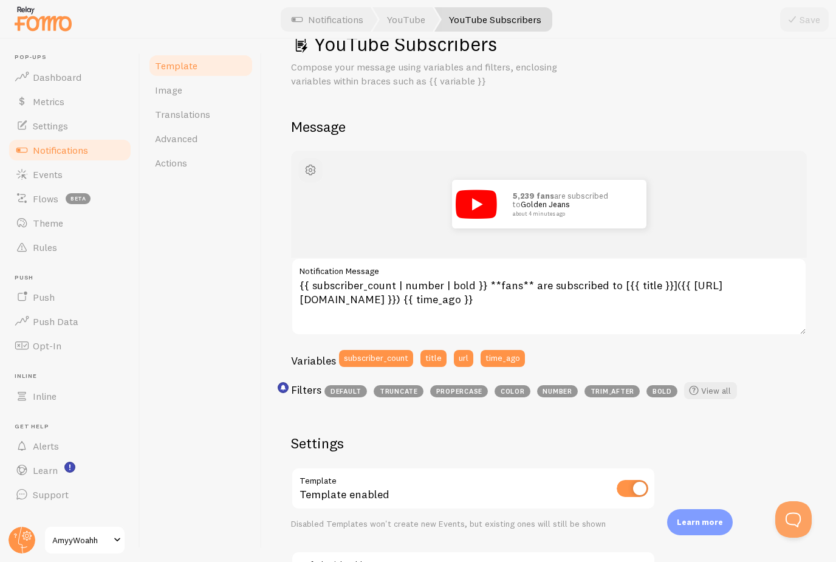
click at [307, 163] on span "button" at bounding box center [310, 170] width 15 height 15
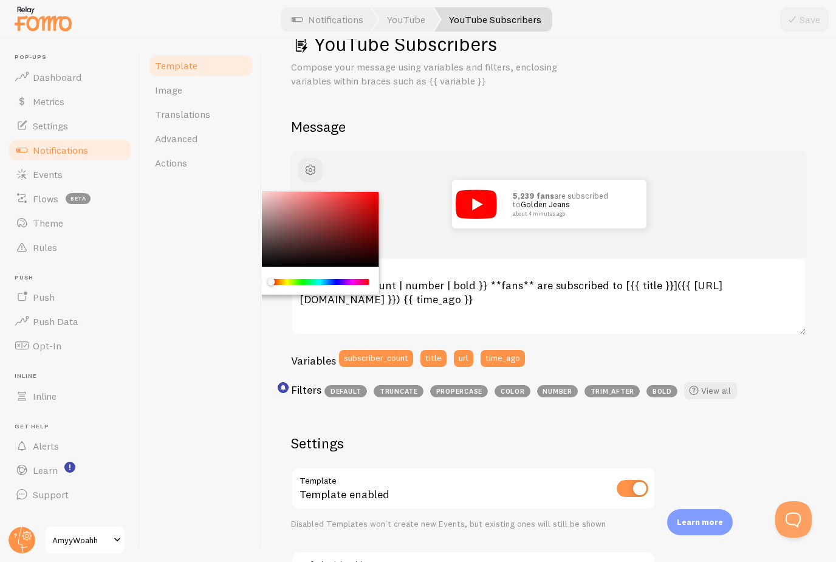
click at [472, 151] on div "5,239 fans are subscribed to Golden Jeans about 4 minutes ago" at bounding box center [549, 204] width 516 height 107
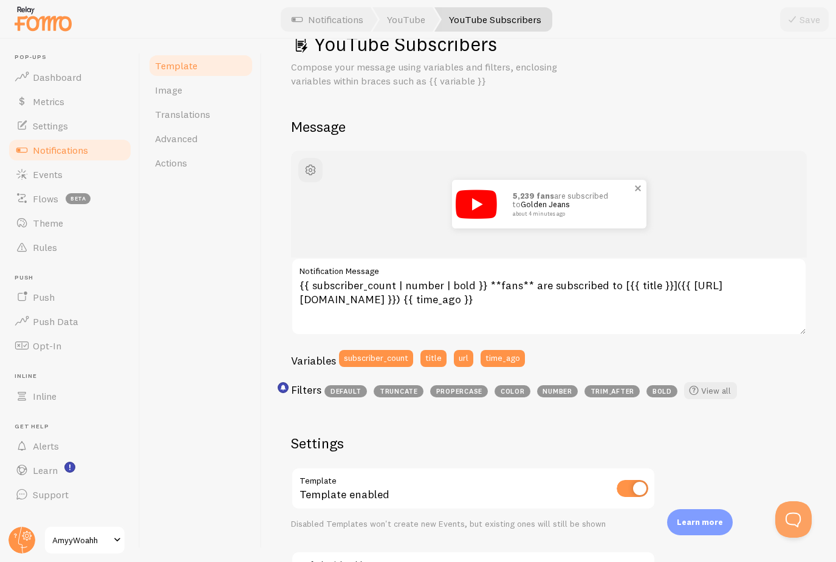
click at [614, 191] on p "5,239 fans are subscribed to Golden Jeans about 4 minutes ago" at bounding box center [574, 203] width 122 height 25
click at [639, 178] on span at bounding box center [638, 188] width 21 height 21
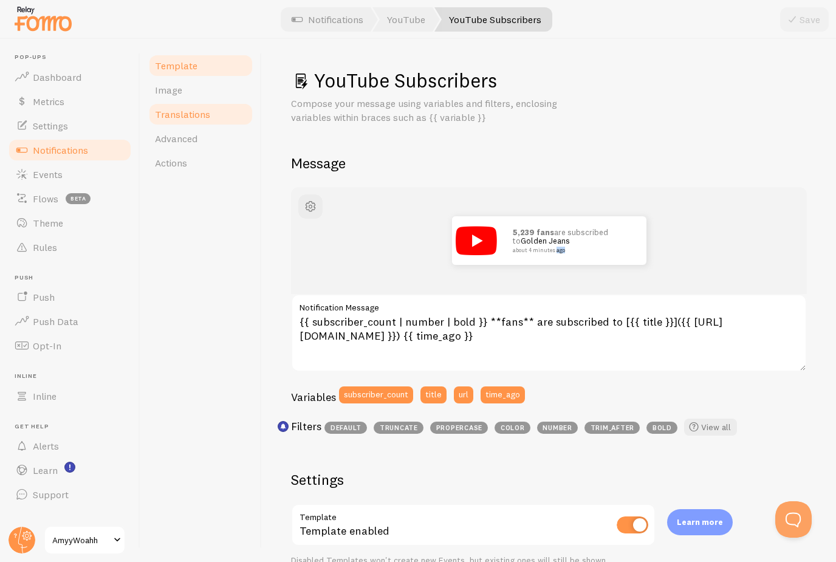
scroll to position [0, 0]
click at [190, 151] on link "Actions" at bounding box center [201, 163] width 106 height 24
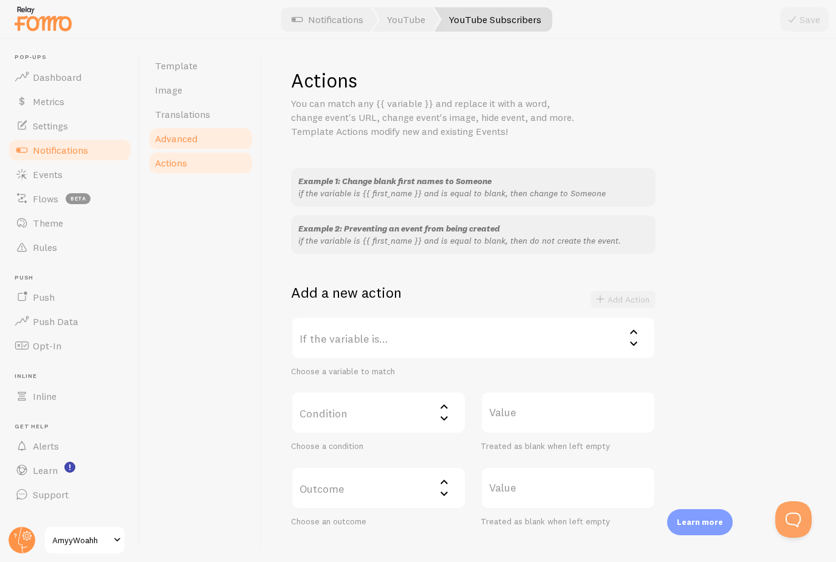
click at [188, 146] on link "Advanced" at bounding box center [201, 138] width 106 height 24
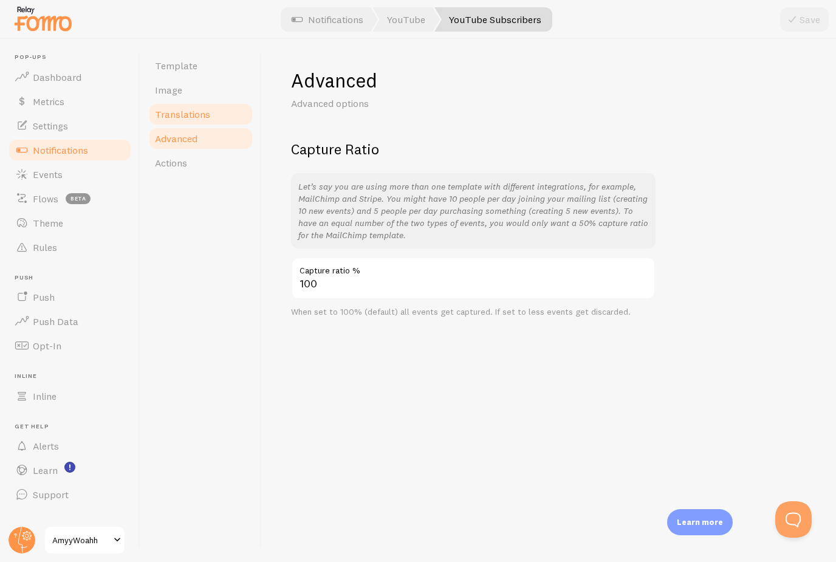
click at [198, 115] on span "Translations" at bounding box center [182, 114] width 55 height 12
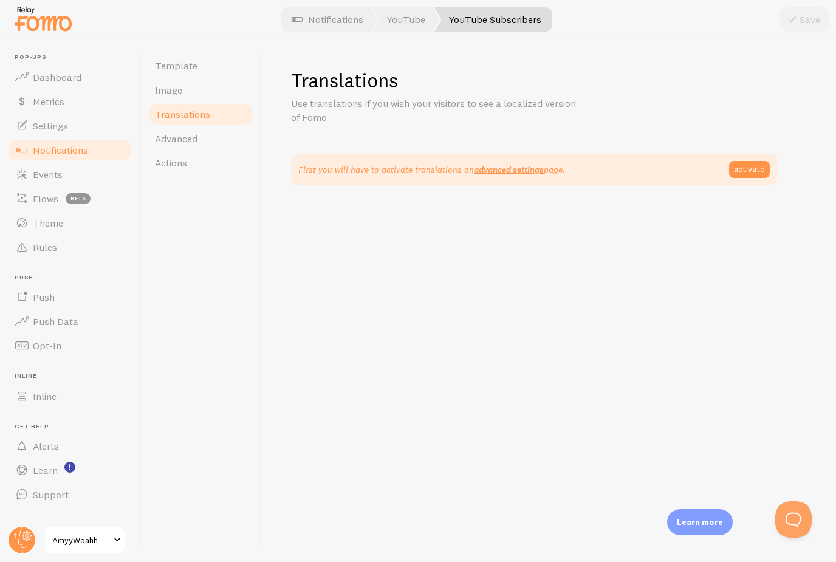
click at [67, 149] on span "Notifications" at bounding box center [60, 150] width 55 height 12
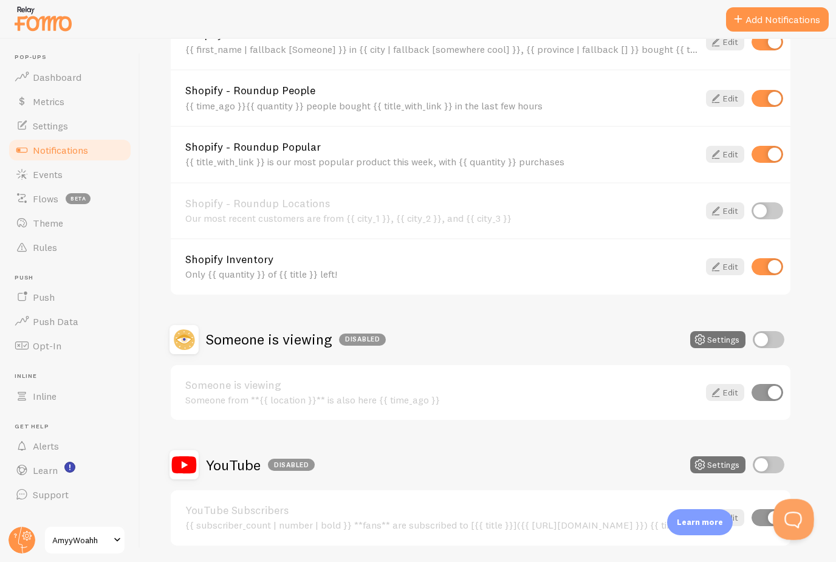
scroll to position [750, 0]
click at [774, 512] on div at bounding box center [791, 517] width 36 height 36
drag, startPoint x: 772, startPoint y: 512, endPoint x: 742, endPoint y: 512, distance: 30.4
click at [742, 512] on div "Edit" at bounding box center [741, 518] width 84 height 17
click at [727, 515] on div "Learn more" at bounding box center [700, 522] width 66 height 26
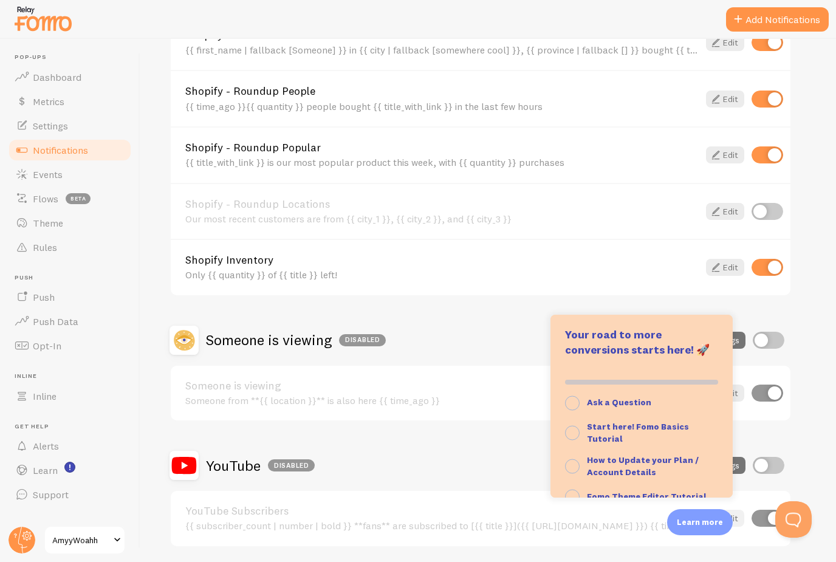
click at [735, 513] on link "Edit" at bounding box center [725, 518] width 38 height 17
